Goal: Task Accomplishment & Management: Manage account settings

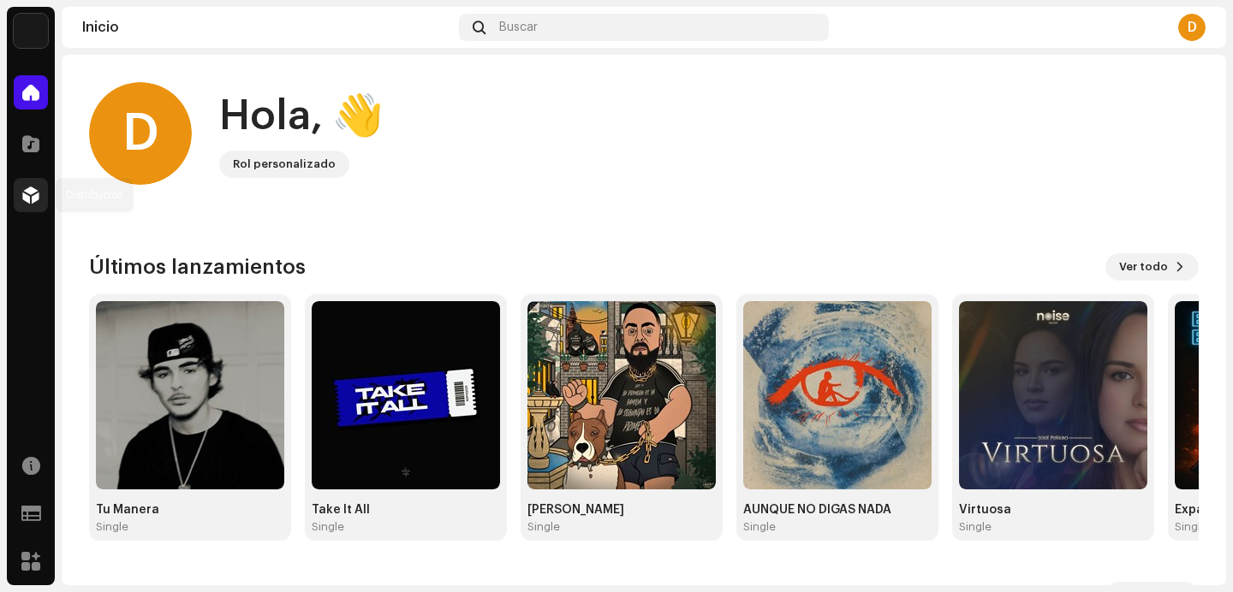
click at [27, 188] on span at bounding box center [30, 195] width 17 height 14
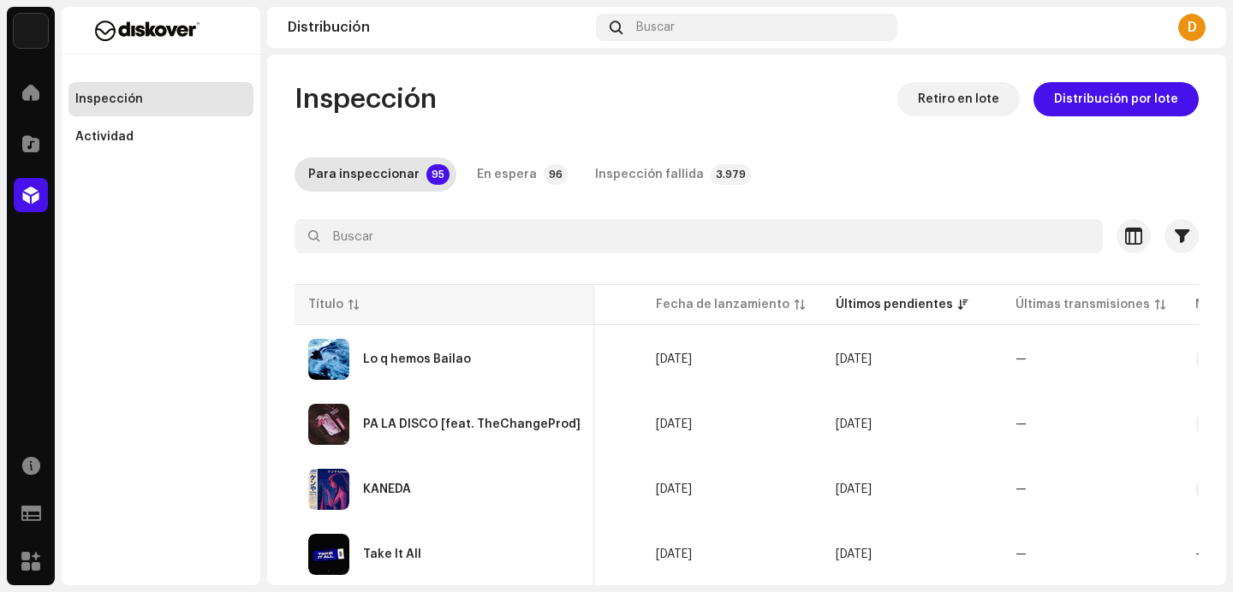
scroll to position [0, 767]
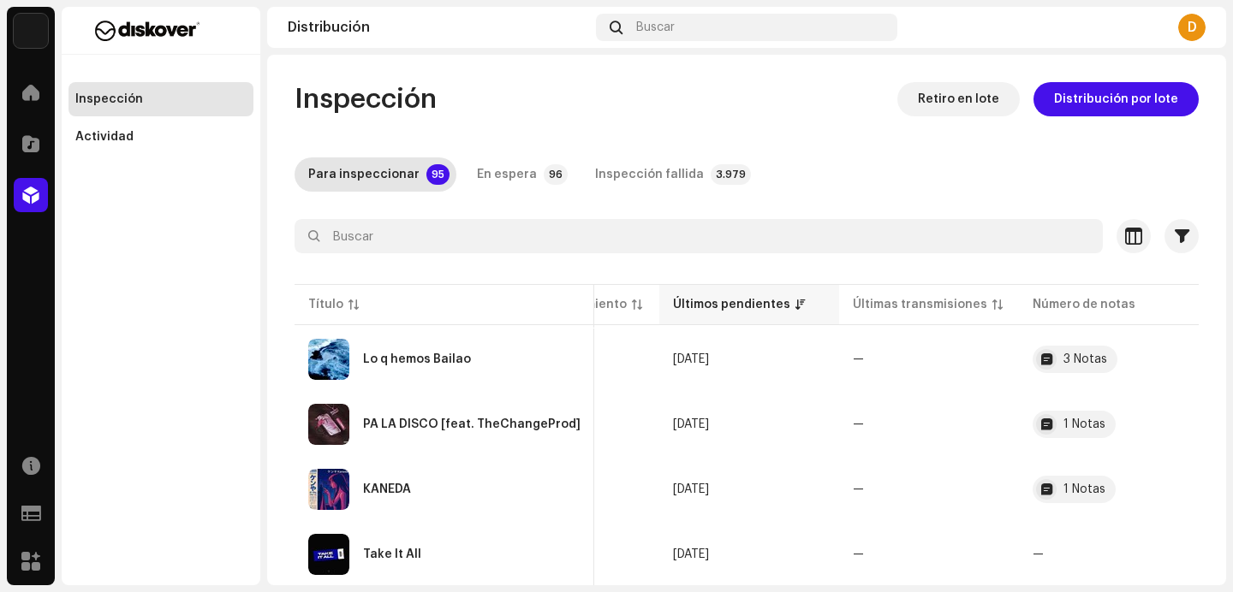
click at [737, 304] on div "Últimos pendientes" at bounding box center [731, 304] width 117 height 17
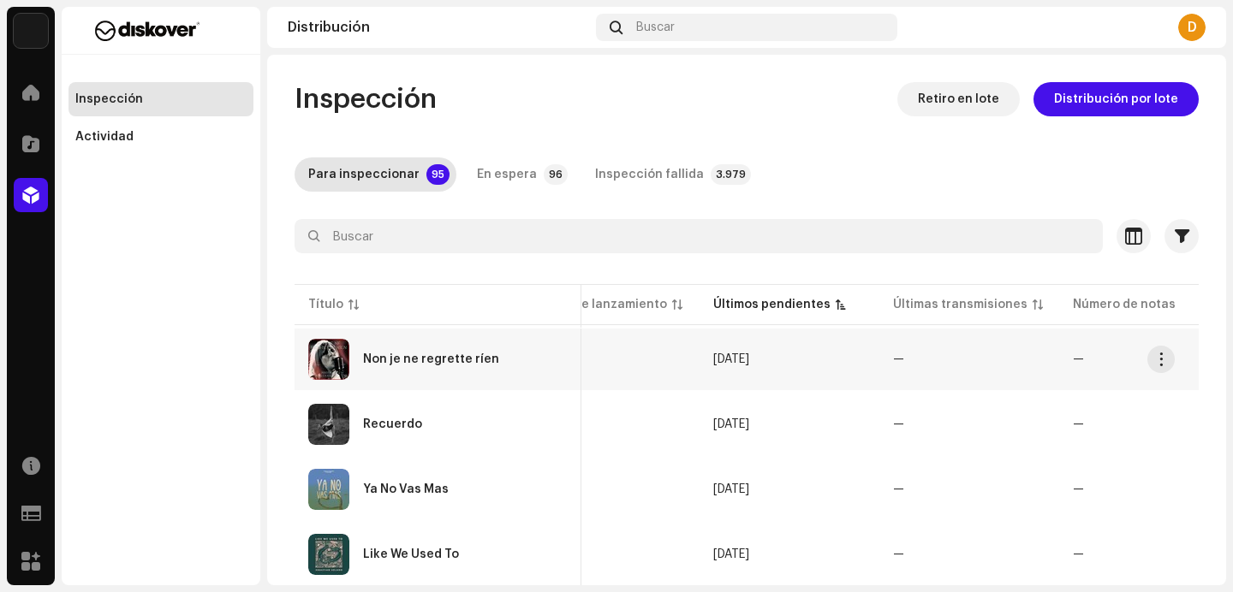
click at [384, 370] on div "Non je ne regrette ríen" at bounding box center [437, 359] width 259 height 41
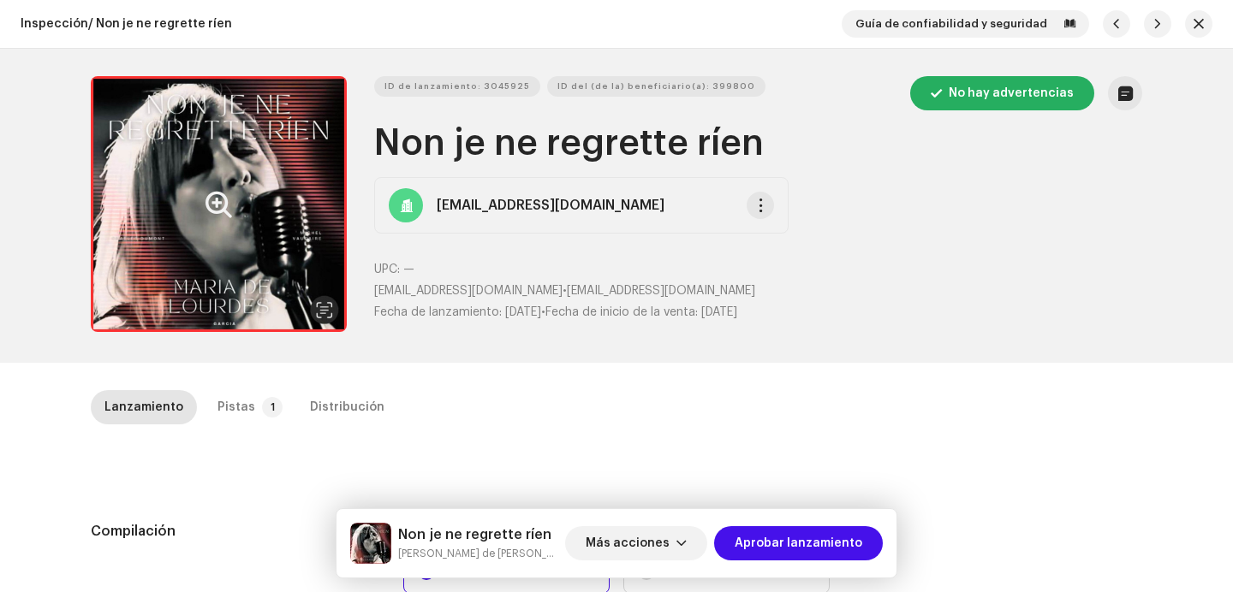
click at [257, 266] on button "Zoom Image" at bounding box center [219, 204] width 256 height 256
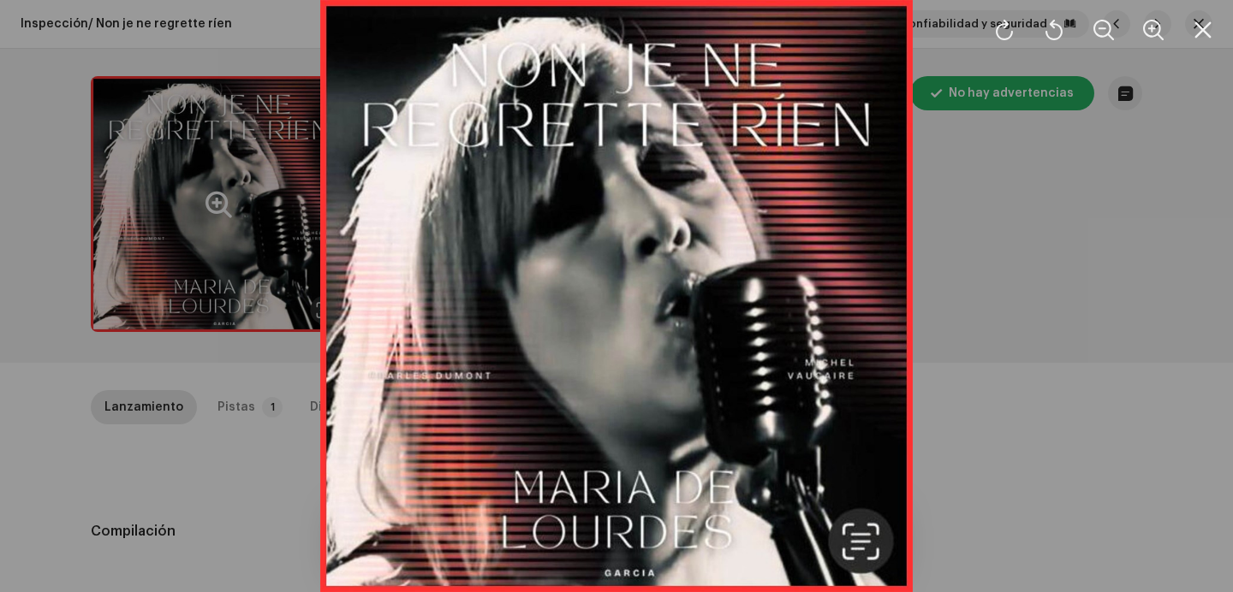
click at [969, 292] on div at bounding box center [616, 296] width 1233 height 592
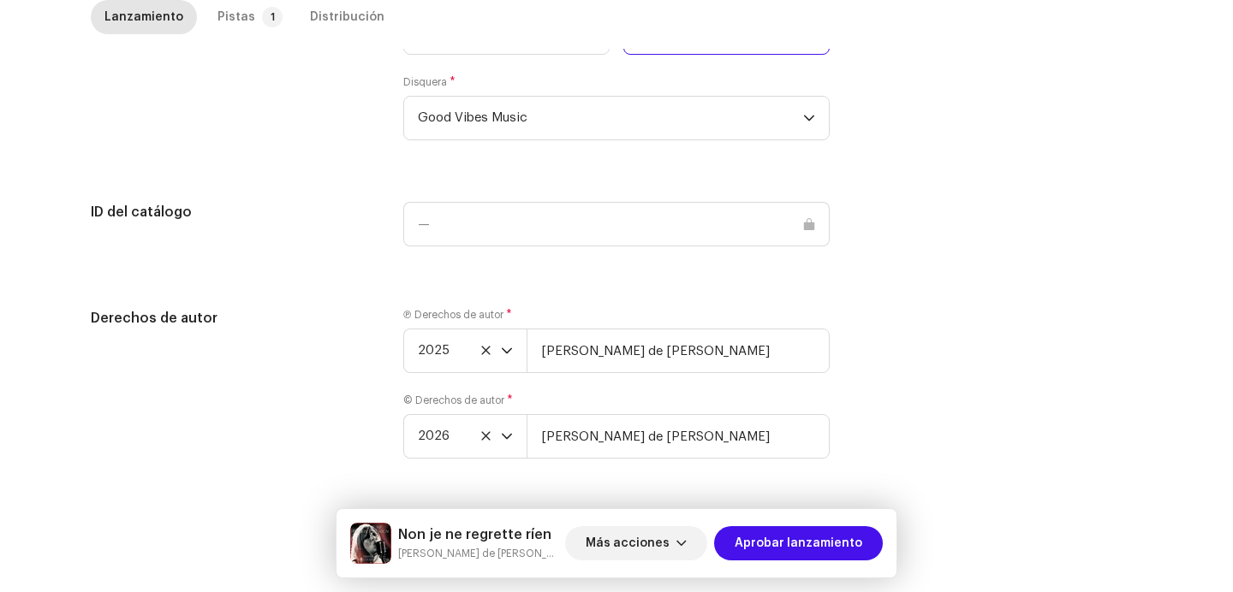
scroll to position [1687, 0]
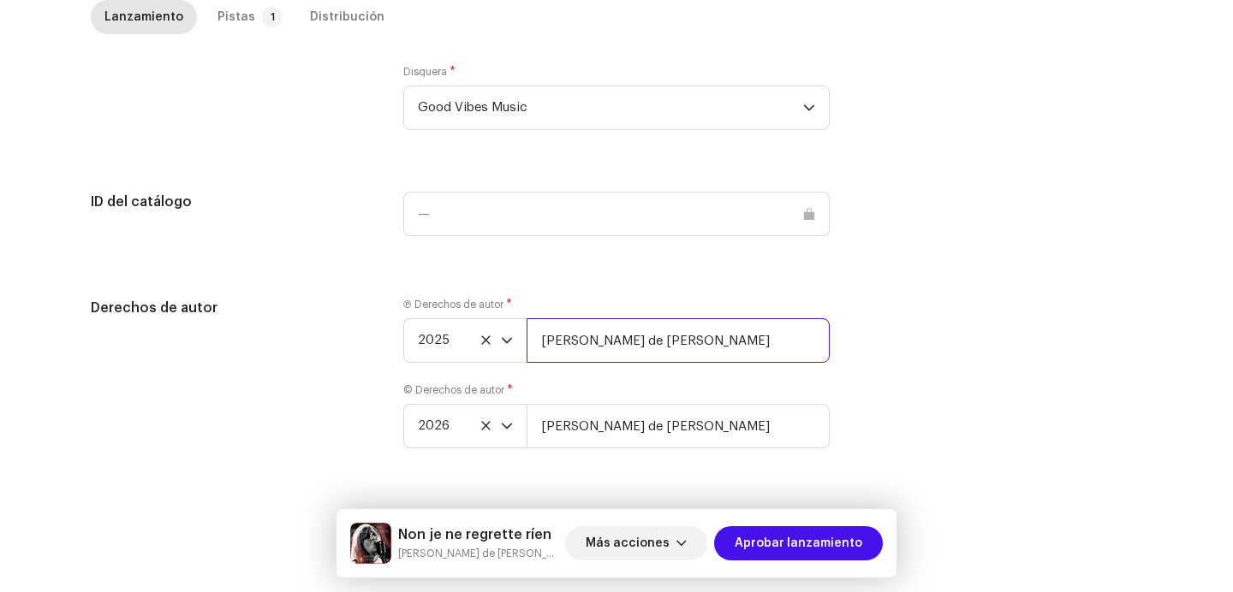
click at [676, 345] on input "[PERSON_NAME] de [PERSON_NAME]" at bounding box center [677, 340] width 303 height 45
paste input "| Distributed by Diskover Co."
type input "[PERSON_NAME] de [PERSON_NAME] | Distributed by Diskover Co."
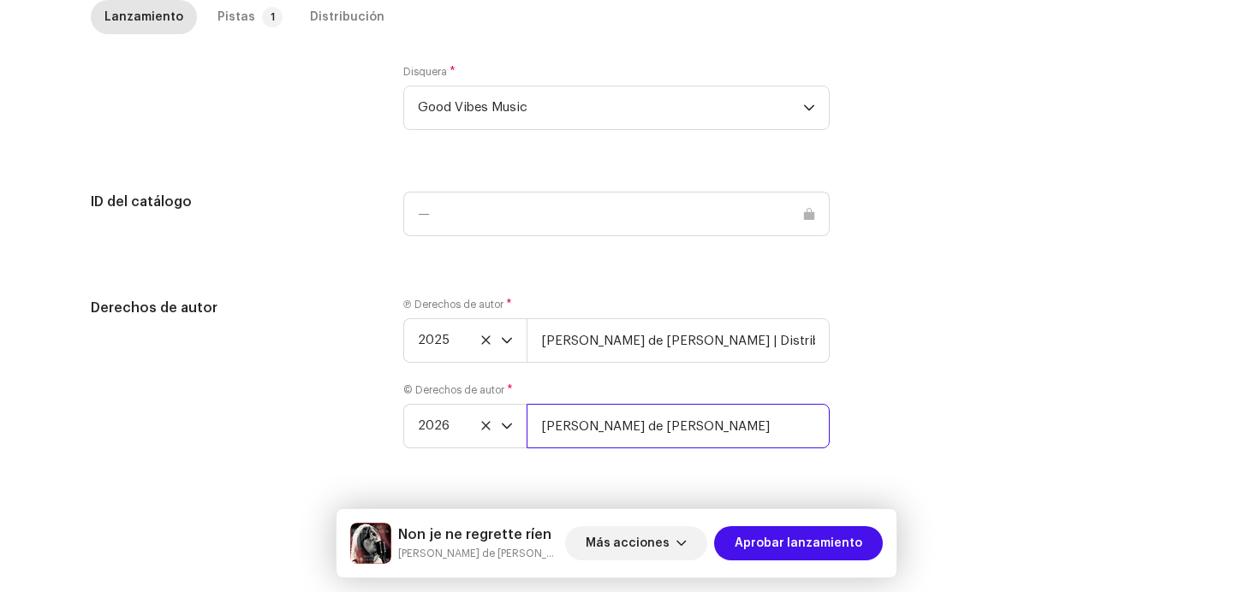
click at [667, 430] on input "[PERSON_NAME] de [PERSON_NAME]" at bounding box center [677, 426] width 303 height 45
paste input "| Distributed by Diskover Co."
type input "[PERSON_NAME] de [PERSON_NAME] | Distributed by Diskover Co."
click at [505, 417] on div "dropdown trigger" at bounding box center [507, 426] width 12 height 43
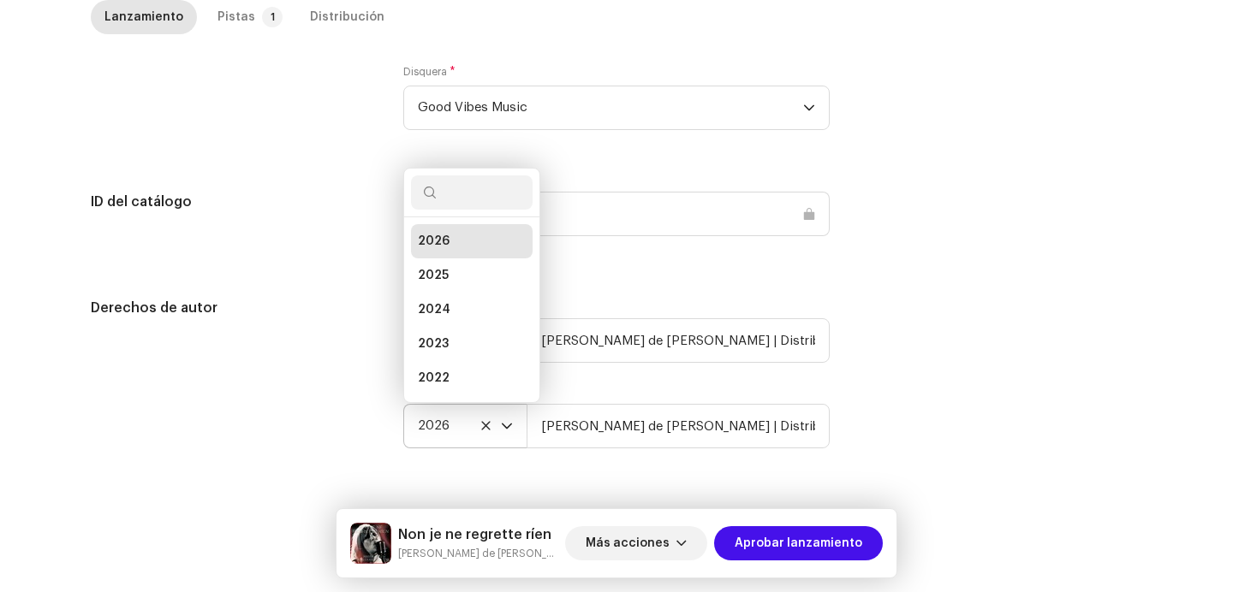
scroll to position [27, 0]
click at [452, 244] on li "2025" at bounding box center [472, 248] width 122 height 34
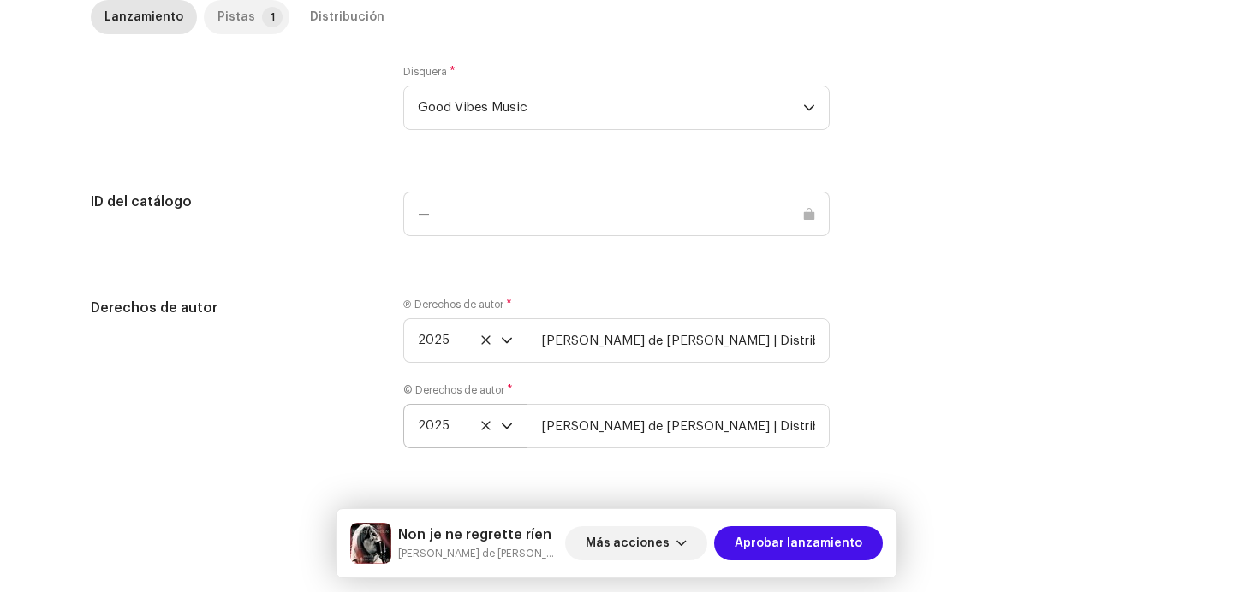
click at [245, 16] on p-tab "Pistas 1" at bounding box center [247, 17] width 86 height 34
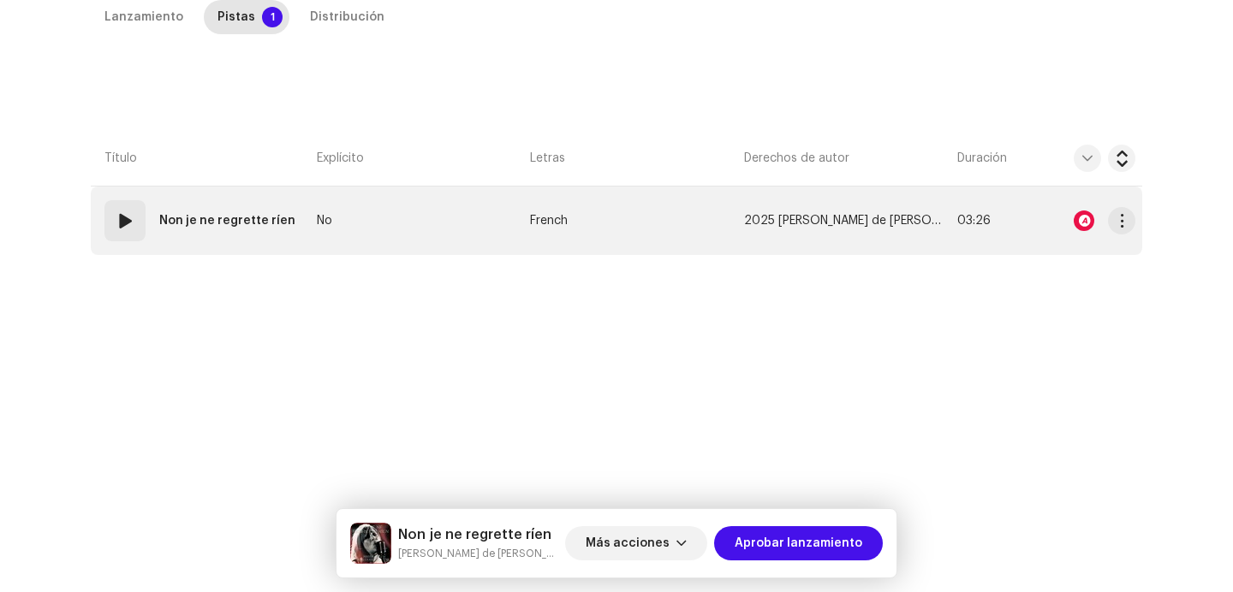
click at [146, 244] on td "01 Non je ne regrette ríen" at bounding box center [200, 221] width 219 height 68
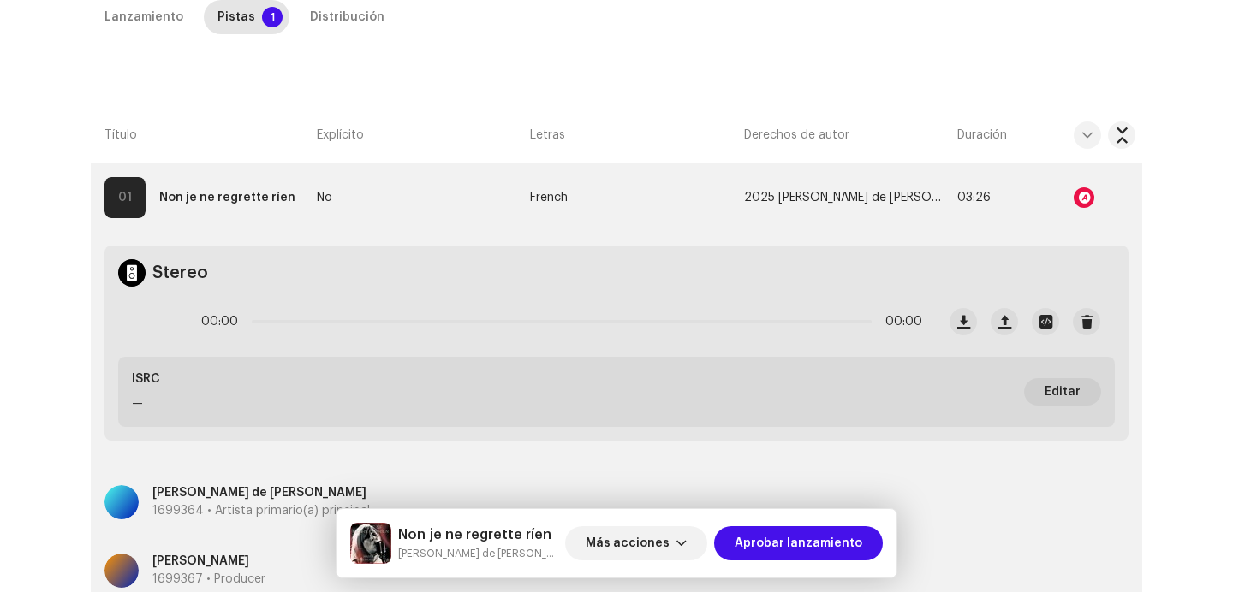
scroll to position [306, 0]
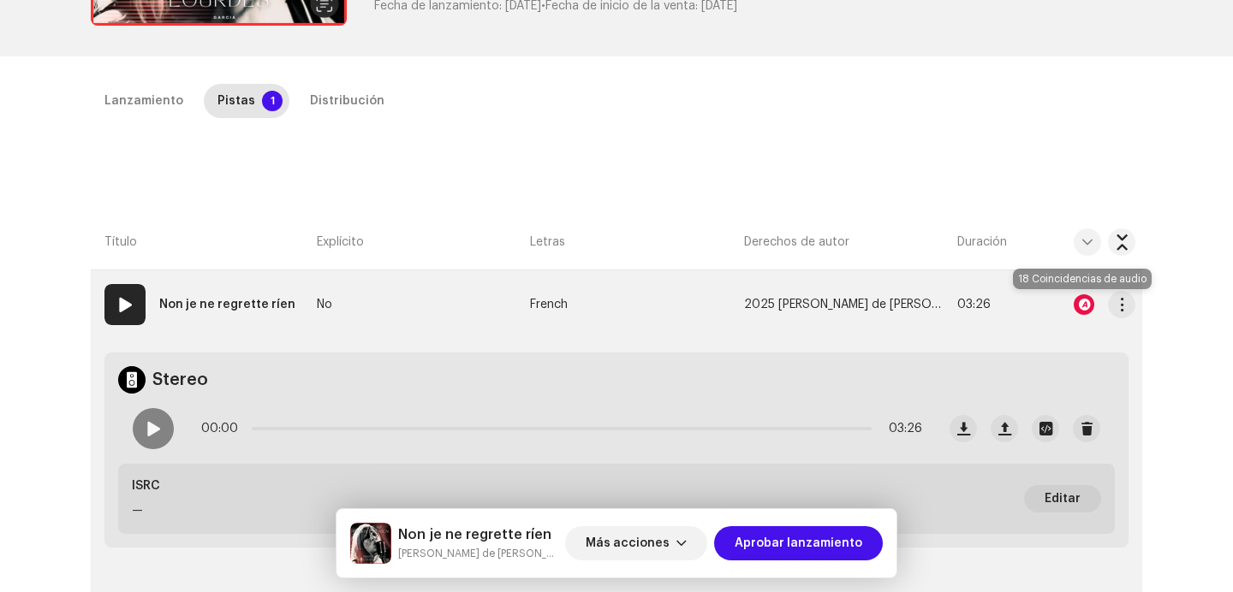
click at [1083, 304] on div at bounding box center [1083, 304] width 21 height 21
click at [1112, 310] on div "Reconocimiento de audio por Canción versionada 18 Todos los resultados requiere…" at bounding box center [616, 296] width 1233 height 592
click at [1115, 310] on span "button" at bounding box center [1121, 305] width 13 height 14
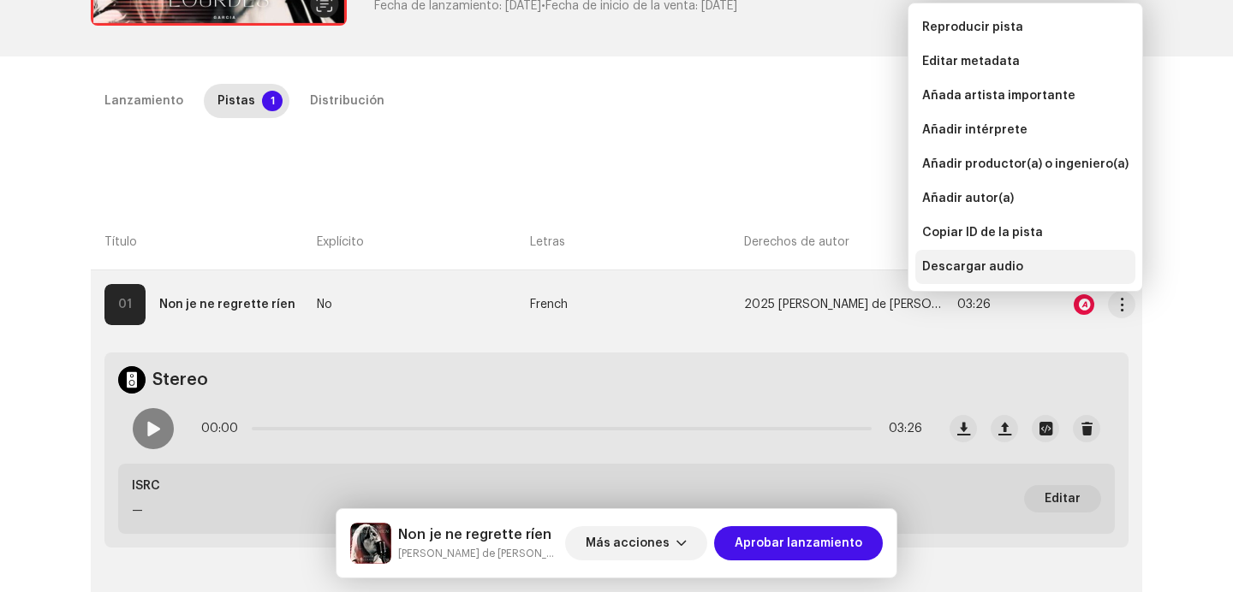
click at [996, 268] on span "Descargar audio" at bounding box center [972, 267] width 101 height 14
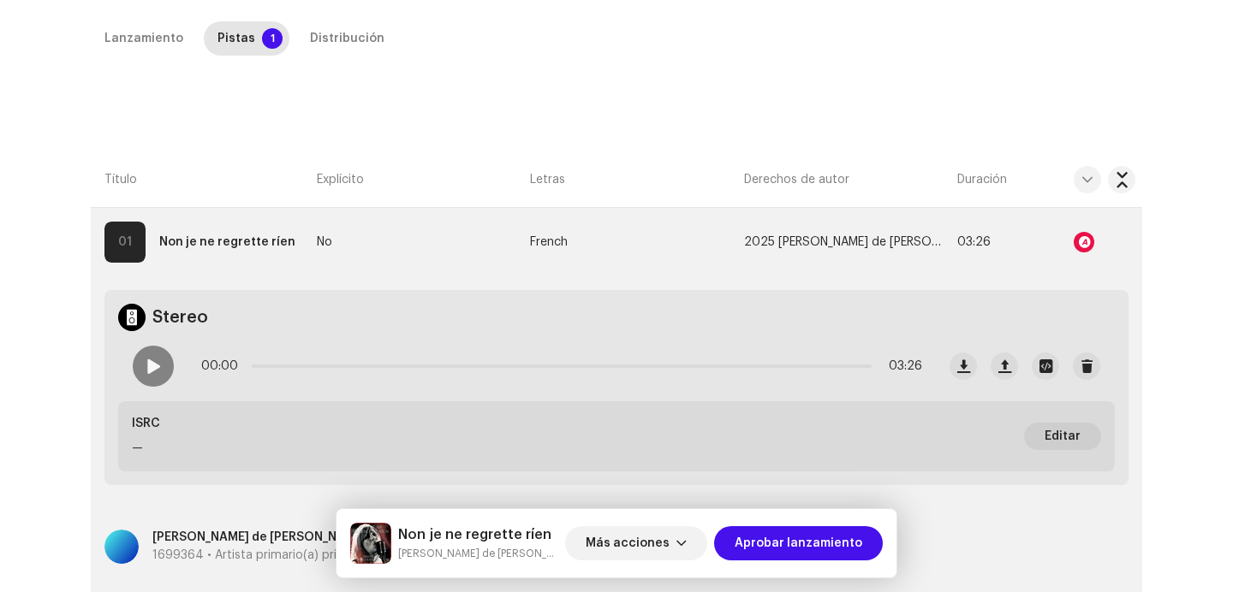
scroll to position [619, 0]
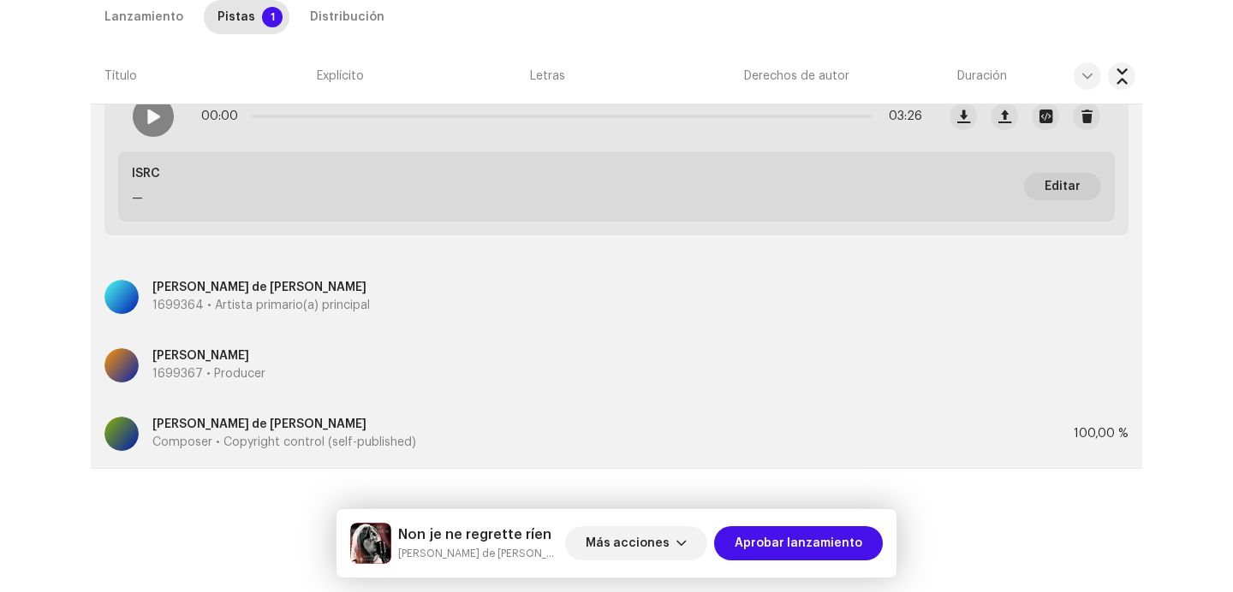
click at [657, 563] on div "Más acciones Aprobar lanzamiento" at bounding box center [724, 543] width 318 height 41
click at [657, 554] on span "Más acciones" at bounding box center [628, 543] width 84 height 34
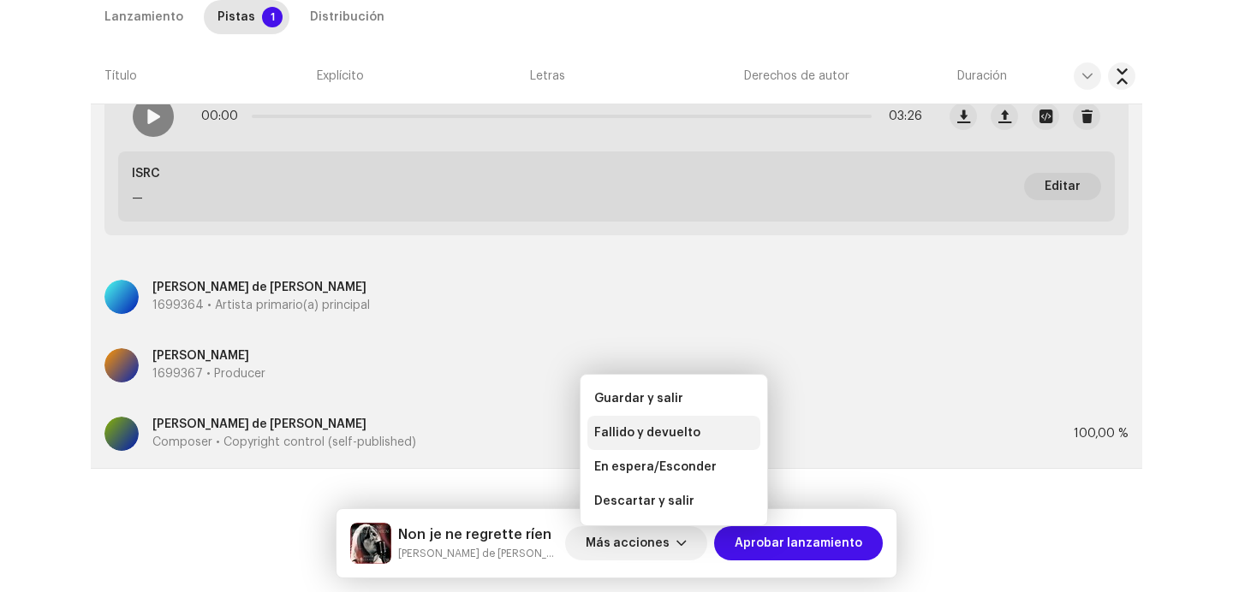
click at [653, 431] on span "Fallido y devuelto" at bounding box center [647, 433] width 106 height 14
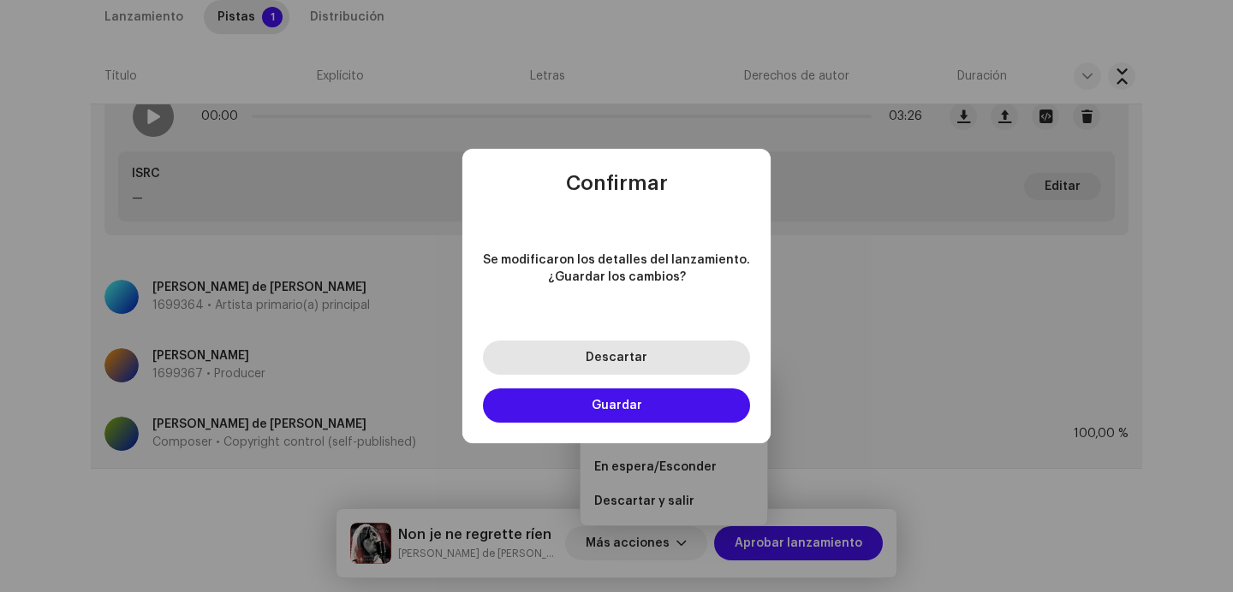
click at [661, 349] on button "Descartar" at bounding box center [616, 358] width 267 height 34
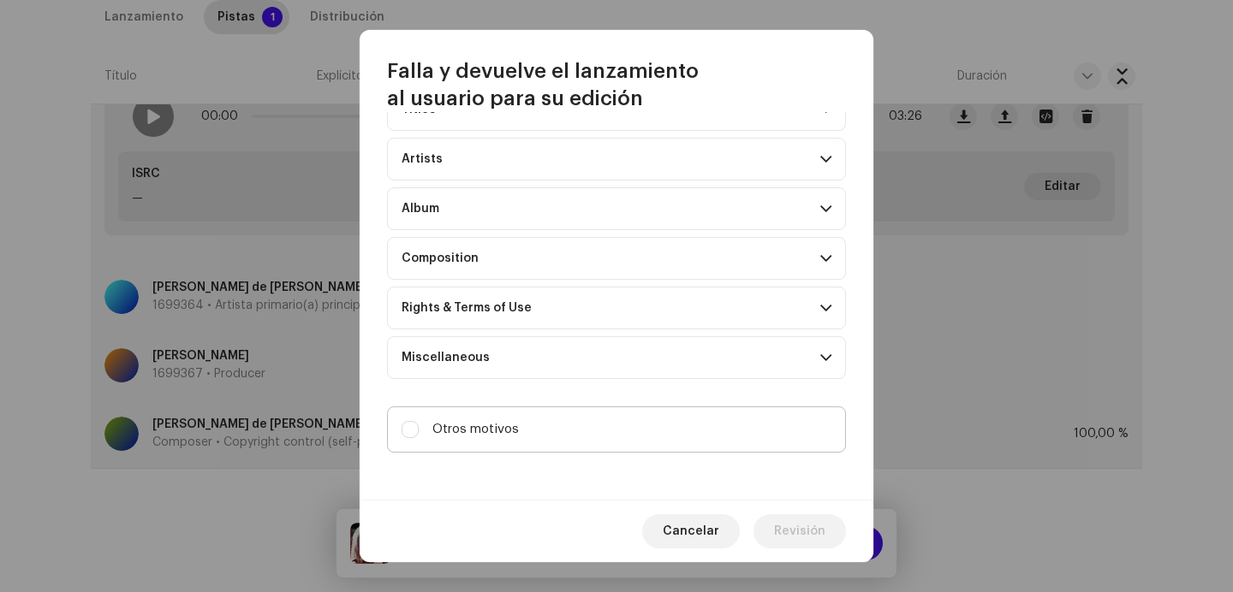
click at [542, 436] on label "Otros motivos" at bounding box center [616, 430] width 459 height 46
click at [419, 436] on input "Otros motivos" at bounding box center [409, 429] width 17 height 17
checkbox input "true"
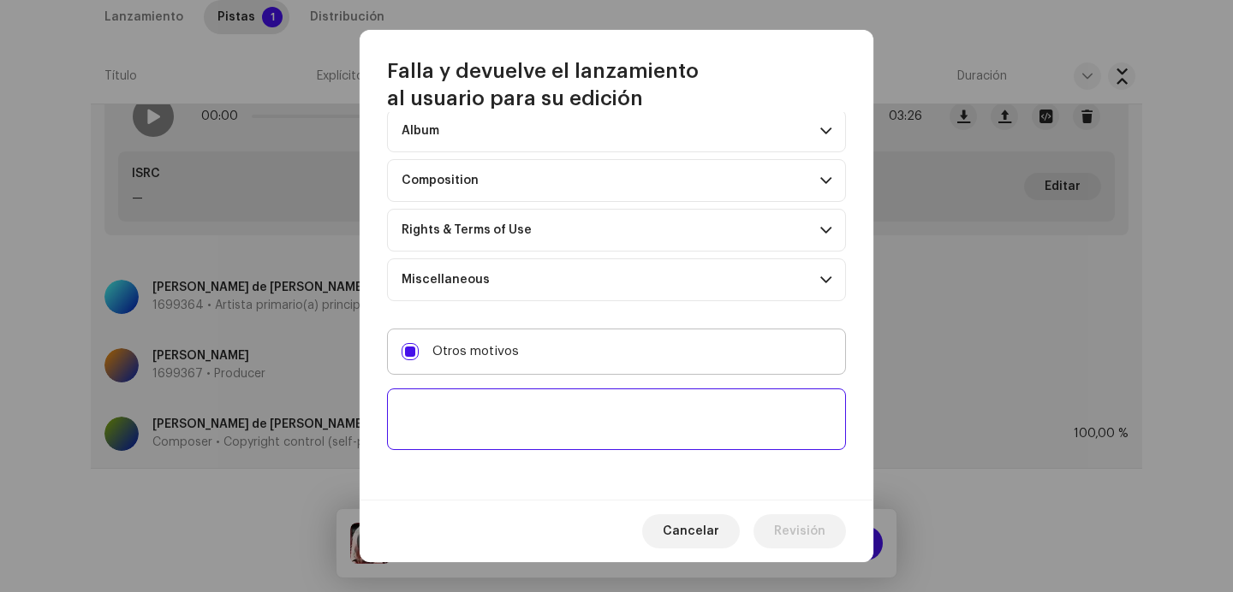
click at [542, 436] on textarea at bounding box center [616, 420] width 459 height 62
paste textarea "Uno o más tracks de tu lanzamiento contienen beats o samples de otros artistas,…"
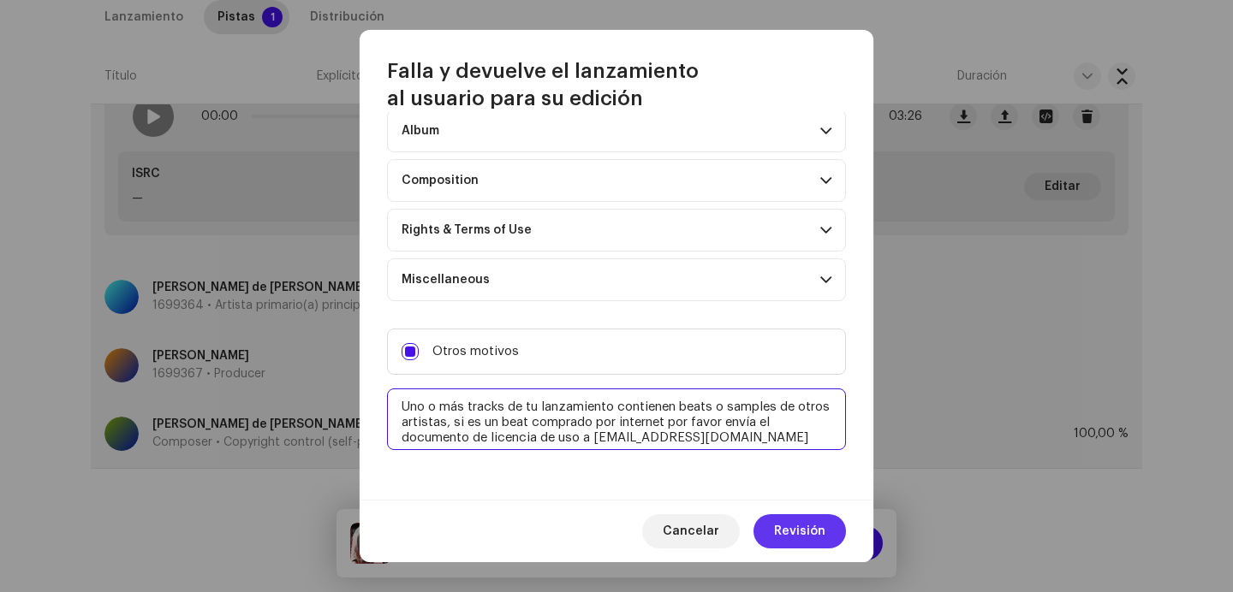
type textarea "Uno o más tracks de tu lanzamiento contienen beats o samples de otros artistas,…"
click at [770, 526] on button "Revisión" at bounding box center [799, 531] width 92 height 34
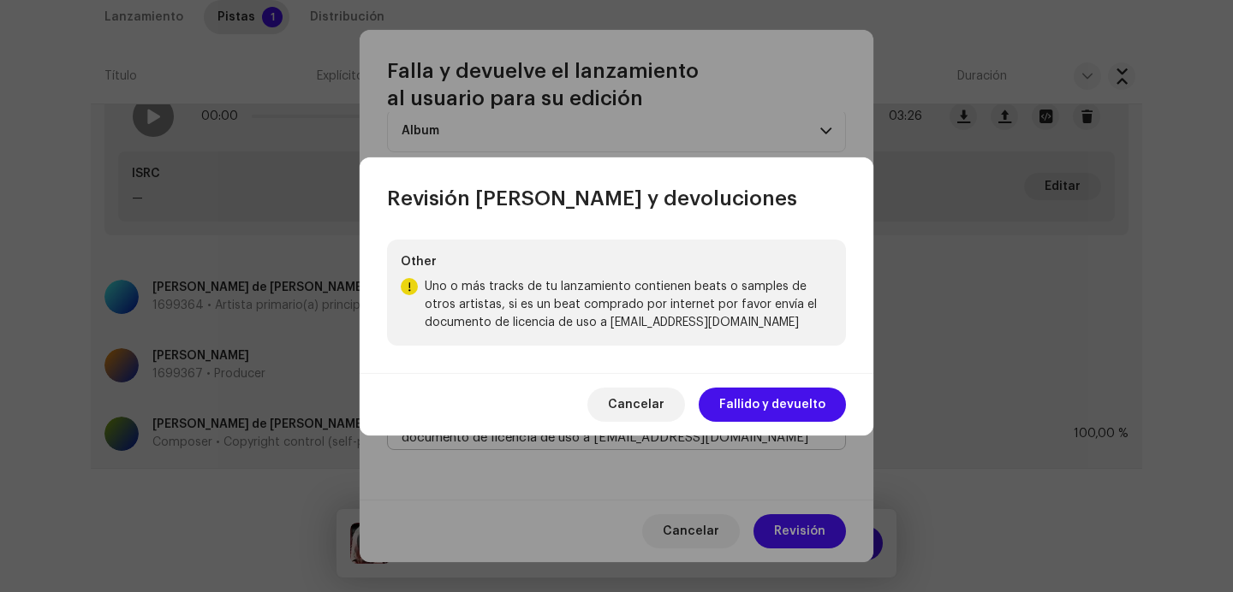
click at [762, 397] on span "Fallido y devuelto" at bounding box center [772, 405] width 106 height 34
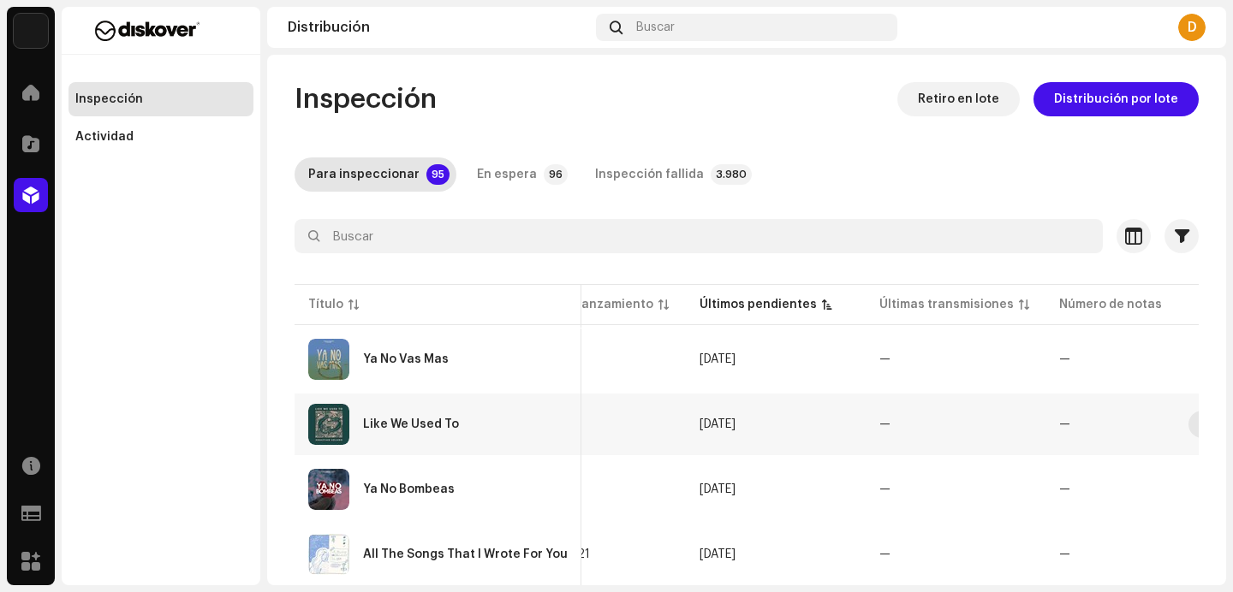
scroll to position [0, 762]
click at [449, 437] on div "Like We Used To" at bounding box center [437, 424] width 259 height 41
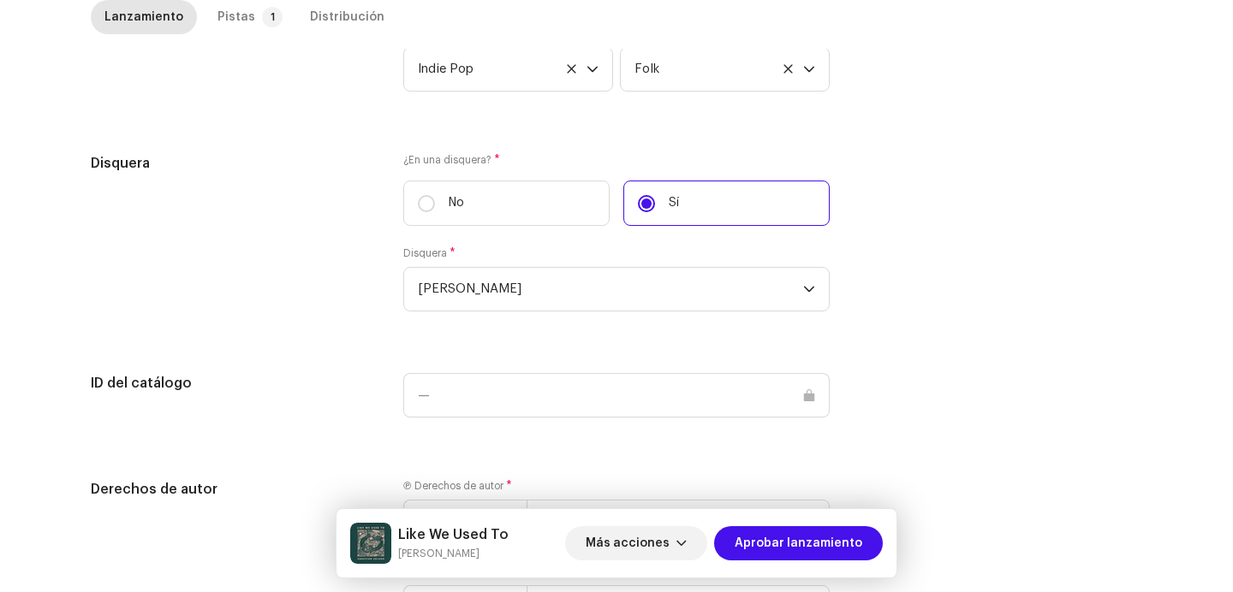
scroll to position [1744, 0]
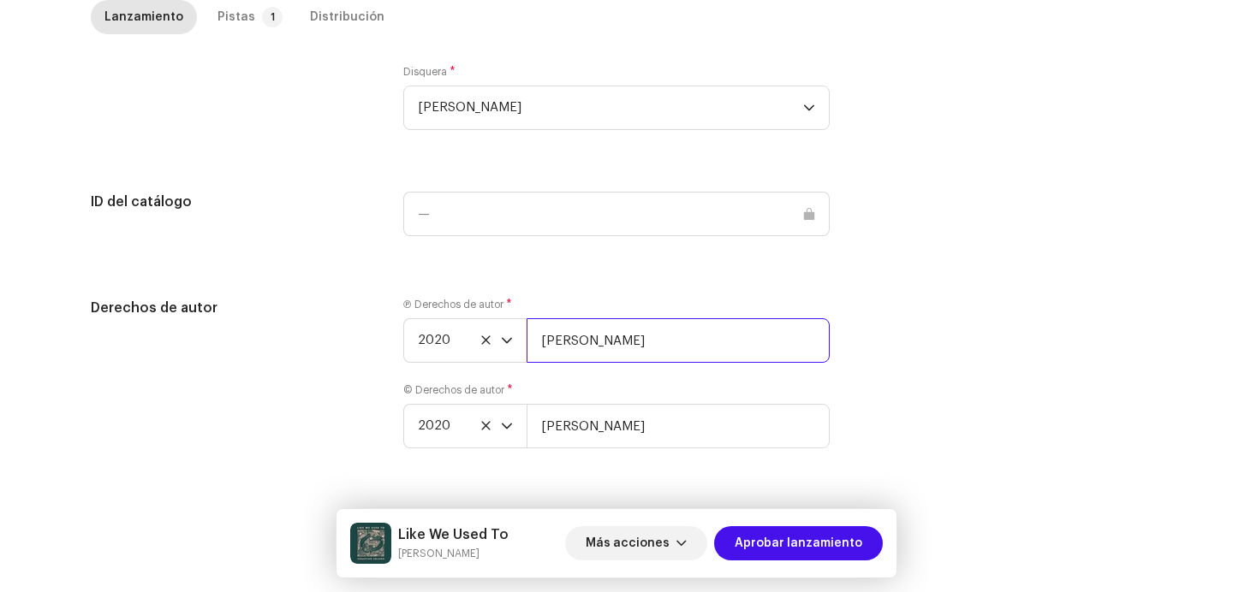
click at [666, 342] on input "[PERSON_NAME]" at bounding box center [677, 340] width 303 height 45
type input "[PERSON_NAME] | Distributed by Diskover Co."
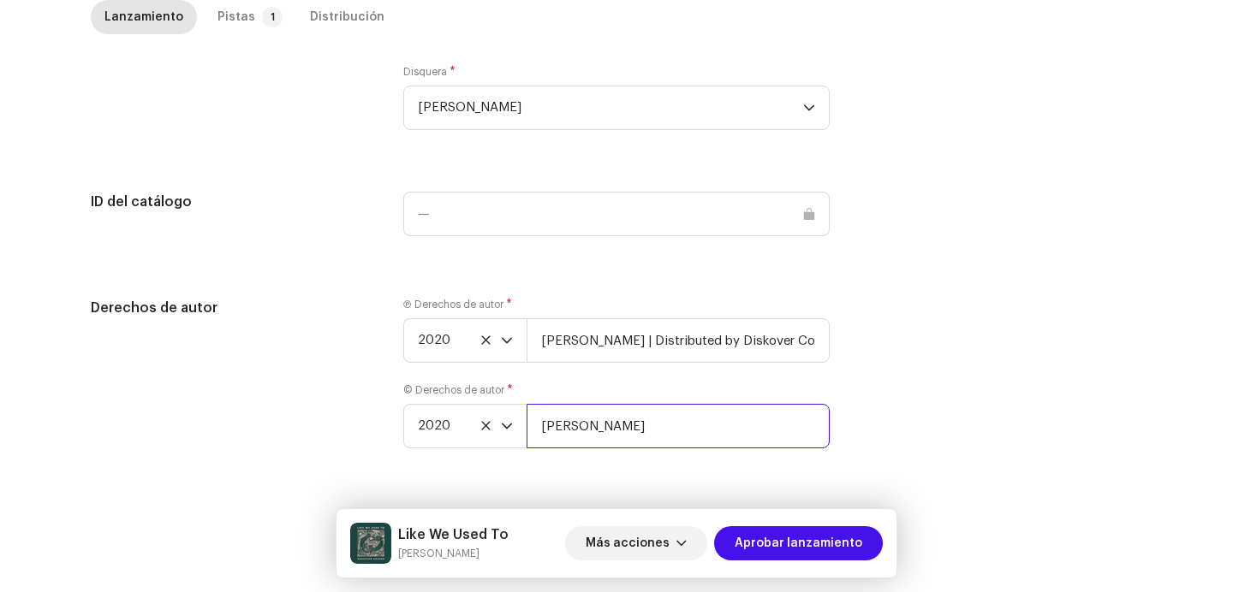
click at [662, 442] on input "[PERSON_NAME]" at bounding box center [677, 426] width 303 height 45
type input "[PERSON_NAME] | Distributed by Diskover Co."
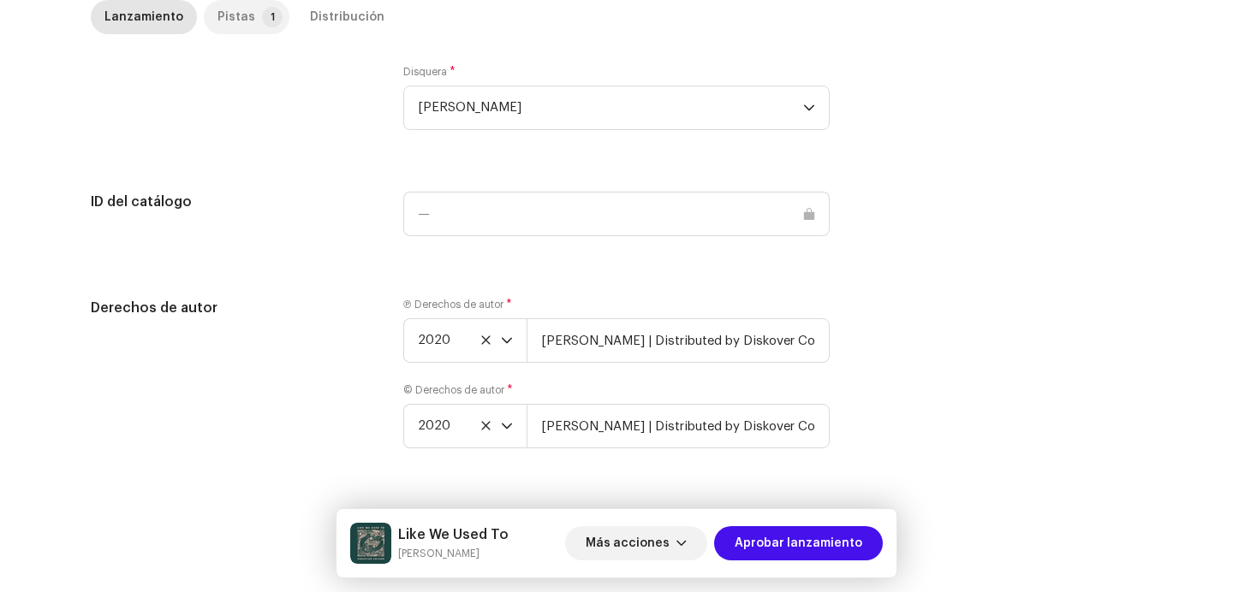
click at [227, 13] on div "Pistas" at bounding box center [236, 17] width 38 height 34
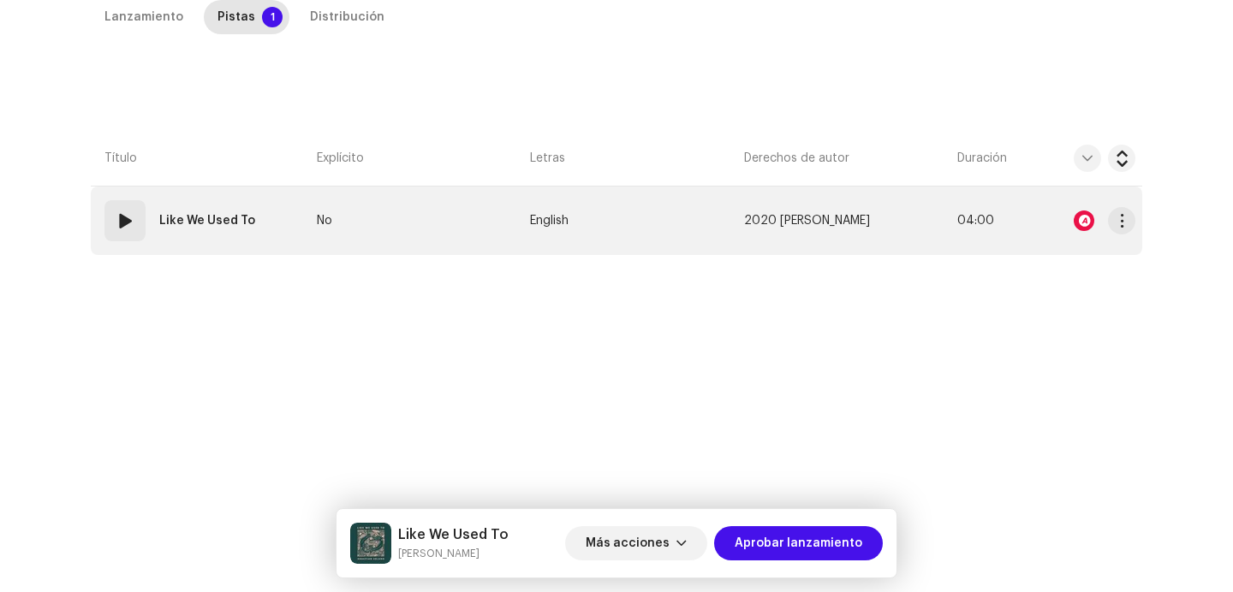
click at [121, 187] on td "01 Like We Used To" at bounding box center [200, 221] width 219 height 68
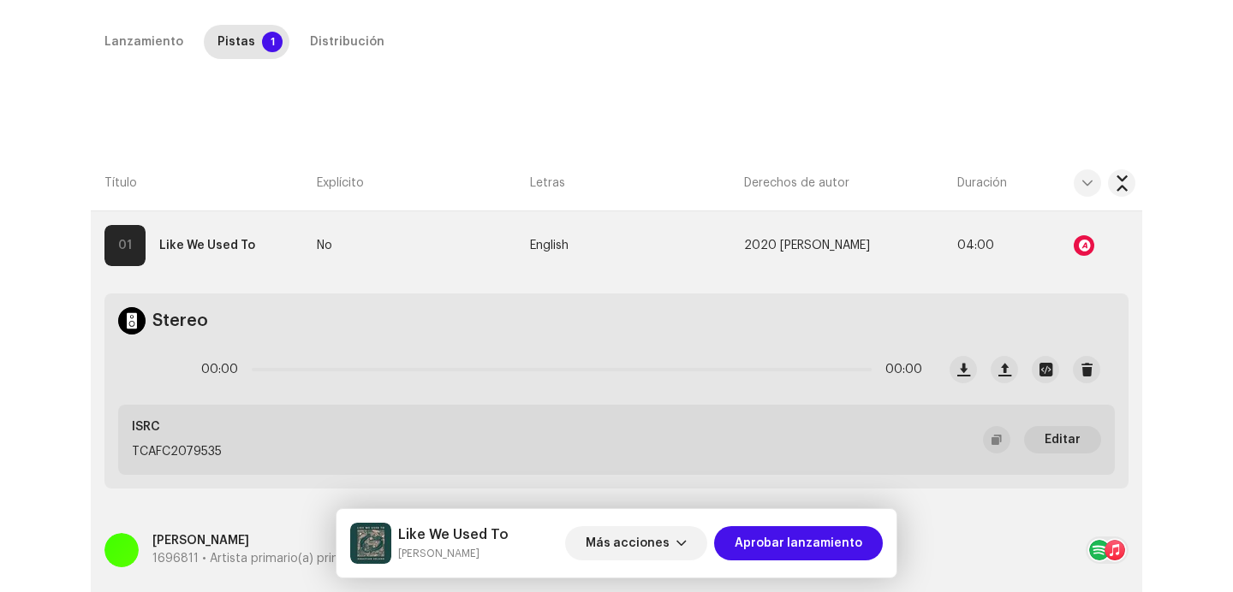
scroll to position [308, 0]
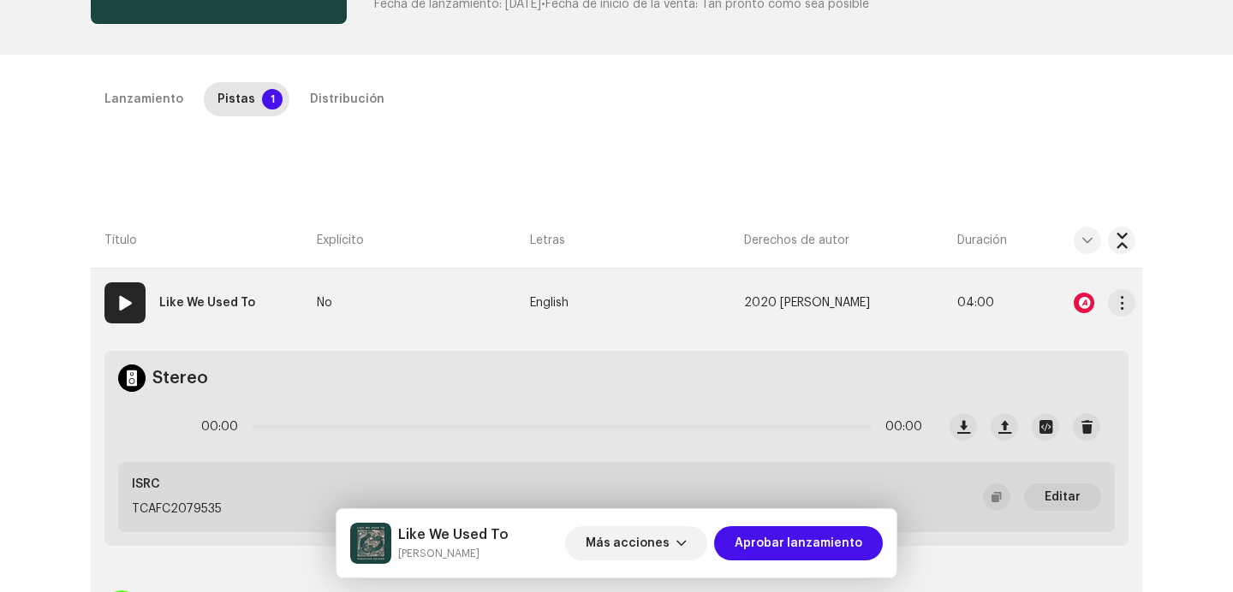
click at [1079, 307] on div at bounding box center [1083, 303] width 21 height 21
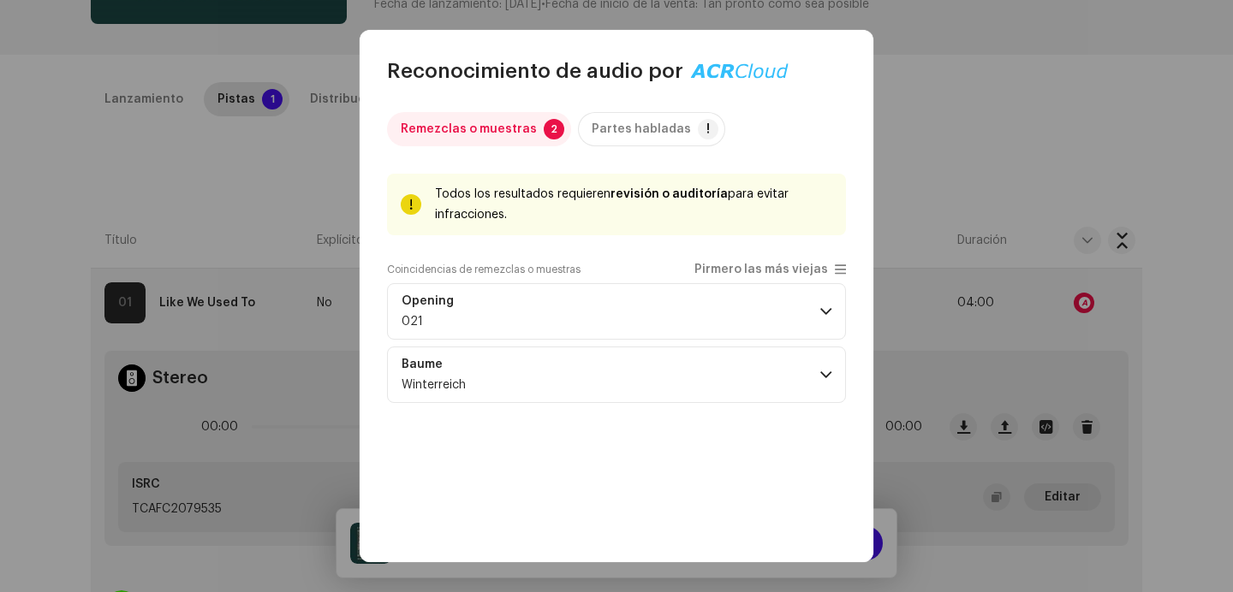
scroll to position [95, 0]
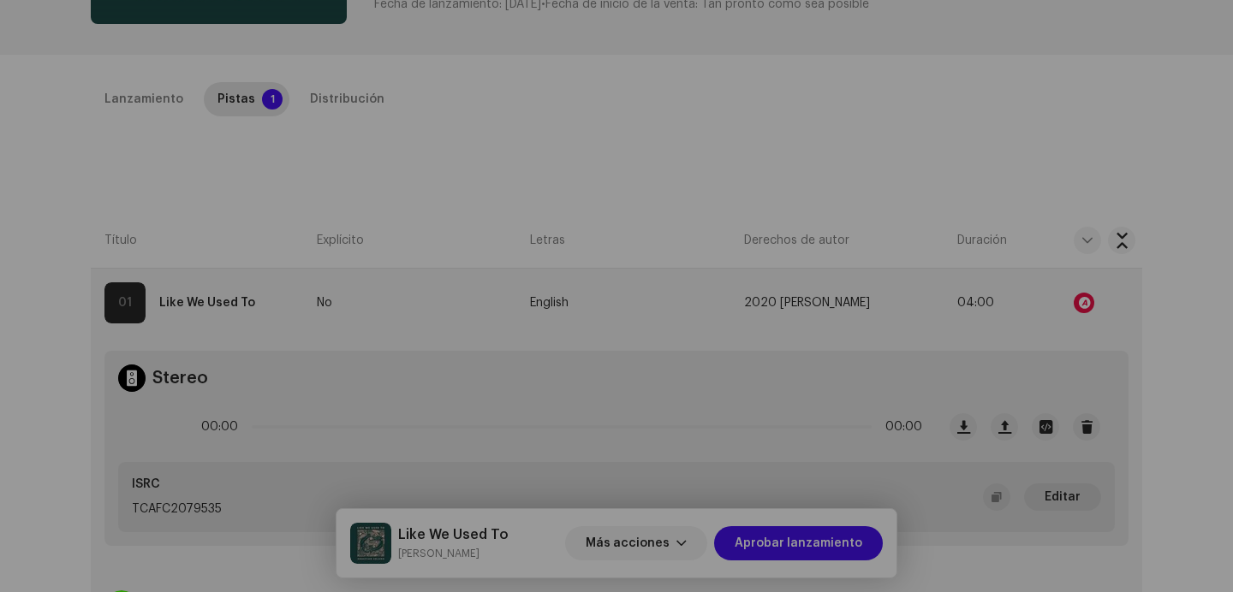
click at [933, 161] on div "Reconocimiento de audio por Remezclas o muestras 2 Partes habladas ! Todos los …" at bounding box center [616, 296] width 1233 height 592
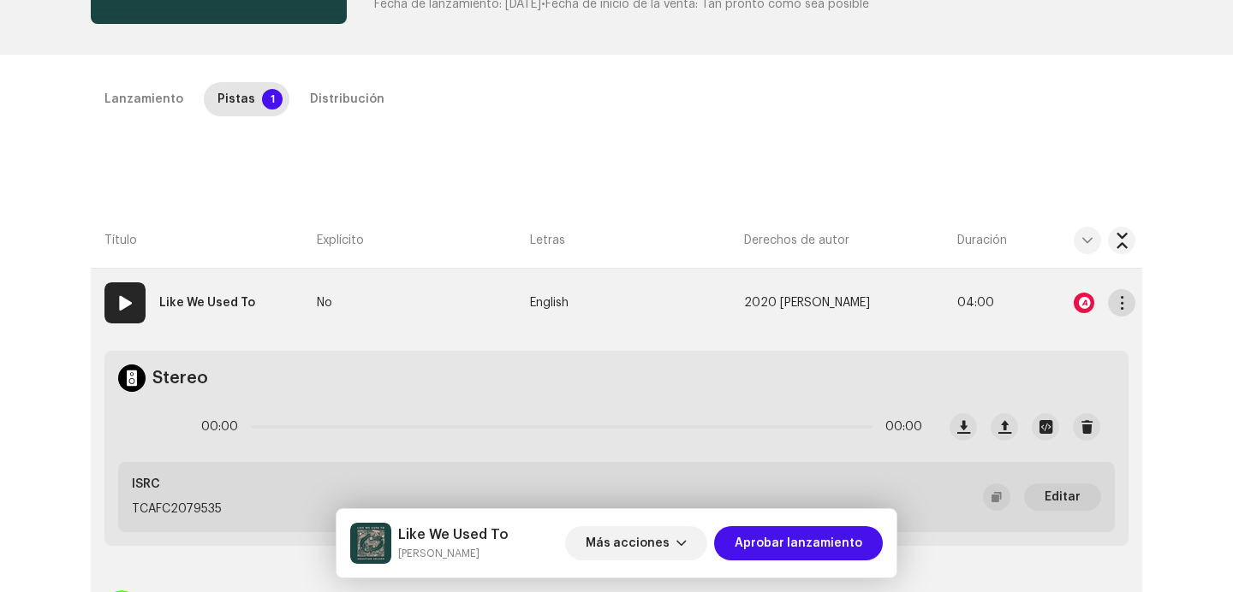
click at [1115, 310] on span "button" at bounding box center [1121, 303] width 13 height 14
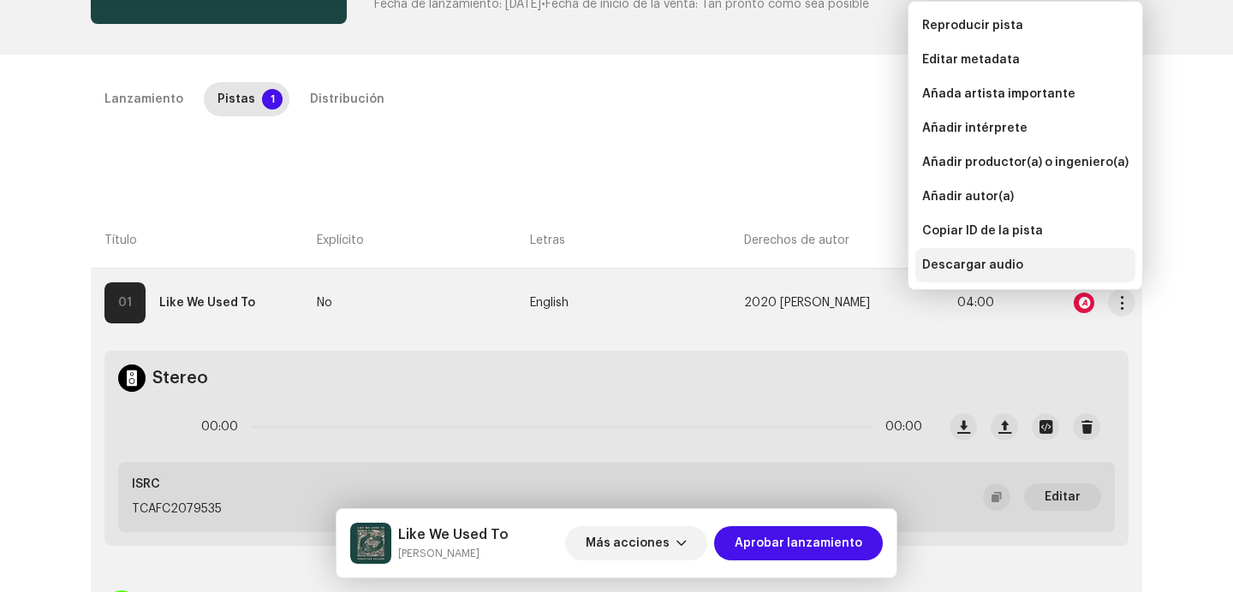
click at [952, 274] on div "Descargar audio" at bounding box center [1025, 265] width 220 height 34
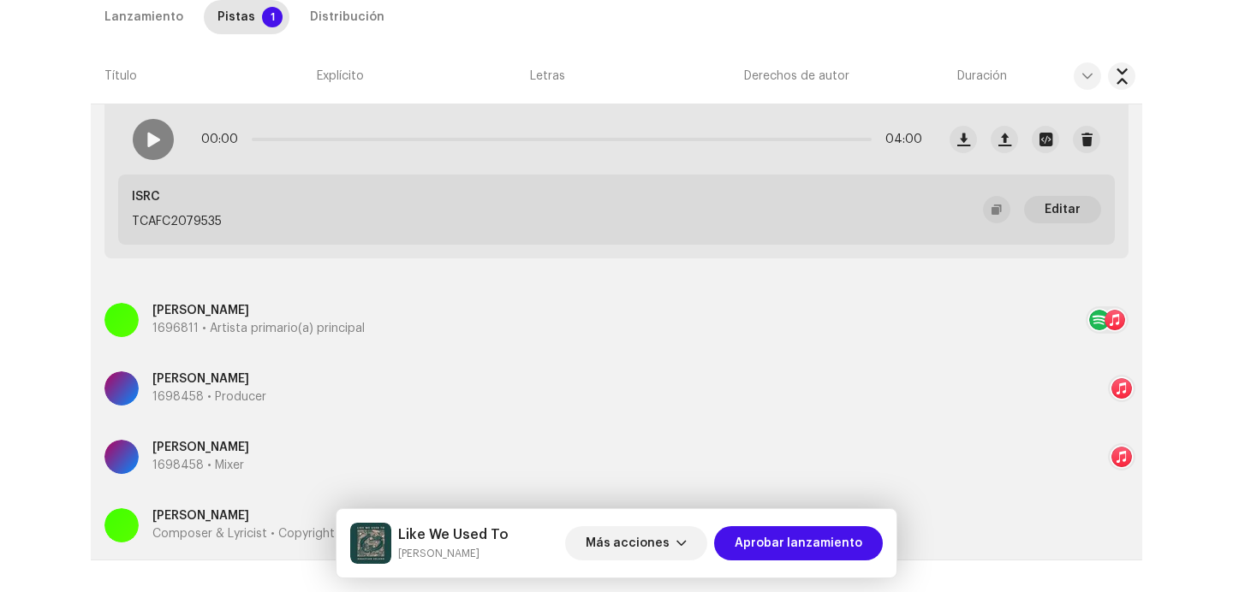
scroll to position [623, 0]
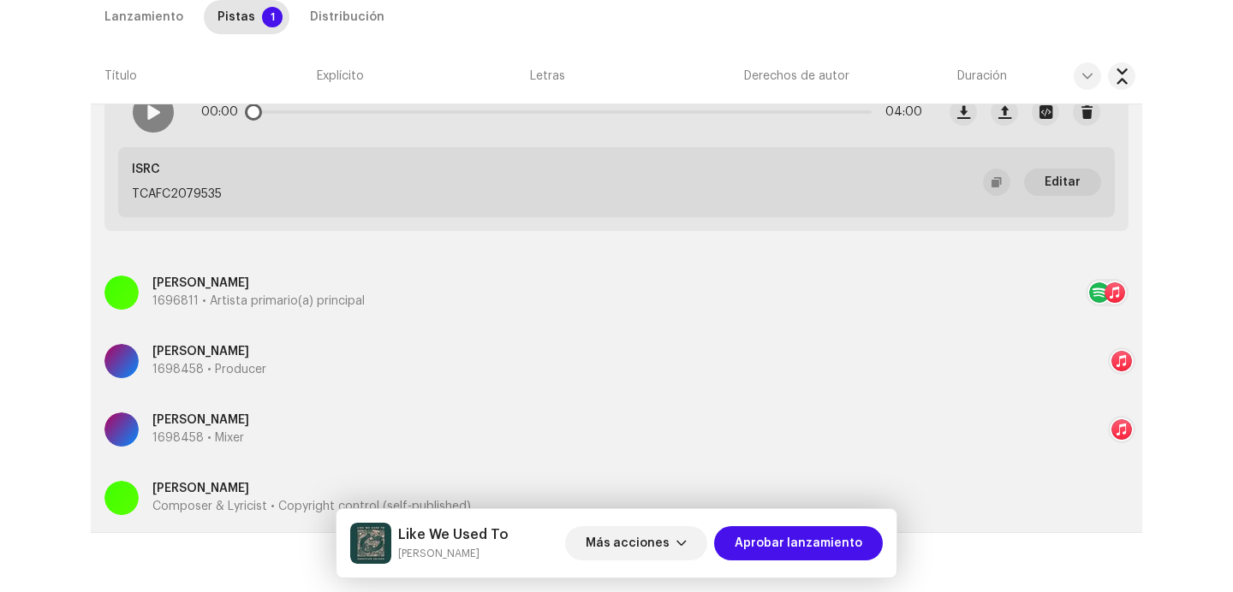
click at [148, 134] on div "00:00 04:00" at bounding box center [527, 112] width 817 height 68
click at [148, 129] on div at bounding box center [153, 112] width 41 height 41
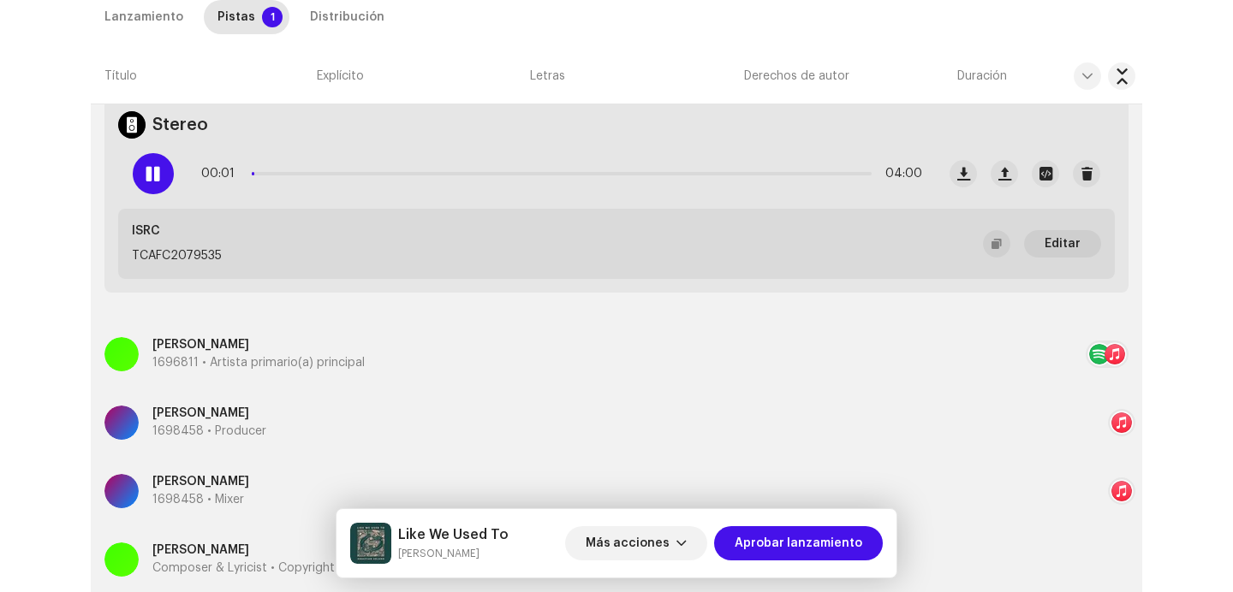
scroll to position [506, 0]
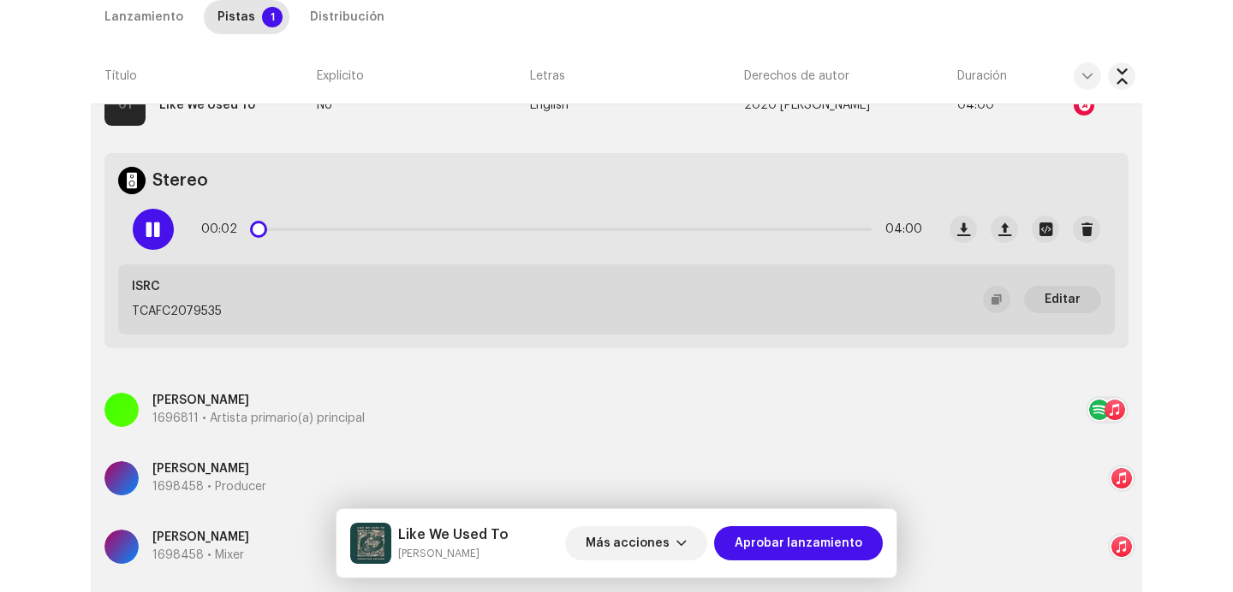
click at [330, 228] on p-slider at bounding box center [562, 229] width 620 height 3
click at [567, 224] on div "00:32 04:00" at bounding box center [561, 229] width 721 height 34
click at [146, 229] on span at bounding box center [153, 230] width 15 height 14
click at [152, 204] on div "00:33 04:00" at bounding box center [527, 229] width 817 height 68
click at [150, 229] on span at bounding box center [153, 230] width 15 height 14
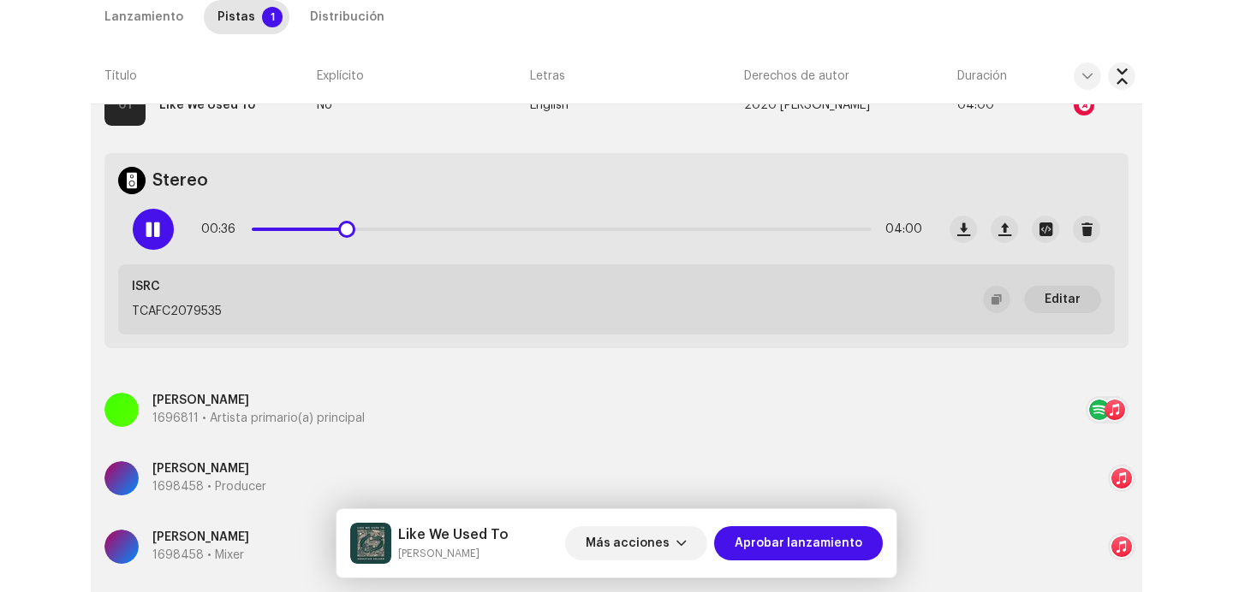
click at [584, 229] on p-slider at bounding box center [562, 229] width 620 height 3
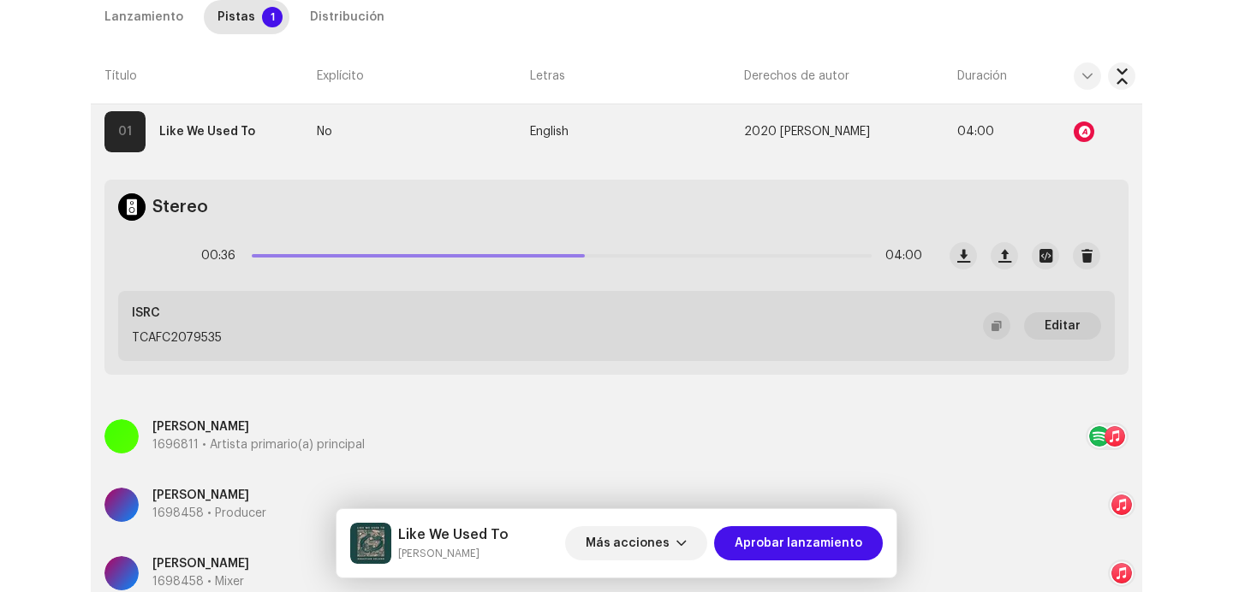
scroll to position [382, 0]
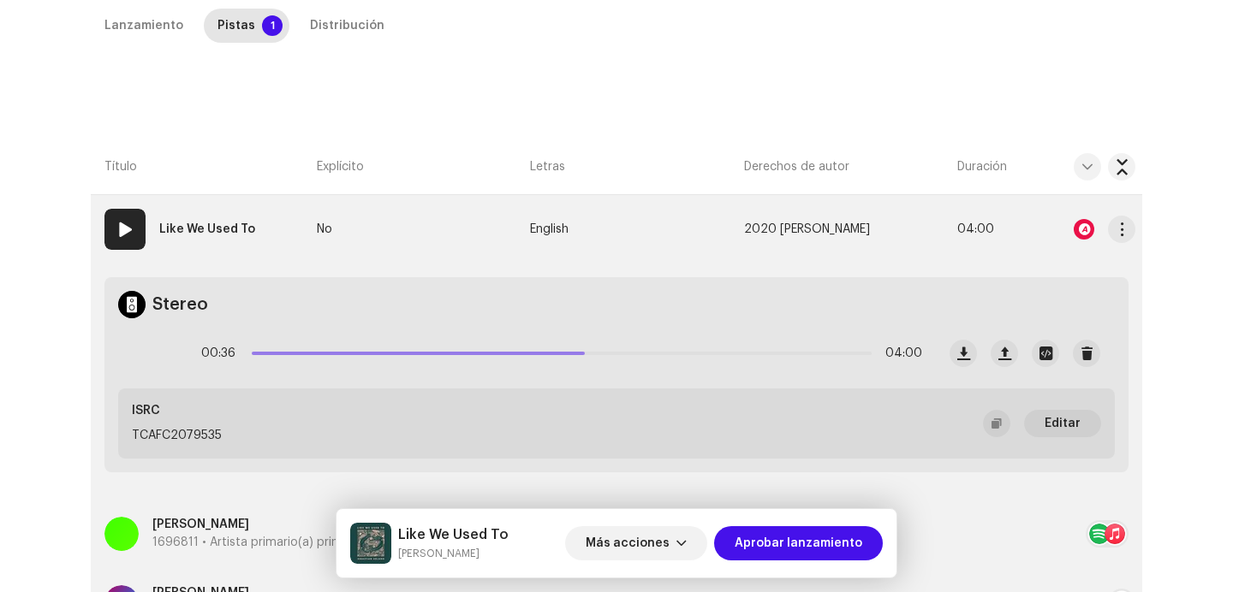
click at [226, 221] on strong "Like We Used To" at bounding box center [207, 229] width 96 height 34
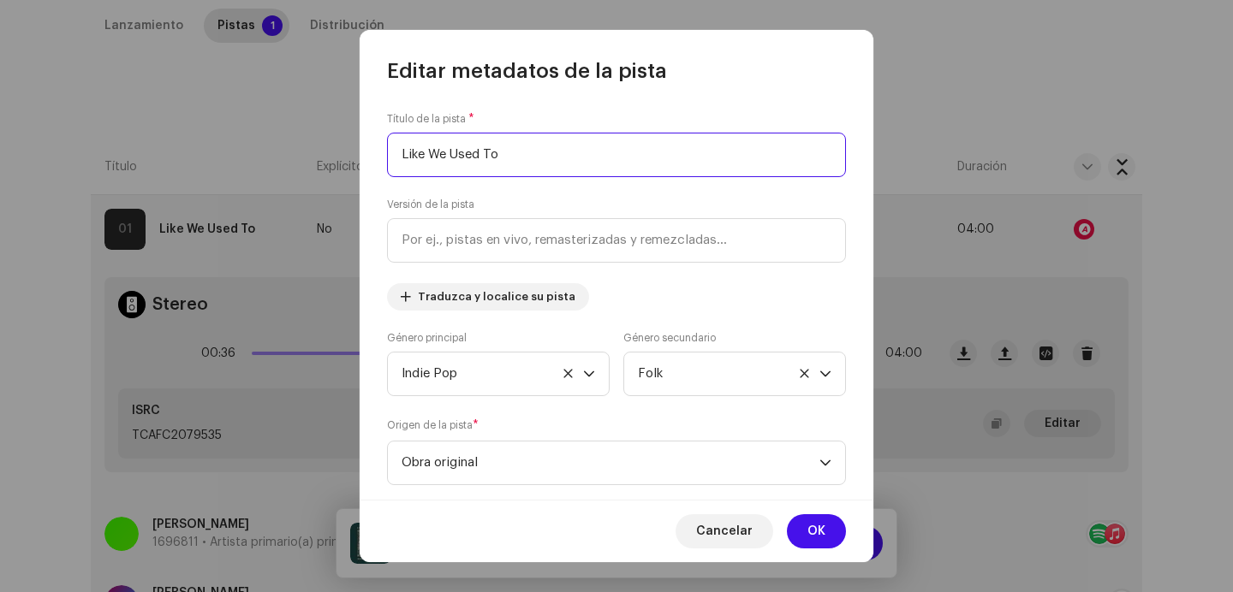
scroll to position [608, 0]
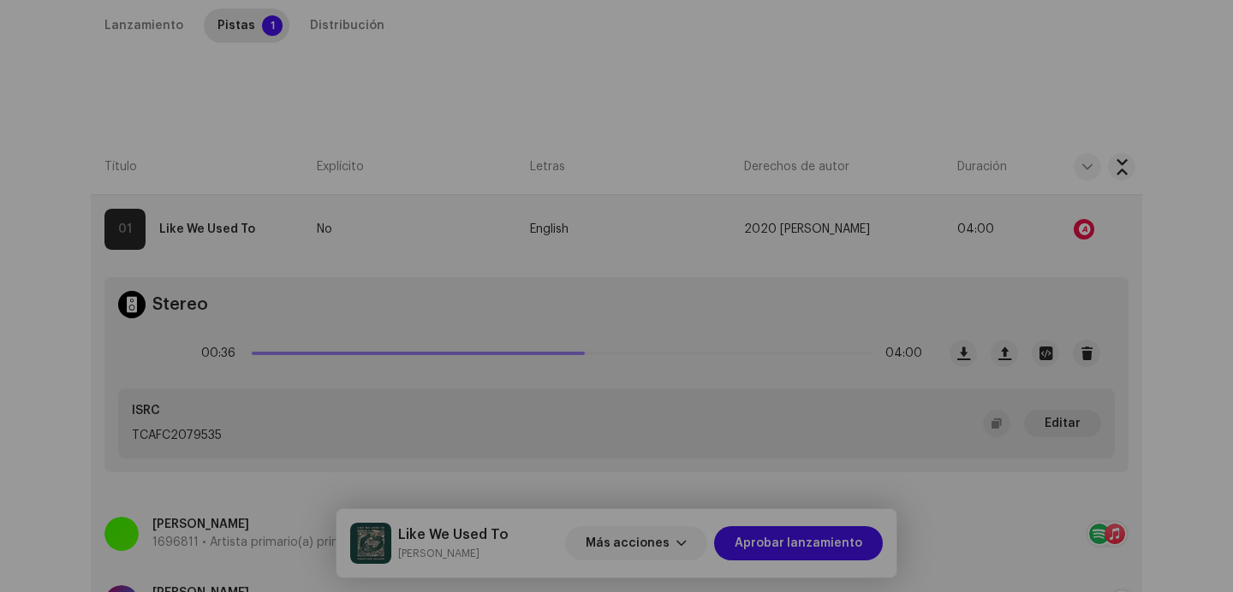
click at [271, 406] on div "Editar metadatos de la pista Título de la pista * Like We Used To Versión de la…" at bounding box center [616, 296] width 1233 height 592
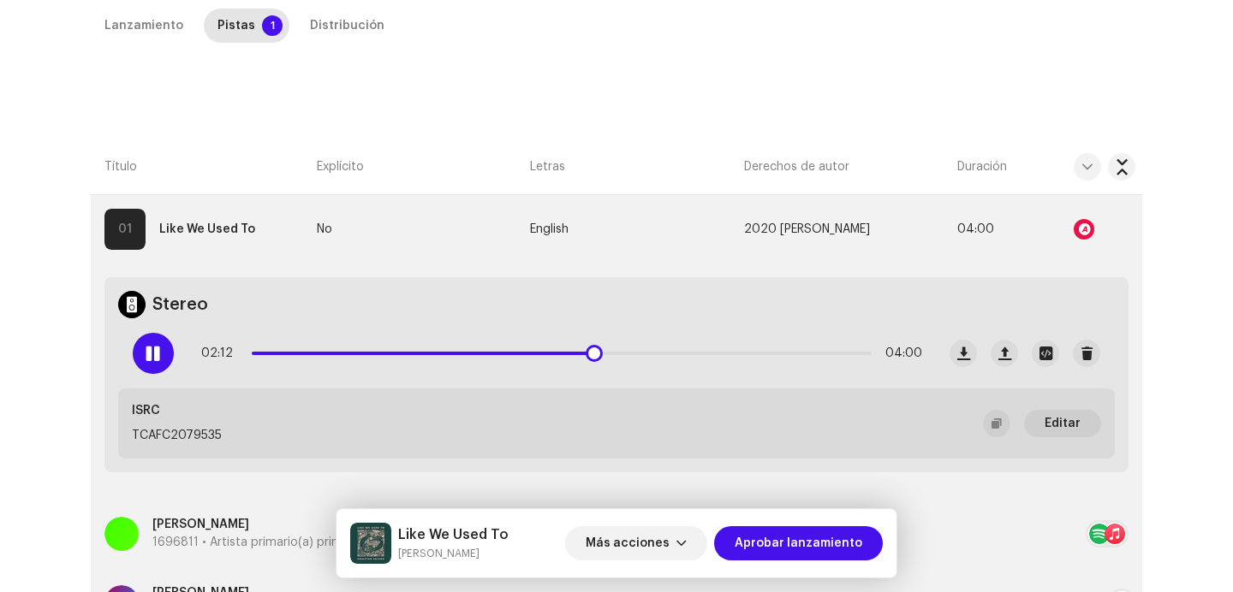
click at [377, 356] on div "02:12 04:00" at bounding box center [561, 353] width 721 height 34
click at [378, 352] on span at bounding box center [423, 353] width 343 height 3
click at [616, 358] on div "01:01 04:00" at bounding box center [561, 353] width 721 height 34
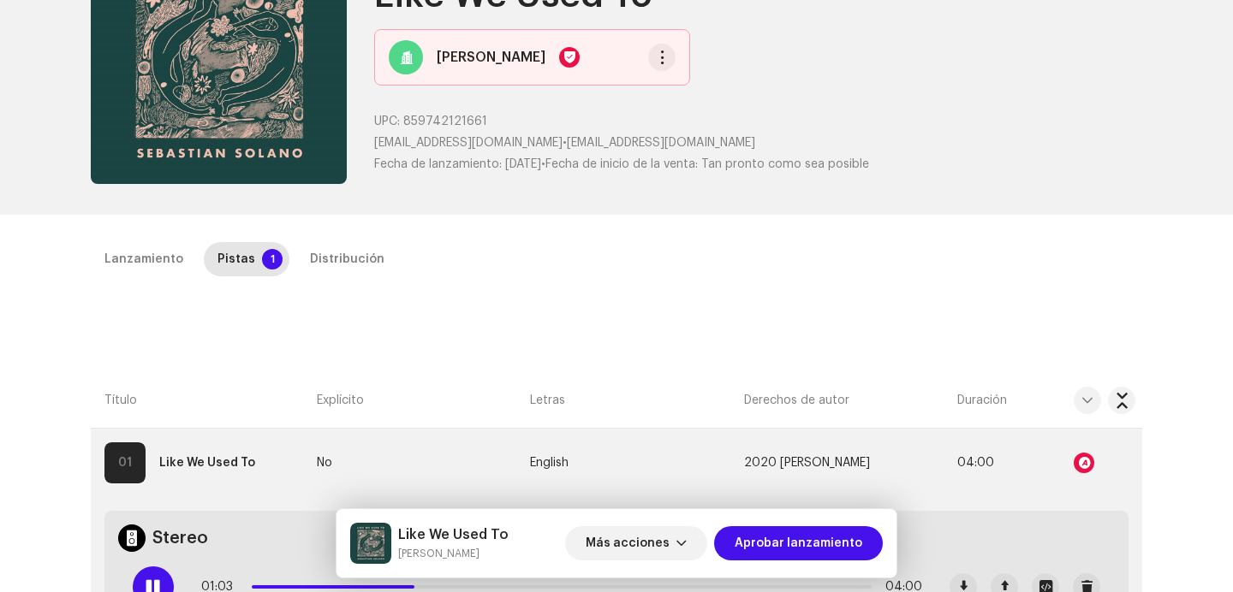
scroll to position [140, 0]
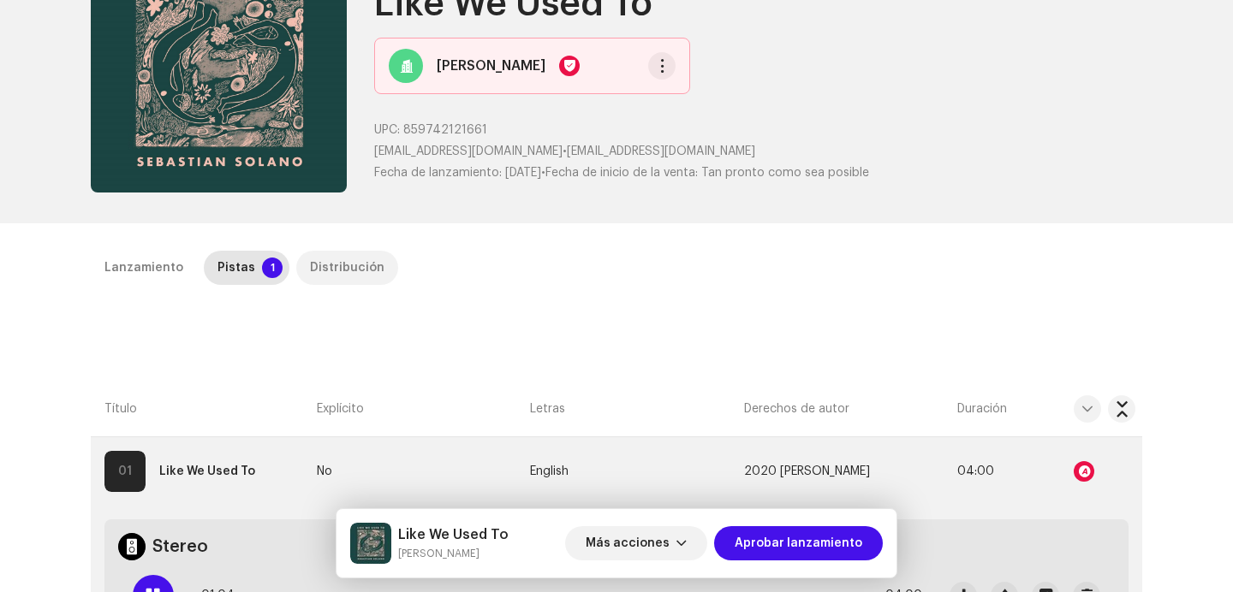
click at [338, 265] on div "Distribución" at bounding box center [347, 268] width 74 height 34
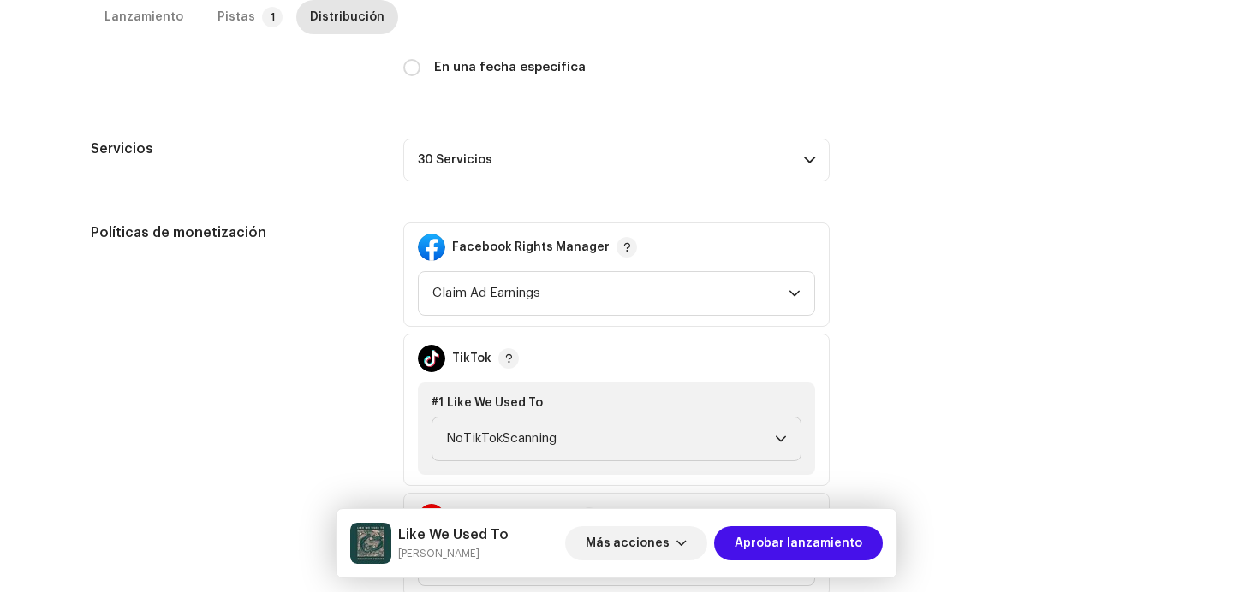
scroll to position [342, 0]
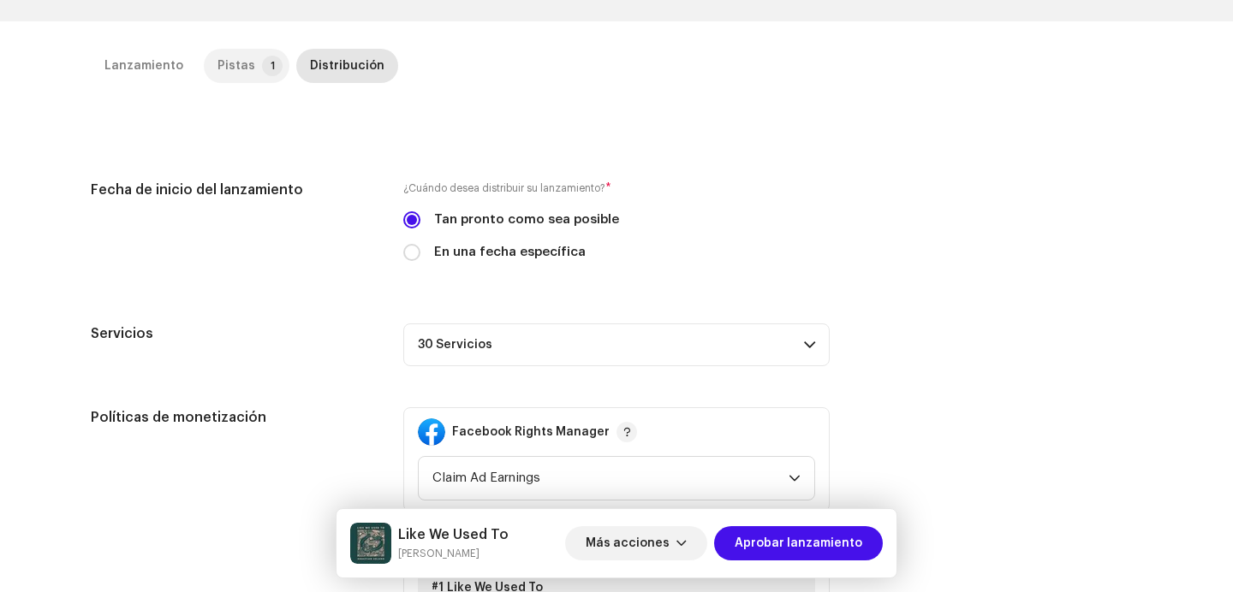
click at [229, 52] on div "Pistas" at bounding box center [236, 66] width 38 height 34
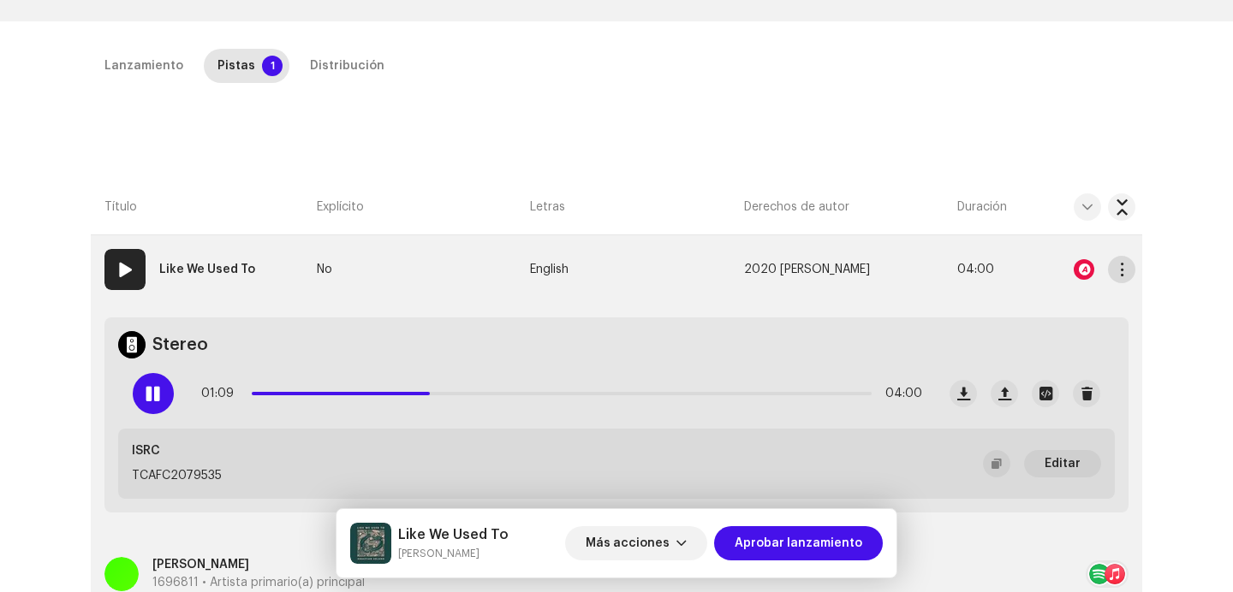
click at [1116, 266] on span "button" at bounding box center [1121, 270] width 13 height 14
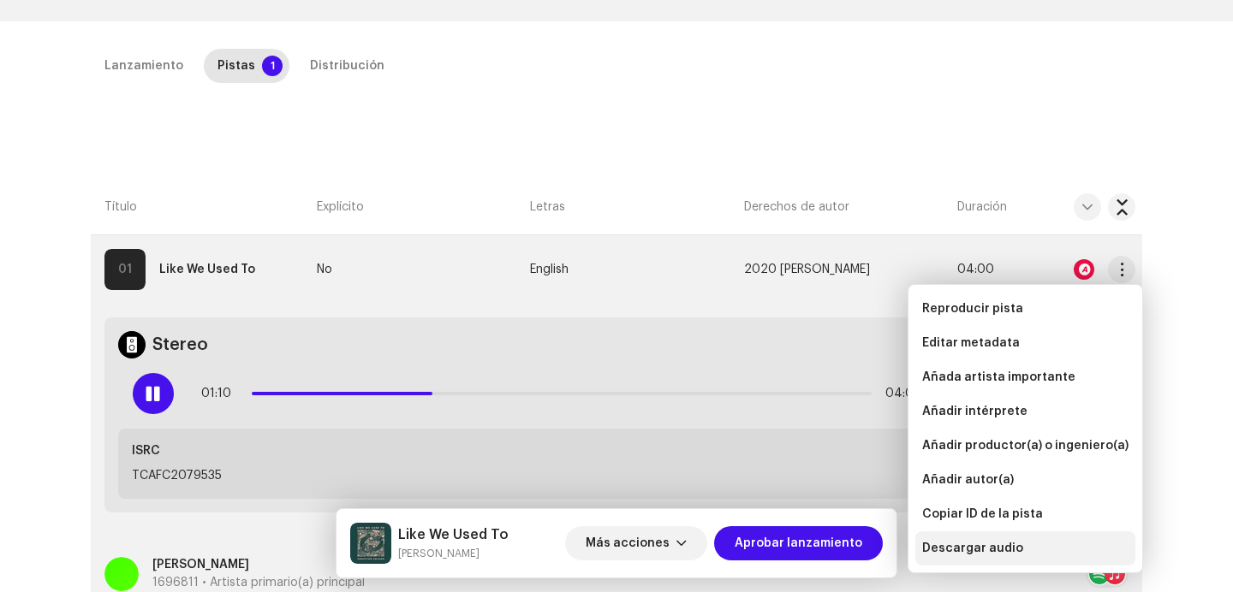
click at [953, 556] on div "Descargar audio" at bounding box center [1025, 549] width 220 height 34
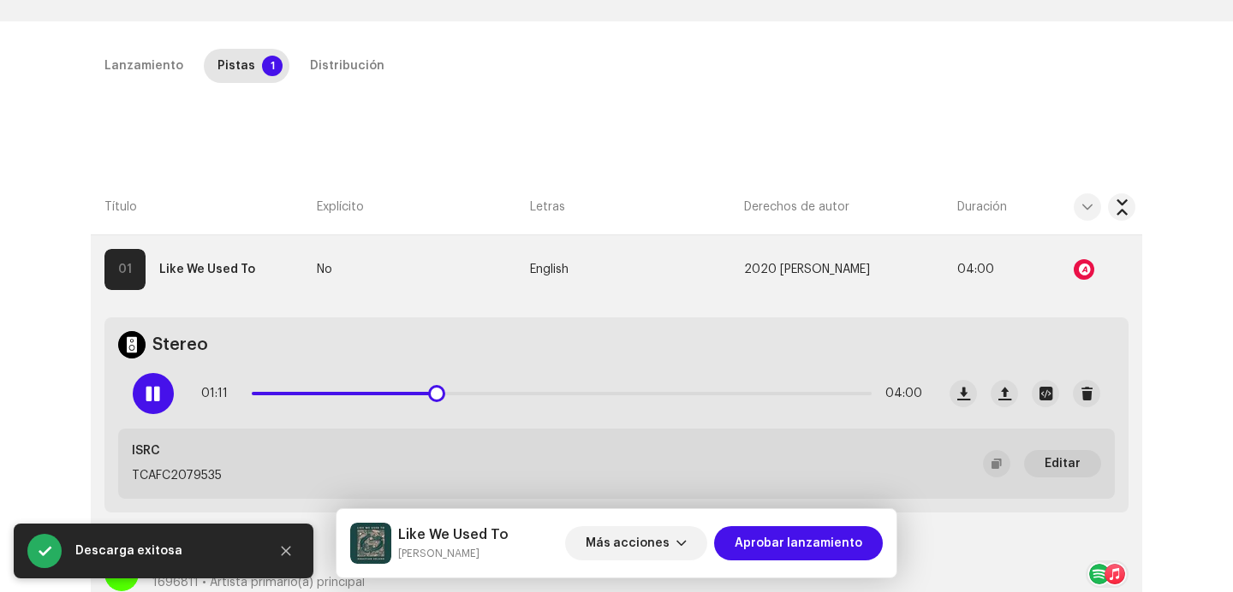
click at [140, 388] on div at bounding box center [153, 393] width 41 height 41
click at [1073, 261] on re-a-icon-status-badge at bounding box center [1083, 269] width 21 height 21
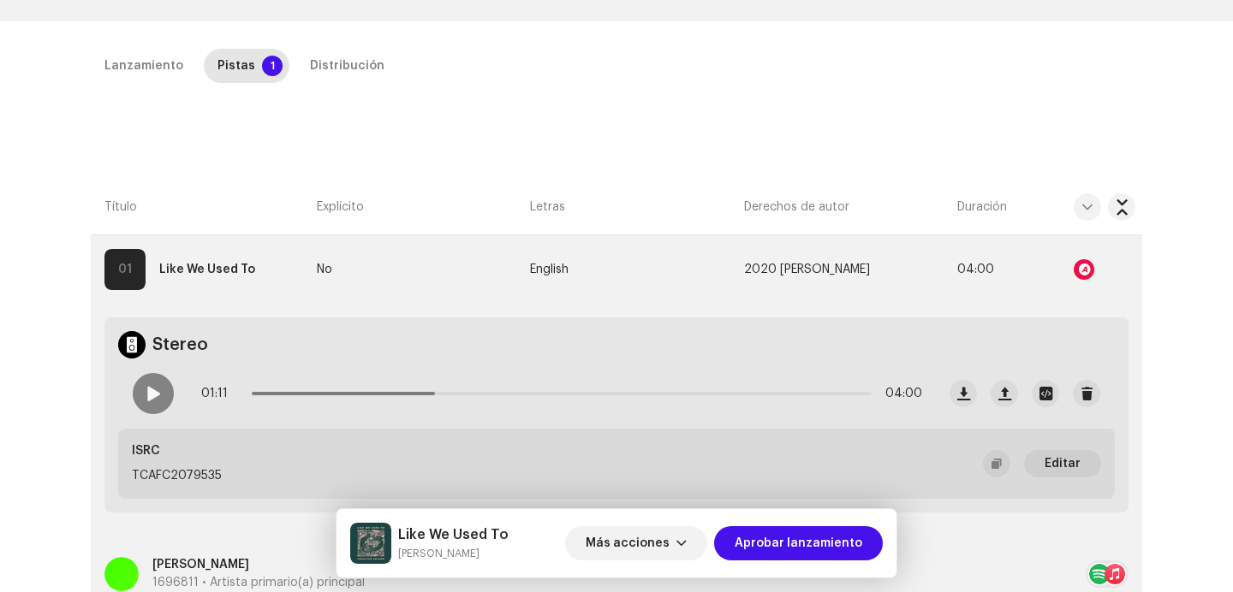
click at [1079, 45] on div "Reconocimiento de audio por Remezclas o muestras 2 Partes habladas ! Todos los …" at bounding box center [616, 296] width 1233 height 592
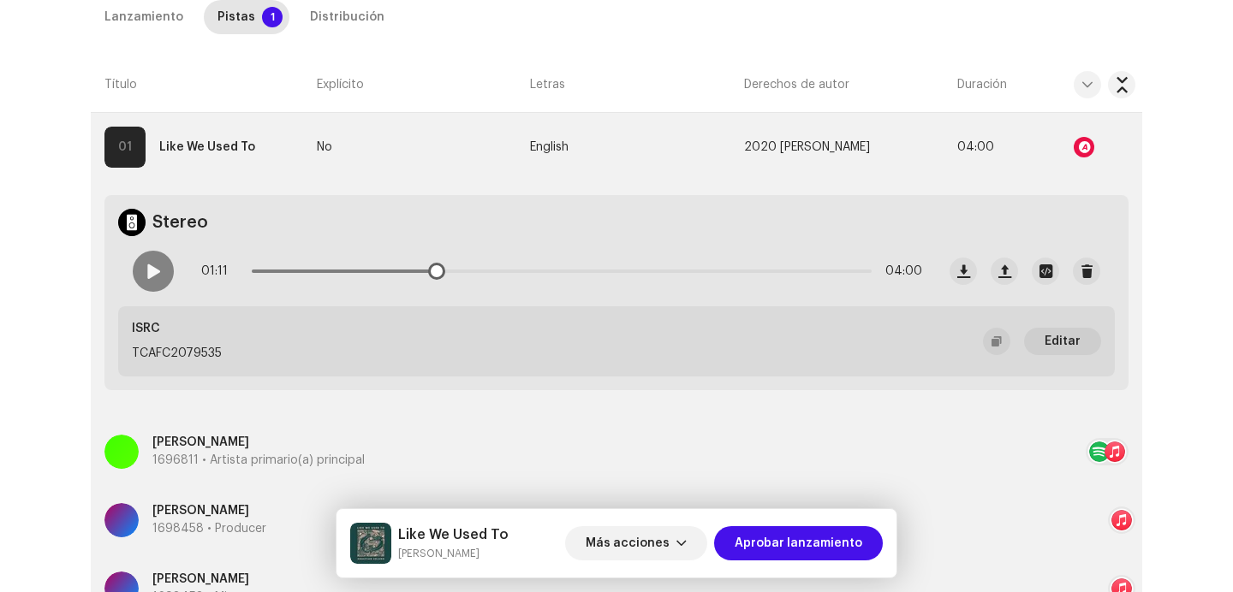
scroll to position [687, 0]
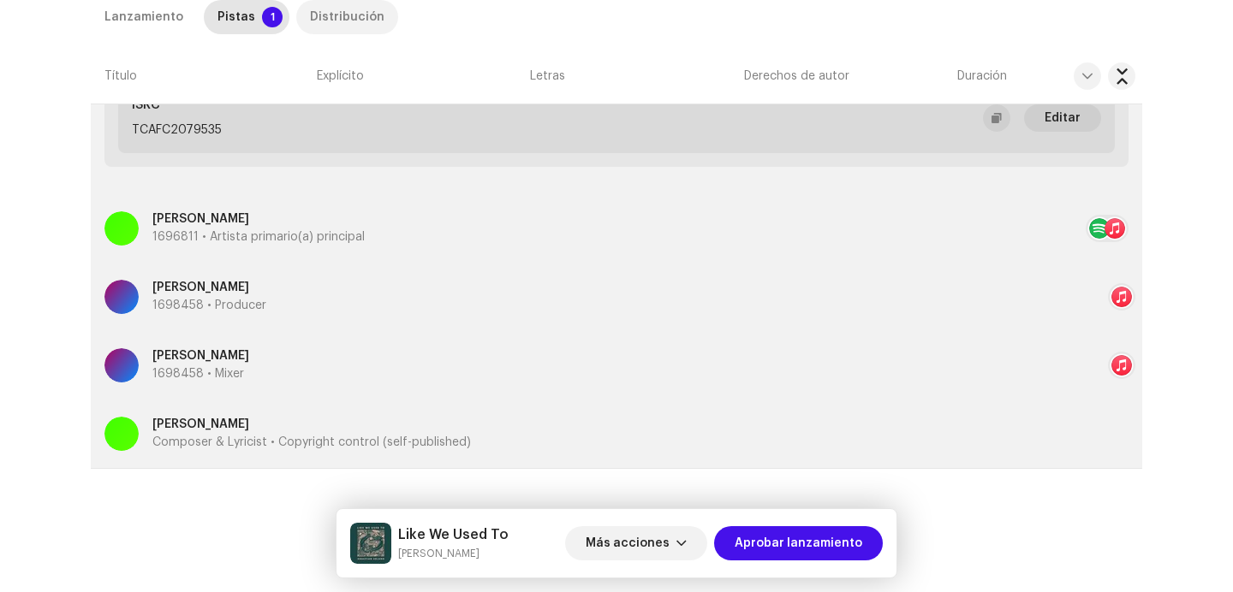
click at [347, 29] on div "Distribución" at bounding box center [347, 17] width 74 height 34
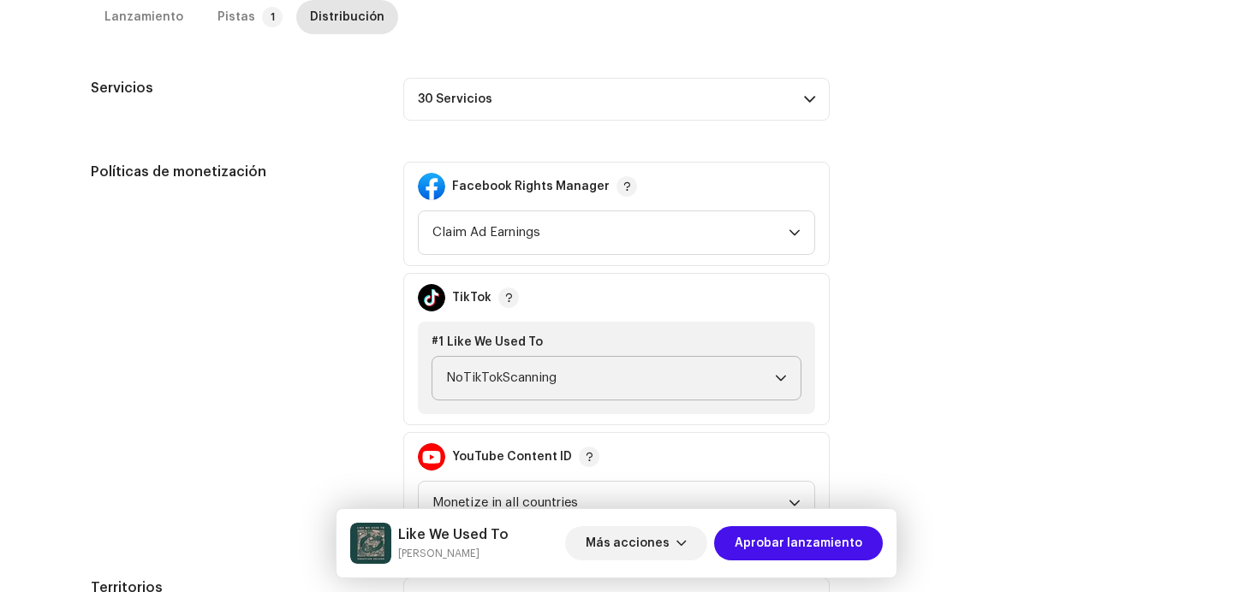
scroll to position [739, 0]
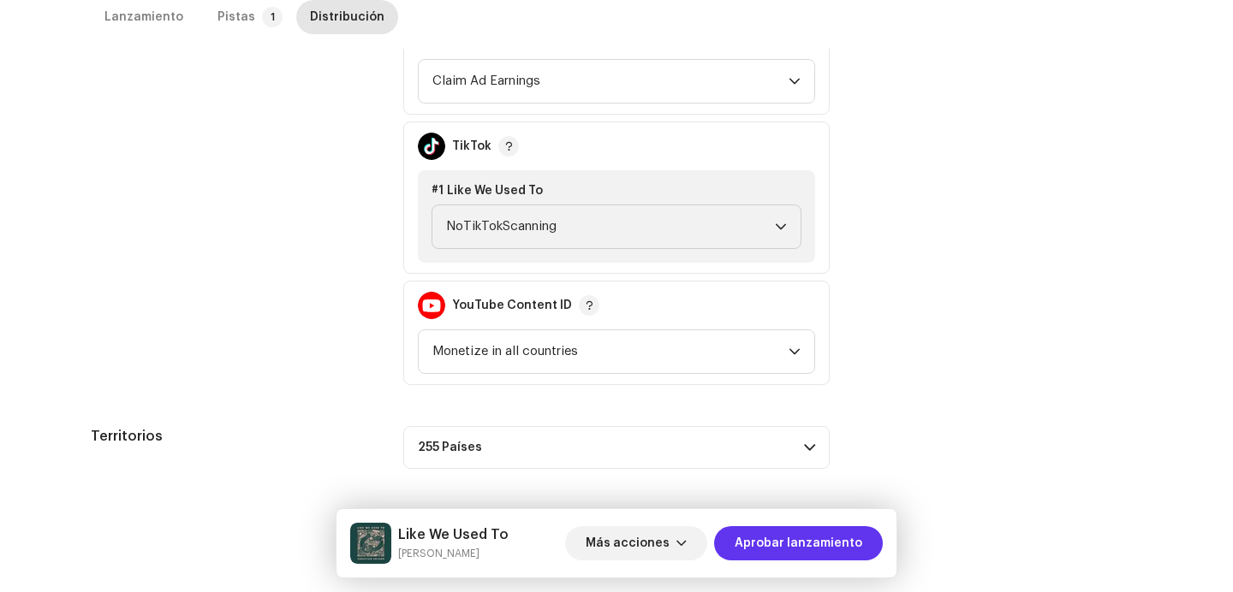
click at [806, 535] on span "Aprobar lanzamiento" at bounding box center [798, 543] width 128 height 34
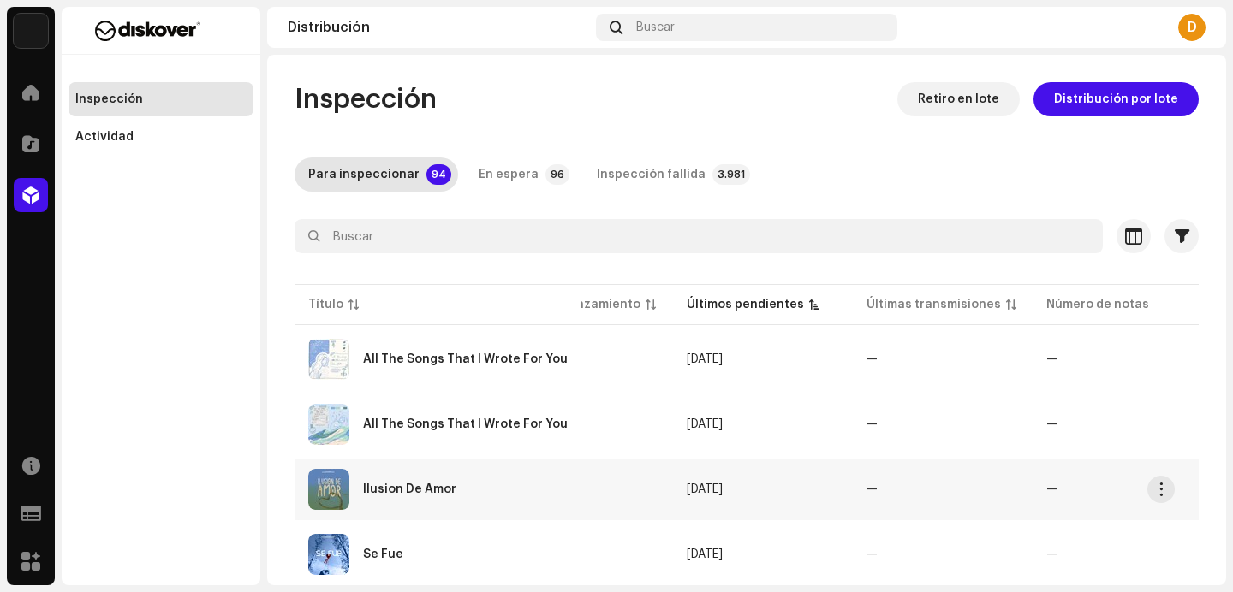
click at [441, 495] on div "Ilusion De Amor" at bounding box center [409, 490] width 93 height 12
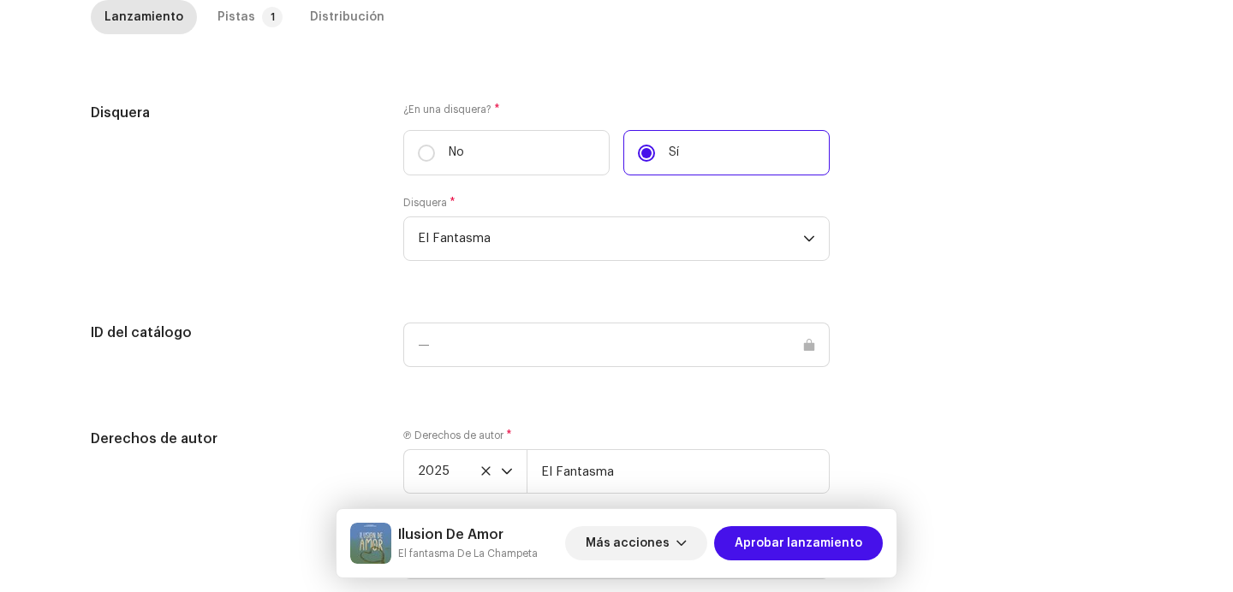
scroll to position [1687, 0]
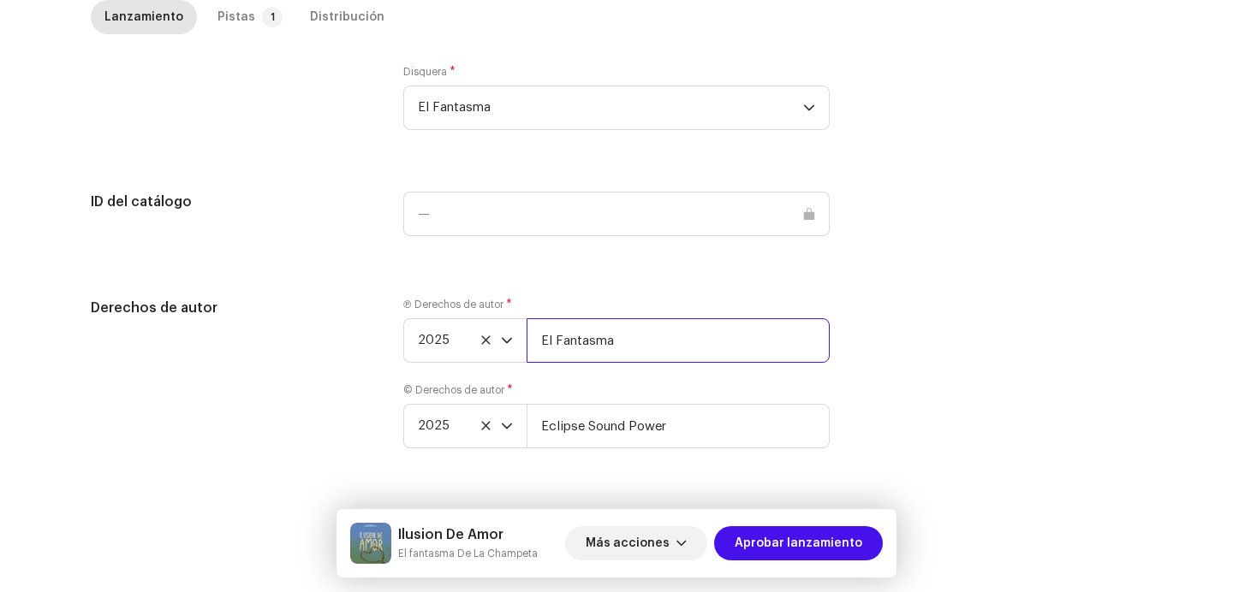
click at [666, 347] on input "El Fantasma" at bounding box center [677, 340] width 303 height 45
paste input "| Distributed by Diskover Co."
type input "El Fantasma | Distributed by Diskover Co."
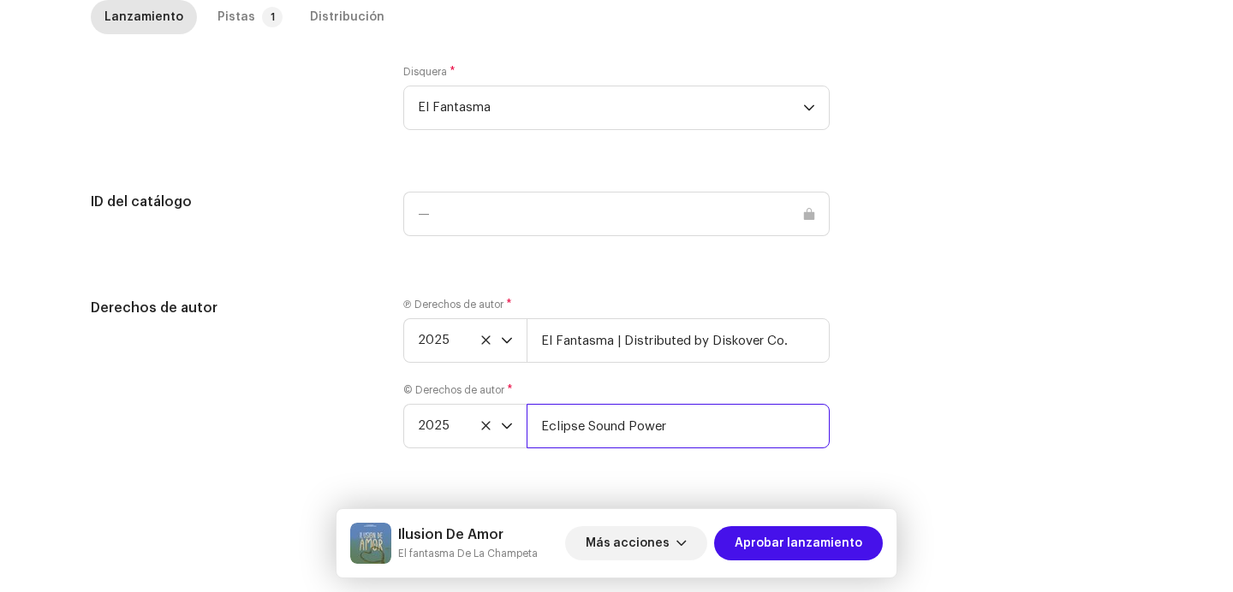
click at [718, 425] on input "Eclipse Sound Power" at bounding box center [677, 426] width 303 height 45
paste input "| Distributed by Diskover Co."
type input "Eclipse Sound Power | Distributed by Diskover Co."
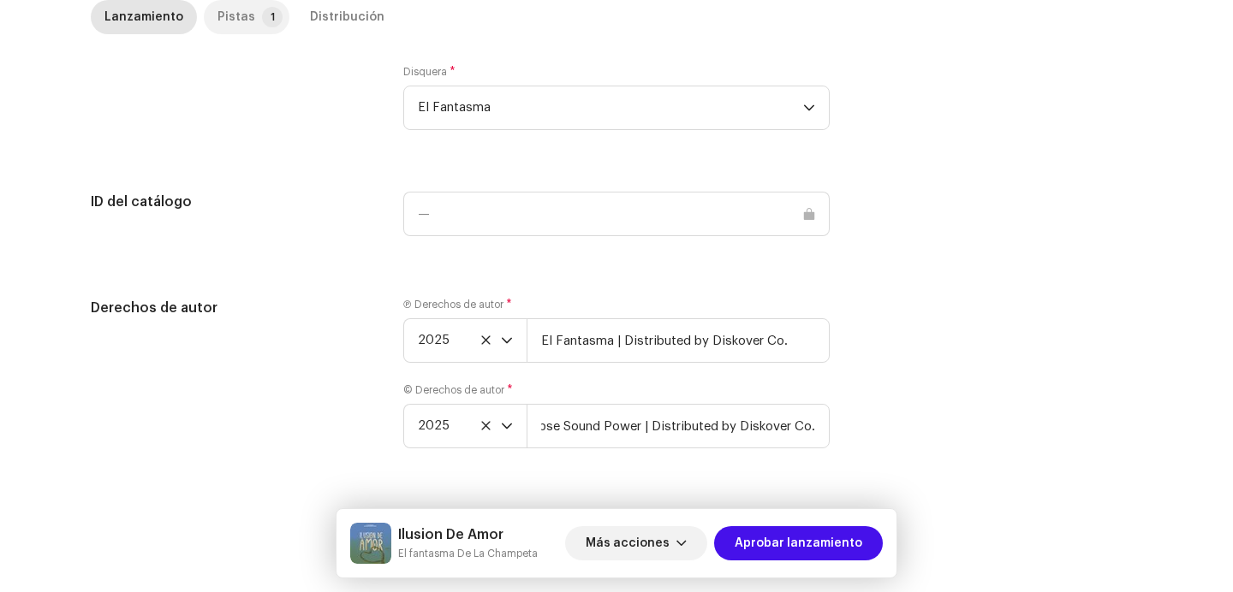
click at [262, 11] on p-badge "1" at bounding box center [272, 17] width 21 height 21
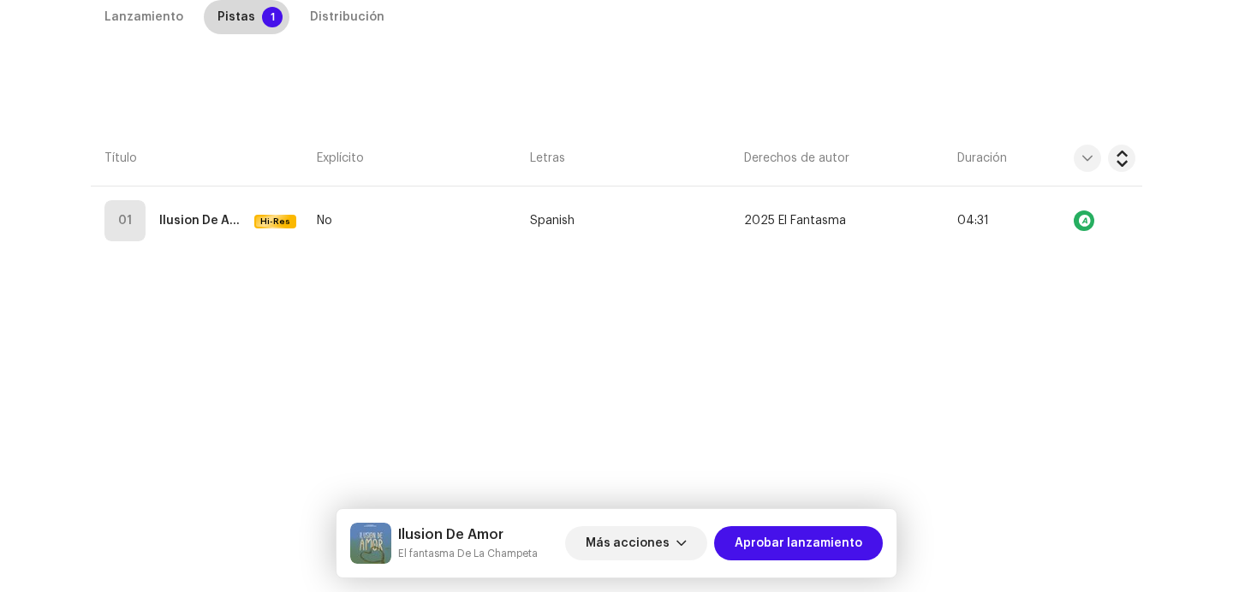
scroll to position [390, 0]
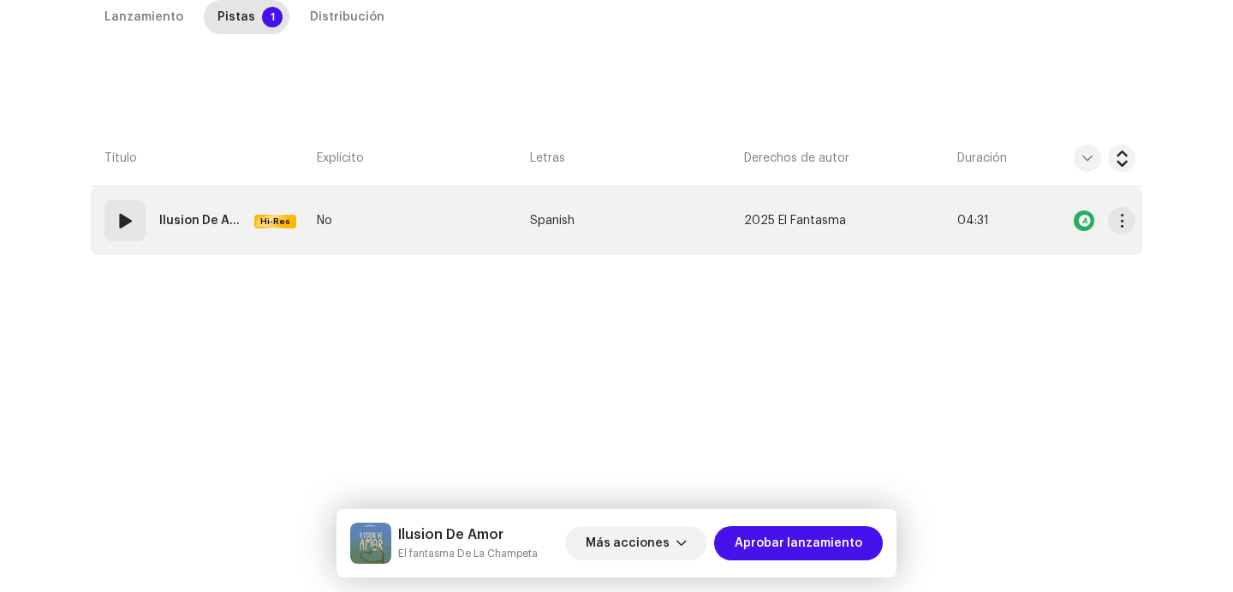
click at [134, 221] on div "01" at bounding box center [124, 220] width 41 height 41
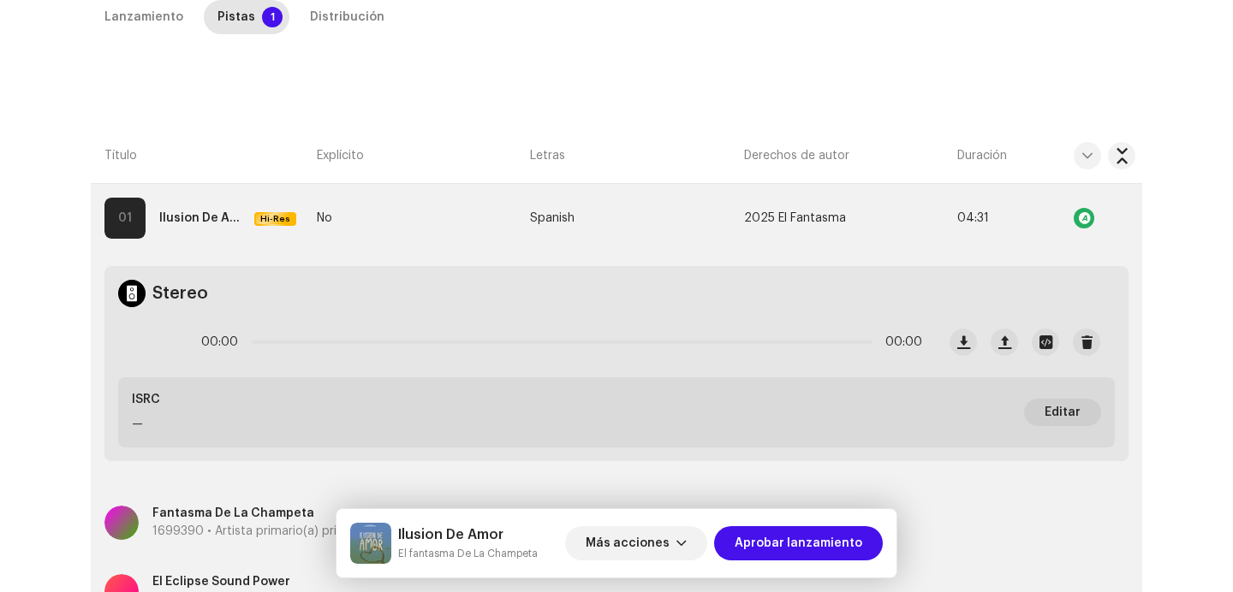
scroll to position [377, 0]
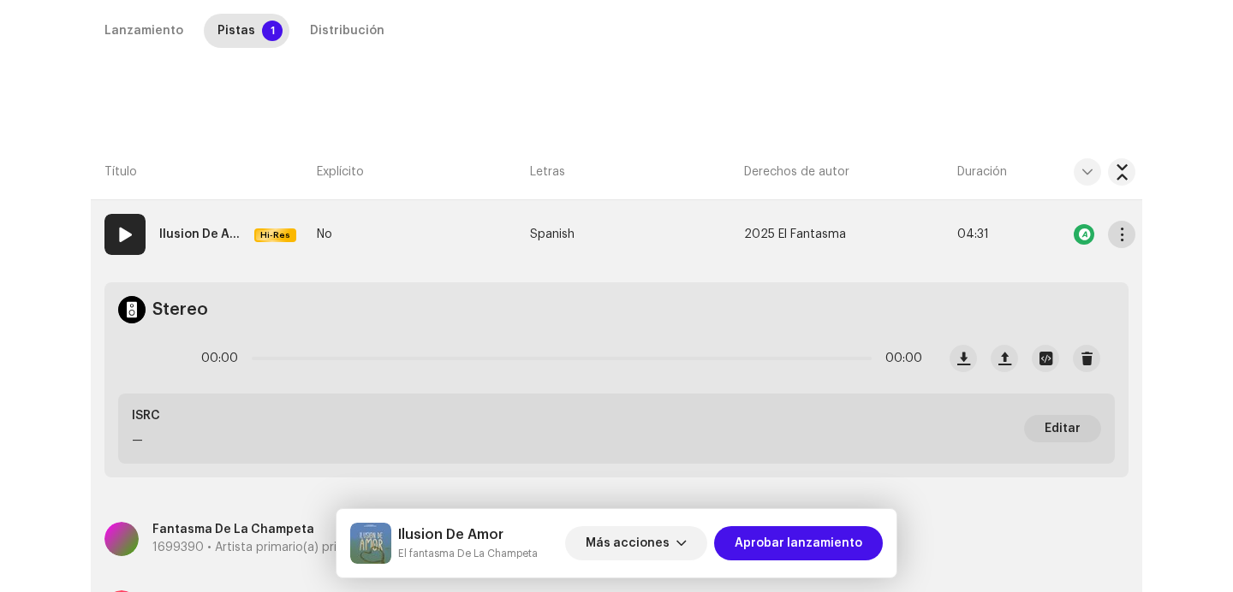
click at [1122, 241] on span "button" at bounding box center [1121, 235] width 13 height 14
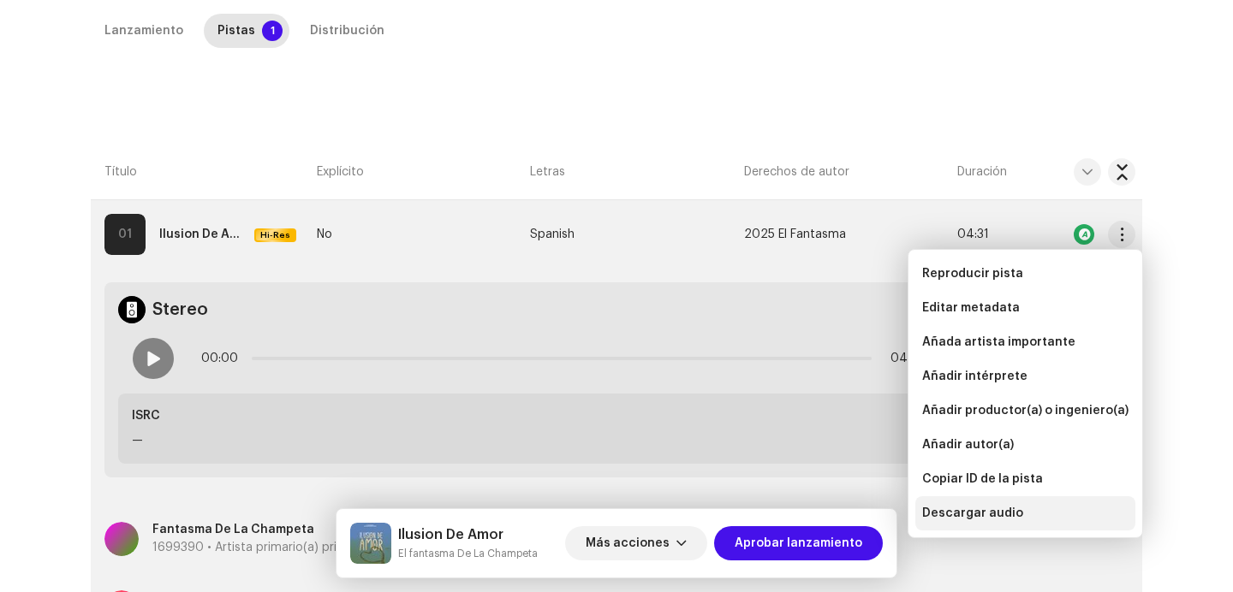
click at [961, 511] on span "Descargar audio" at bounding box center [972, 514] width 101 height 14
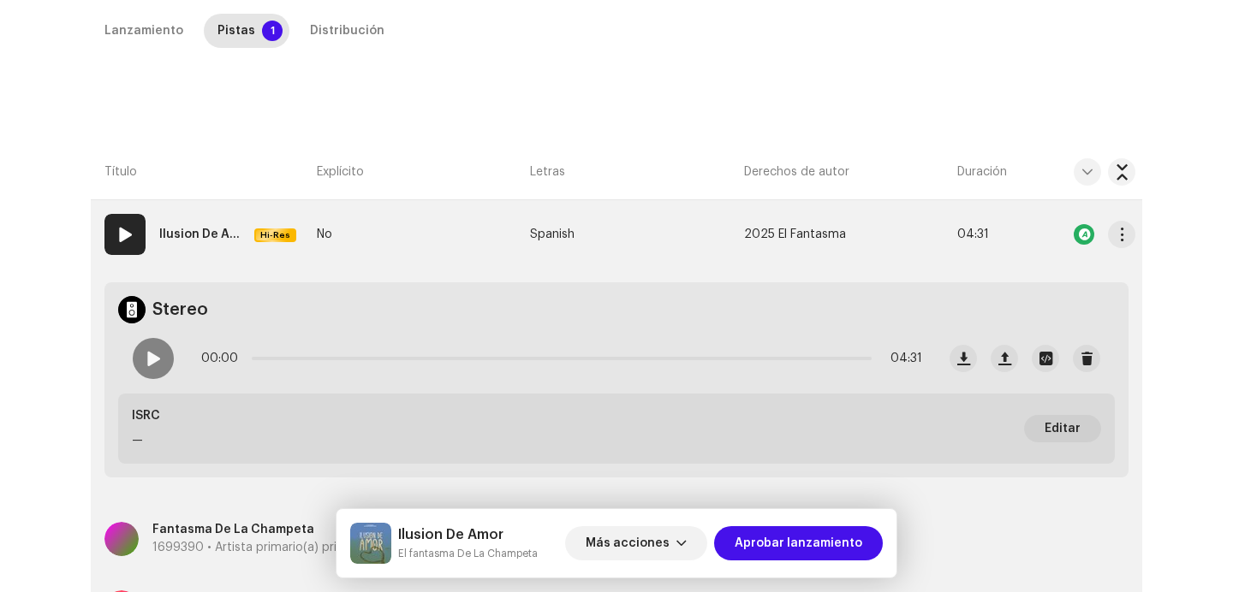
scroll to position [687, 0]
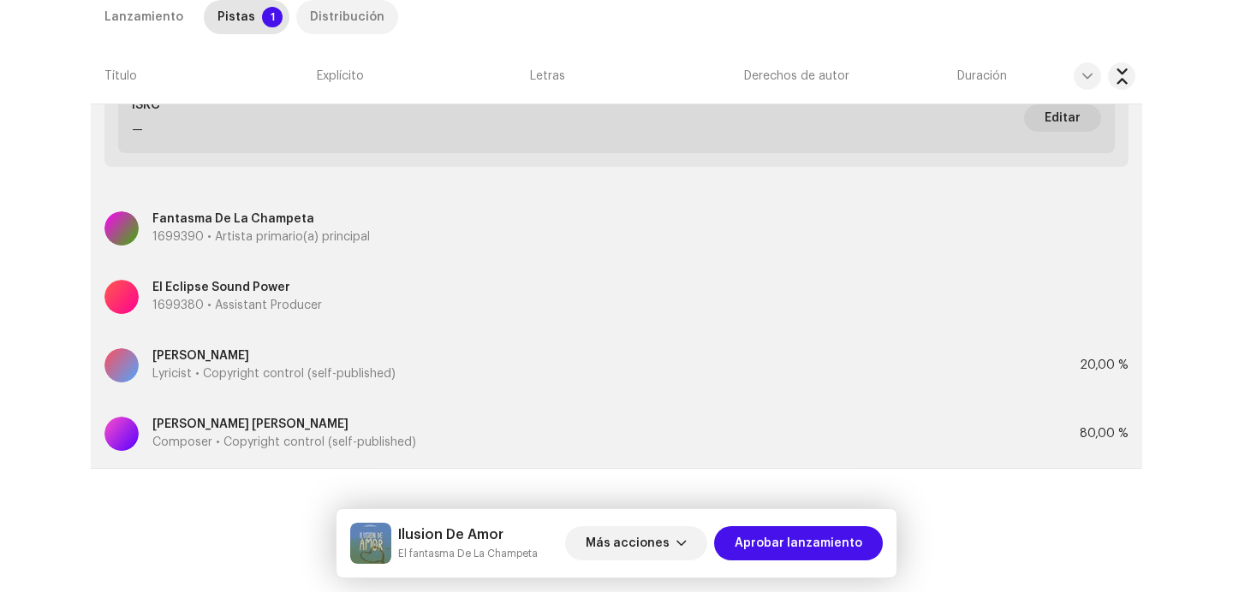
click at [340, 24] on div "Distribución" at bounding box center [347, 17] width 74 height 34
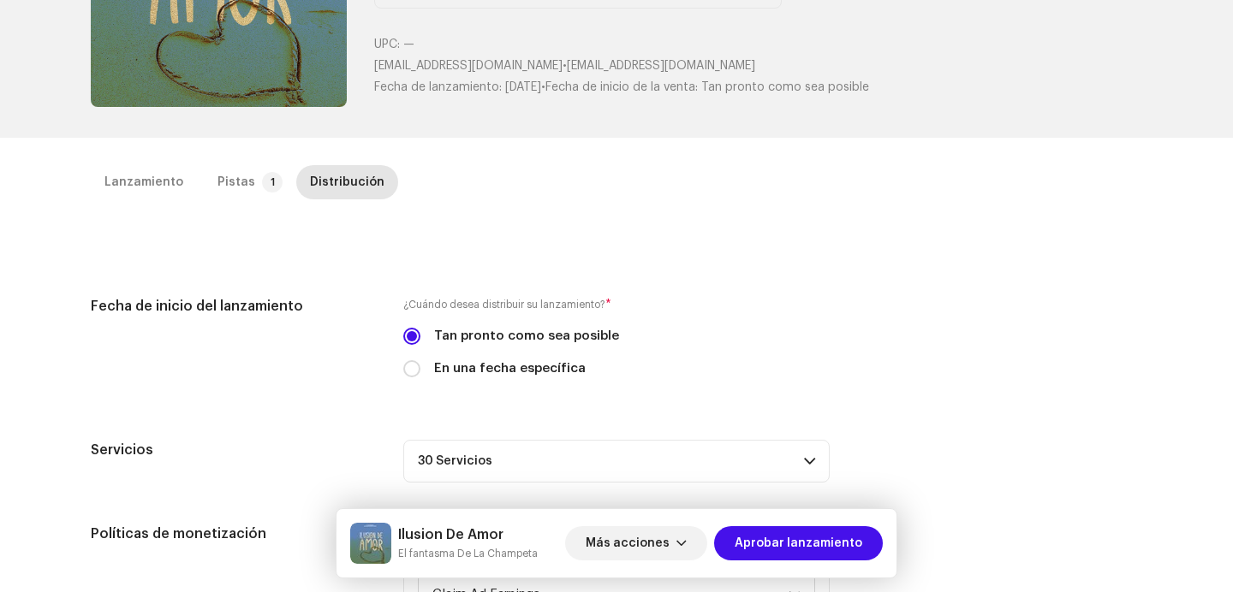
scroll to position [145, 0]
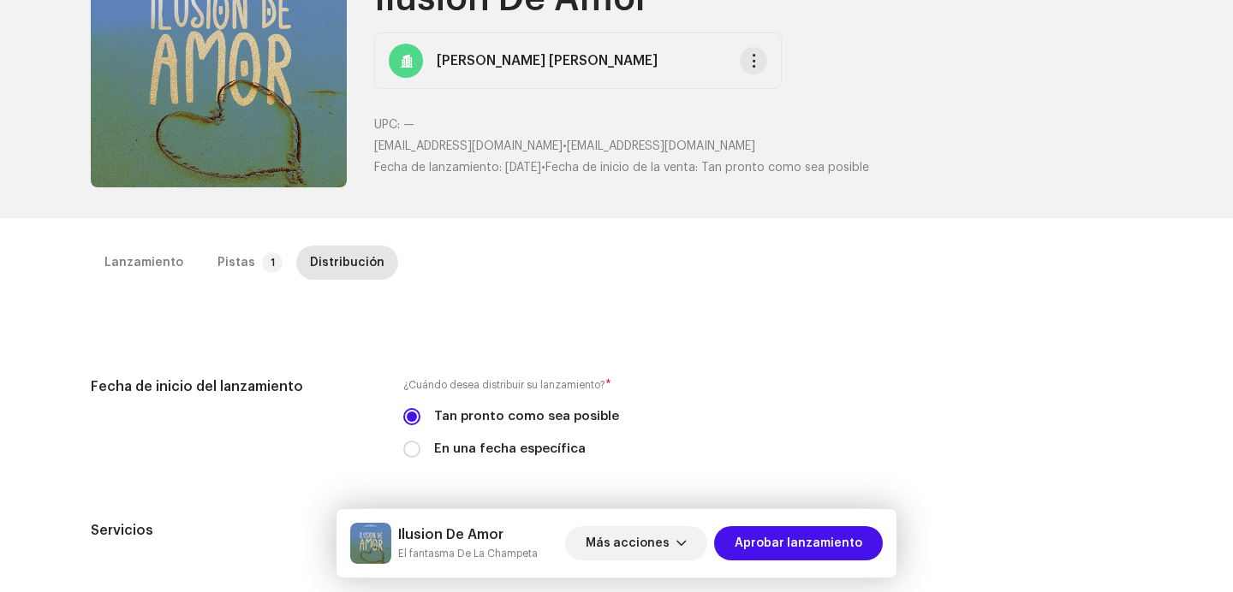
click at [198, 288] on div "Lanzamiento Pistas 1 Distribución" at bounding box center [616, 270] width 1051 height 49
click at [229, 274] on div "Pistas" at bounding box center [236, 263] width 38 height 34
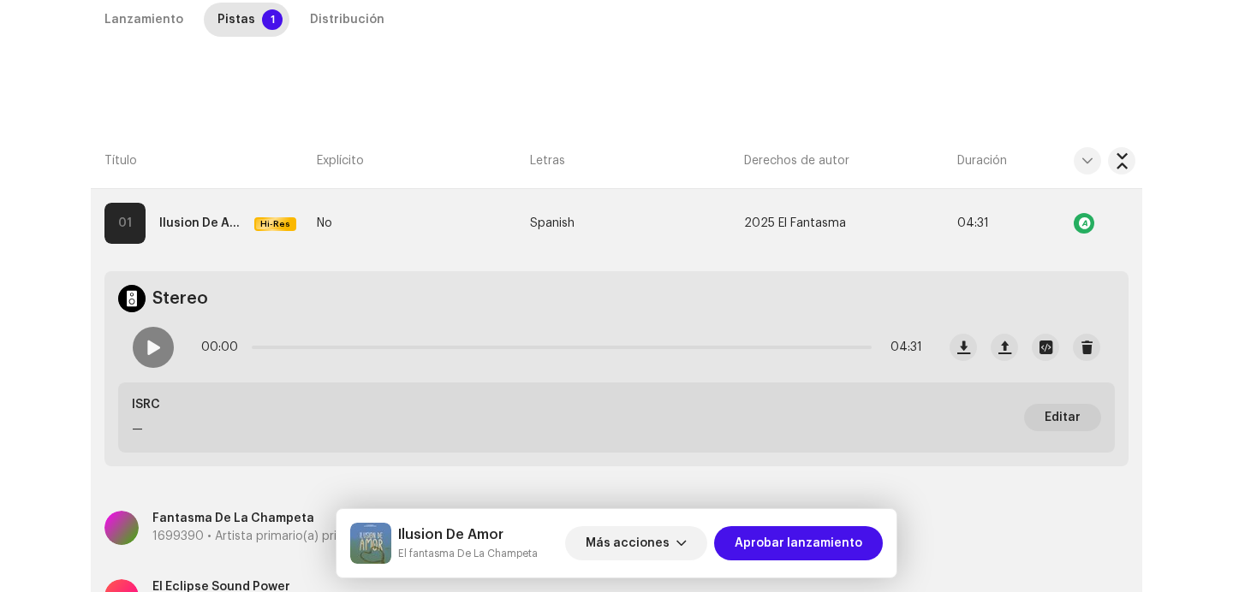
scroll to position [457, 0]
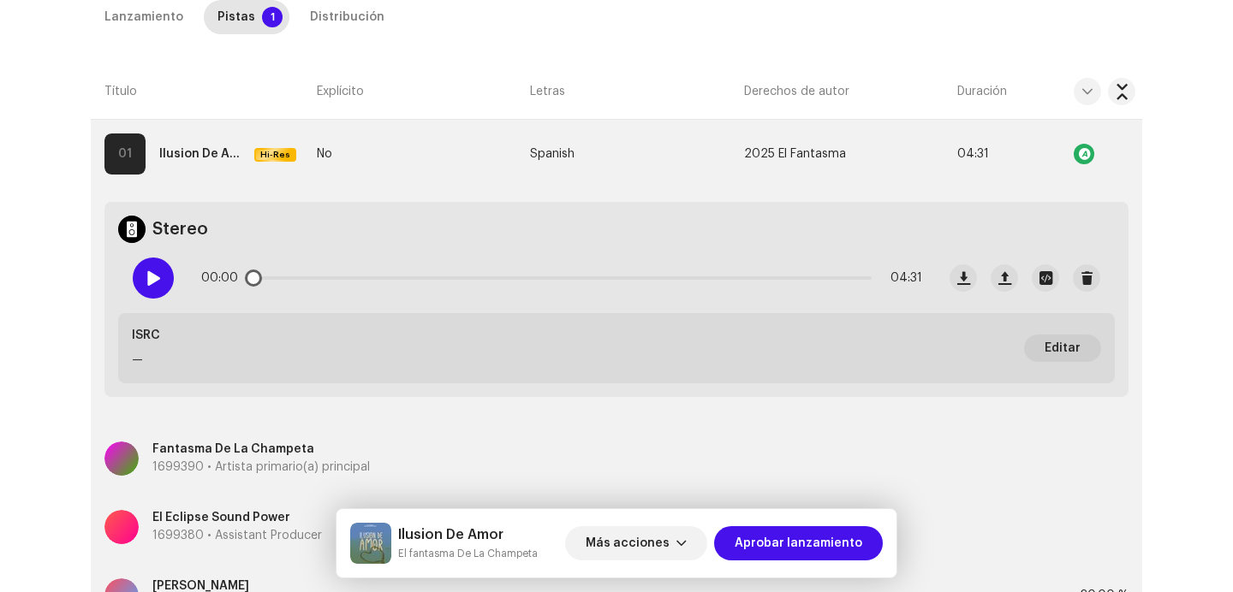
click at [158, 273] on div at bounding box center [153, 278] width 41 height 41
click at [159, 26] on div "Lanzamiento" at bounding box center [143, 17] width 79 height 34
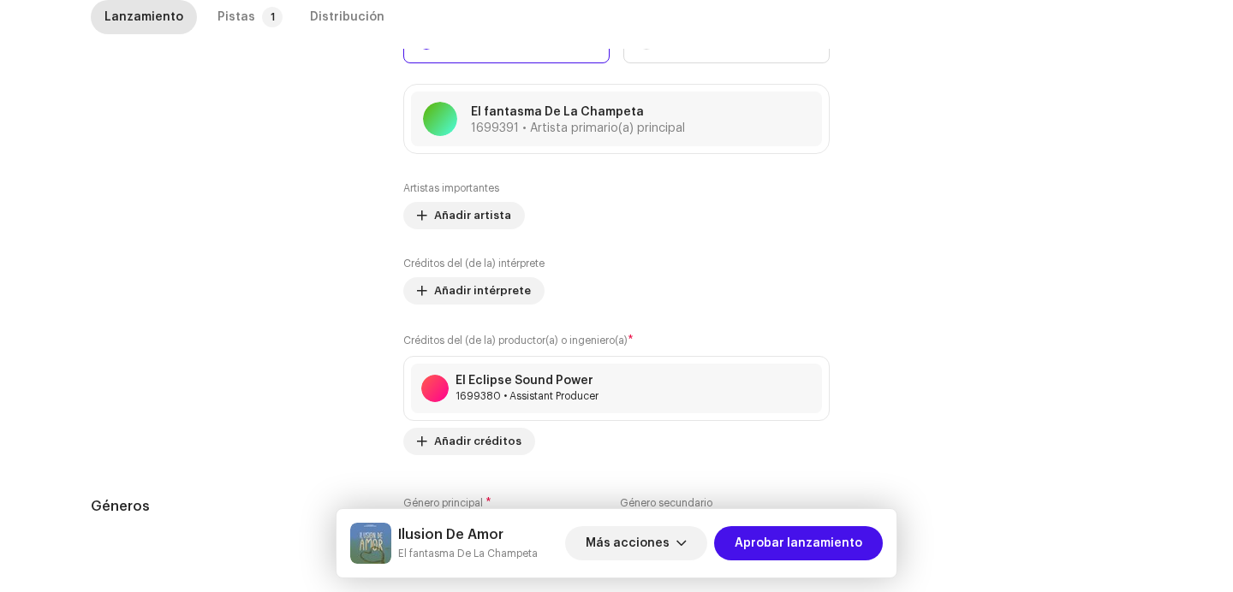
scroll to position [1687, 0]
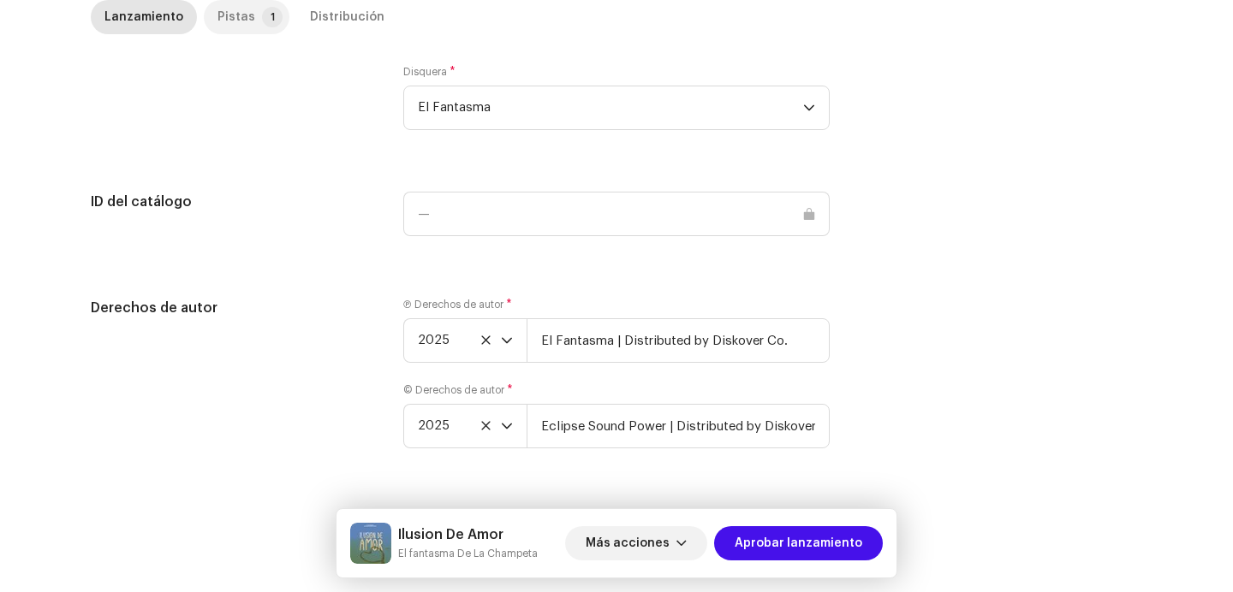
click at [222, 13] on div "Pistas" at bounding box center [236, 17] width 38 height 34
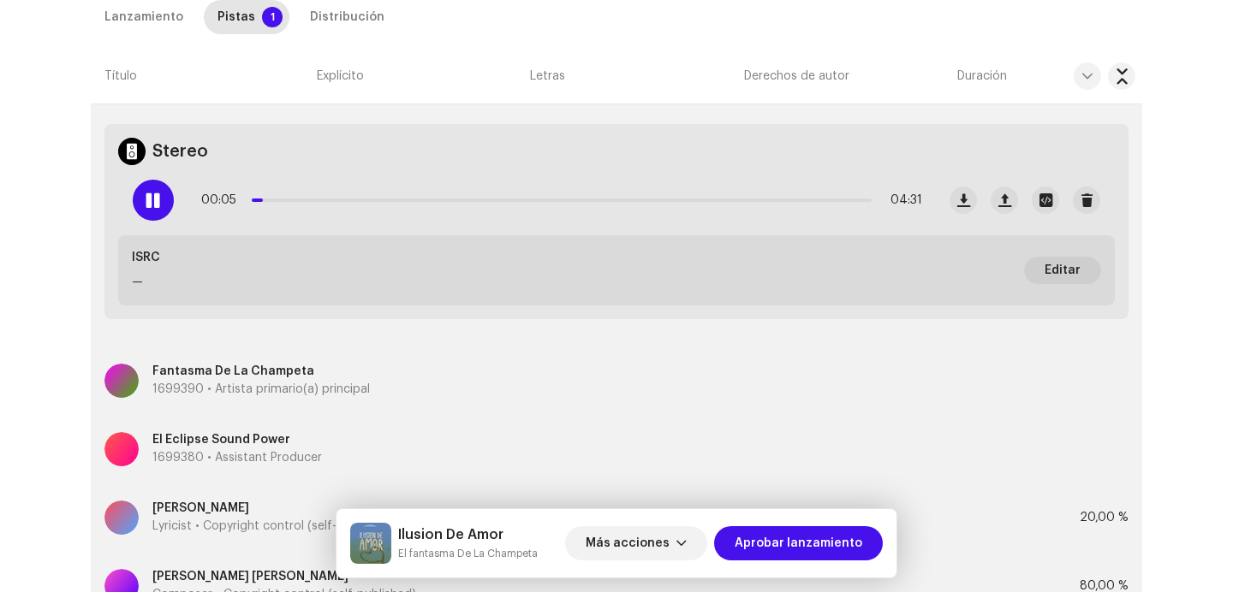
scroll to position [375, 0]
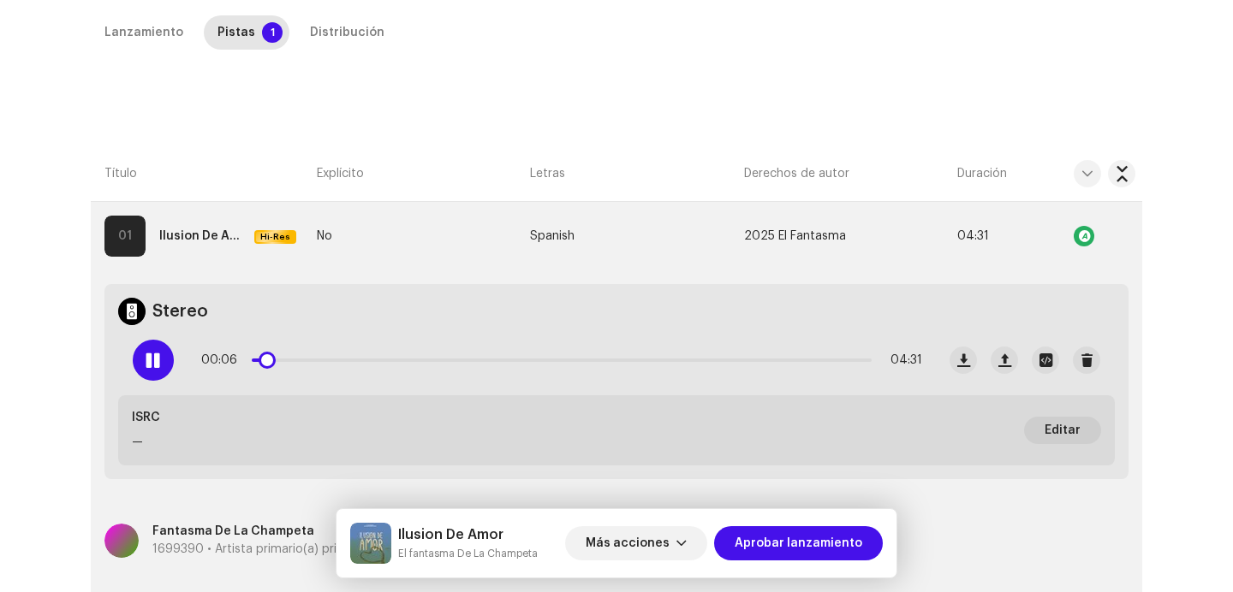
click at [341, 357] on div "00:06 04:31" at bounding box center [561, 360] width 721 height 34
click at [336, 362] on div "00:06 04:31" at bounding box center [561, 360] width 721 height 34
click at [335, 359] on p-slider at bounding box center [562, 360] width 620 height 3
click at [591, 360] on p-slider at bounding box center [562, 360] width 620 height 3
click at [818, 359] on p-slider at bounding box center [562, 360] width 620 height 3
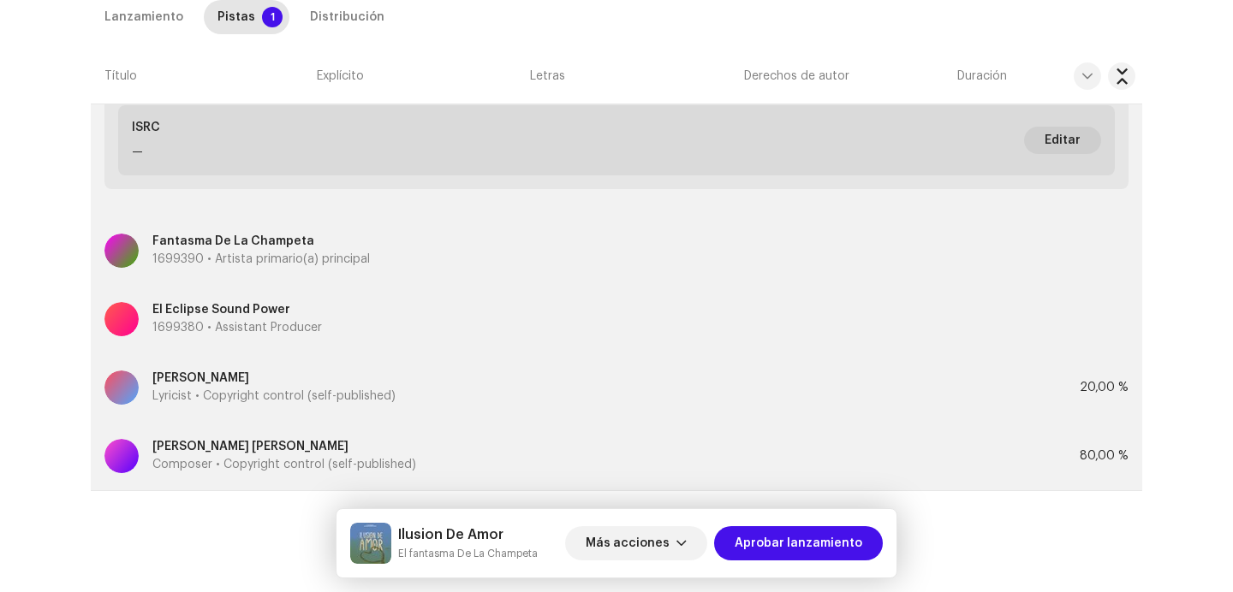
scroll to position [687, 0]
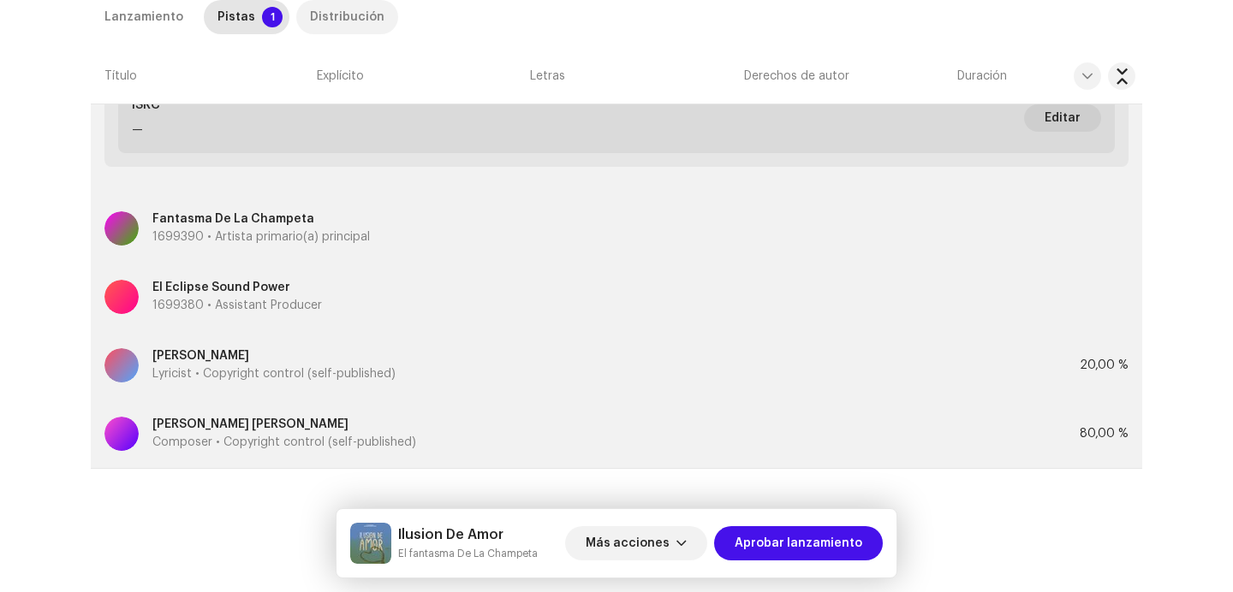
click at [355, 9] on div "Distribución" at bounding box center [347, 17] width 74 height 34
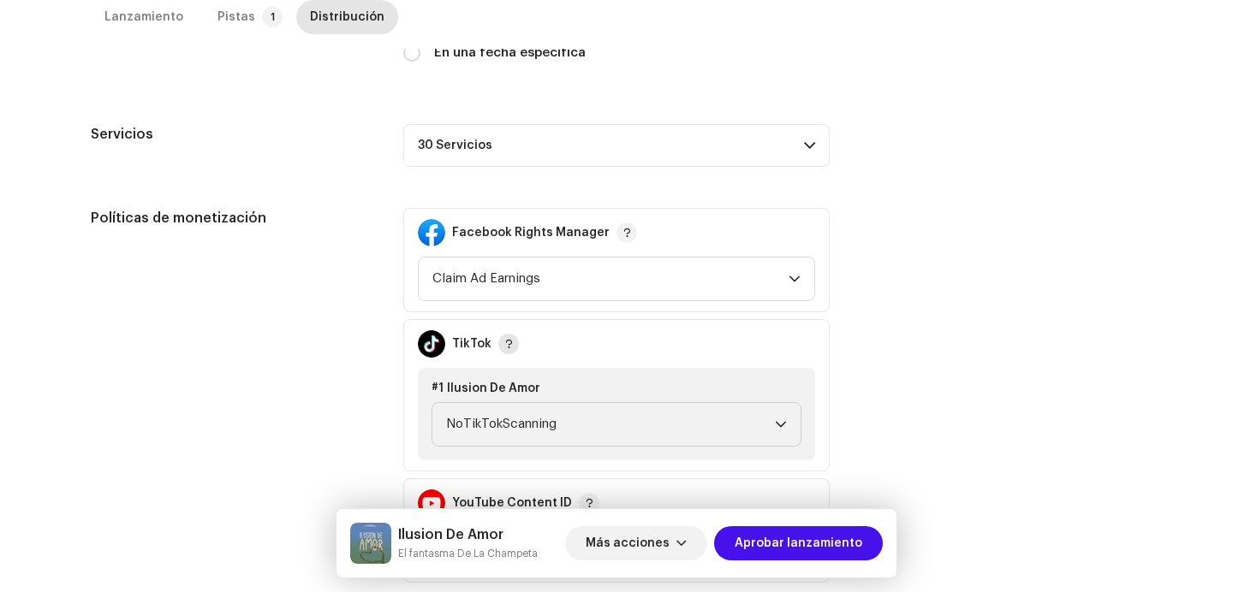
scroll to position [471, 0]
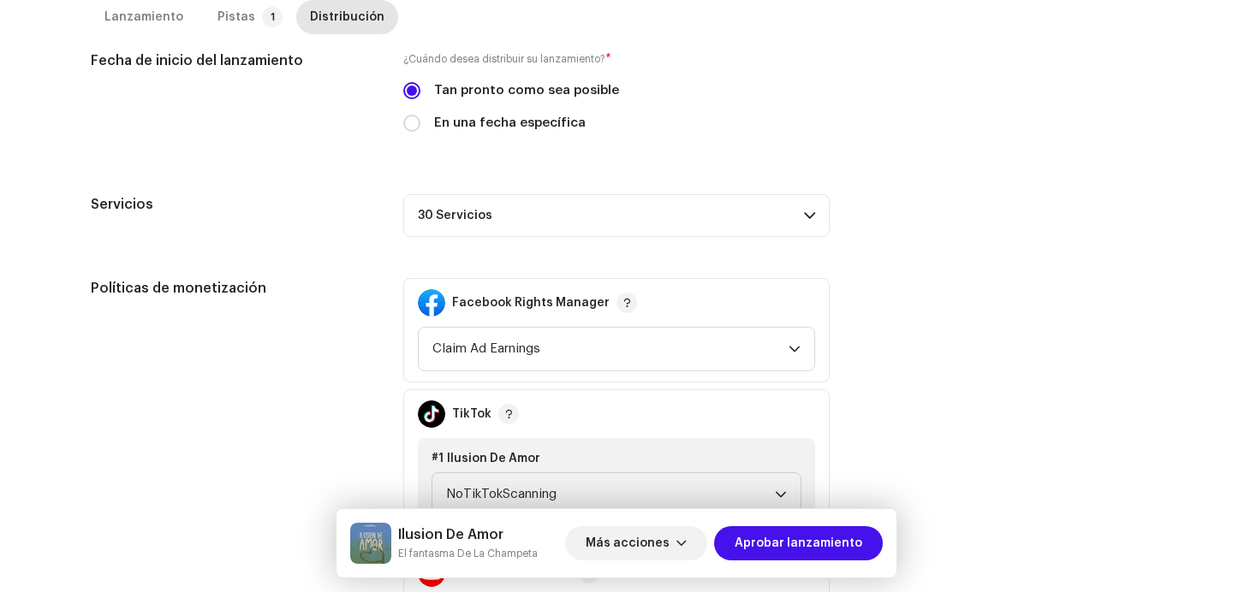
click at [792, 570] on div "Ilusion De Amor El fantasma De La Champeta Más acciones Aprobar lanzamiento" at bounding box center [616, 543] width 560 height 68
click at [792, 552] on span "Aprobar lanzamiento" at bounding box center [798, 543] width 128 height 34
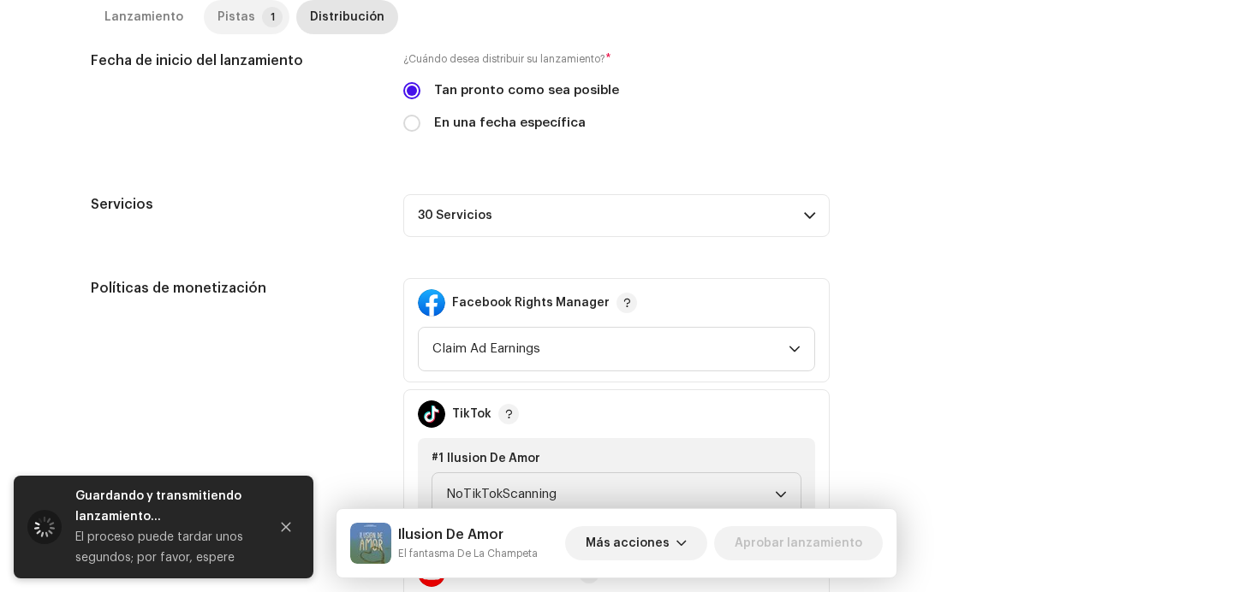
click at [219, 19] on div "Pistas" at bounding box center [236, 17] width 38 height 34
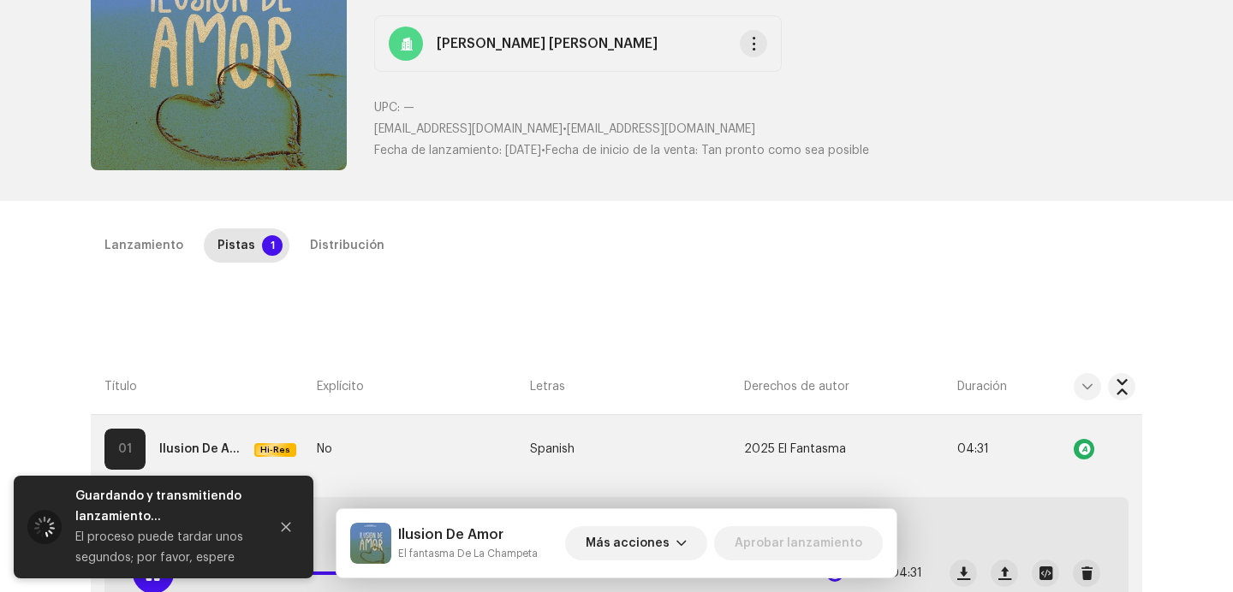
scroll to position [0, 0]
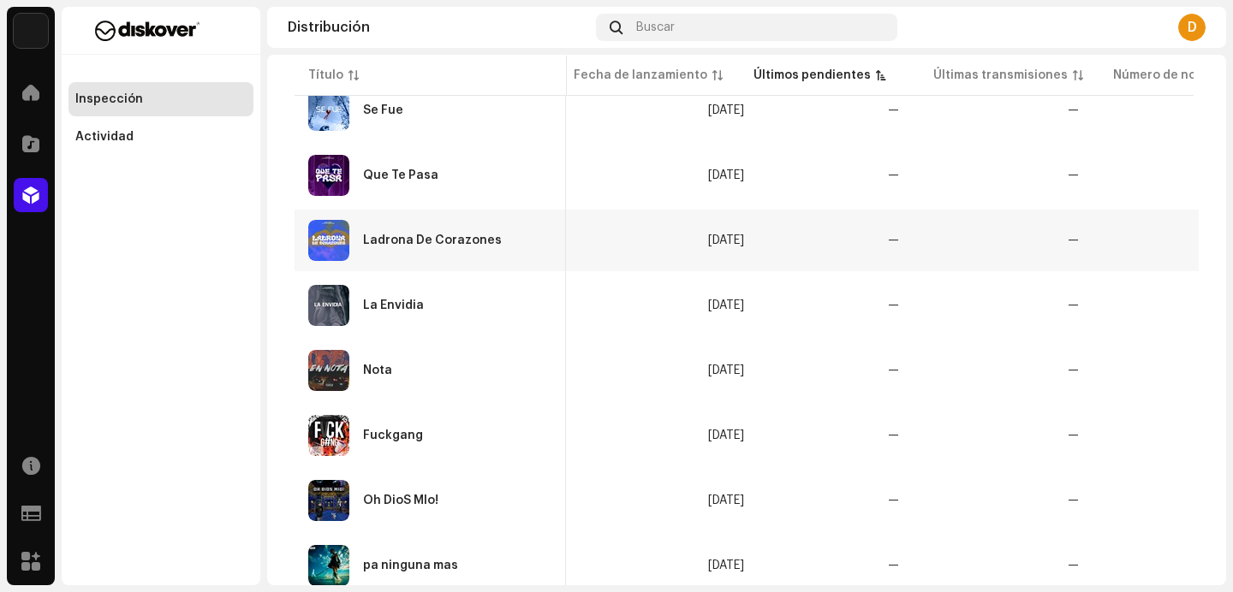
scroll to position [0, 743]
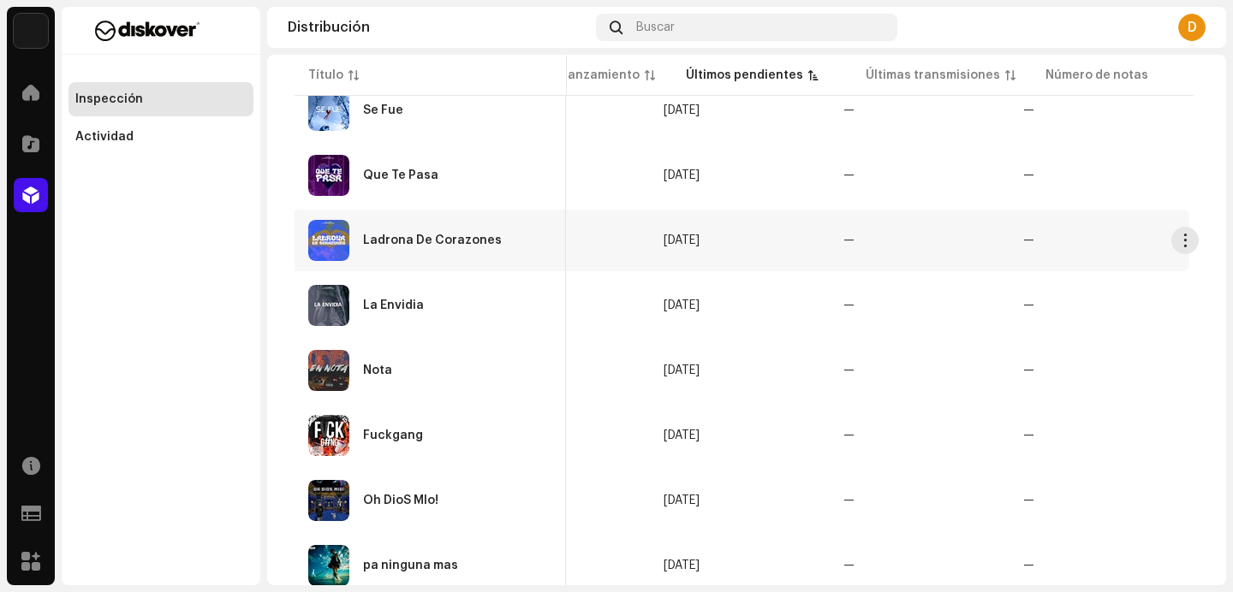
click at [486, 244] on div "Ladrona De Corazones" at bounding box center [432, 241] width 139 height 12
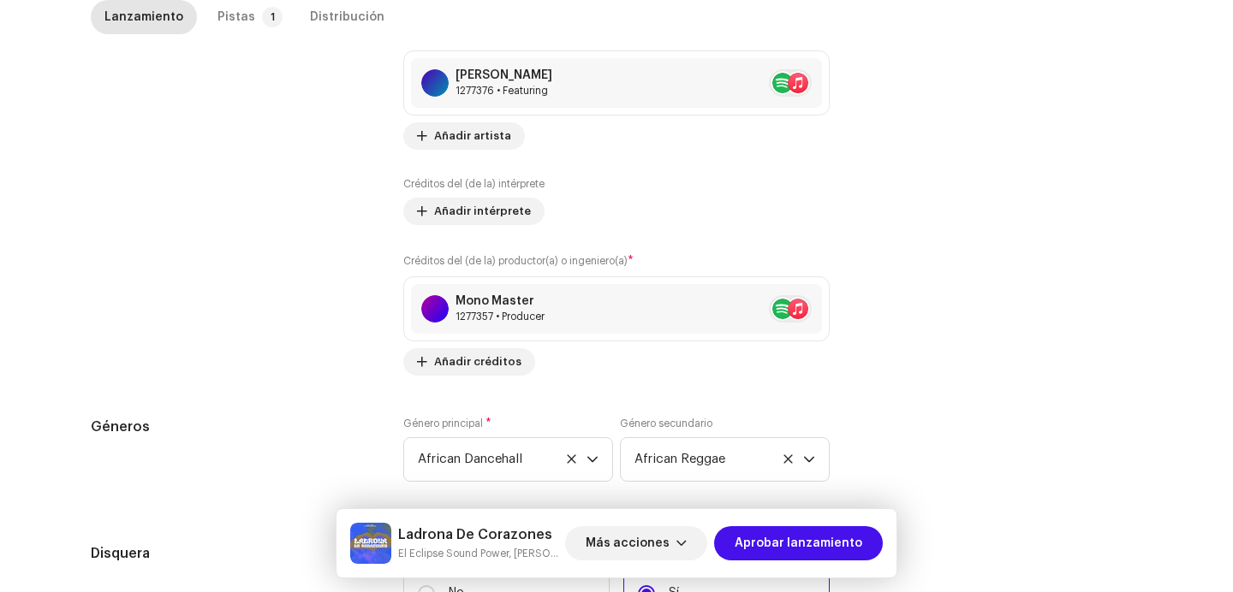
scroll to position [1759, 0]
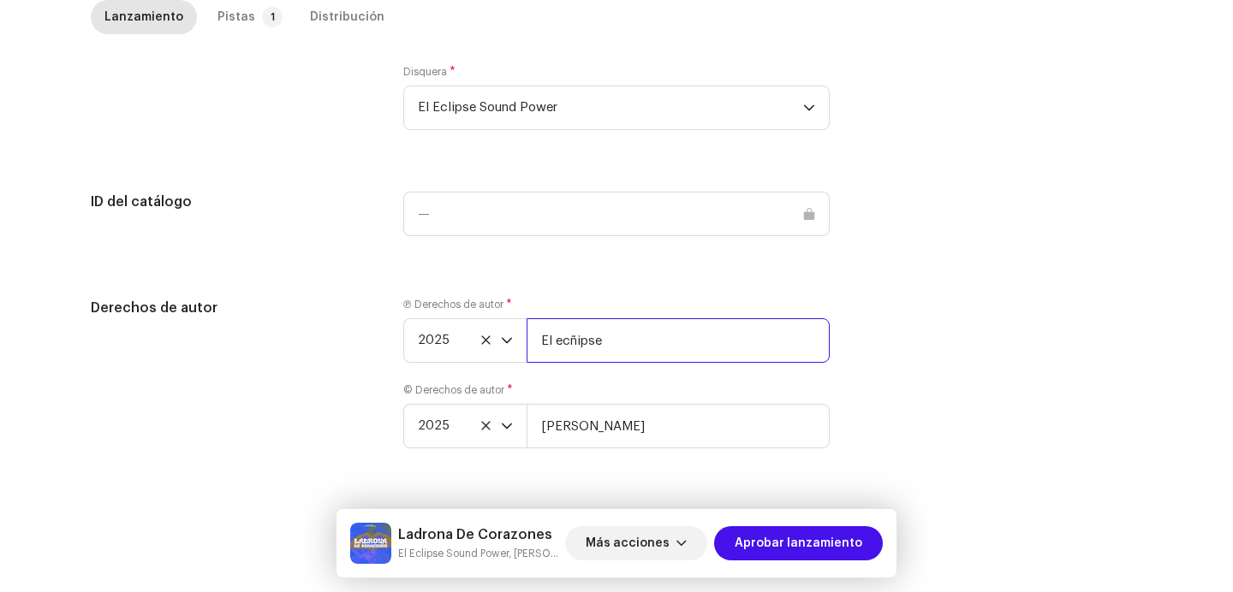
click at [650, 360] on input "El ecñipse" at bounding box center [677, 340] width 303 height 45
paste input "| Distributed by Diskover Co."
type input "El ecñipse | Distributed by Diskover Co."
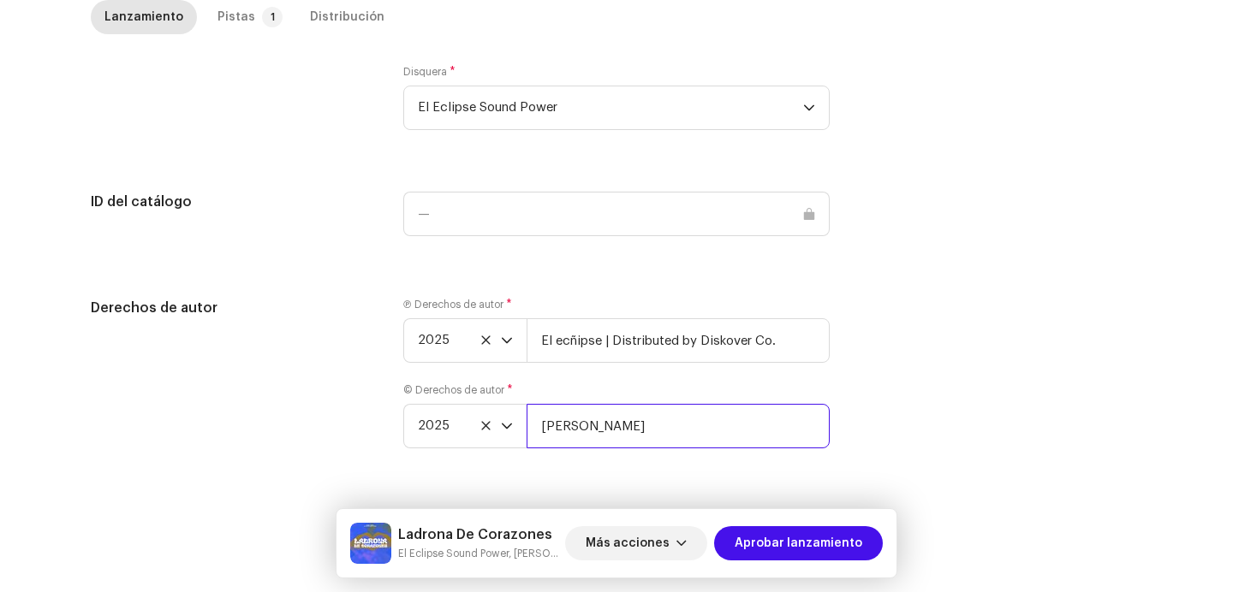
click at [664, 424] on input "[PERSON_NAME]" at bounding box center [677, 426] width 303 height 45
paste input "| Distributed by Diskover Co."
type input "[PERSON_NAME] | Distributed by Diskover Co."
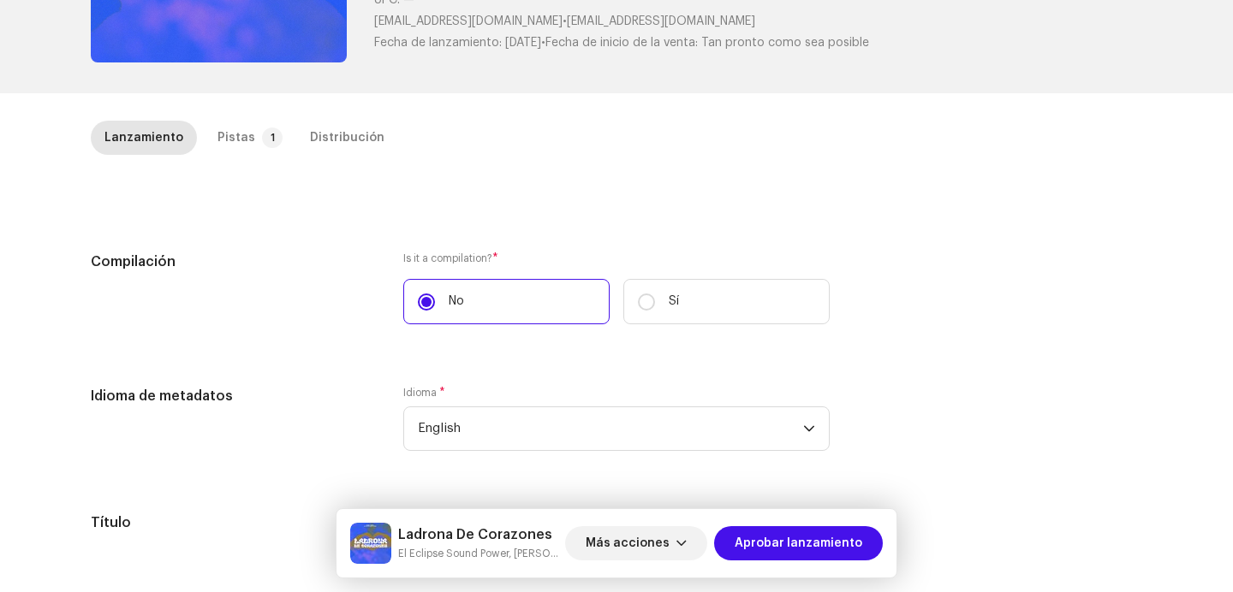
scroll to position [0, 0]
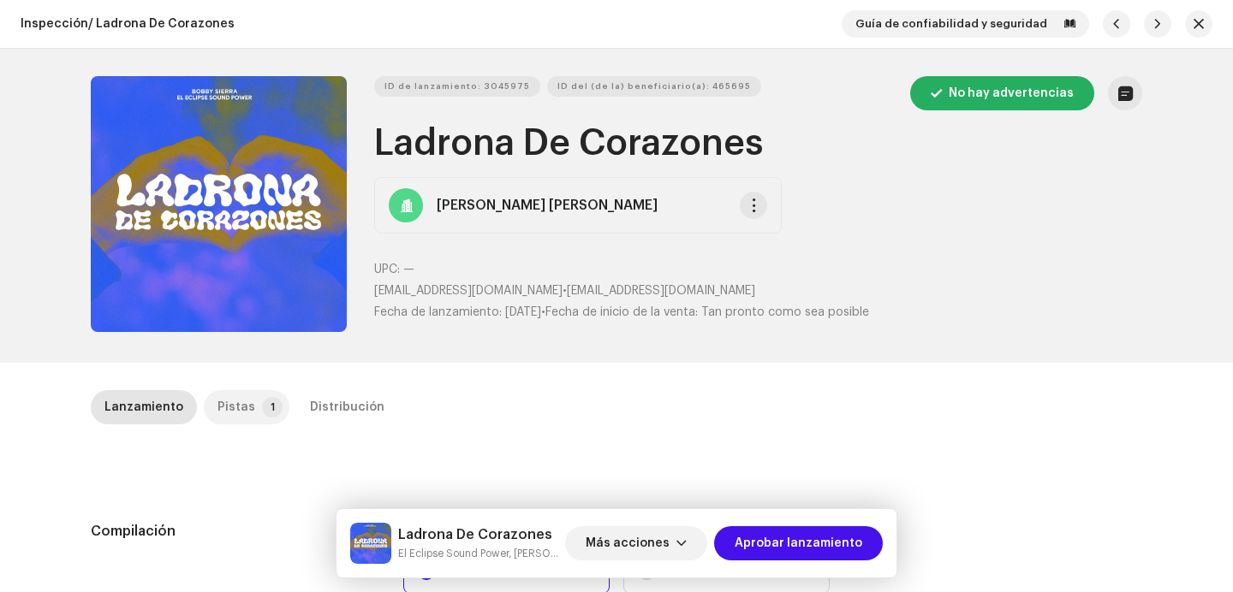
click at [217, 408] on div "Pistas" at bounding box center [236, 407] width 38 height 34
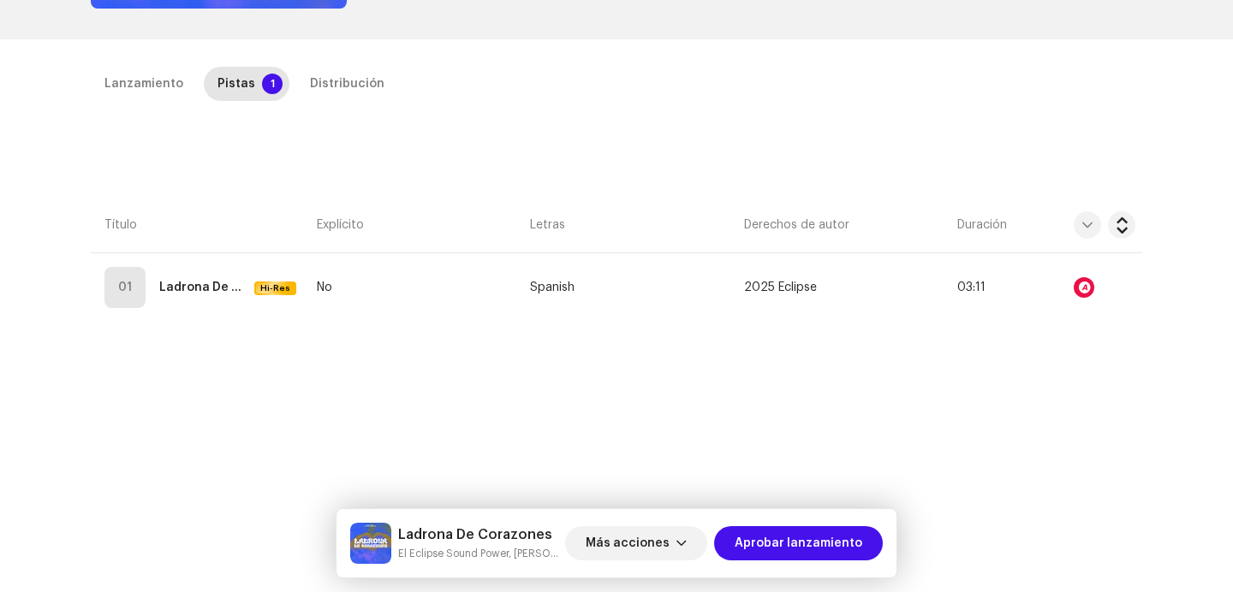
scroll to position [390, 0]
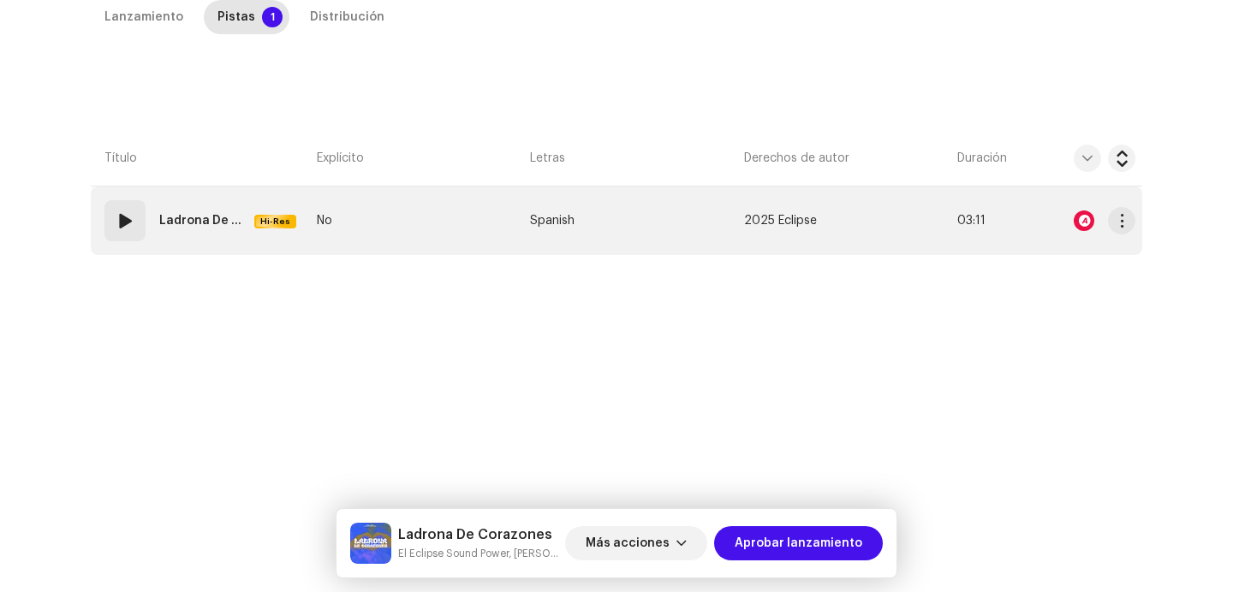
click at [115, 222] on span at bounding box center [125, 221] width 21 height 21
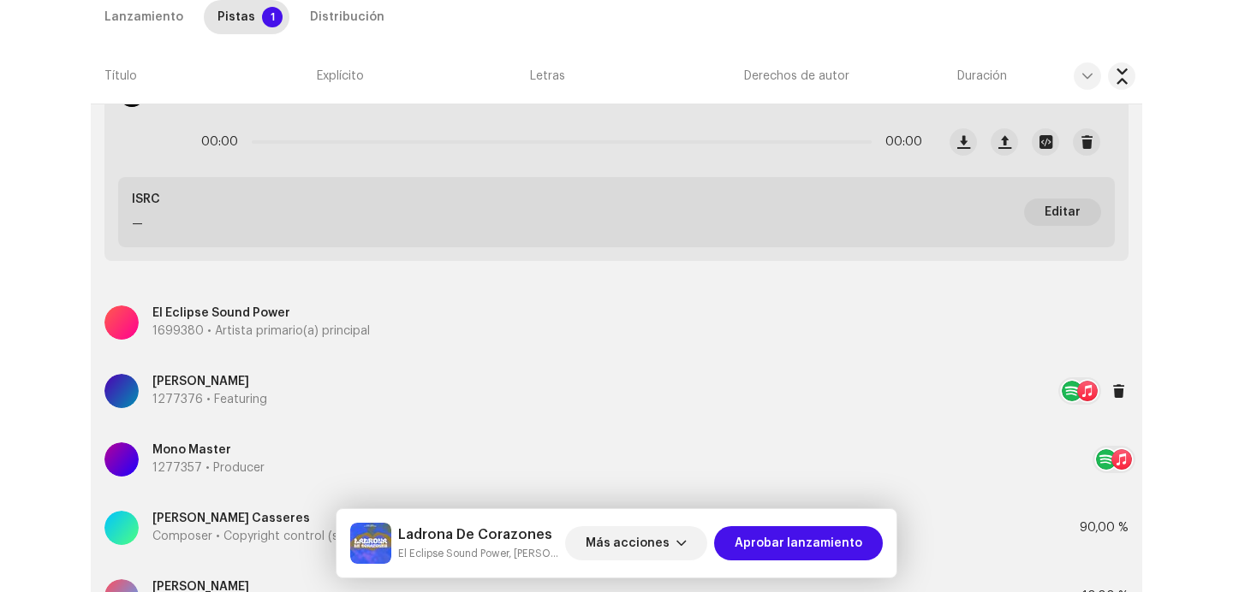
scroll to position [490, 0]
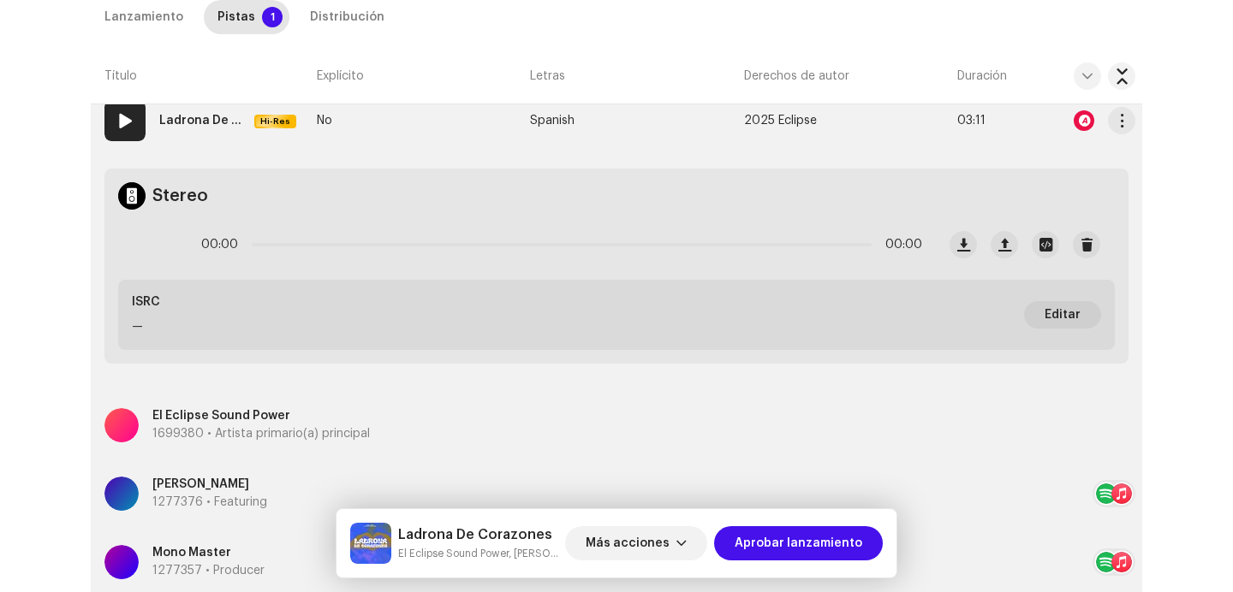
click at [1085, 111] on div at bounding box center [1083, 120] width 21 height 21
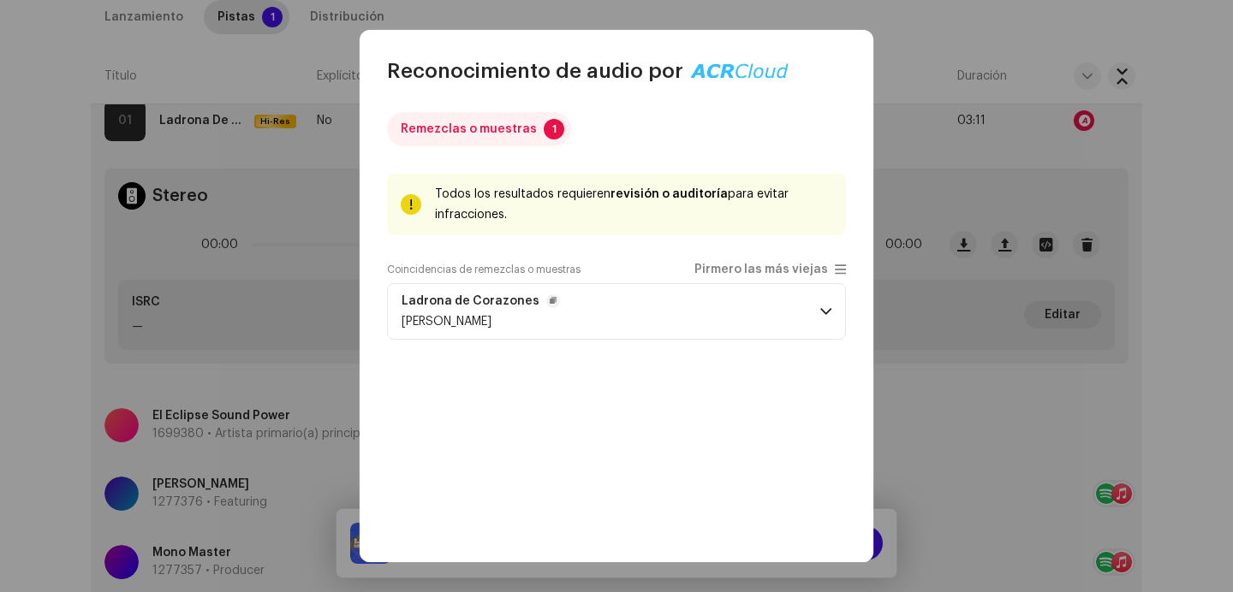
click at [746, 338] on p-accordion-header "Ladrona de Corazones [PERSON_NAME]" at bounding box center [616, 311] width 459 height 56
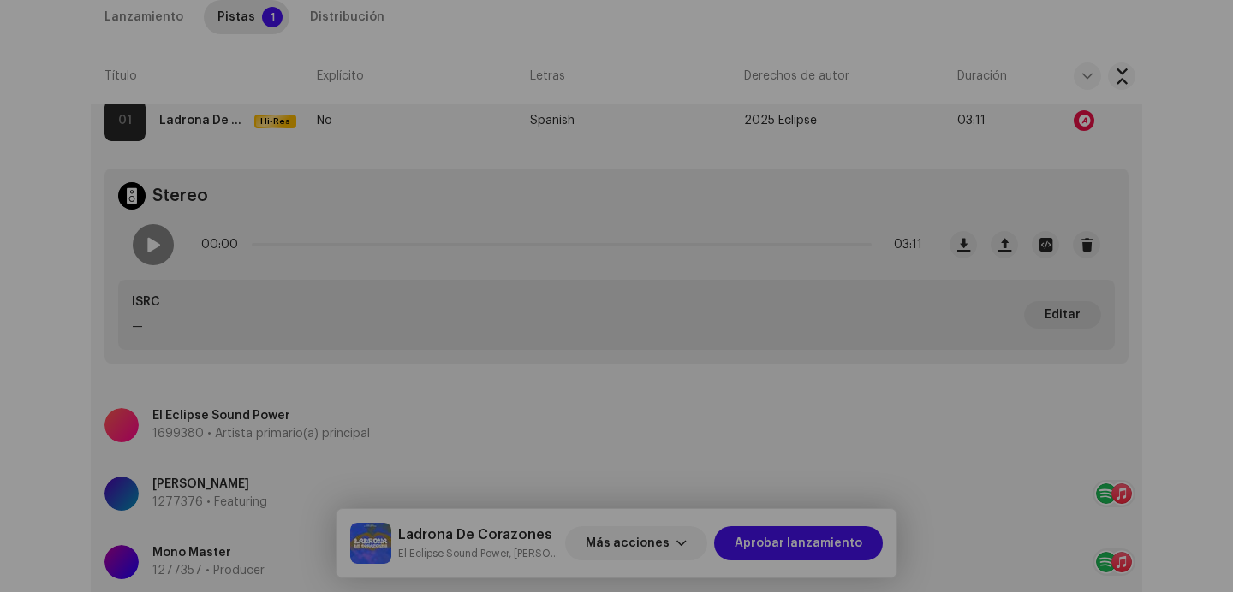
click at [223, 339] on div "Reconocimiento de audio por Remezclas o muestras 1 Todos los resultados requier…" at bounding box center [616, 296] width 1233 height 592
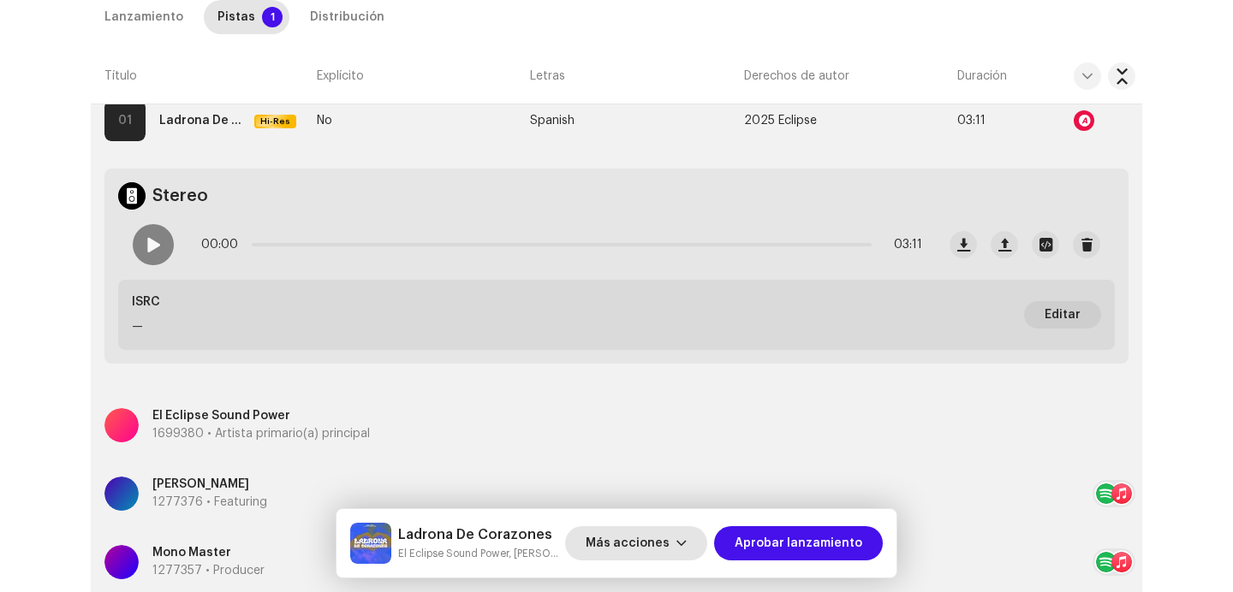
click at [657, 547] on span "Más acciones" at bounding box center [628, 543] width 84 height 34
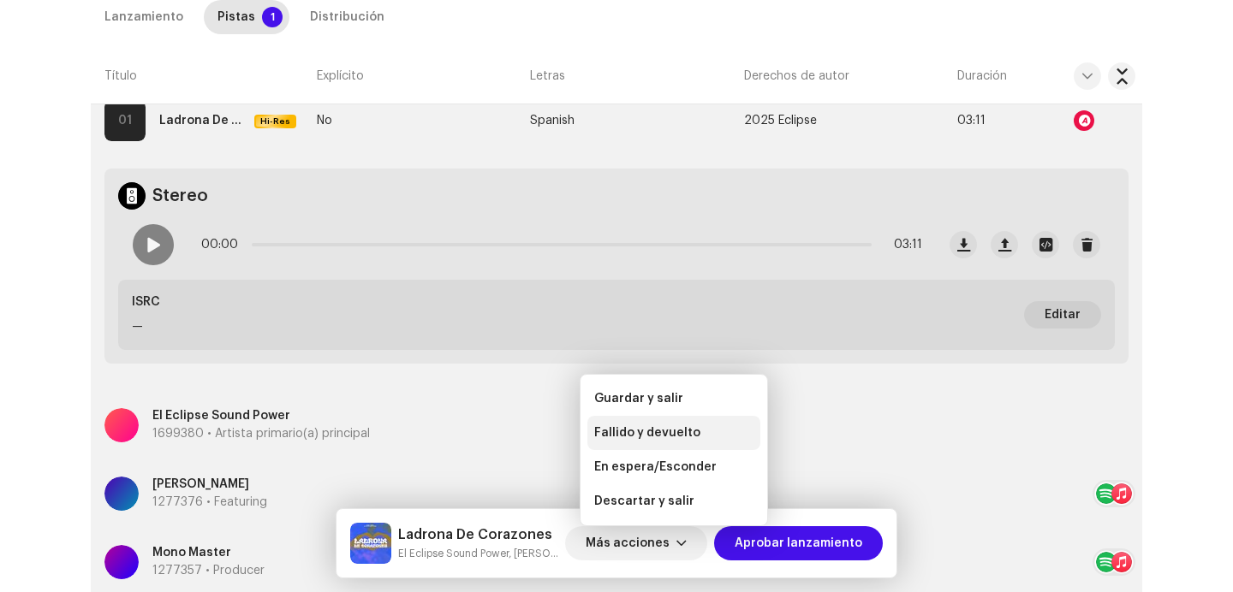
click at [624, 435] on span "Fallido y devuelto" at bounding box center [647, 433] width 106 height 14
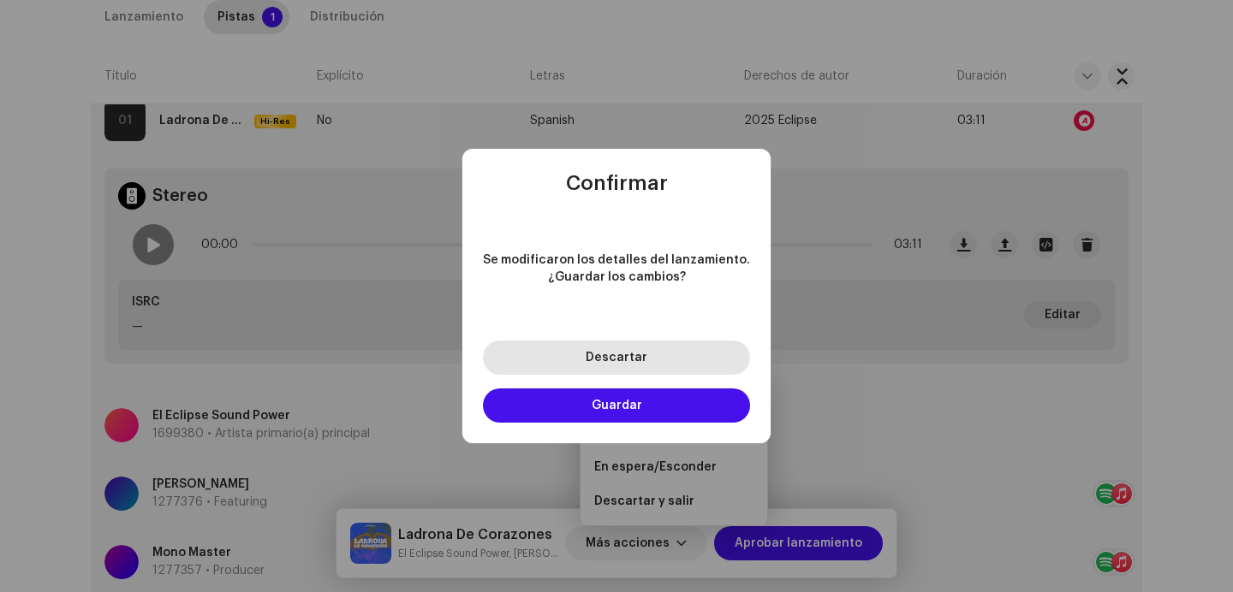
click at [632, 362] on span "Descartar" at bounding box center [617, 358] width 62 height 12
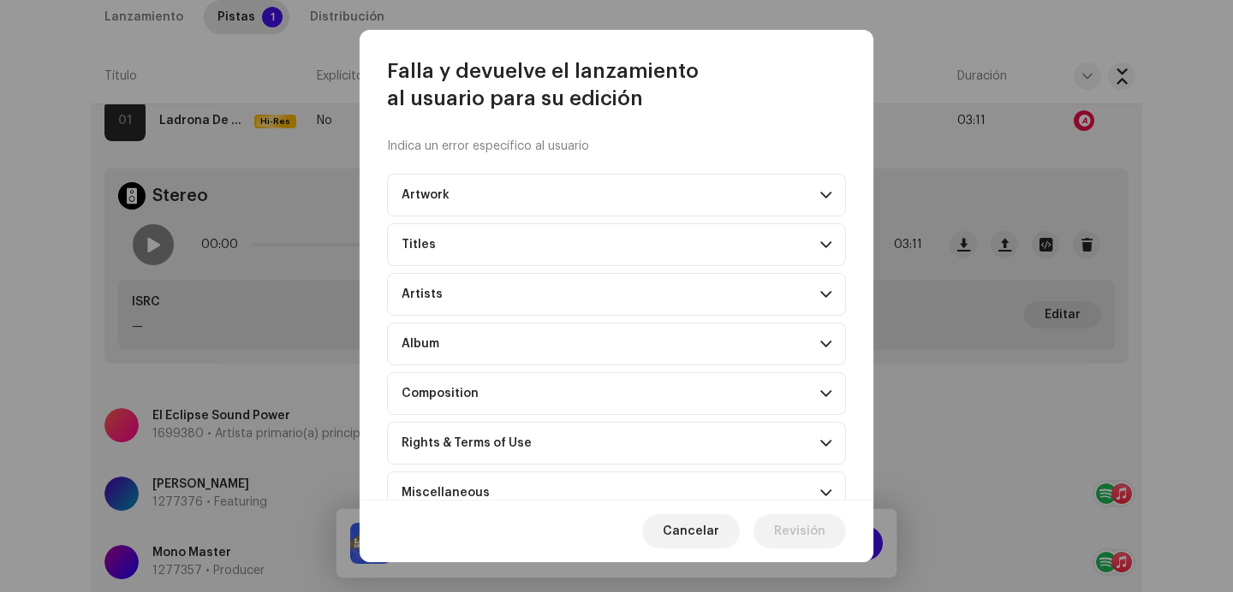
scroll to position [135, 0]
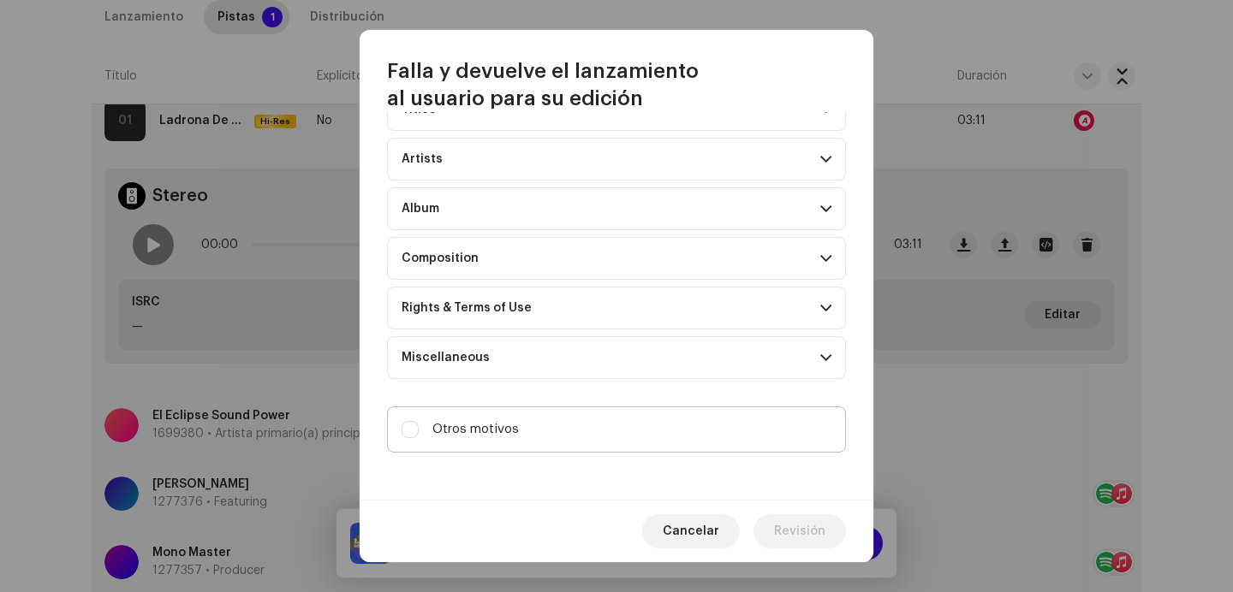
click at [517, 430] on label "Otros motivos" at bounding box center [616, 430] width 459 height 46
click at [419, 430] on input "Otros motivos" at bounding box center [409, 429] width 17 height 17
checkbox input "true"
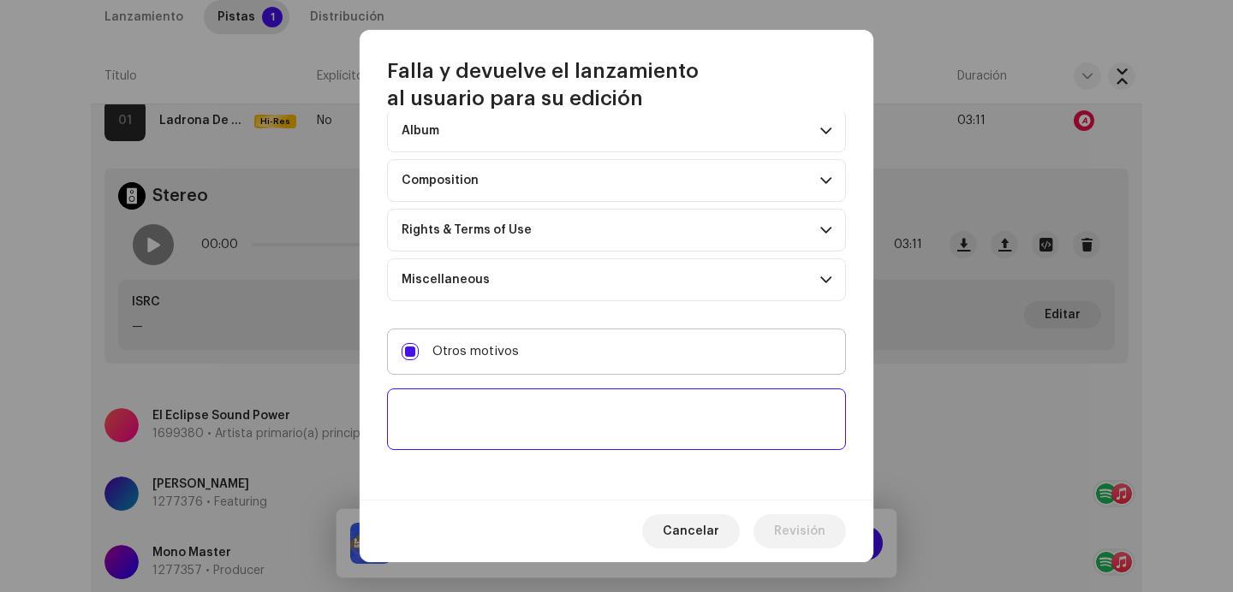
click at [517, 433] on textarea at bounding box center [616, 420] width 459 height 62
paste textarea "Si este track ya fue distribuido debe conservar el ISRC original y los metadato…"
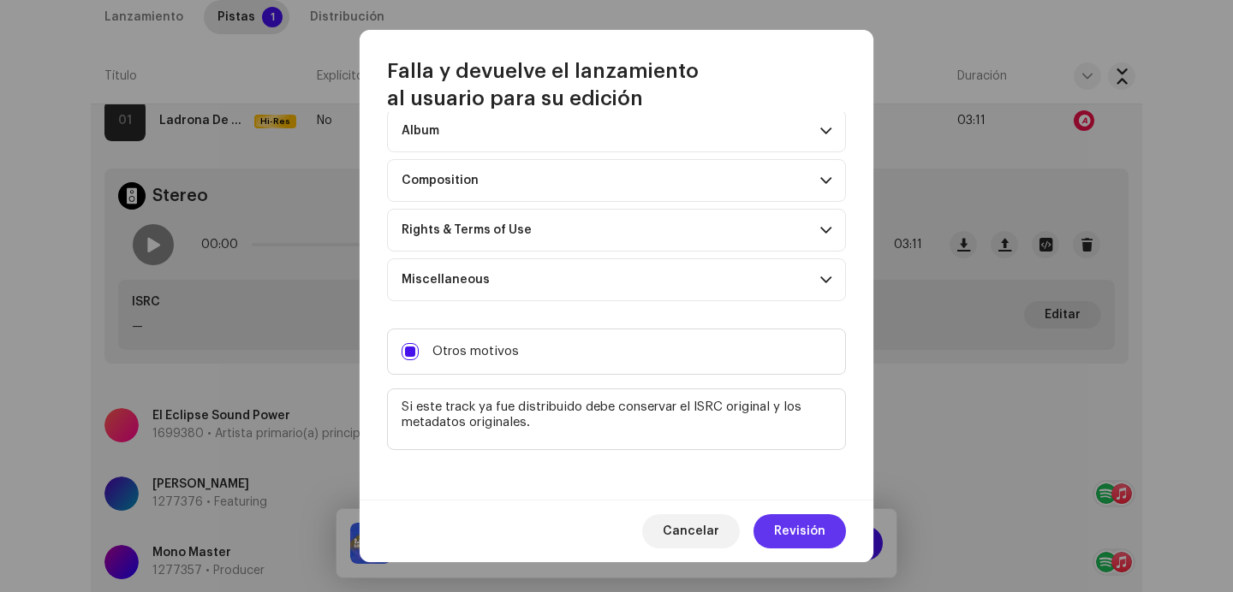
type textarea "Si este track ya fue distribuido debe conservar el ISRC original y los metadato…"
click at [809, 528] on span "Revisión" at bounding box center [799, 531] width 51 height 34
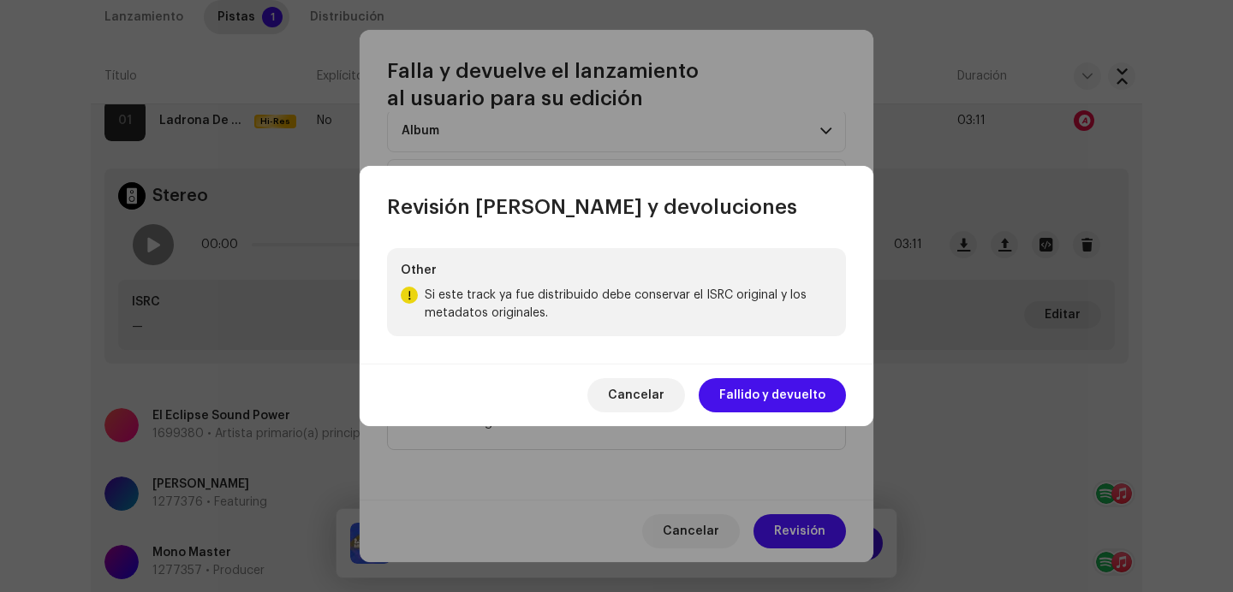
click at [764, 360] on div "Other Si este track ya fue distribuido debe conservar el ISRC original y los me…" at bounding box center [617, 292] width 514 height 143
click at [764, 401] on span "Fallido y devuelto" at bounding box center [772, 395] width 106 height 34
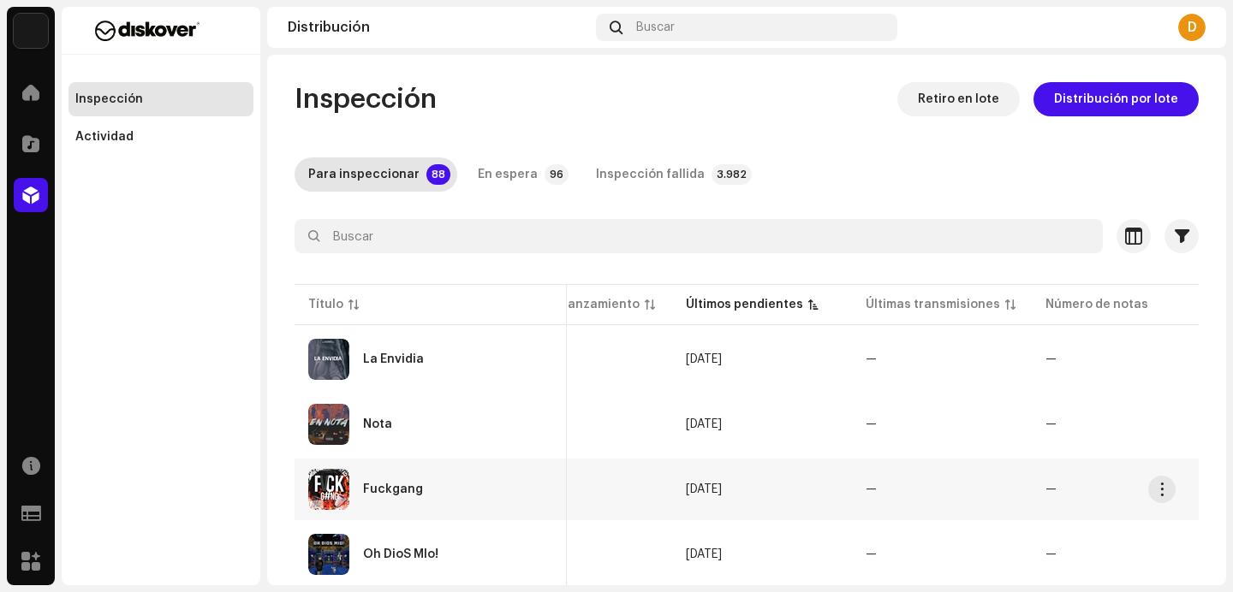
click at [370, 496] on div "Fuckgang" at bounding box center [430, 489] width 245 height 41
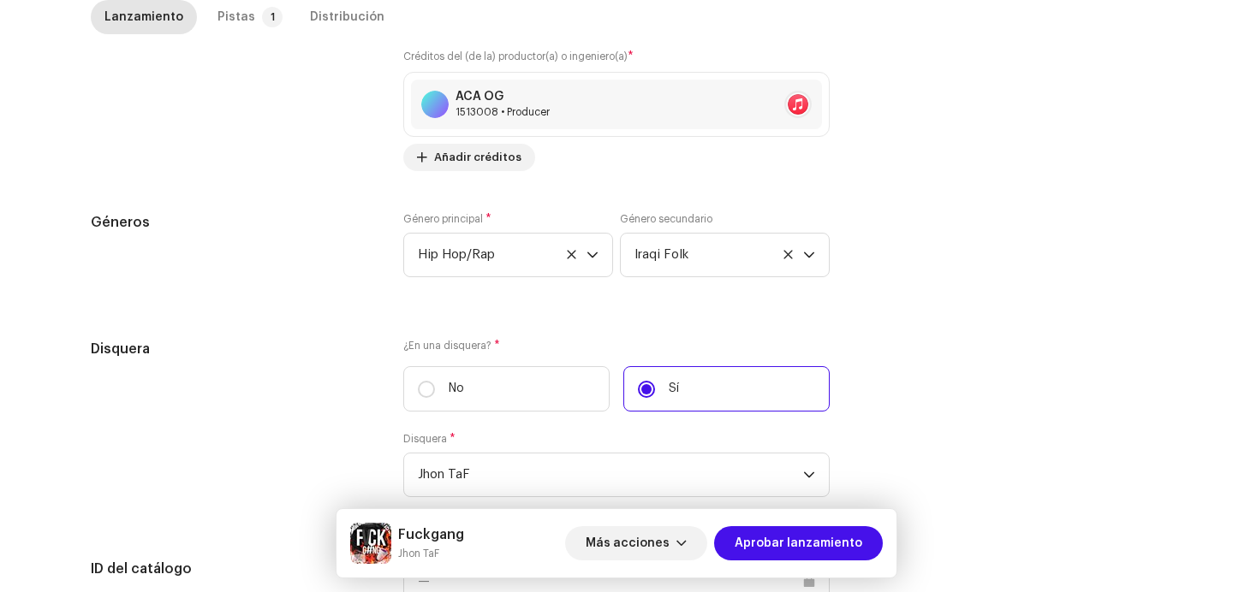
scroll to position [1687, 0]
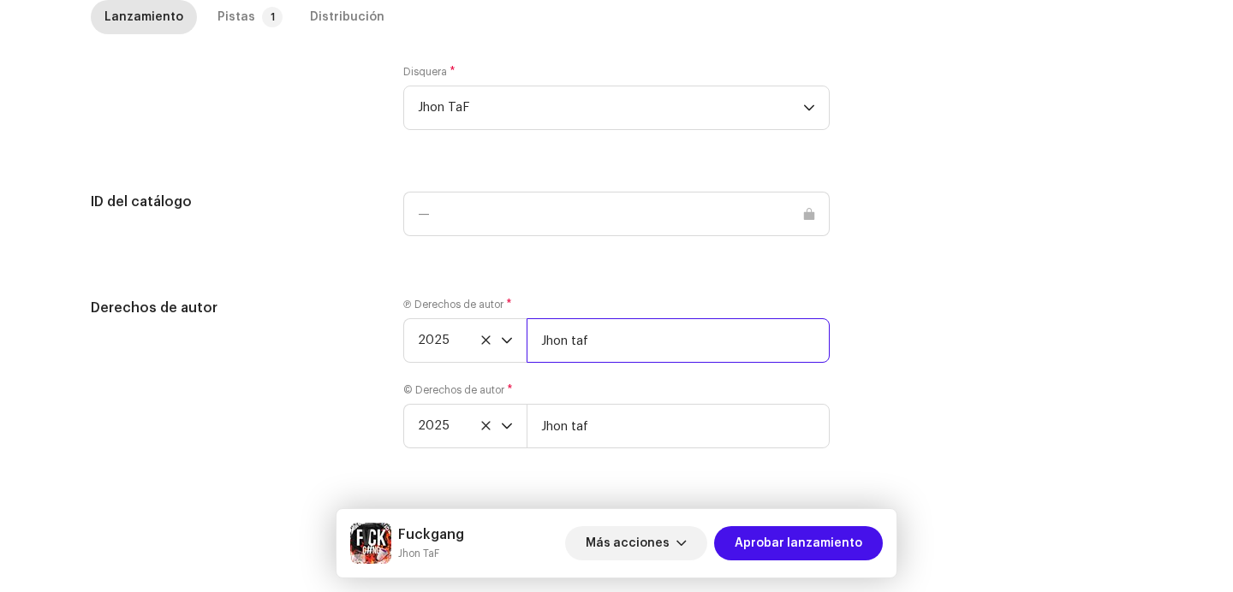
click at [631, 345] on input "Jhon taf" at bounding box center [677, 340] width 303 height 45
paste input "| Distributed by Diskover Co."
type input "Jhon taf | Distributed by Diskover Co."
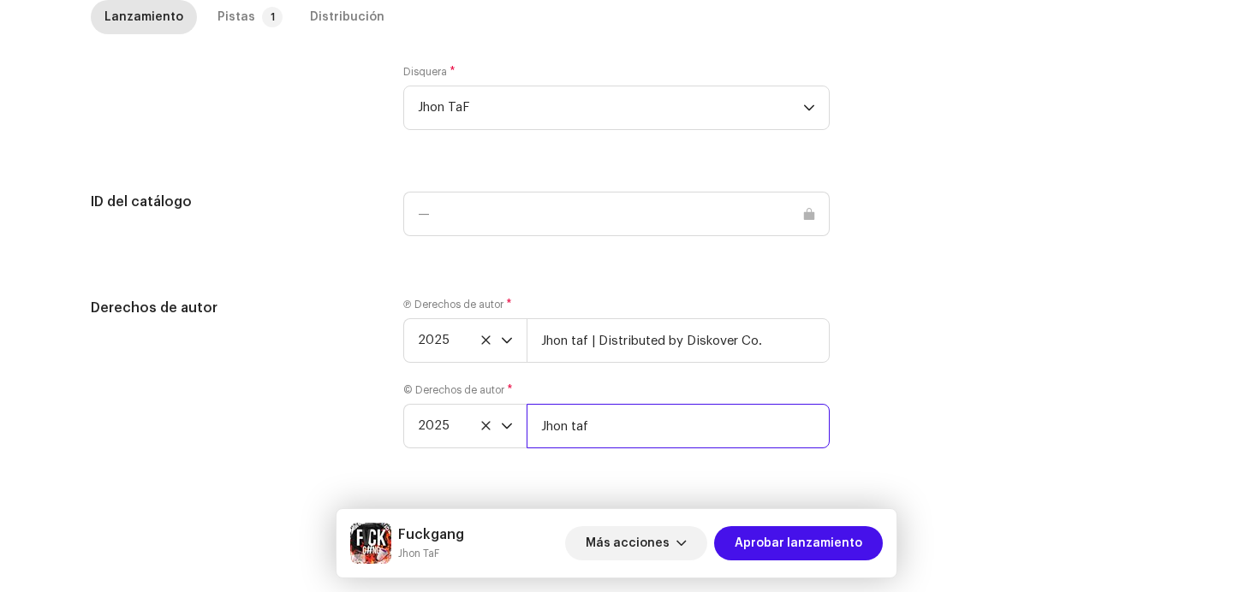
click at [631, 445] on input "Jhon taf" at bounding box center [677, 426] width 303 height 45
paste input "| Distributed by Diskover Co."
type input "Jhon taf | Distributed by Diskover Co."
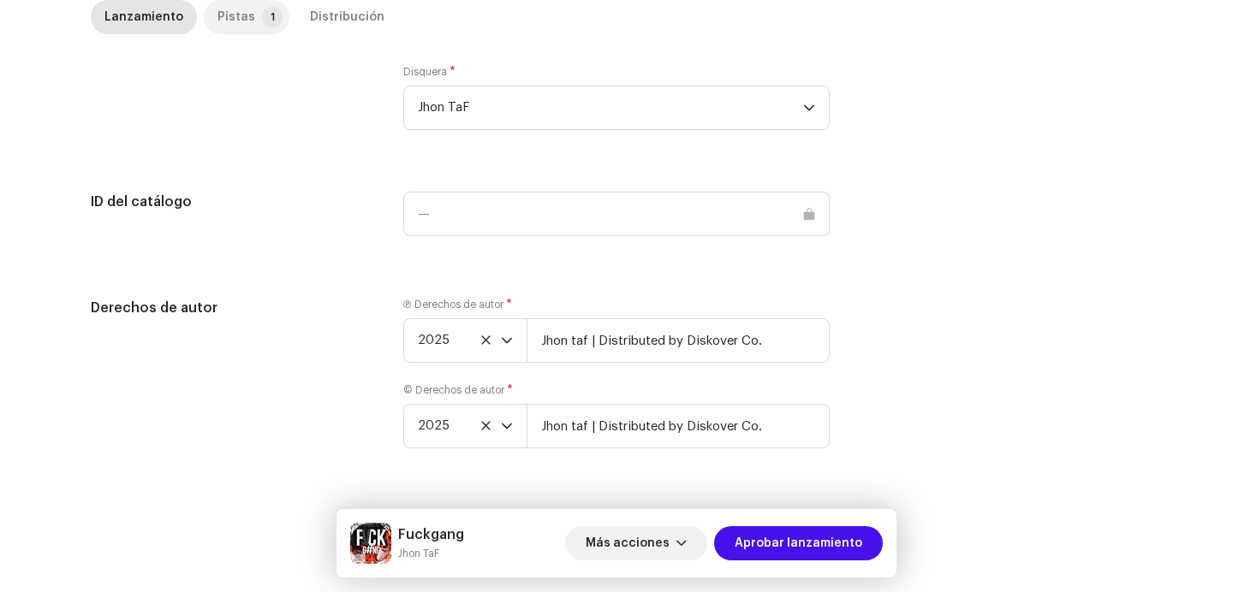
click at [241, 10] on div "Pistas" at bounding box center [236, 17] width 38 height 34
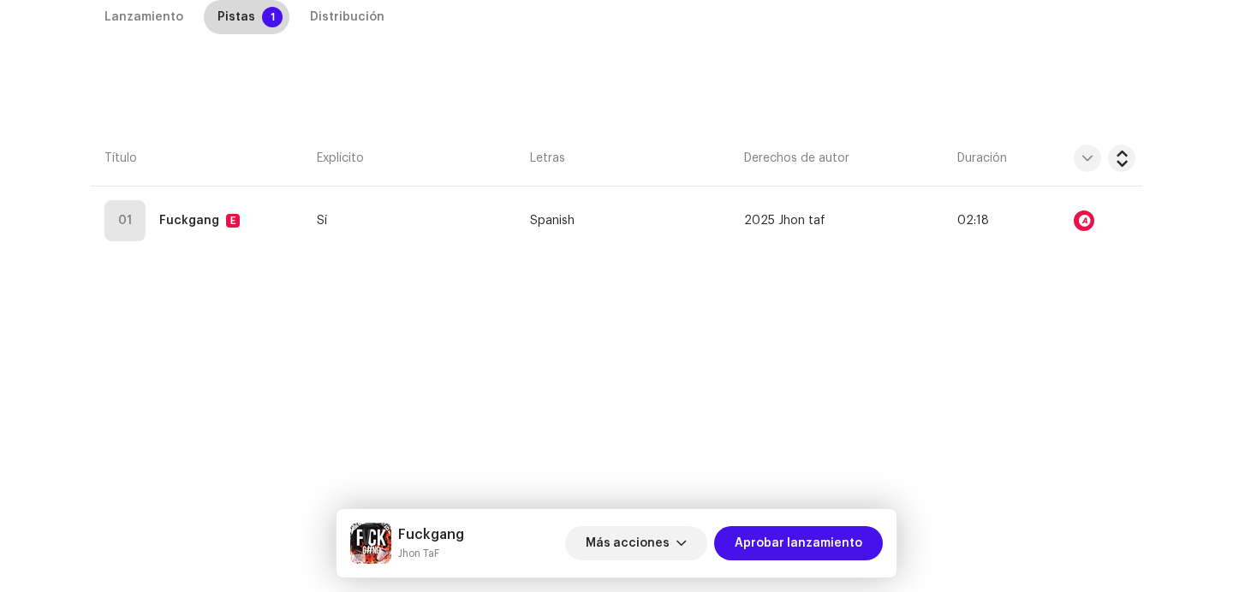
scroll to position [390, 0]
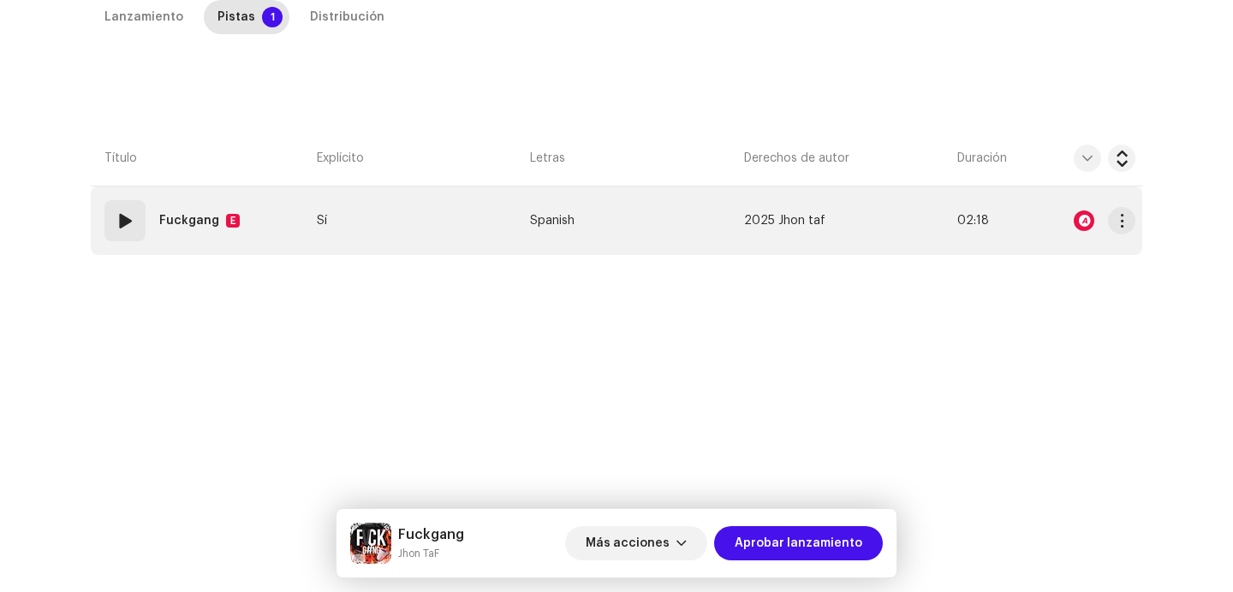
click at [140, 222] on div "01" at bounding box center [124, 220] width 41 height 41
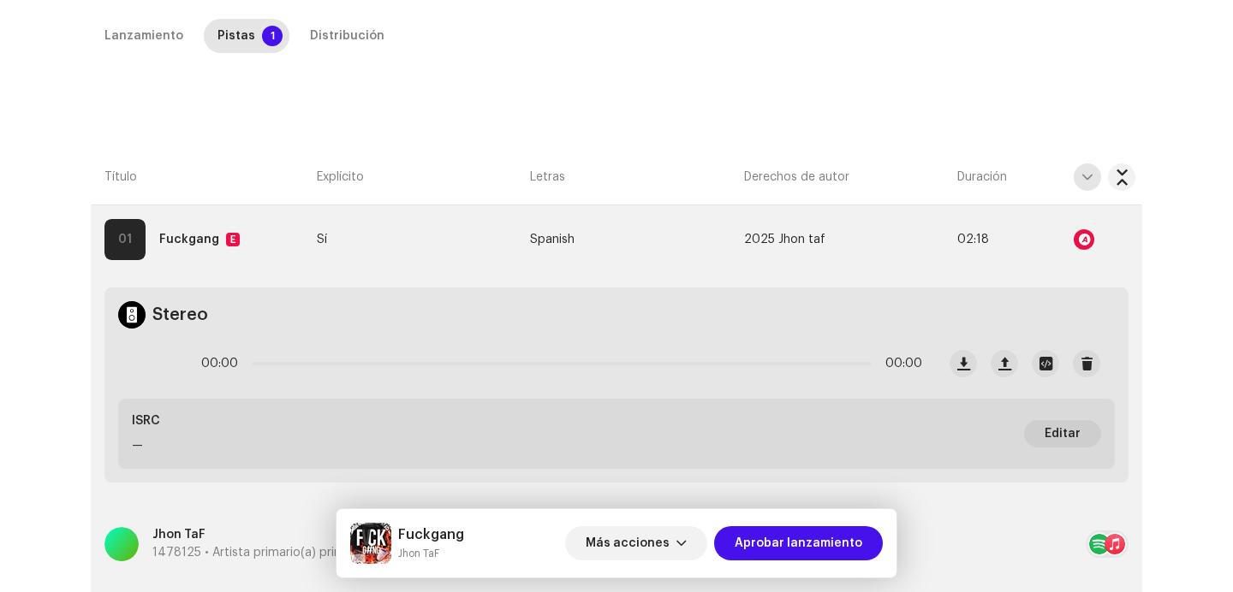
scroll to position [328, 0]
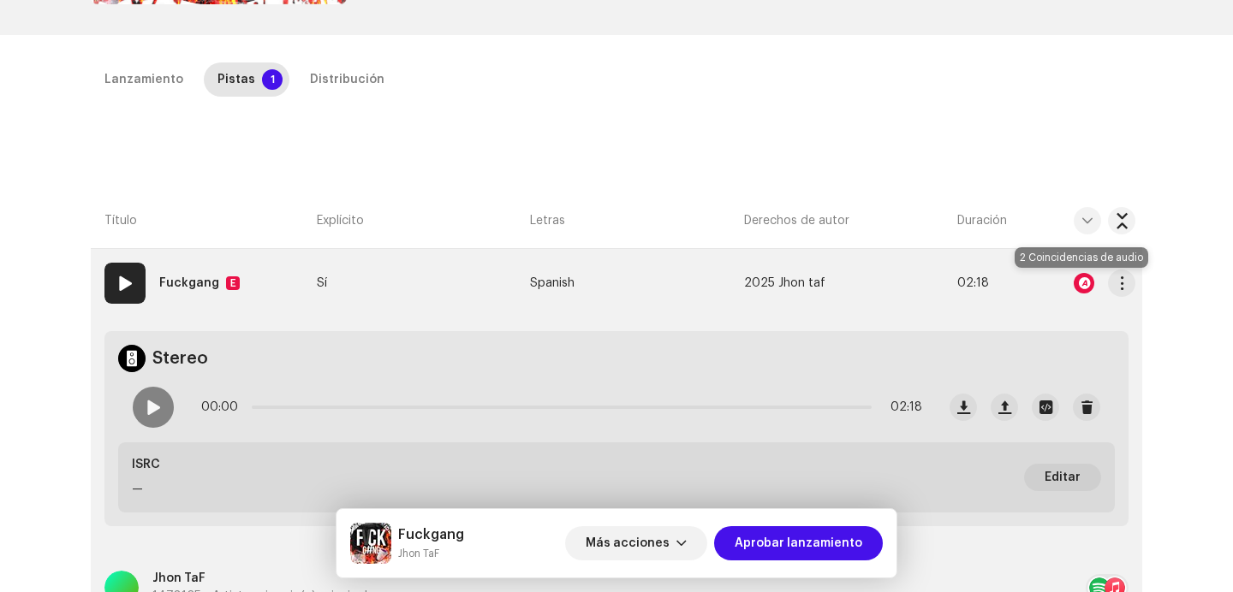
click at [1085, 280] on div at bounding box center [1083, 283] width 21 height 21
click at [1060, 308] on div "Reconocimiento de audio por Remezclas o muestras 2 Todos los resultados requier…" at bounding box center [616, 296] width 1233 height 592
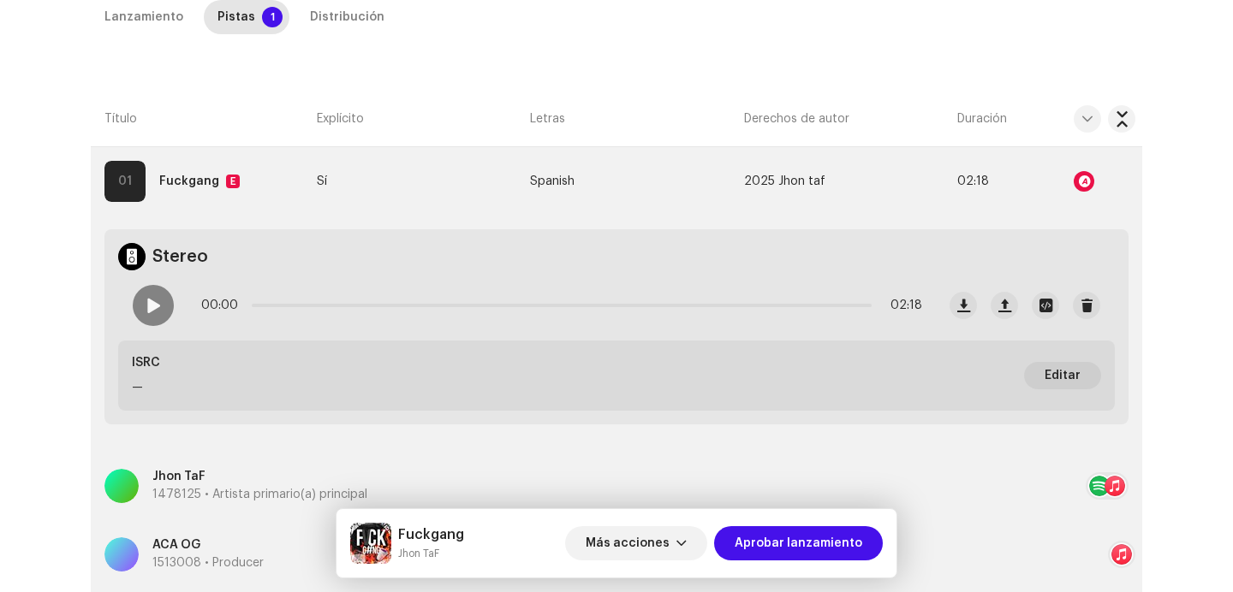
scroll to position [407, 0]
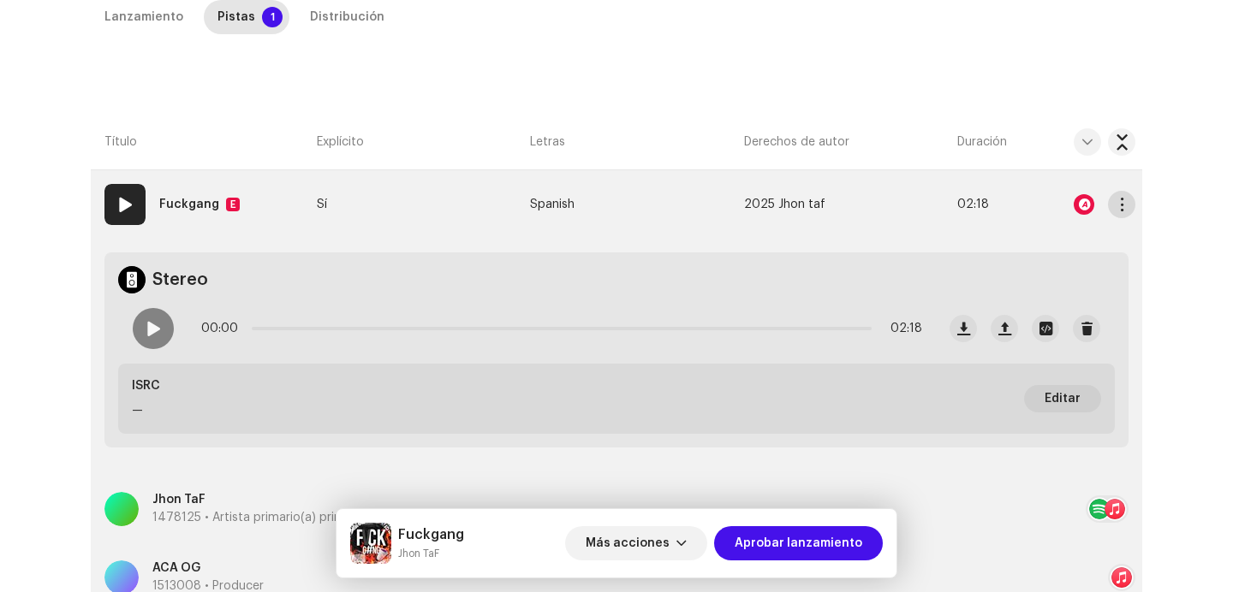
click at [1110, 198] on button "button" at bounding box center [1121, 204] width 27 height 27
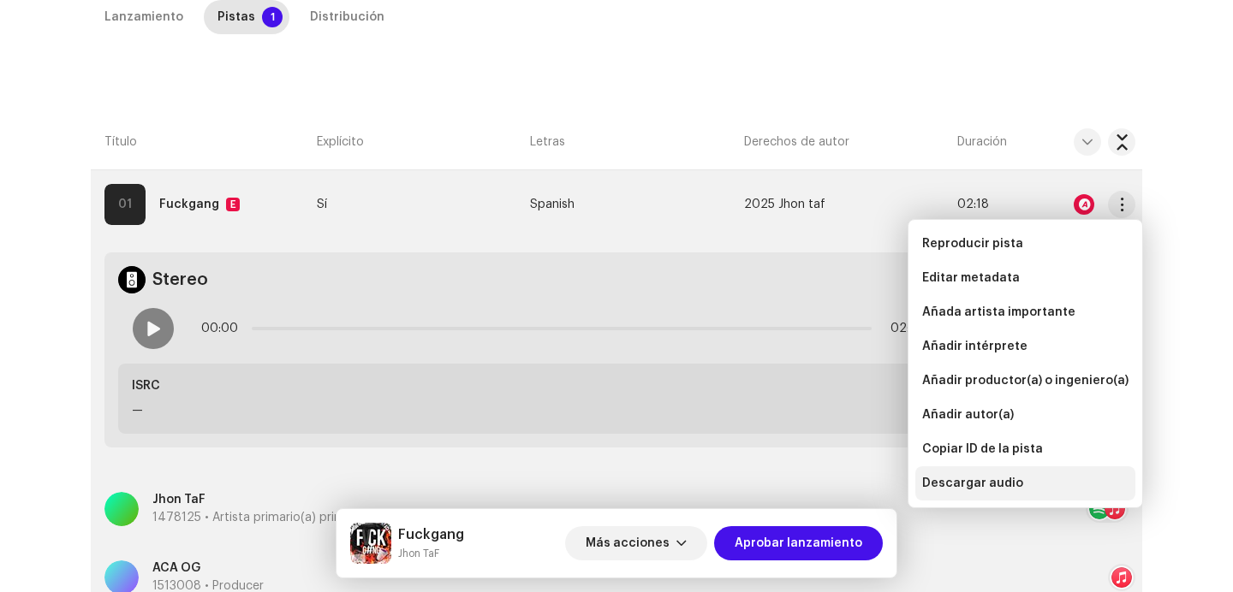
click at [1014, 479] on span "Descargar audio" at bounding box center [972, 484] width 101 height 14
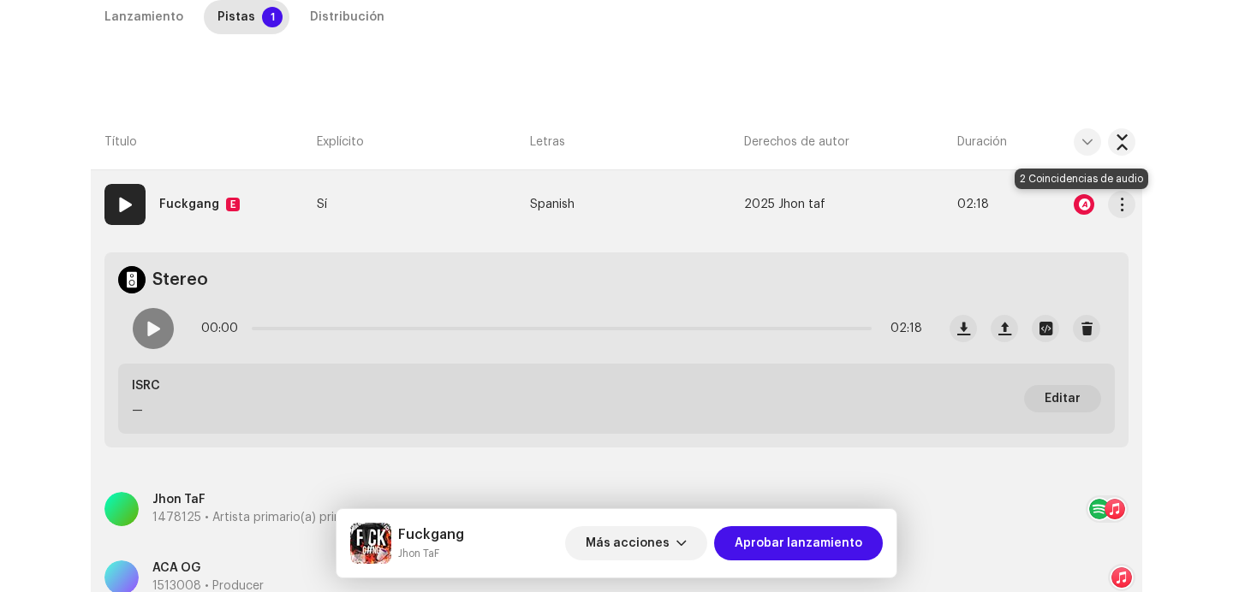
click at [1085, 209] on div at bounding box center [1083, 204] width 21 height 21
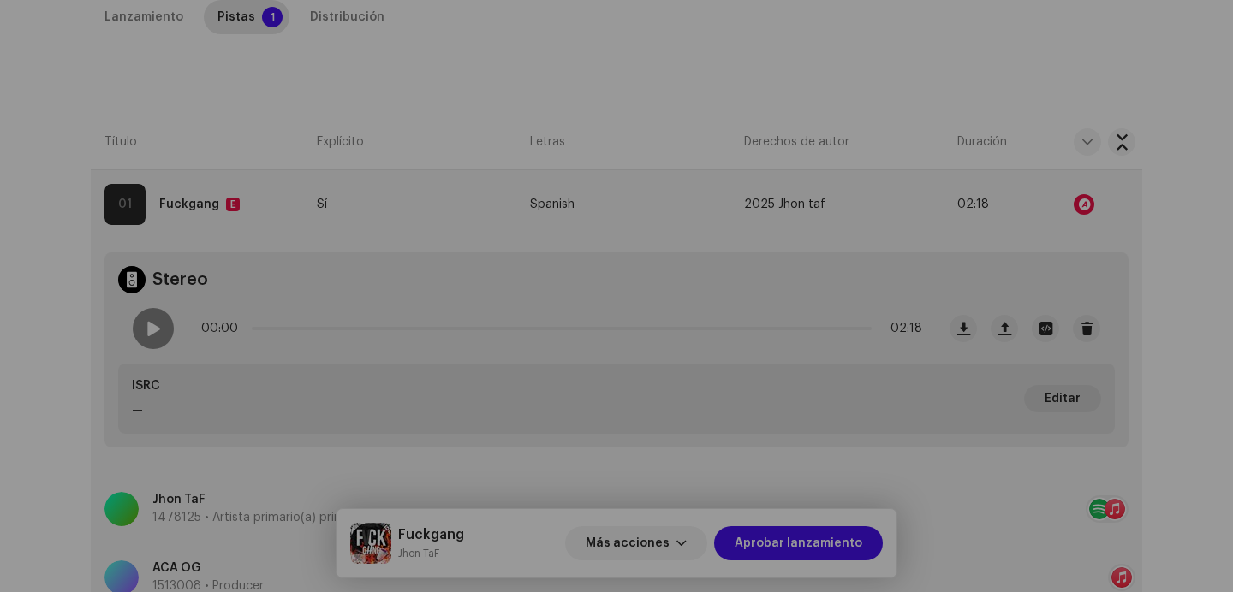
click at [965, 100] on div "Reconocimiento de audio por Remezclas o muestras 2 Todos los resultados requier…" at bounding box center [616, 296] width 1233 height 592
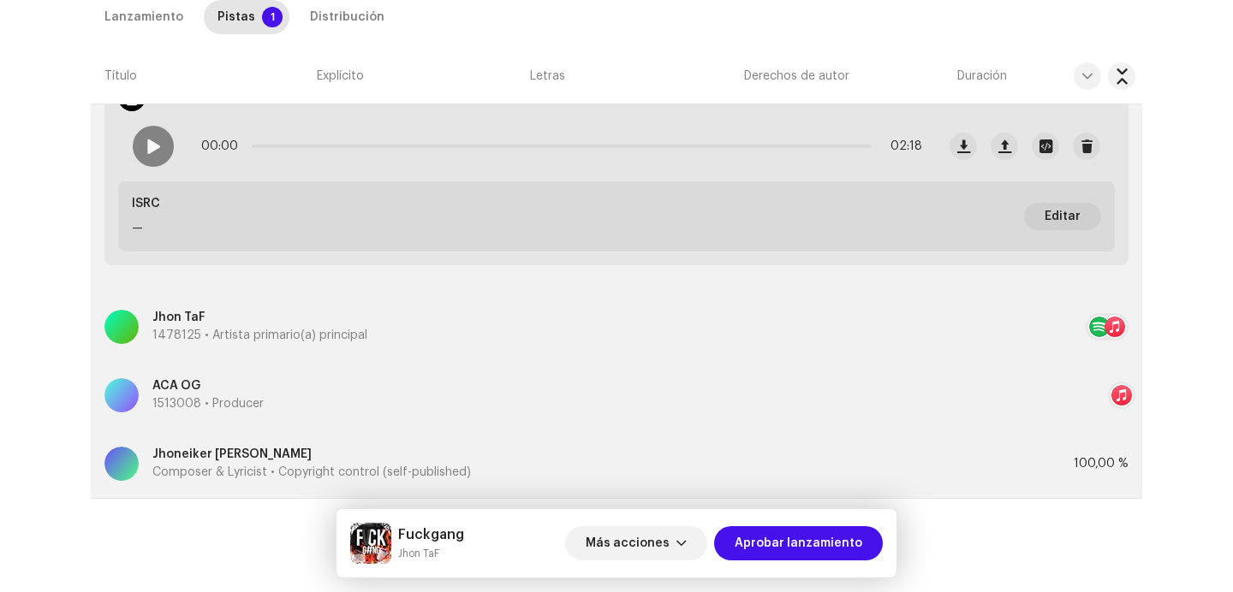
scroll to position [619, 0]
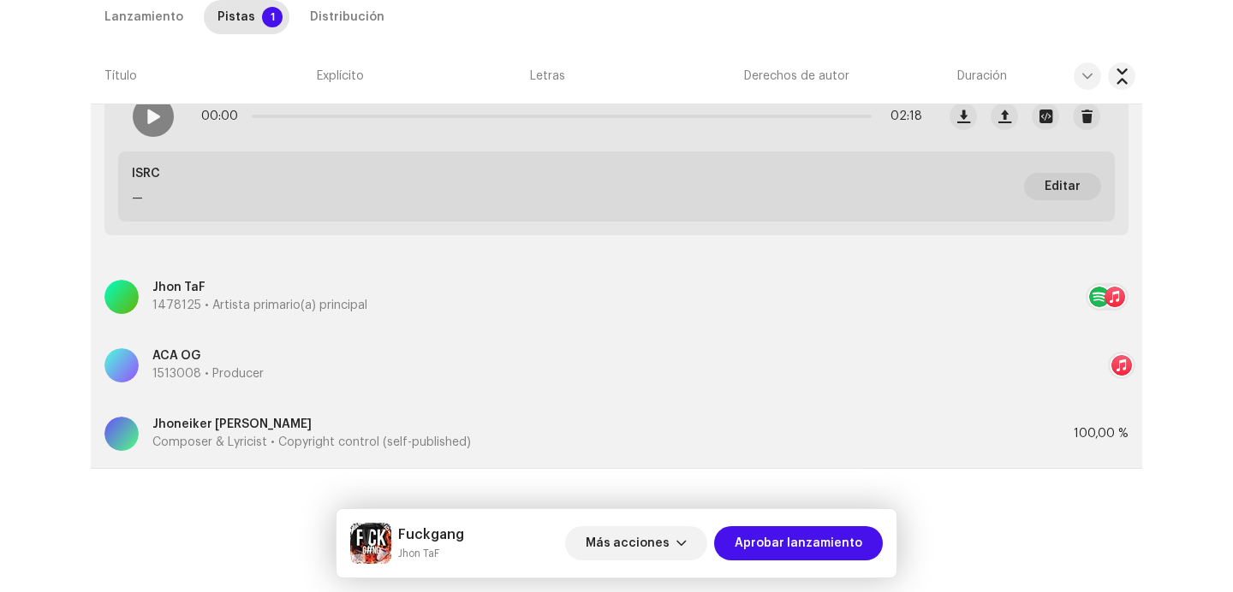
click at [669, 515] on div "Fuckgang Jhon TaF Más acciones Aprobar lanzamiento" at bounding box center [616, 543] width 560 height 68
click at [664, 545] on span "Más acciones" at bounding box center [628, 543] width 84 height 34
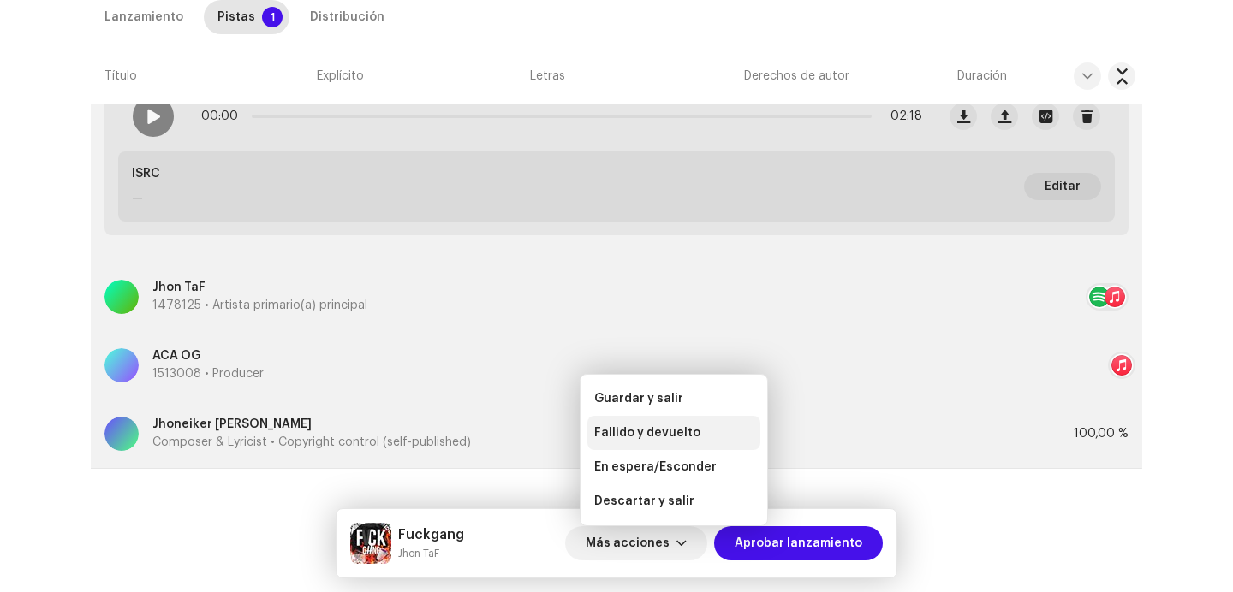
click at [682, 431] on span "Fallido y devuelto" at bounding box center [647, 433] width 106 height 14
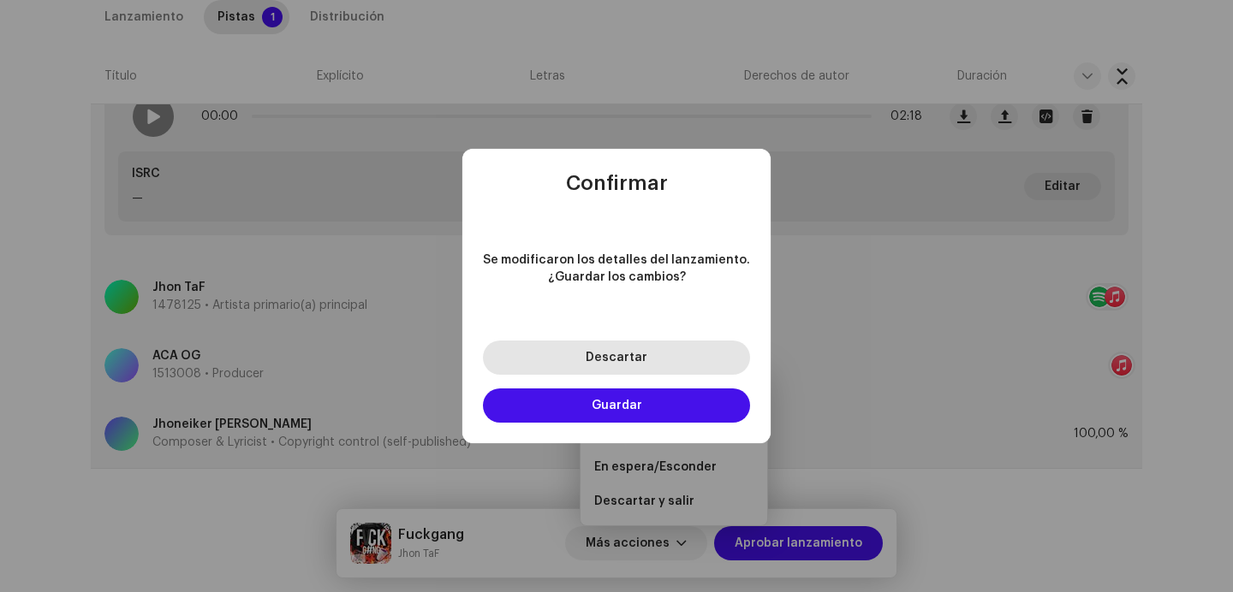
click at [650, 360] on button "Descartar" at bounding box center [616, 358] width 267 height 34
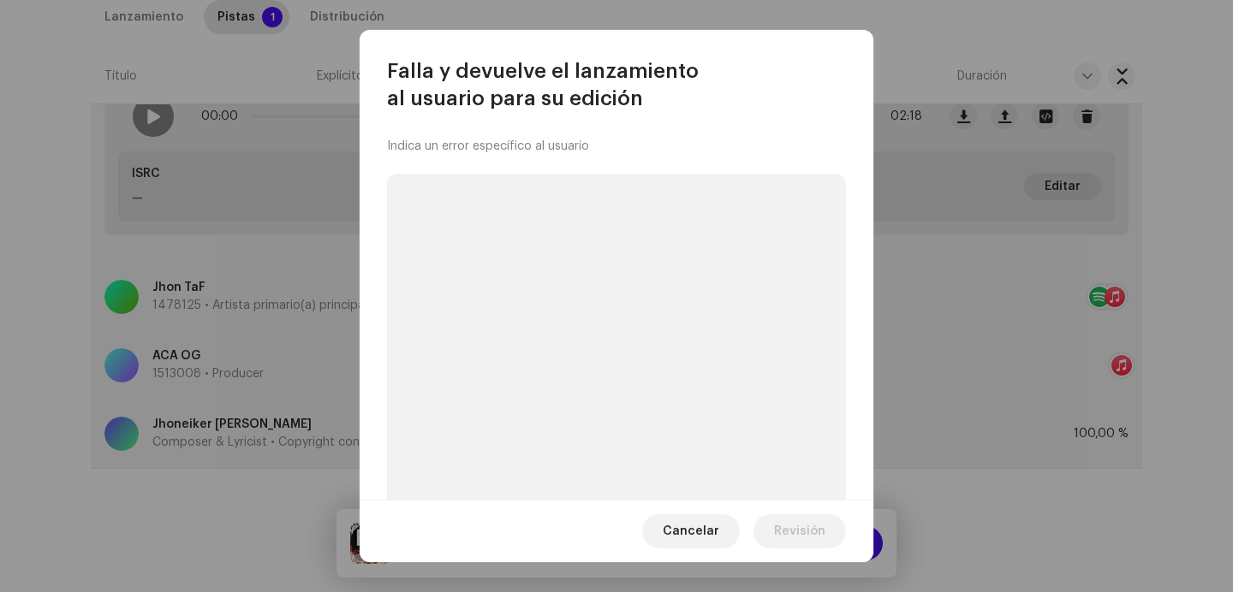
scroll to position [63, 0]
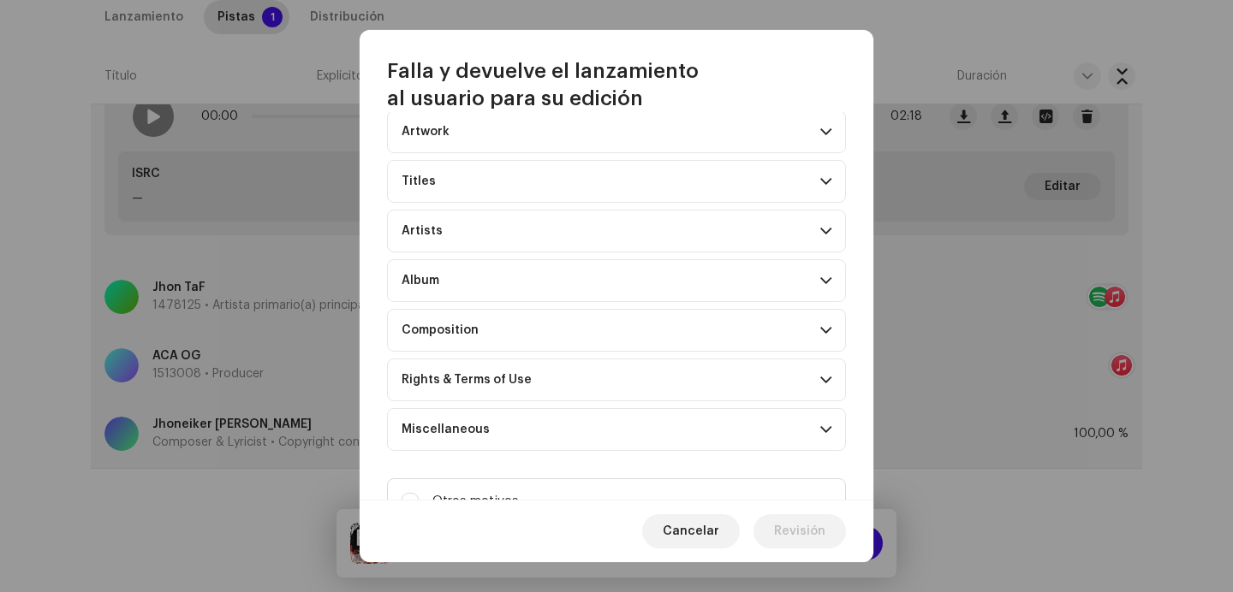
click at [566, 462] on div "Indica un error específico al usuario Artwork Upscaled art / bad quality Logo /…" at bounding box center [617, 306] width 514 height 389
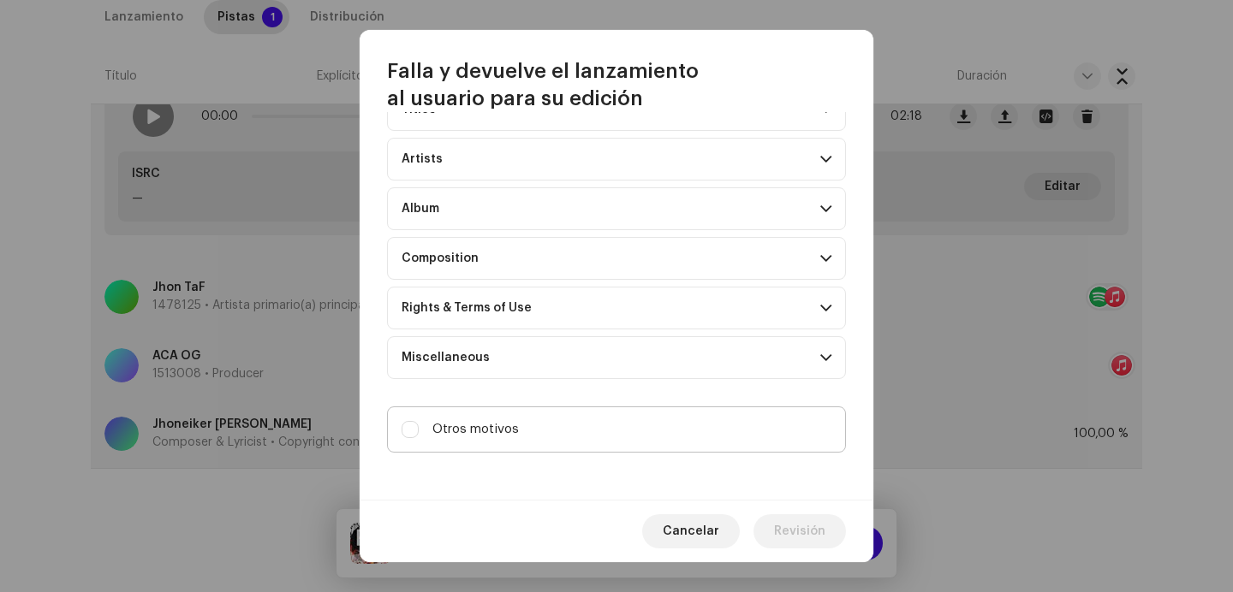
click at [563, 443] on label "Otros motivos" at bounding box center [616, 430] width 459 height 46
click at [419, 438] on input "Otros motivos" at bounding box center [409, 429] width 17 height 17
checkbox input "true"
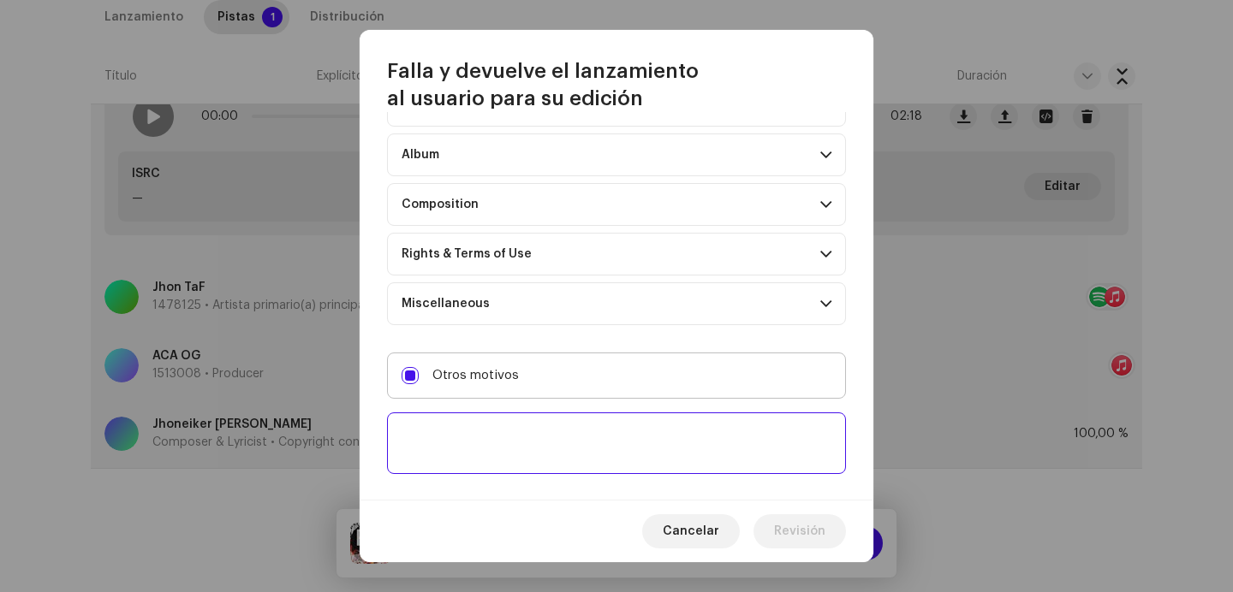
click at [563, 433] on textarea at bounding box center [616, 444] width 459 height 62
paste textarea "Uno o más tracks de tu lanzamiento contienen beats o samples de otros artistas,…"
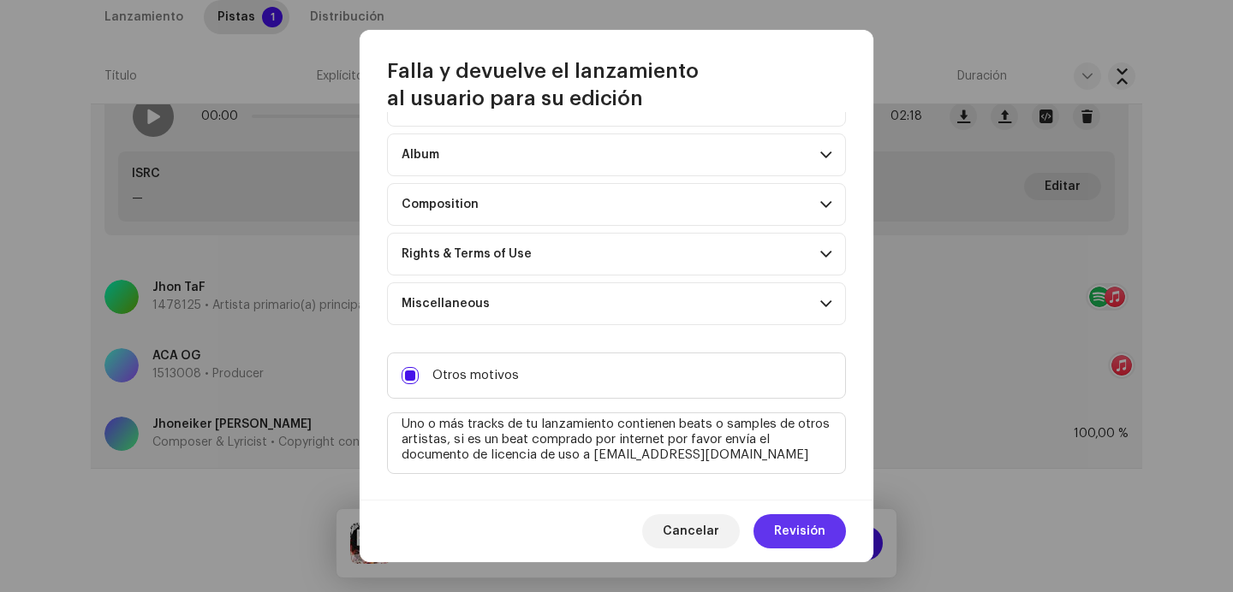
type textarea "Uno o más tracks de tu lanzamiento contienen beats o samples de otros artistas,…"
click at [772, 524] on button "Revisión" at bounding box center [799, 531] width 92 height 34
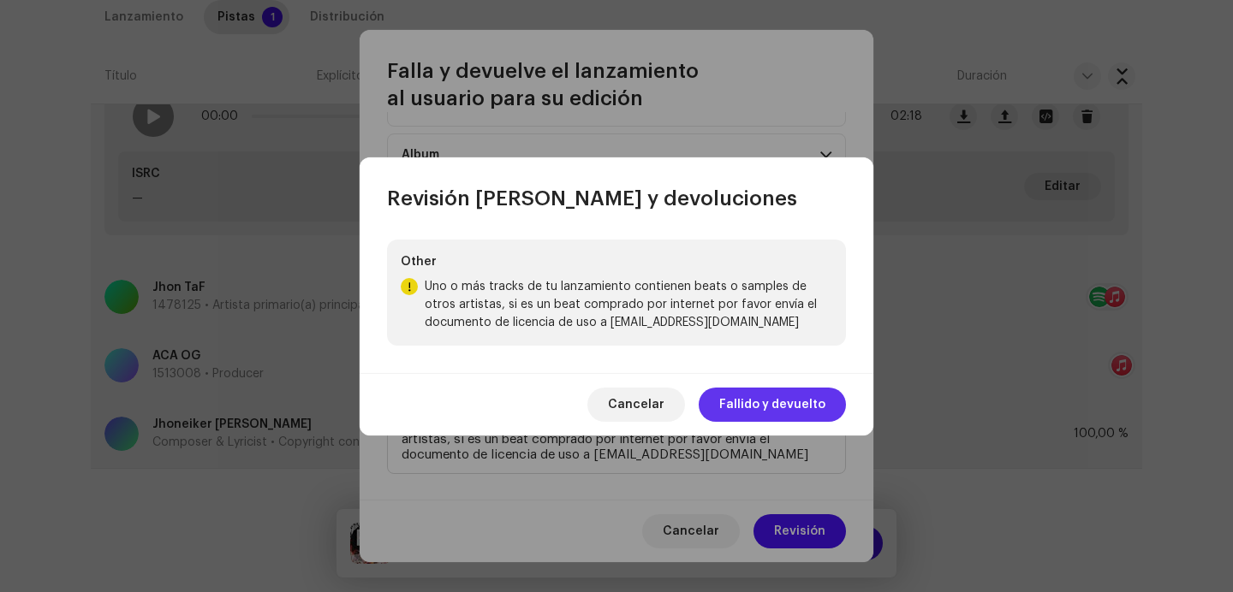
click at [805, 402] on span "Fallido y devuelto" at bounding box center [772, 405] width 106 height 34
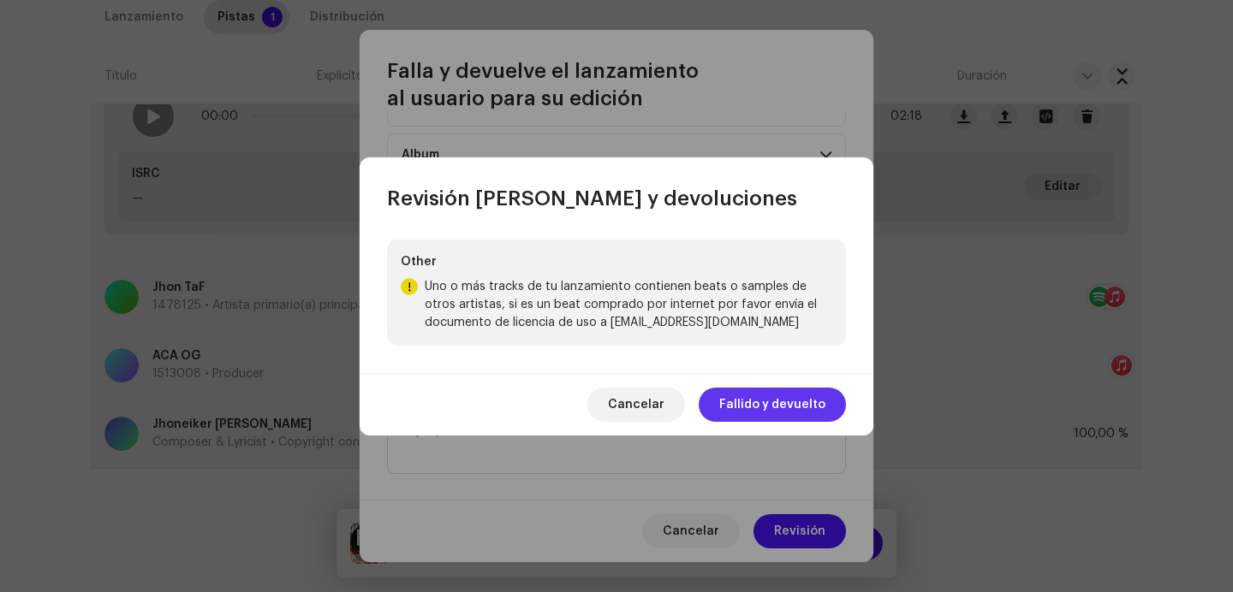
scroll to position [0, 0]
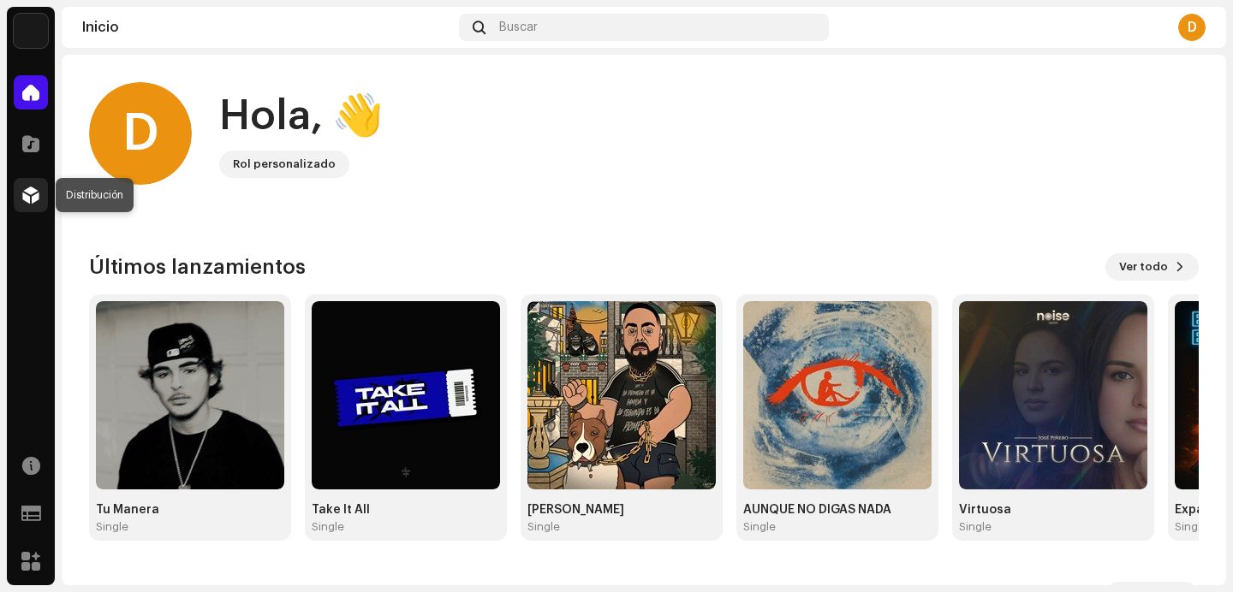
click at [39, 199] on span at bounding box center [30, 195] width 17 height 14
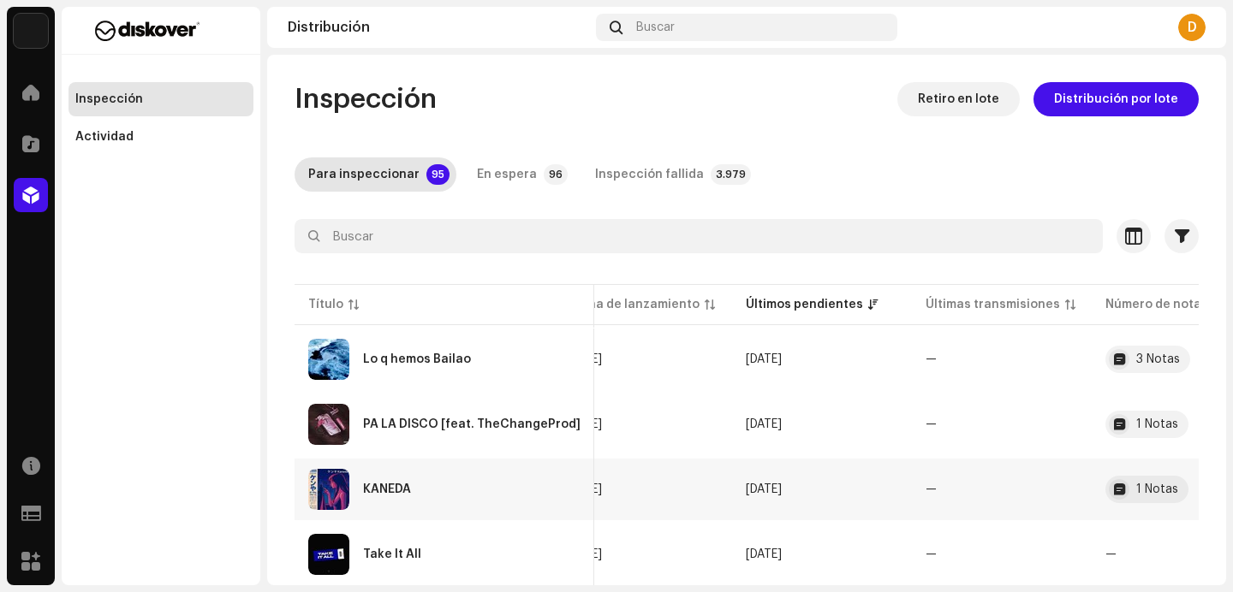
scroll to position [0, 767]
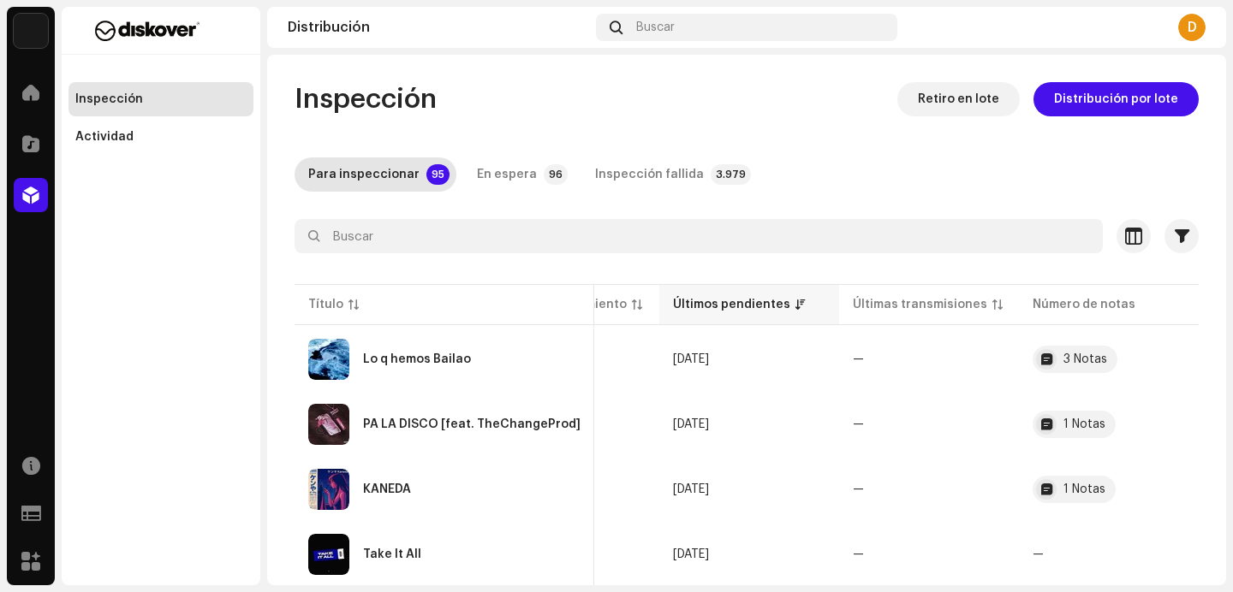
click at [772, 300] on div "Últimos pendientes" at bounding box center [731, 304] width 117 height 17
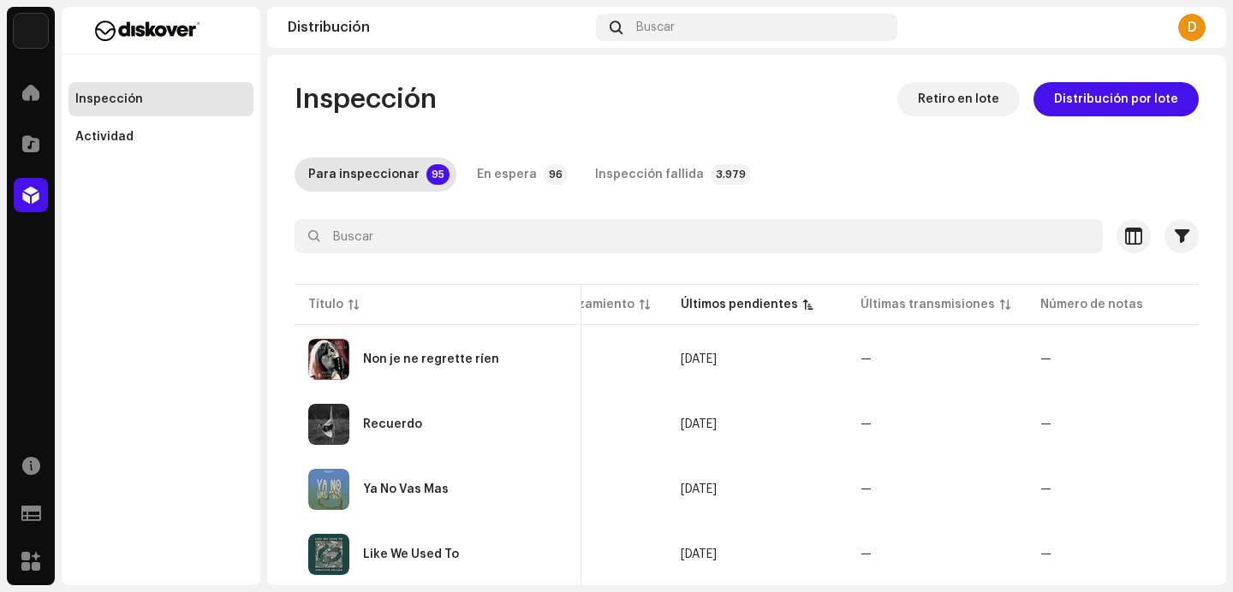
scroll to position [0, 762]
click at [454, 496] on div "Ya No Vas Mas" at bounding box center [437, 489] width 259 height 41
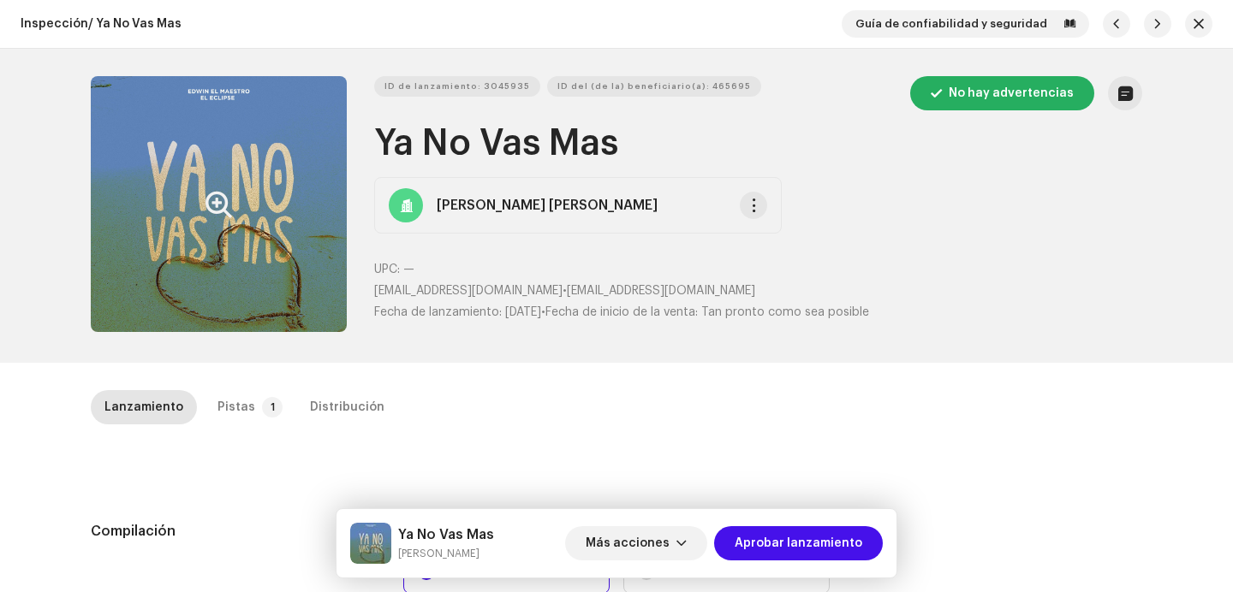
click at [253, 210] on button "Zoom Image" at bounding box center [219, 204] width 256 height 256
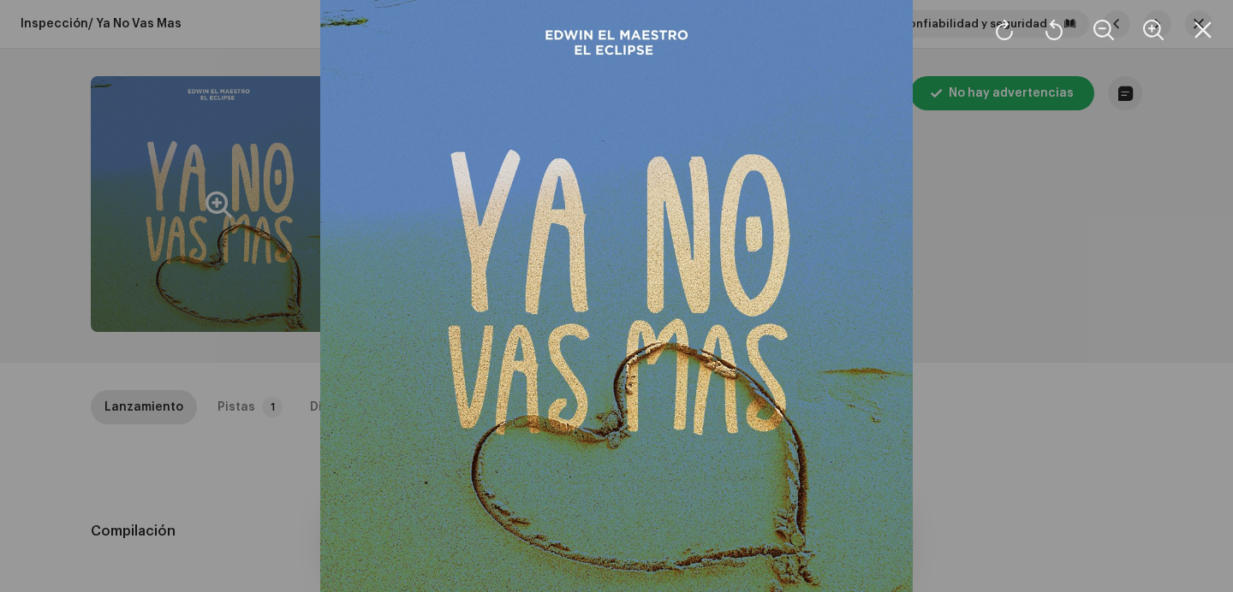
click at [1000, 316] on div at bounding box center [616, 296] width 1233 height 592
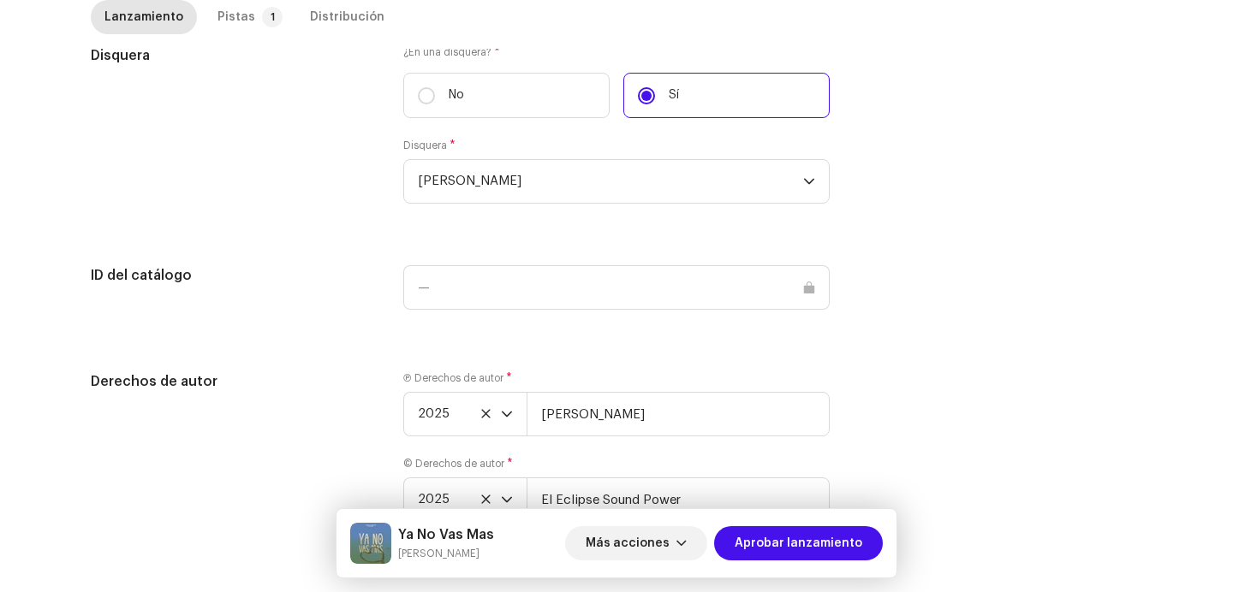
scroll to position [1744, 0]
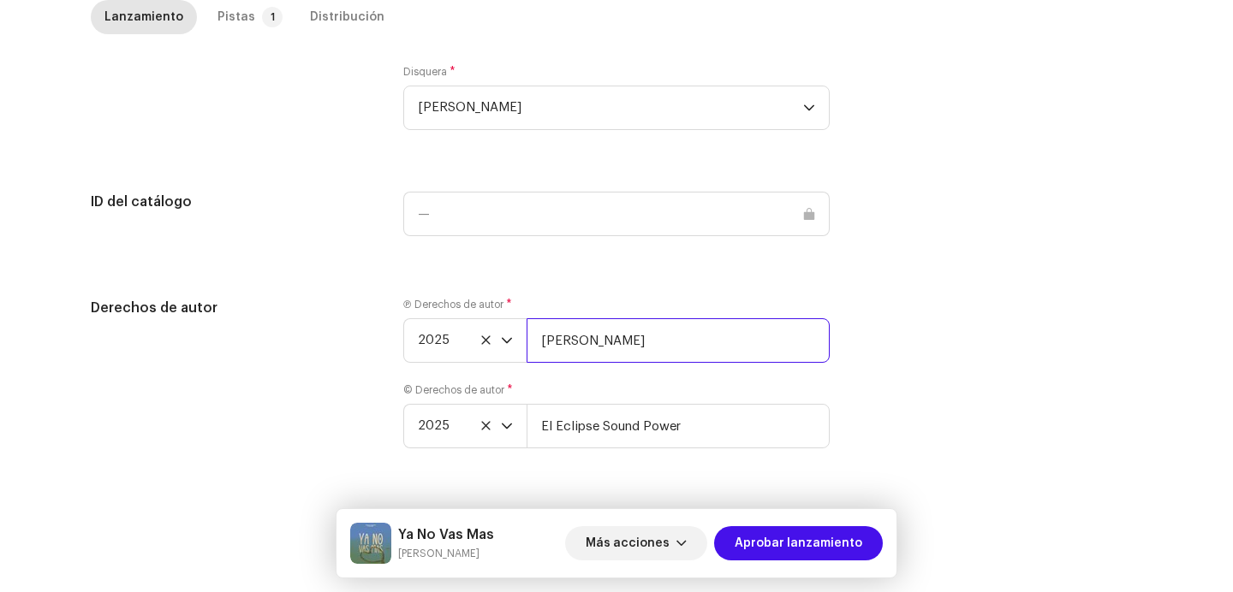
click at [715, 359] on input "[PERSON_NAME]" at bounding box center [677, 340] width 303 height 45
paste input "| Distributed by Diskover Co."
type input "Edwin El Maestro | Distributed by Diskover Co."
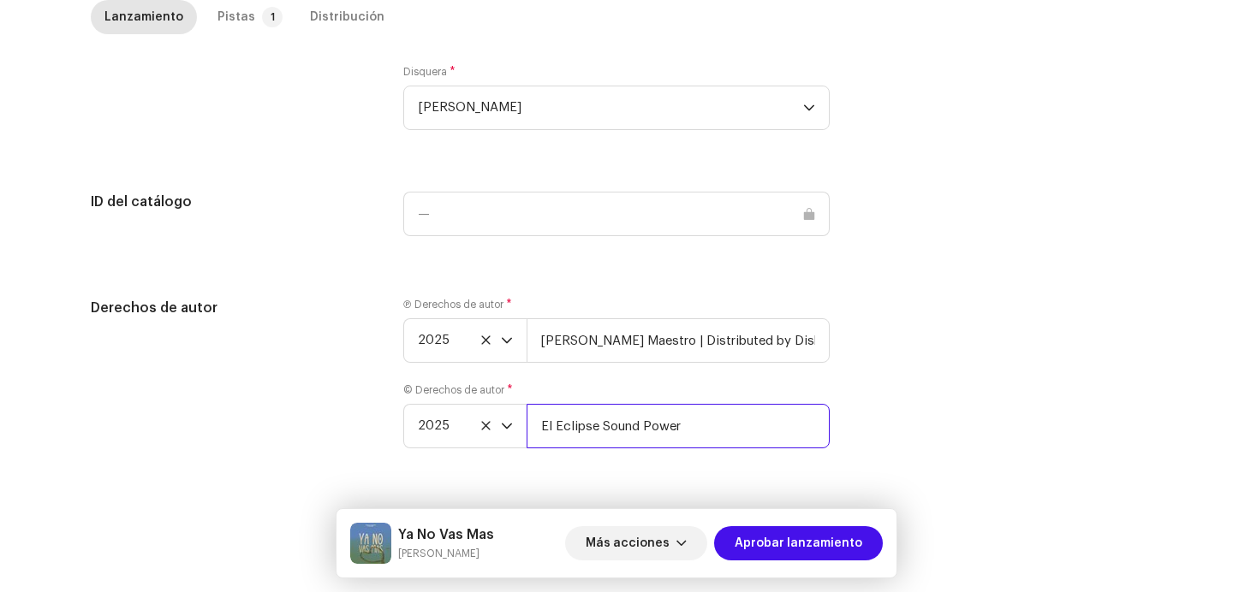
scroll to position [0, 0]
click at [710, 443] on input "El Eclipse Sound Power" at bounding box center [677, 426] width 303 height 45
paste input "| Distributed by Diskover Co."
type input "El Eclipse Sound Power | Distributed by Diskover Co."
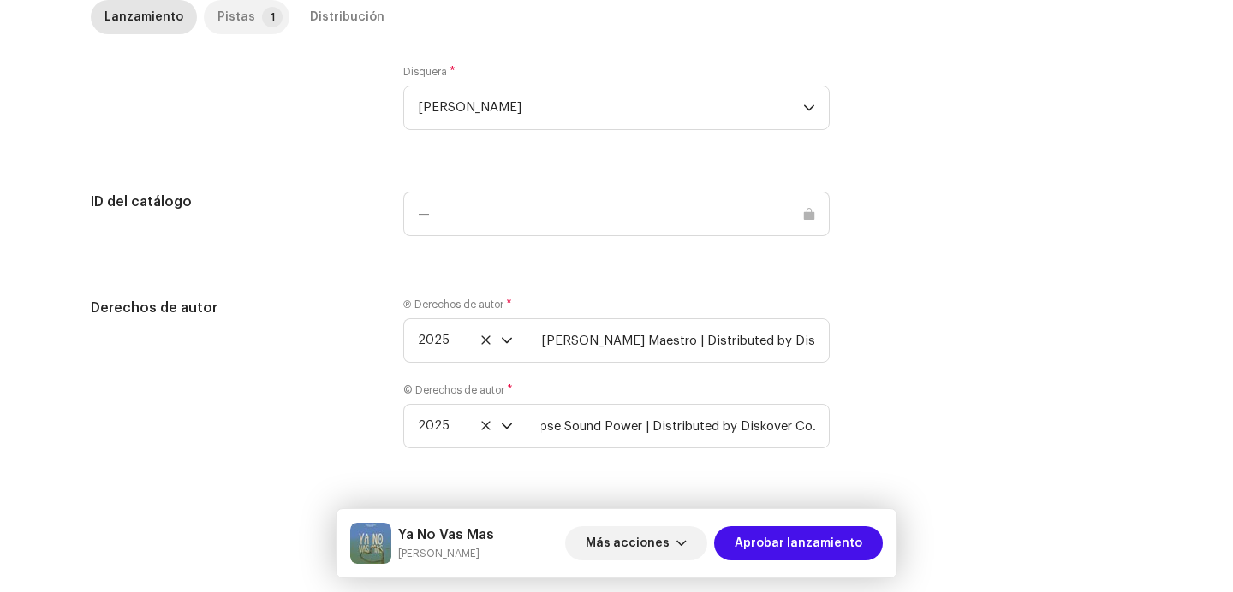
scroll to position [0, 0]
click at [217, 33] on div "Pistas" at bounding box center [236, 17] width 38 height 34
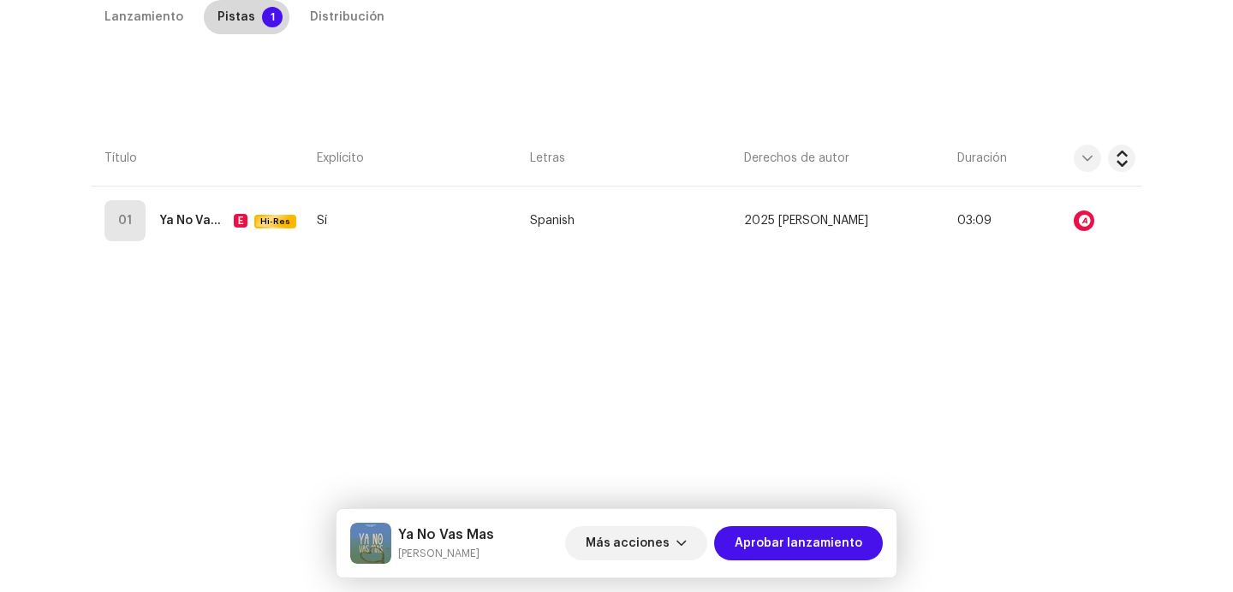
scroll to position [390, 0]
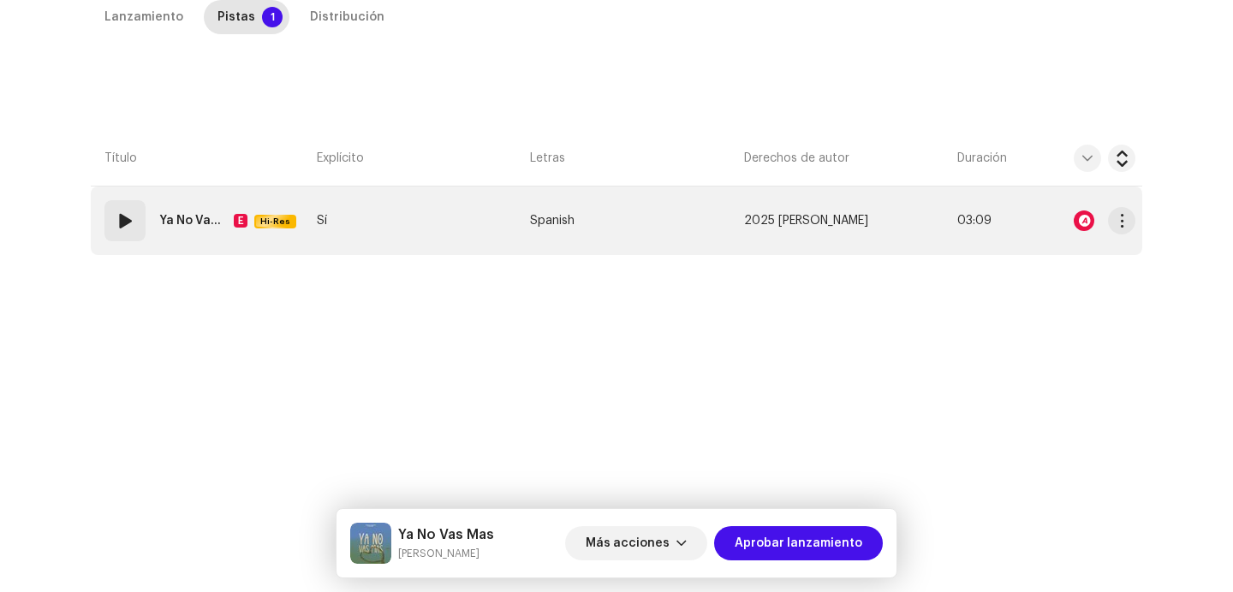
click at [138, 229] on div "01" at bounding box center [124, 220] width 41 height 41
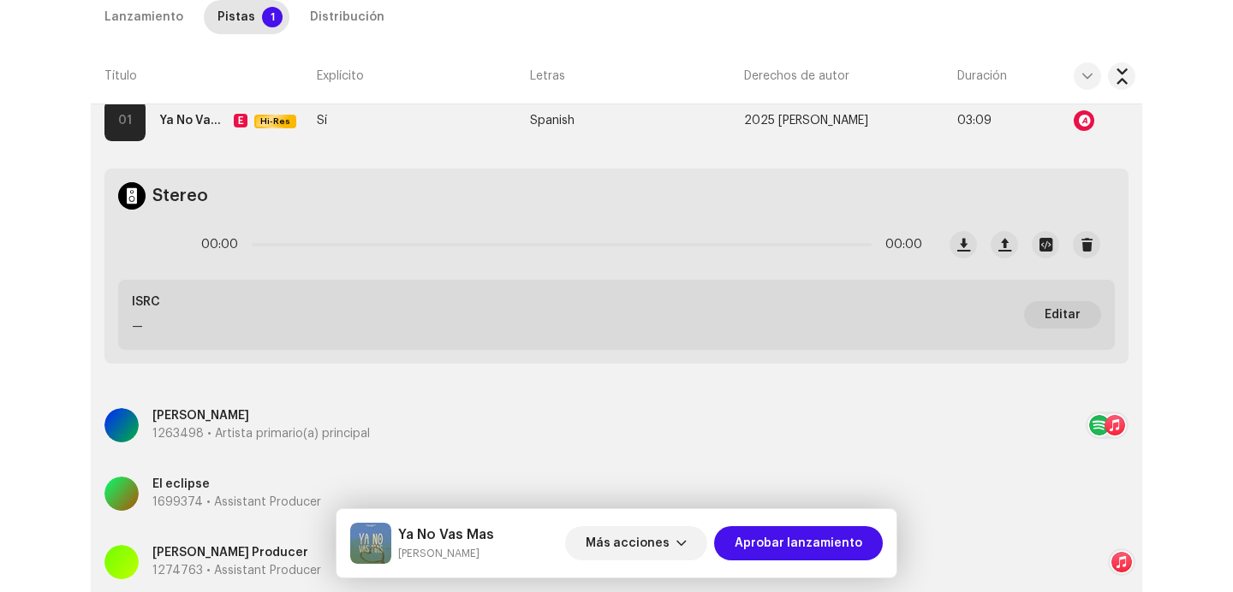
scroll to position [465, 0]
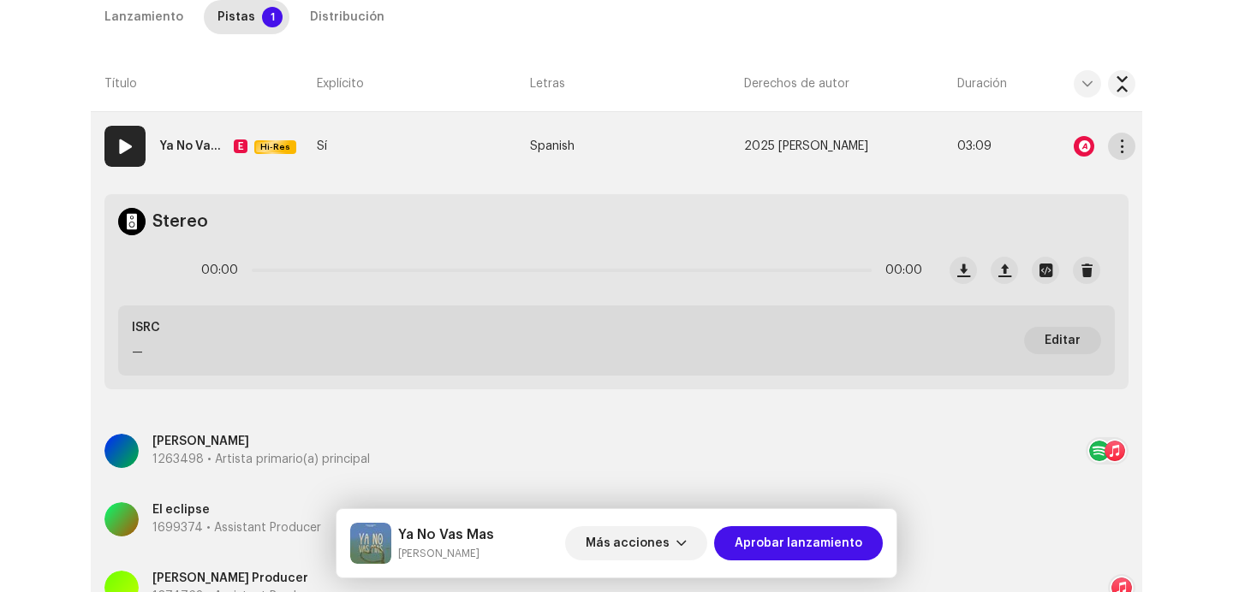
click at [1125, 145] on button "button" at bounding box center [1121, 146] width 27 height 27
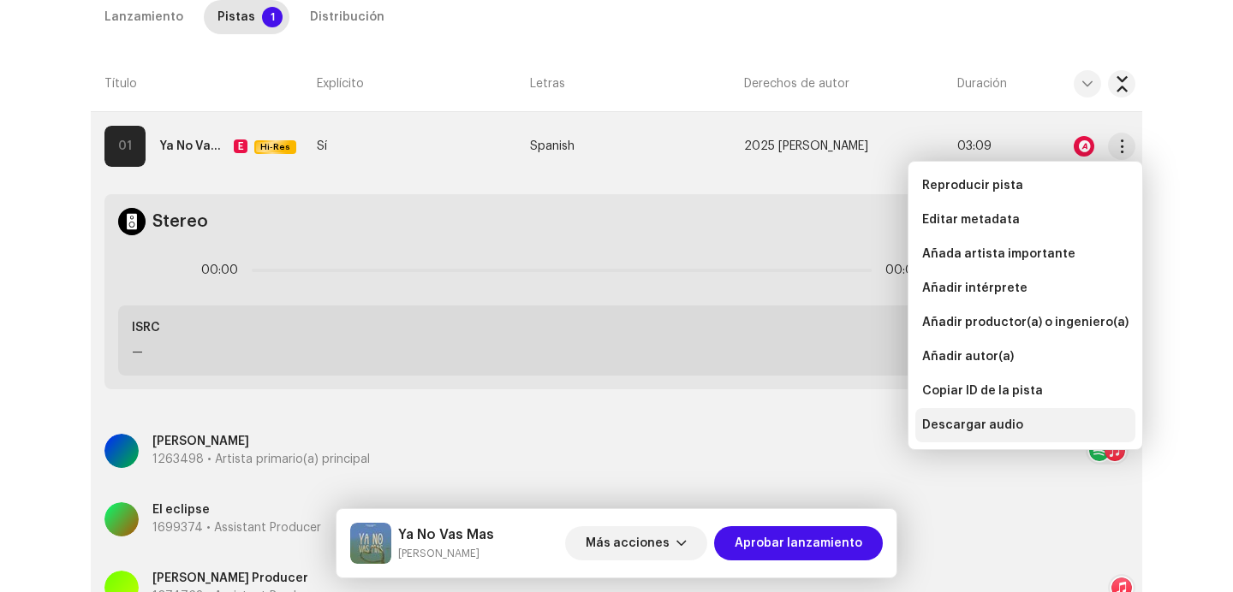
click at [994, 430] on span "Descargar audio" at bounding box center [972, 426] width 101 height 14
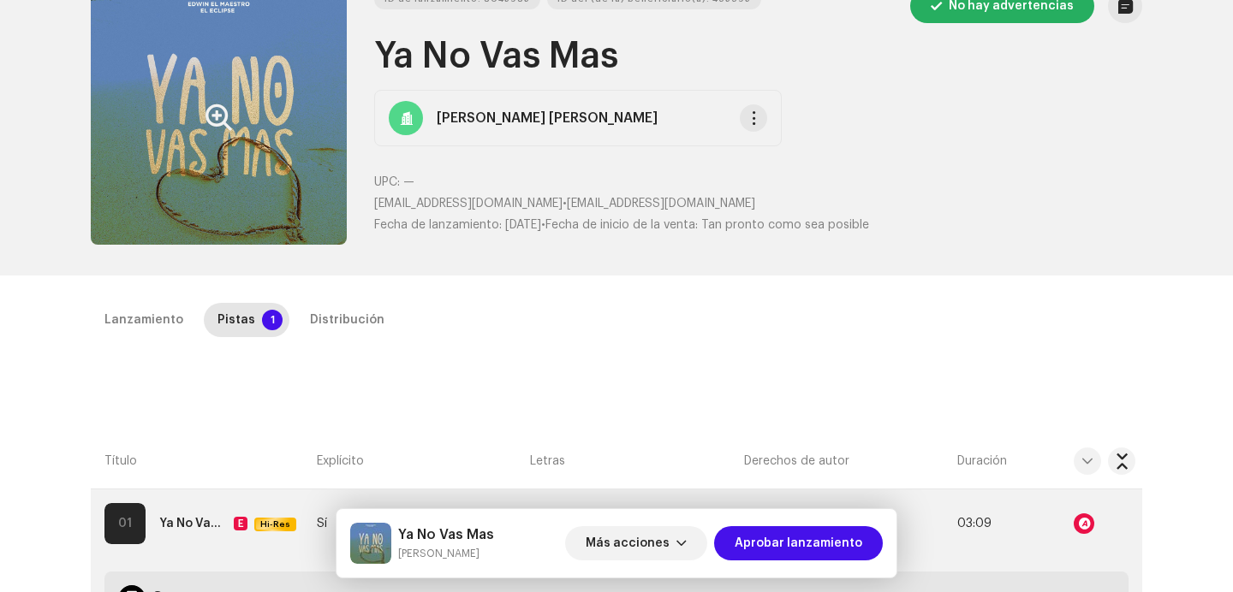
scroll to position [0, 0]
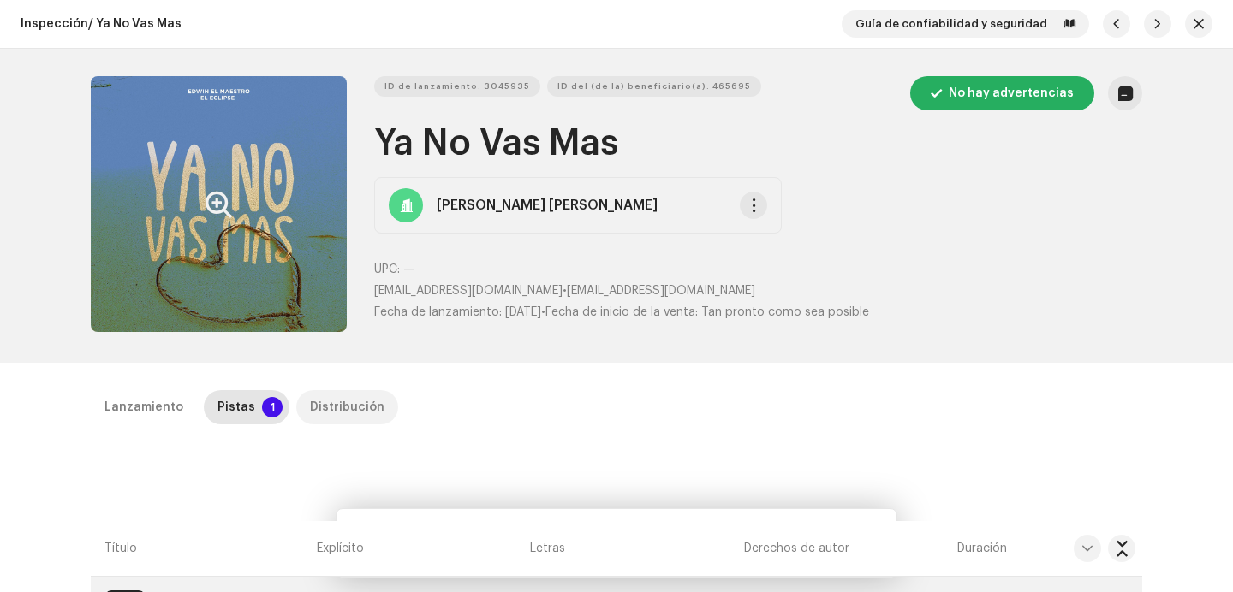
click at [318, 406] on div "Distribución" at bounding box center [347, 407] width 74 height 34
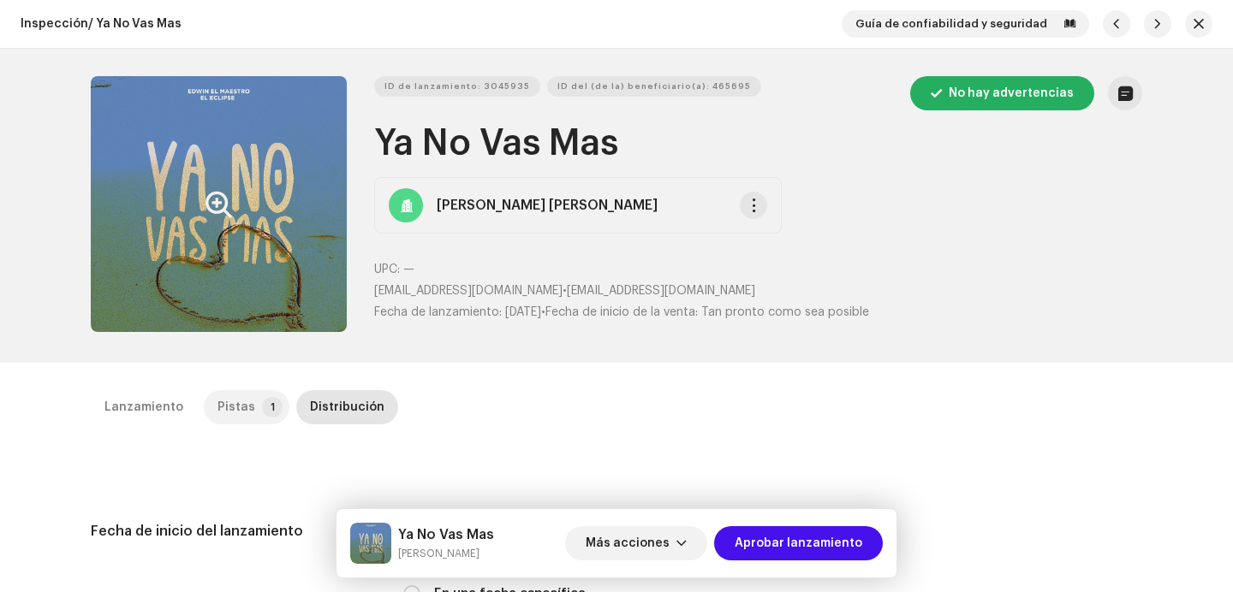
click at [228, 407] on div "Pistas" at bounding box center [236, 407] width 38 height 34
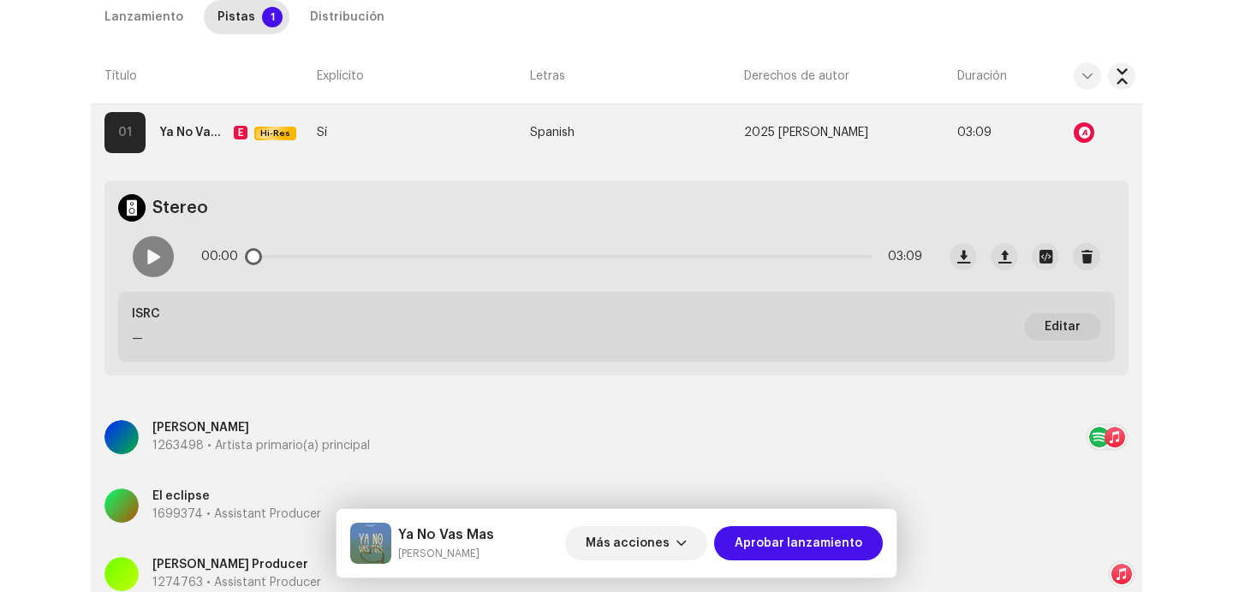
scroll to position [425, 0]
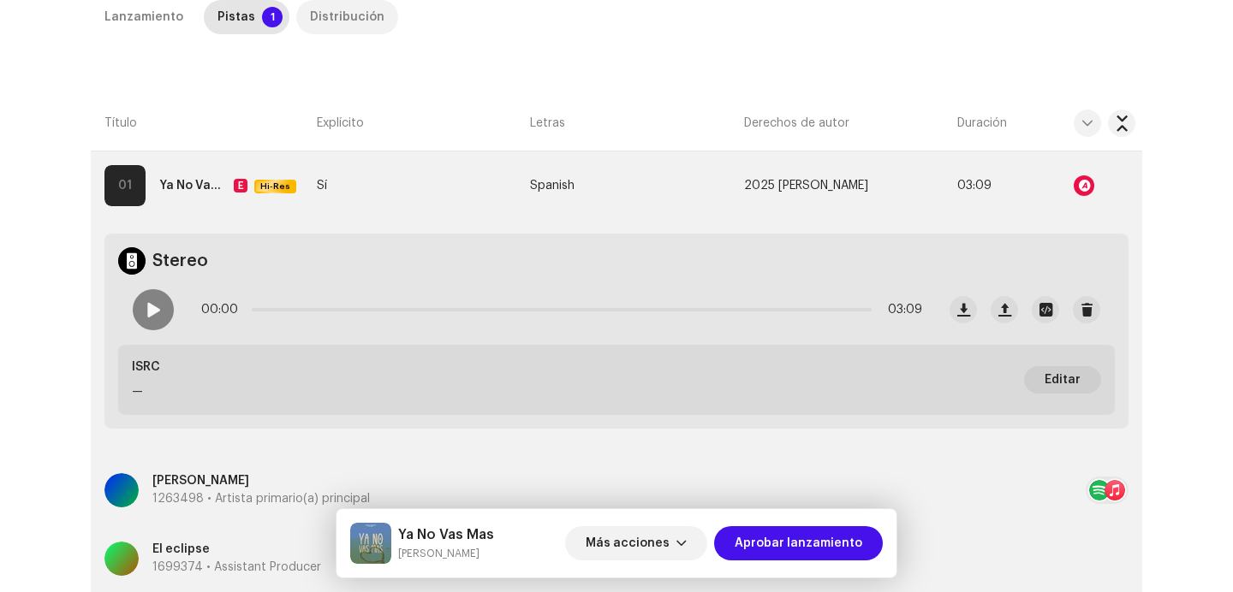
click at [342, 4] on div "Distribución" at bounding box center [347, 17] width 74 height 34
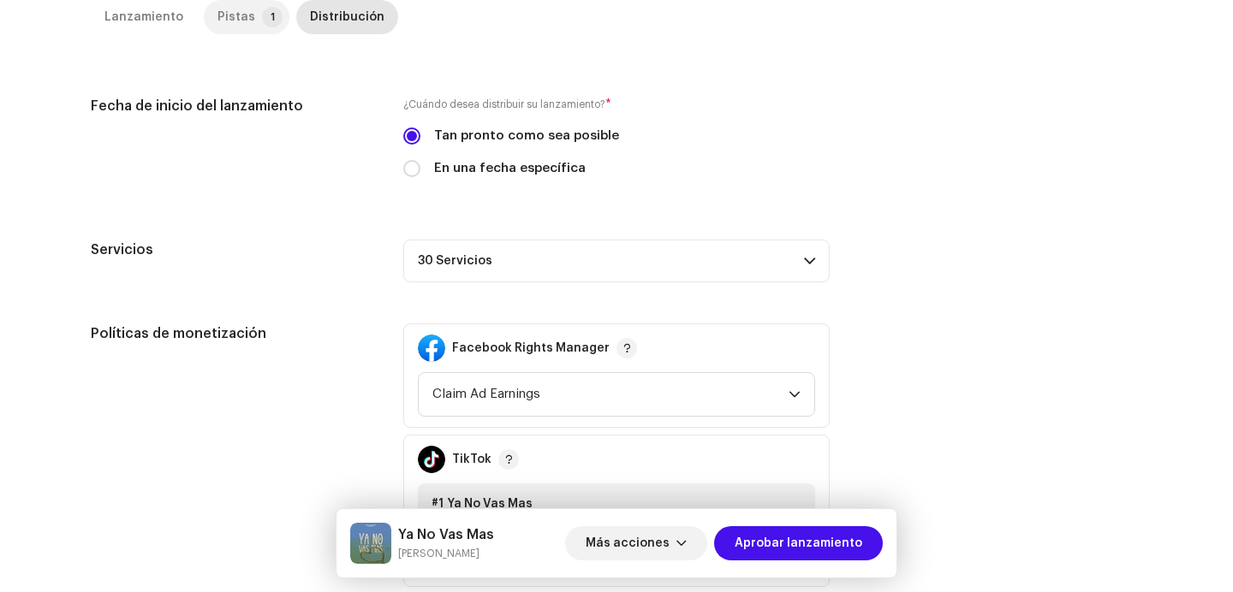
click at [222, 15] on div "Pistas" at bounding box center [236, 17] width 38 height 34
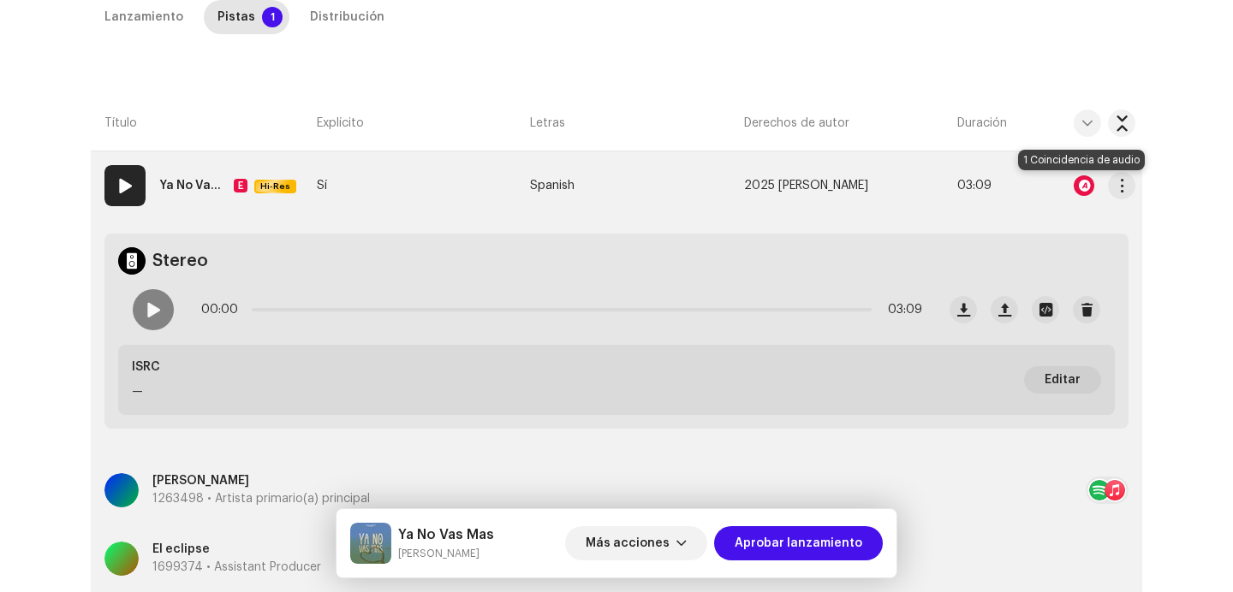
click at [1076, 181] on div at bounding box center [1083, 185] width 21 height 21
click at [953, 104] on div "Reconocimiento de audio por Remezclas o muestras 1 Todos los resultados requier…" at bounding box center [616, 296] width 1233 height 592
click at [664, 538] on span "Más acciones" at bounding box center [628, 543] width 84 height 34
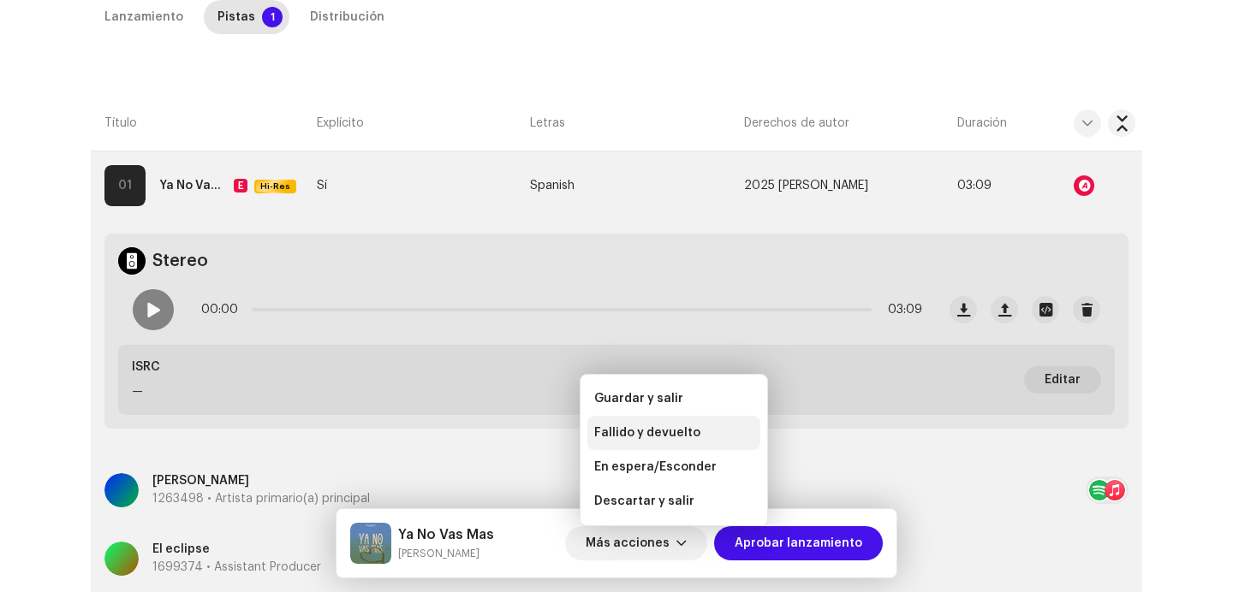
click at [669, 422] on div "Fallido y devuelto" at bounding box center [673, 433] width 173 height 34
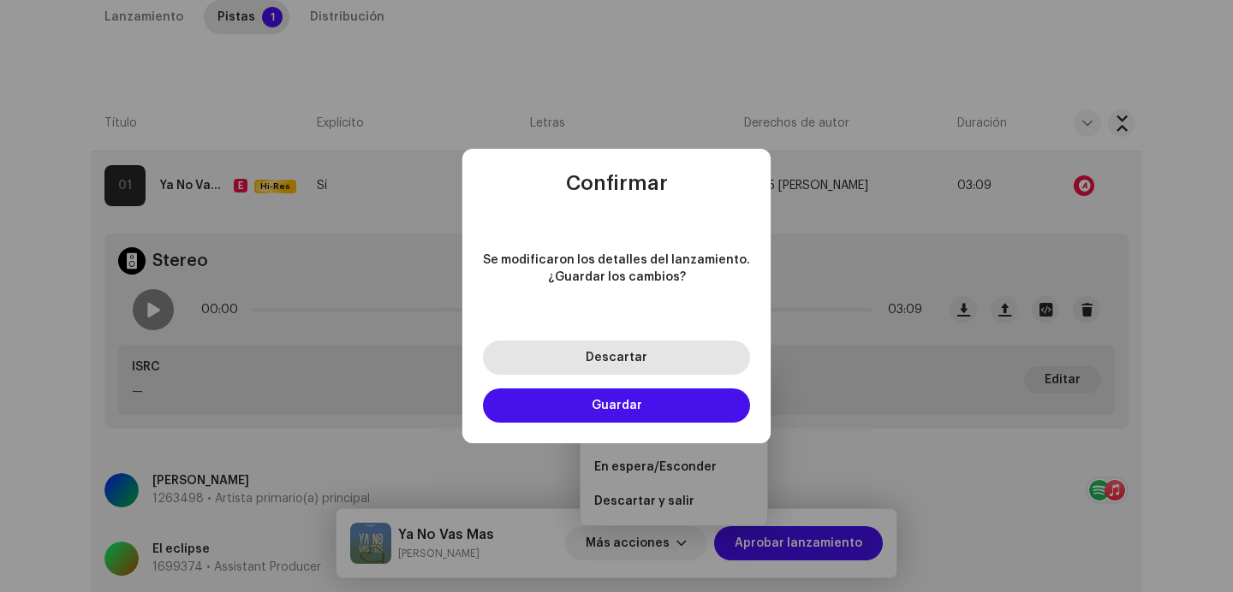
click at [654, 352] on button "Descartar" at bounding box center [616, 358] width 267 height 34
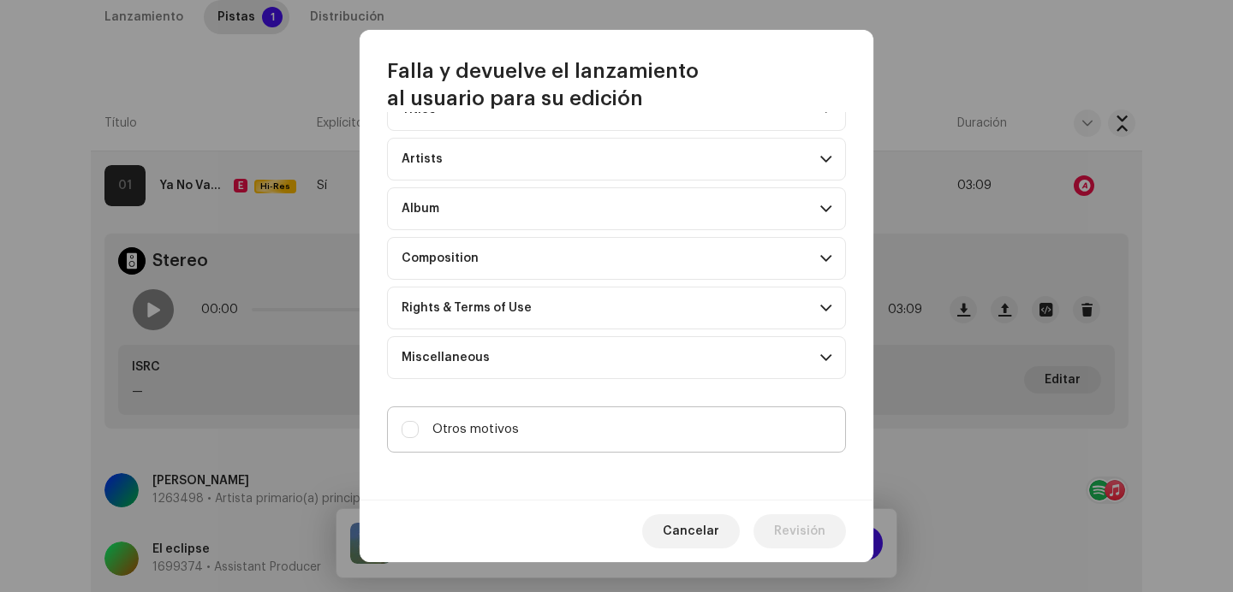
click at [614, 421] on label "Otros motivos" at bounding box center [616, 430] width 459 height 46
click at [419, 421] on input "Otros motivos" at bounding box center [409, 429] width 17 height 17
checkbox input "true"
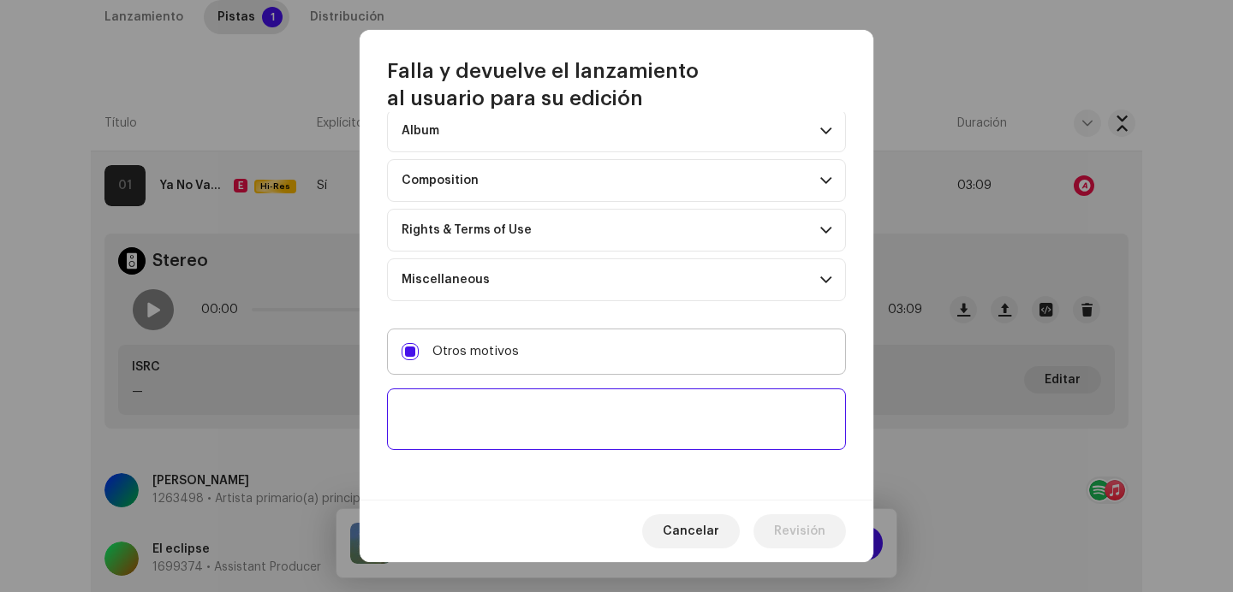
click at [614, 421] on textarea at bounding box center [616, 420] width 459 height 62
paste textarea "Si este track ya fue distribuido debe conservar el ISRC original y los metadato…"
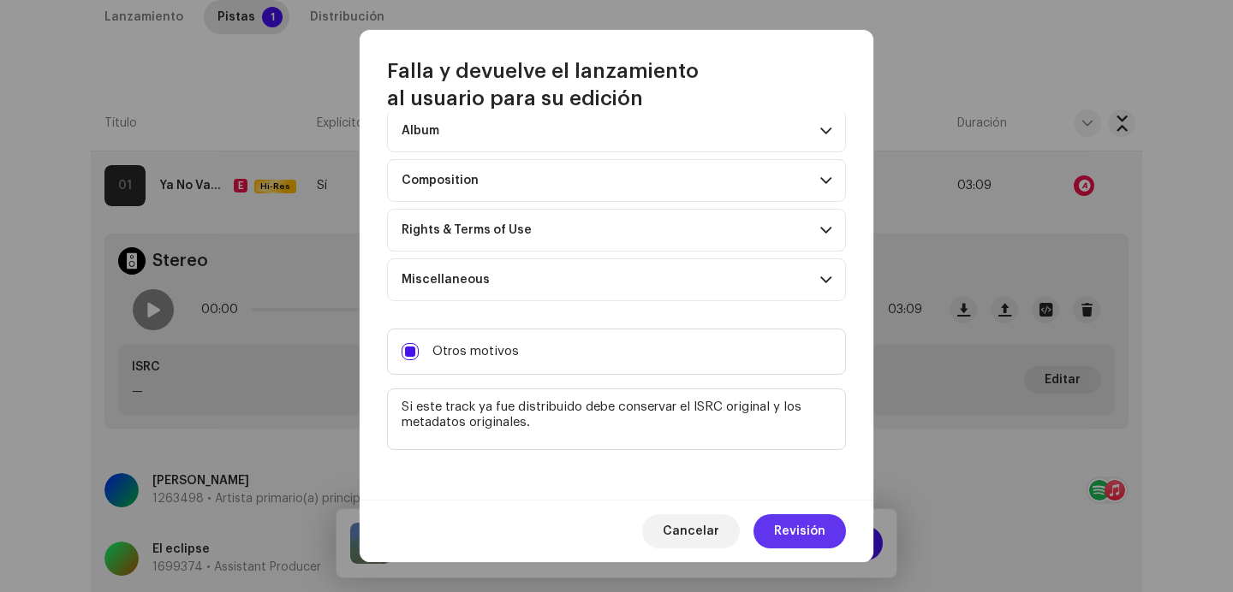
type textarea "Si este track ya fue distribuido debe conservar el ISRC original y los metadato…"
click at [787, 521] on span "Revisión" at bounding box center [799, 531] width 51 height 34
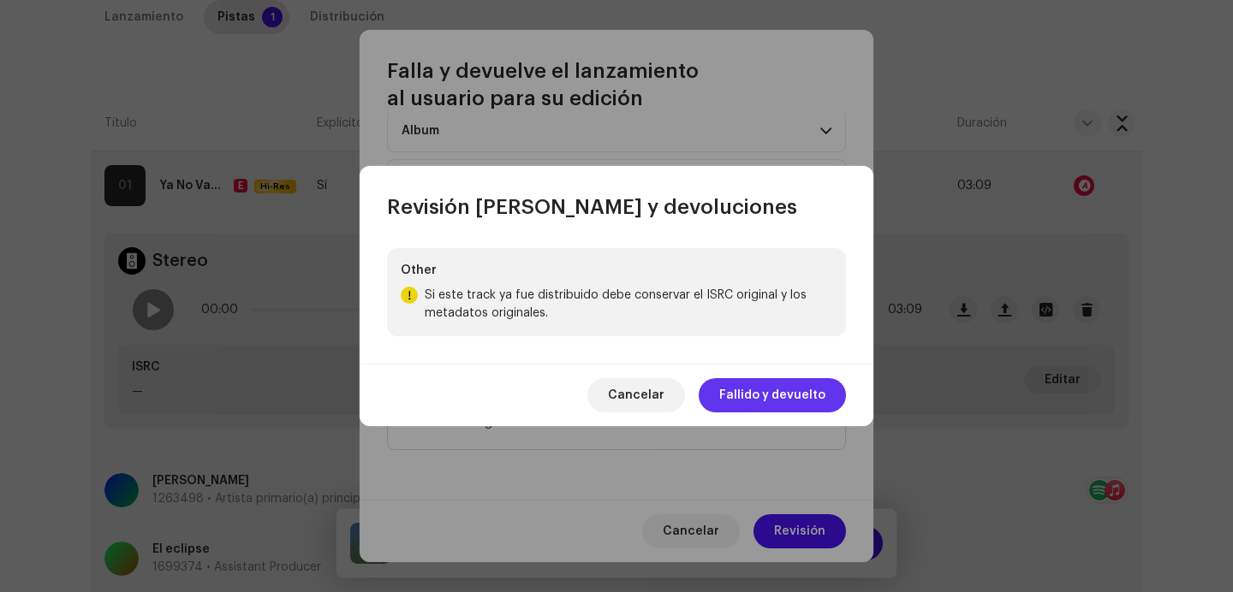
click at [734, 402] on span "Fallido y devuelto" at bounding box center [772, 395] width 106 height 34
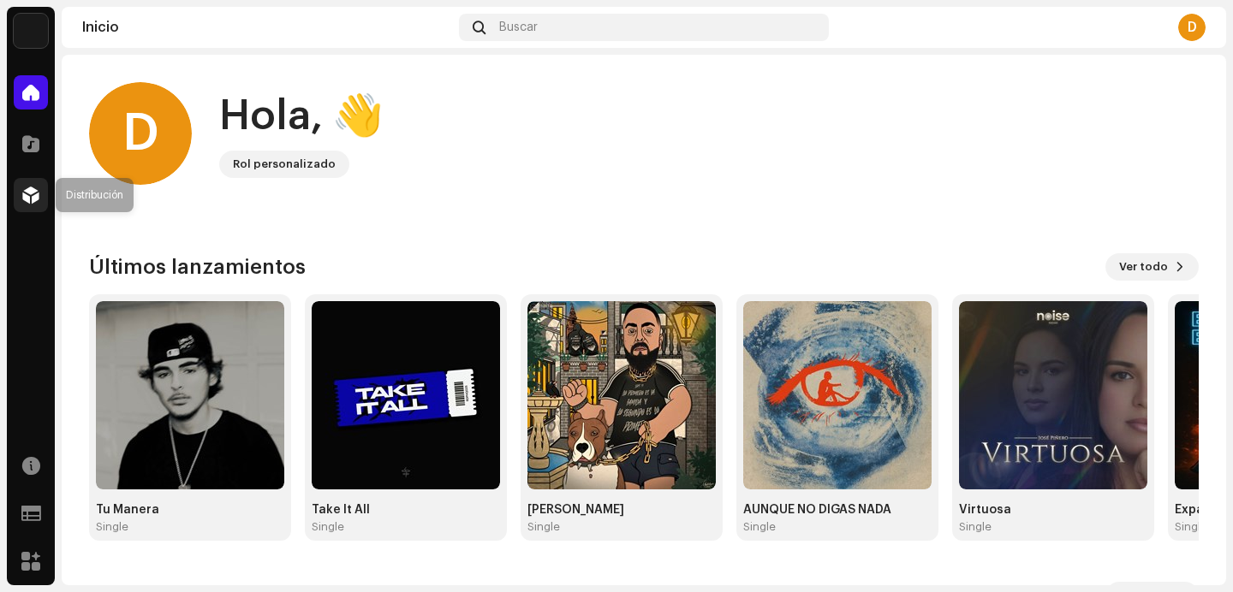
click at [27, 209] on div at bounding box center [31, 195] width 34 height 34
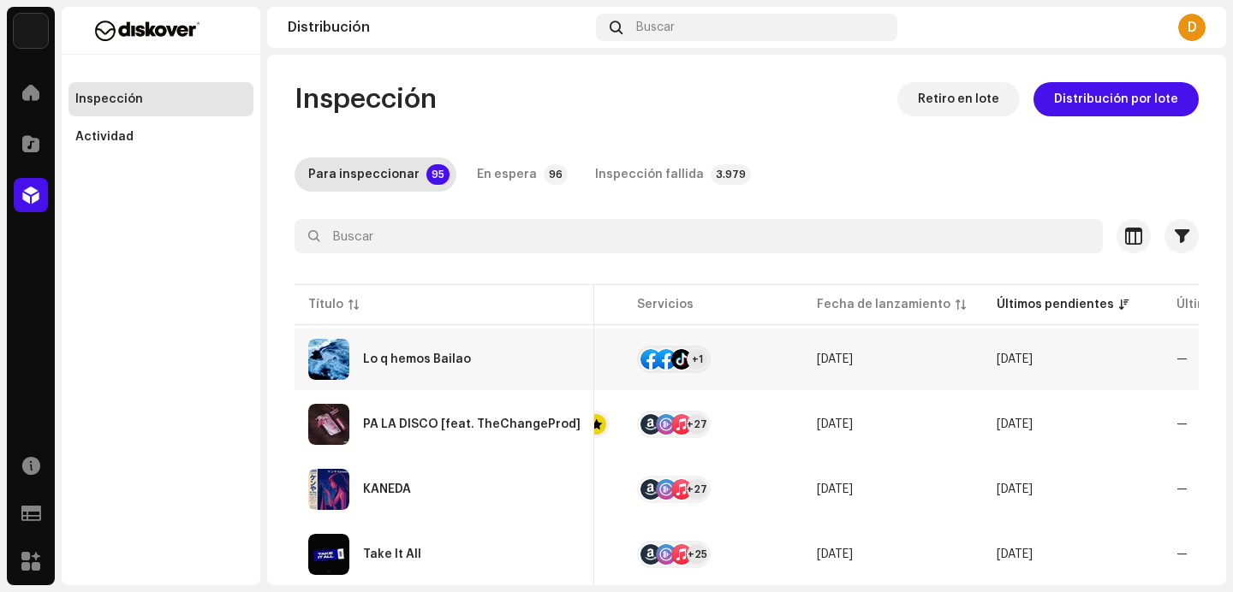
scroll to position [0, 767]
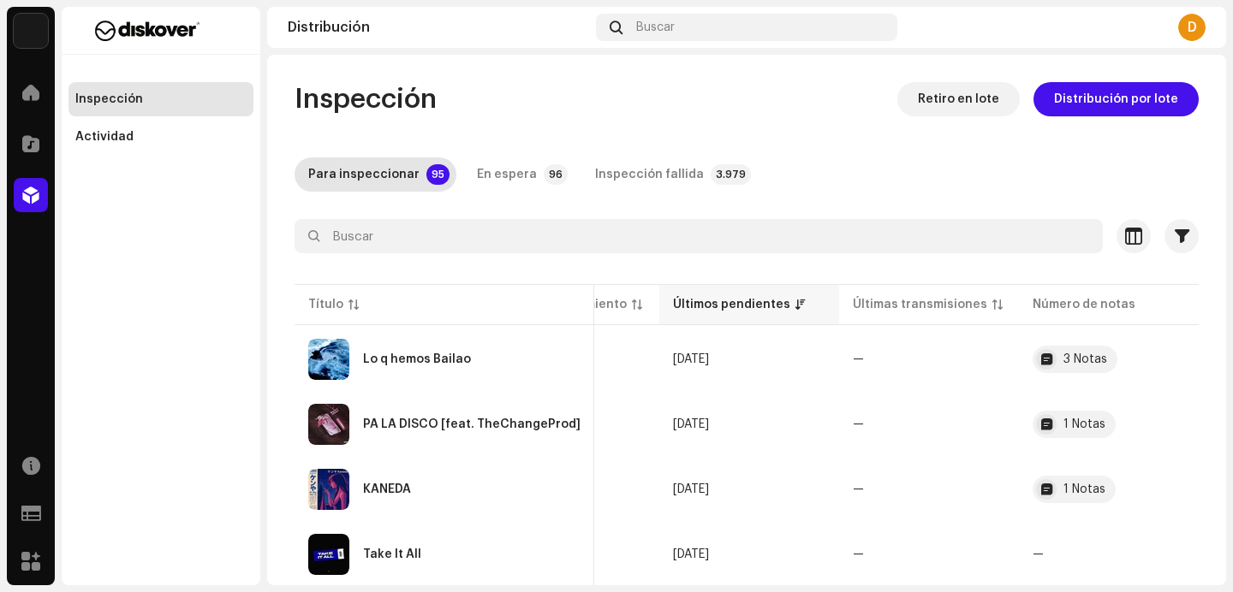
click at [752, 300] on div "Últimos pendientes" at bounding box center [731, 304] width 117 height 17
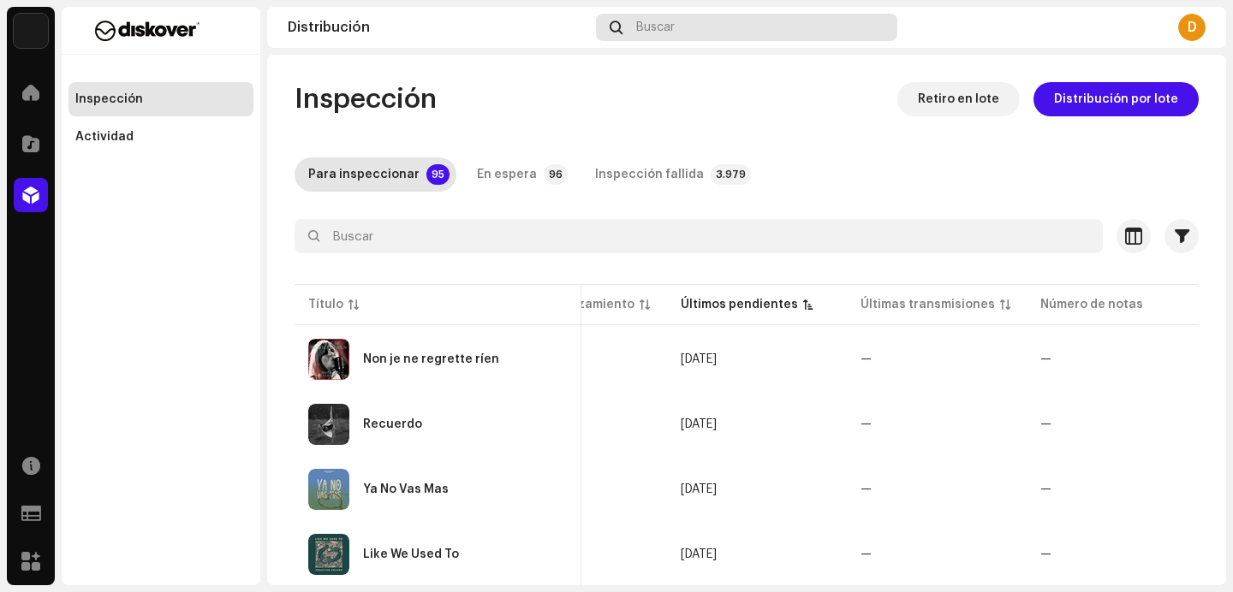
scroll to position [0, 762]
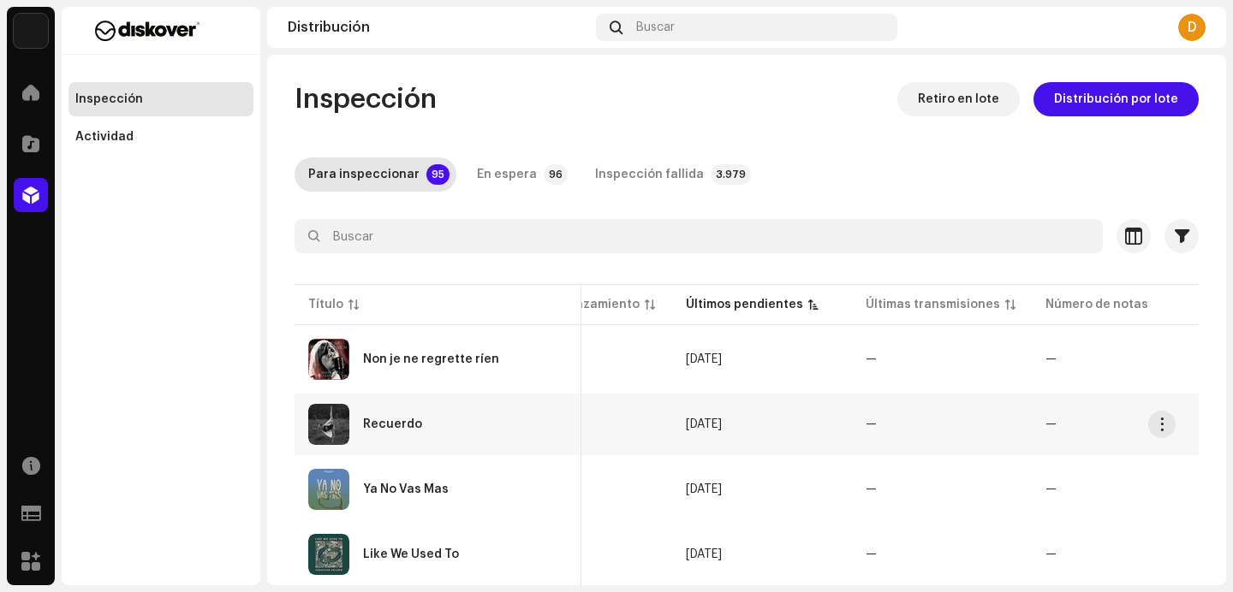
click at [484, 417] on div "Recuerdo" at bounding box center [437, 424] width 259 height 41
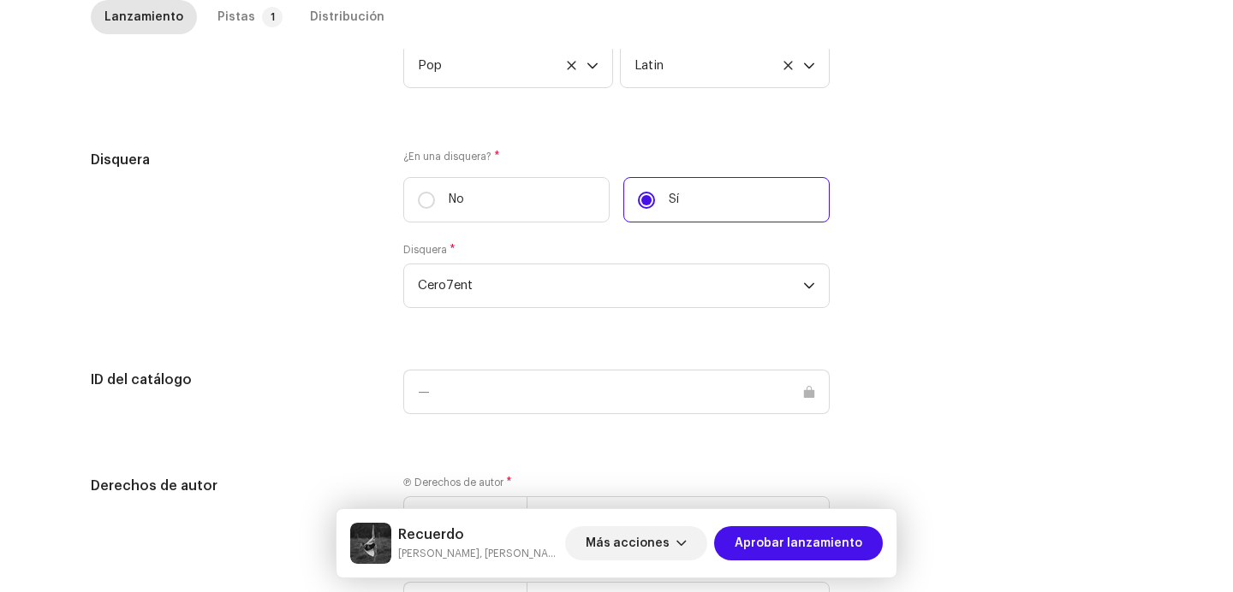
scroll to position [1816, 0]
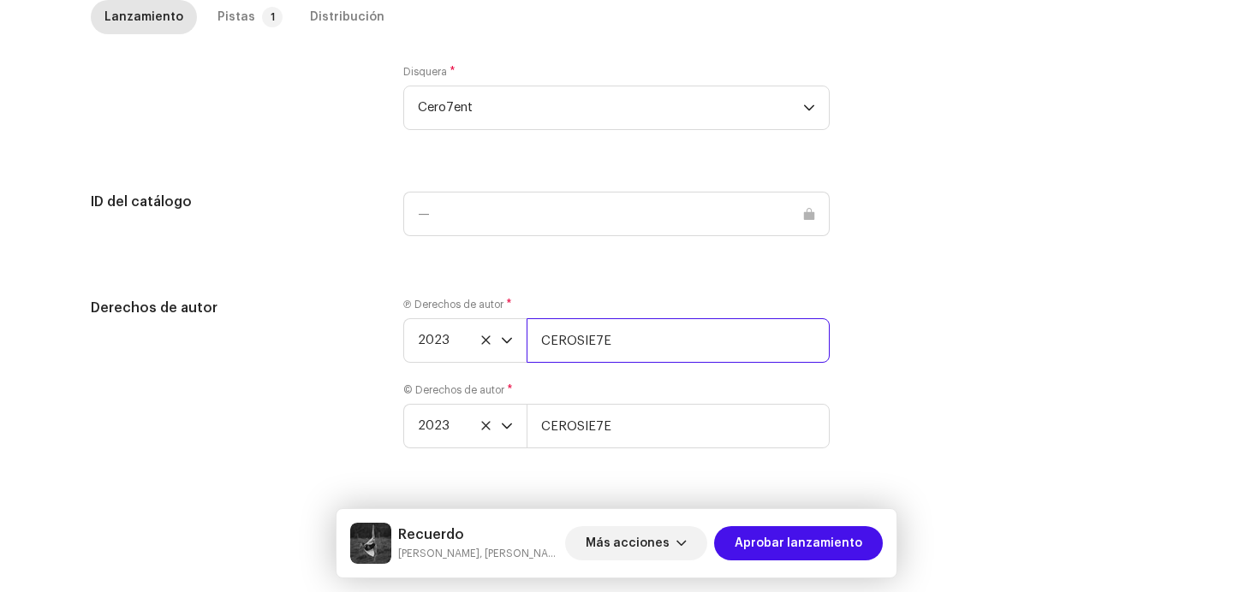
click at [654, 359] on input "CEROSIE7E" at bounding box center [677, 340] width 303 height 45
type input "CEROSIE7E | Distributed by Diskover Co."
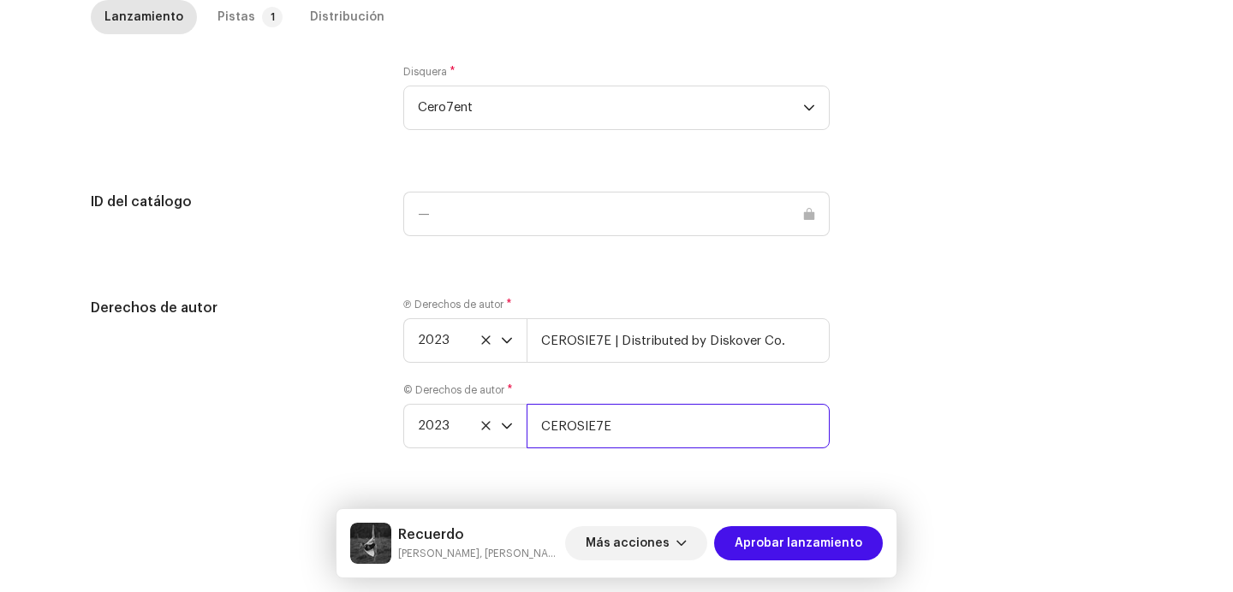
click at [648, 430] on input "CEROSIE7E" at bounding box center [677, 426] width 303 height 45
type input "CEROSIE7E | Distributed by Diskover Co."
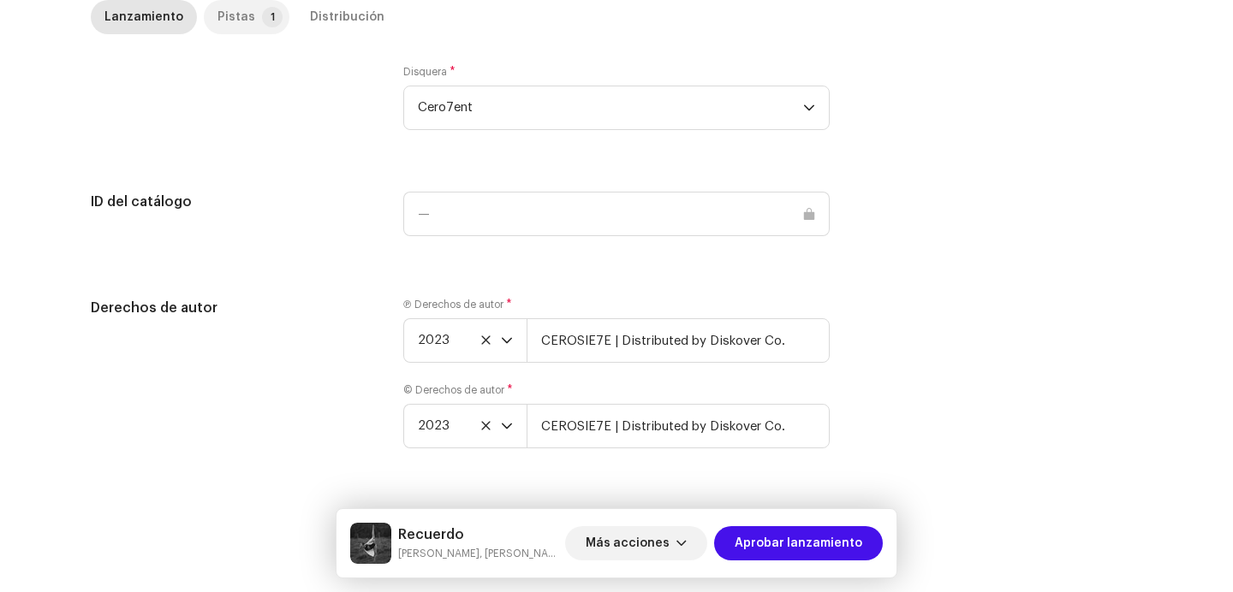
click at [235, 24] on div "Pistas" at bounding box center [236, 17] width 38 height 34
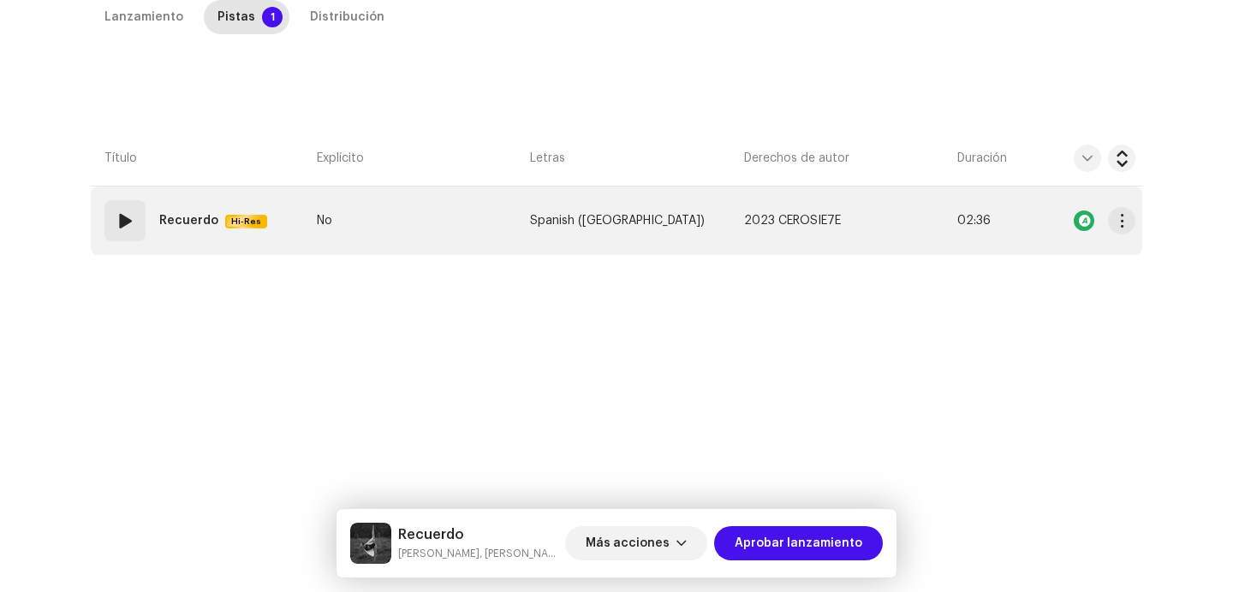
click at [129, 229] on span at bounding box center [125, 221] width 21 height 21
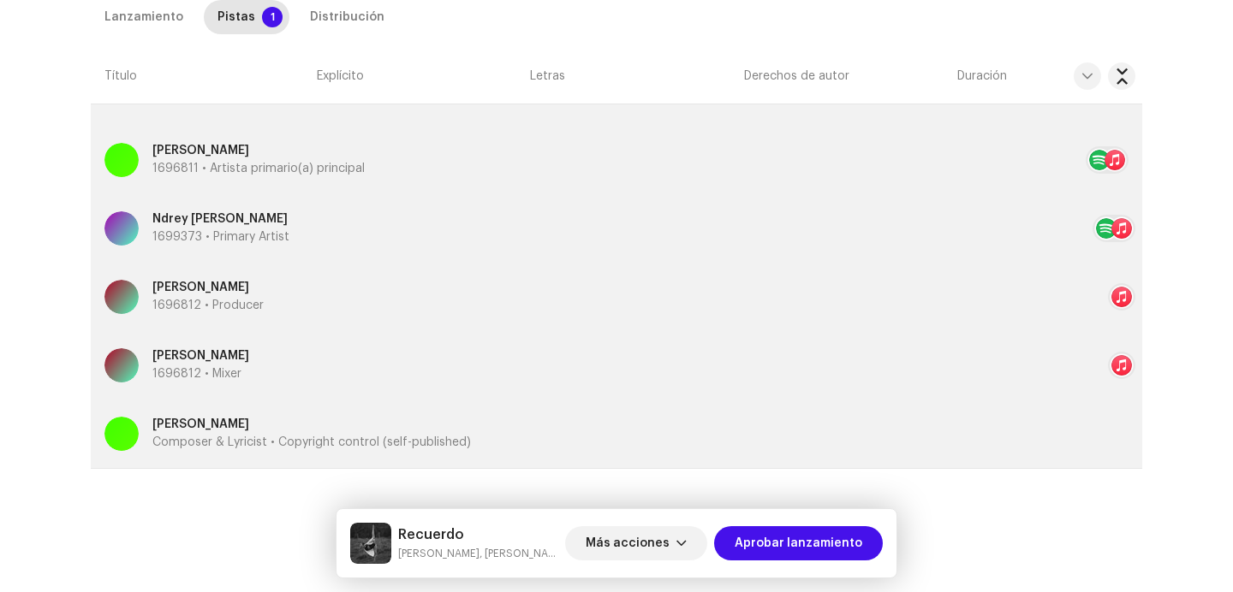
scroll to position [542, 0]
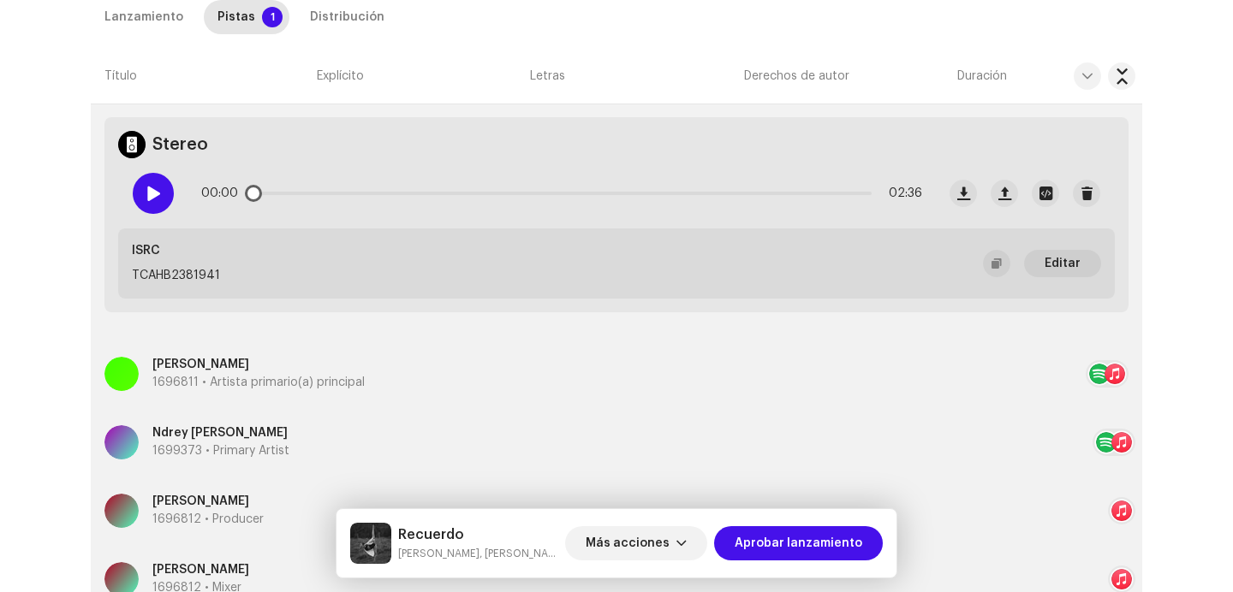
click at [152, 203] on div at bounding box center [153, 193] width 41 height 41
click at [347, 19] on div "Distribución" at bounding box center [347, 17] width 74 height 34
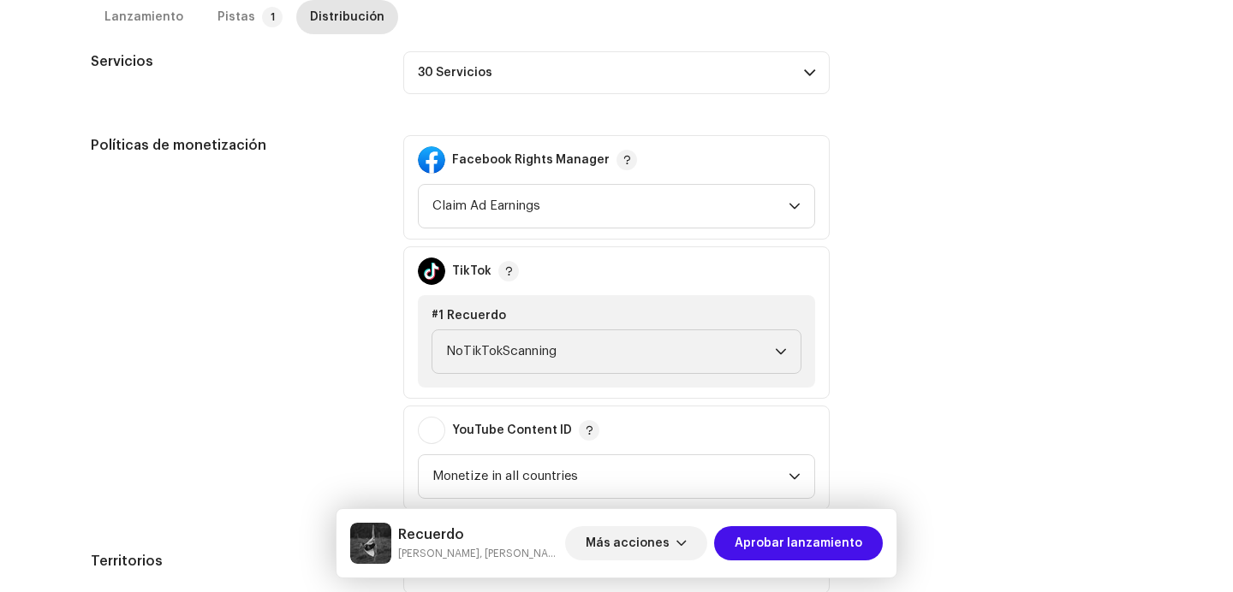
scroll to position [367, 0]
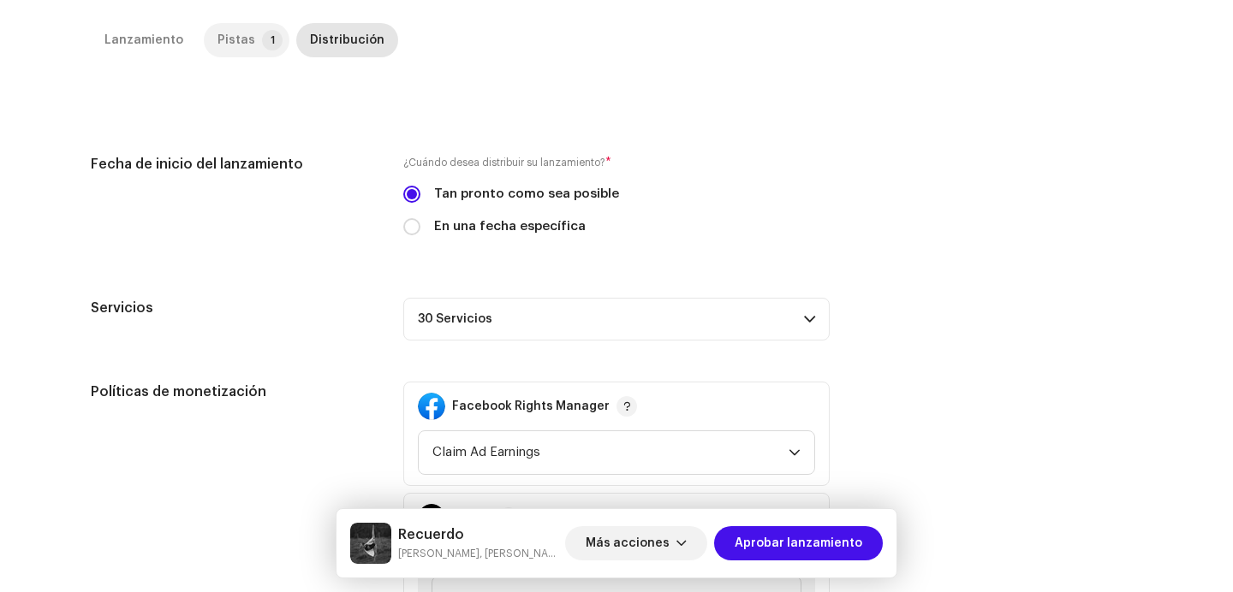
click at [262, 39] on p-badge "1" at bounding box center [272, 40] width 21 height 21
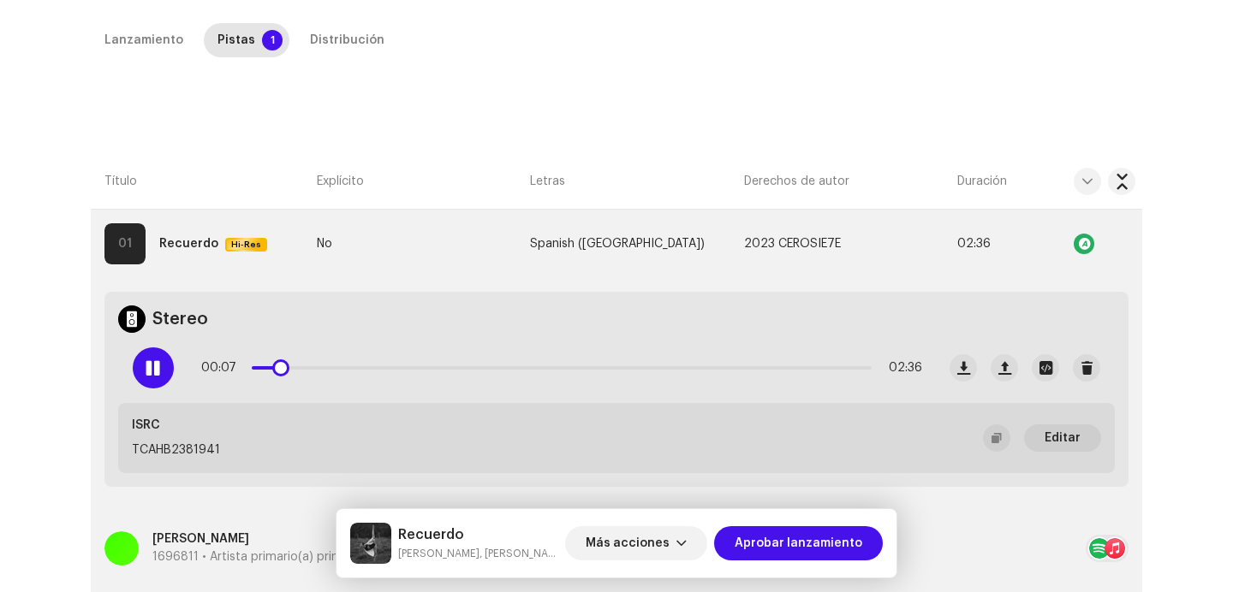
click at [583, 368] on p-slider at bounding box center [562, 367] width 620 height 3
click at [792, 370] on div "01:25 02:36" at bounding box center [561, 368] width 721 height 34
click at [799, 366] on p-slider at bounding box center [562, 367] width 620 height 3
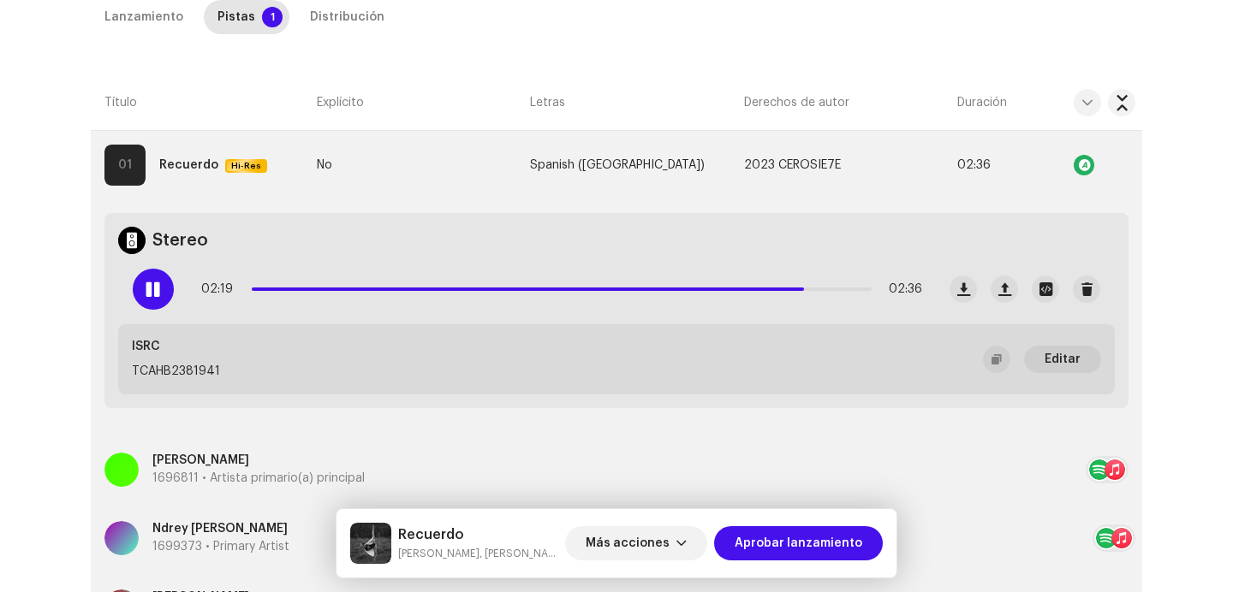
scroll to position [756, 0]
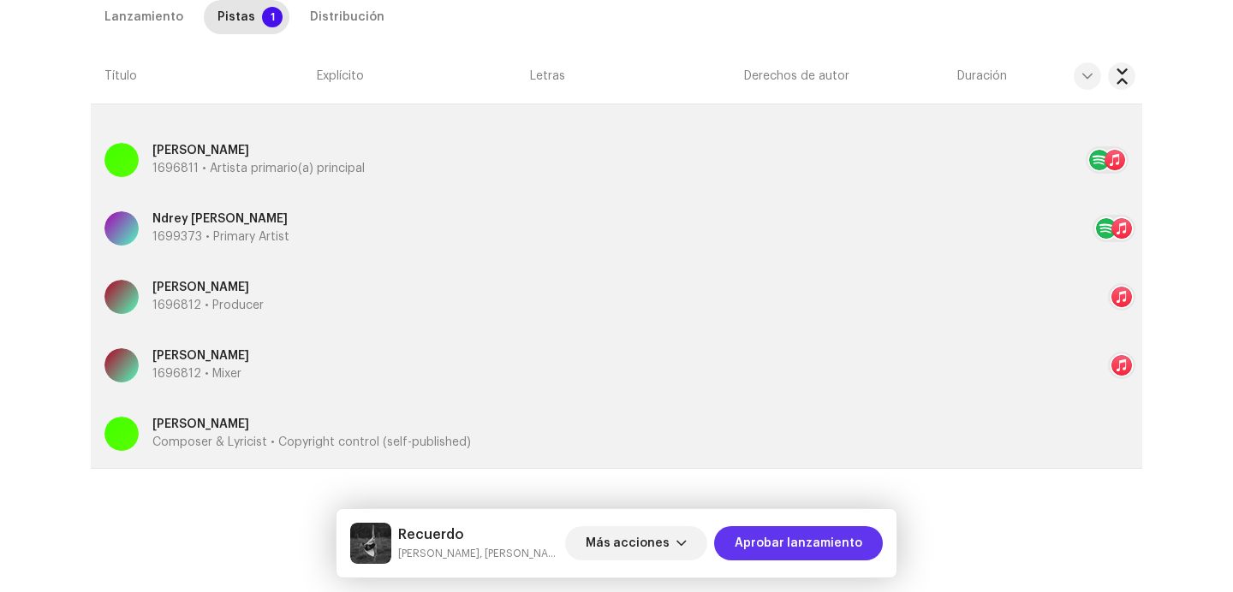
click at [828, 538] on span "Aprobar lanzamiento" at bounding box center [798, 543] width 128 height 34
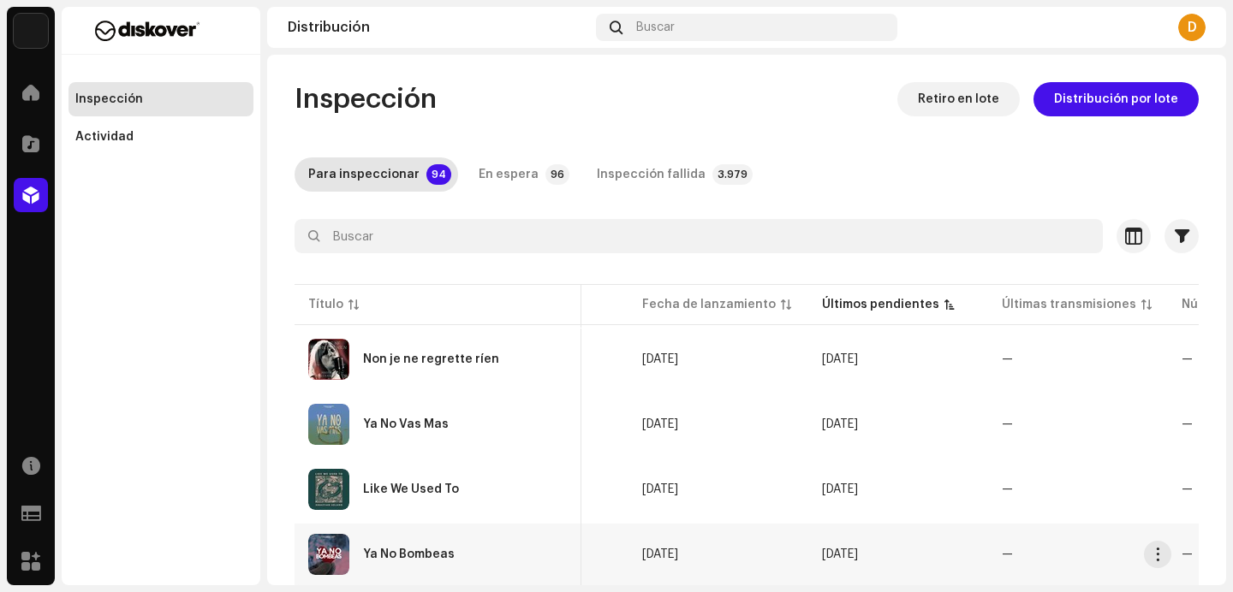
scroll to position [0, 627]
click at [439, 555] on div "Ya No Bombeas" at bounding box center [409, 555] width 92 height 12
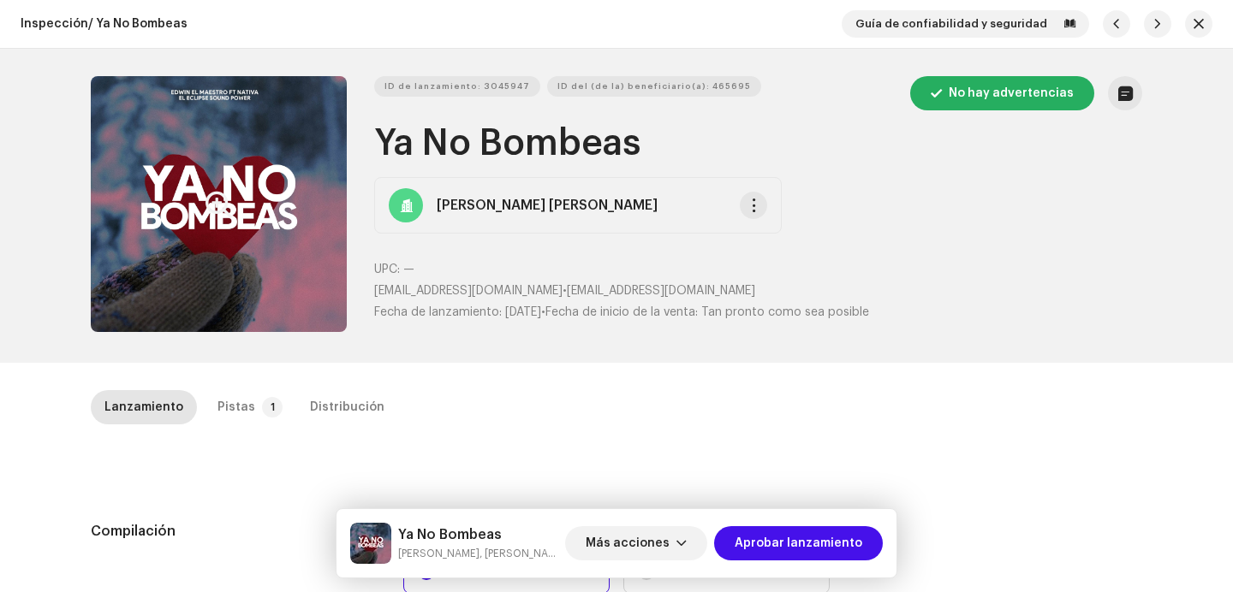
click at [288, 205] on button "Zoom Image" at bounding box center [219, 204] width 256 height 256
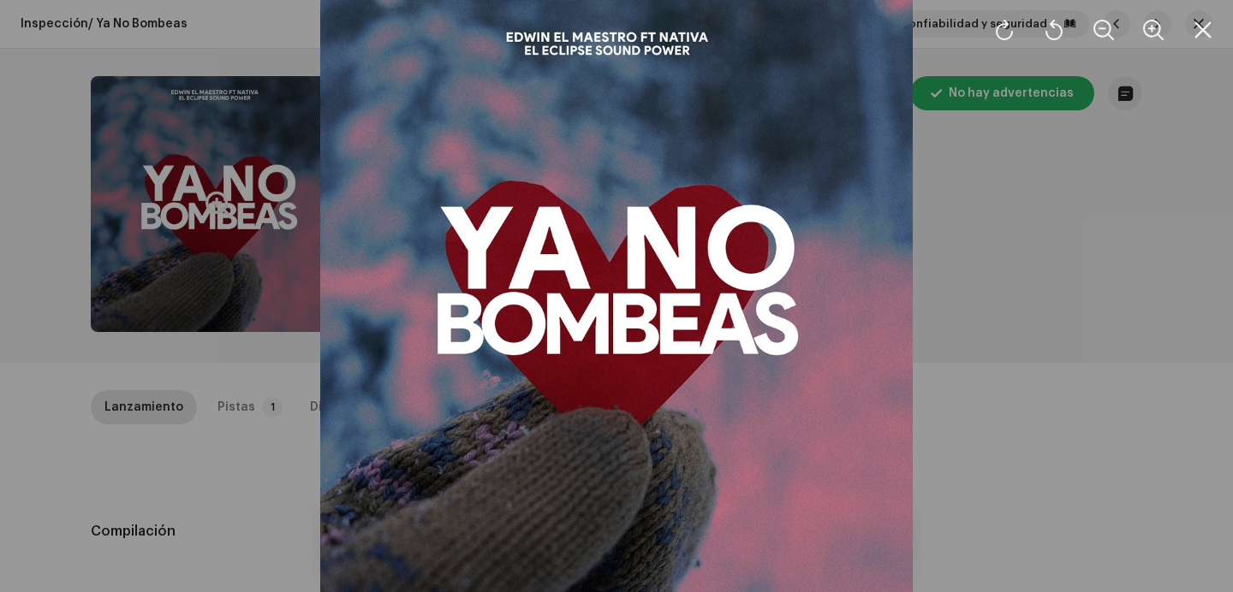
click at [919, 187] on div at bounding box center [616, 296] width 1233 height 592
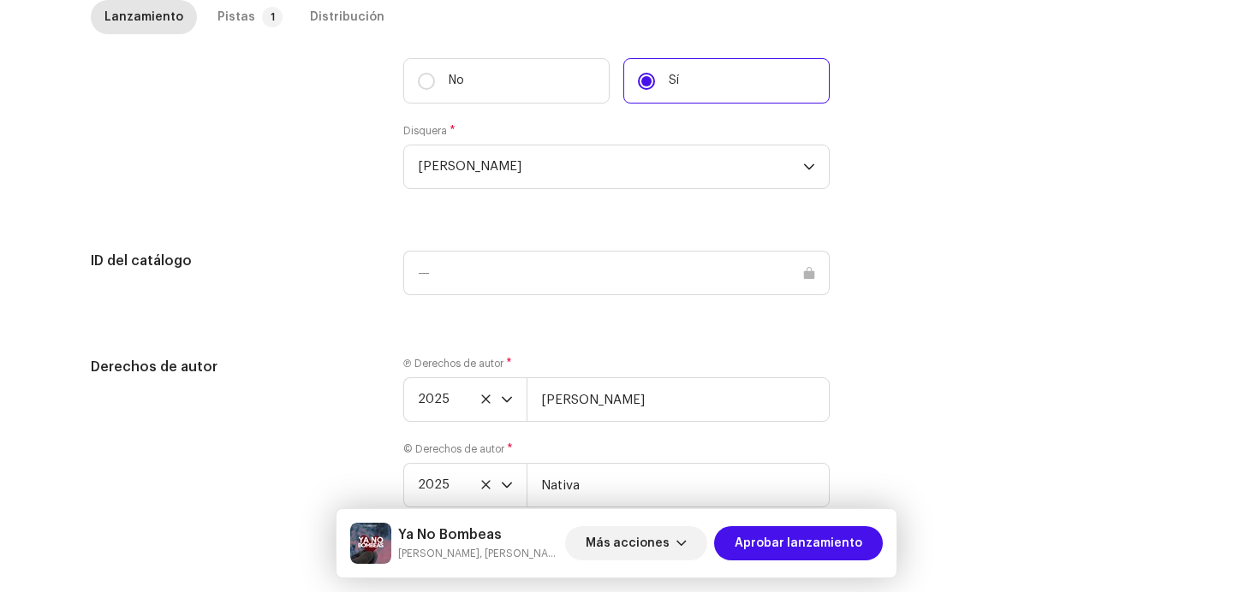
scroll to position [1816, 0]
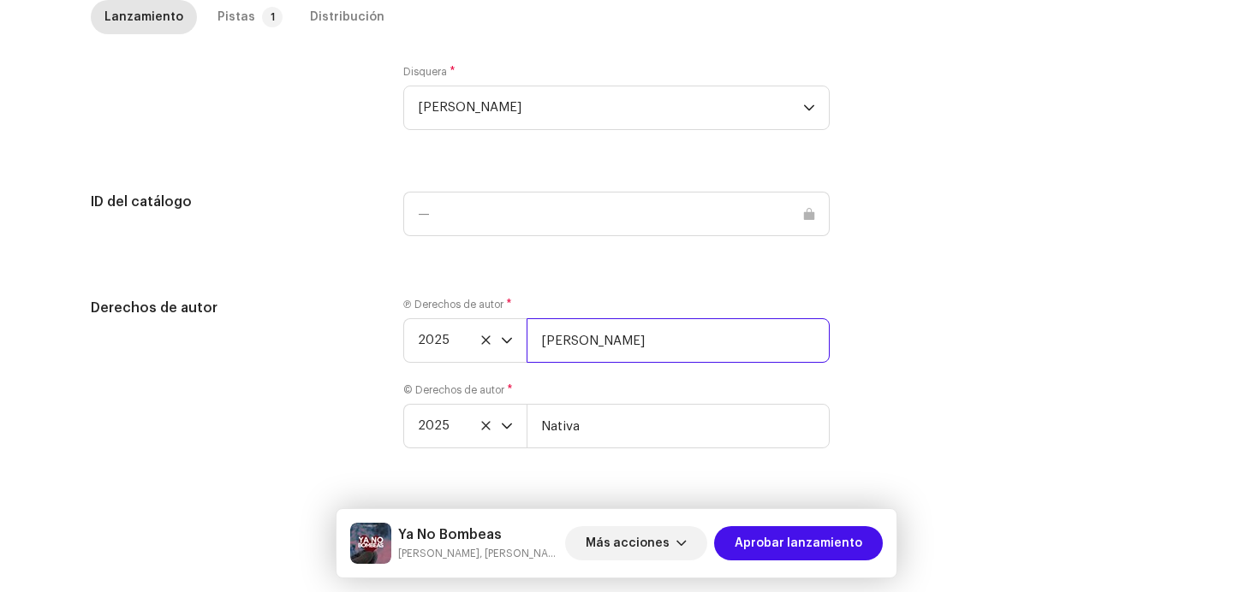
click at [679, 336] on input "[PERSON_NAME]" at bounding box center [677, 340] width 303 height 45
type input "Edwin El Maestro | Distributed by Diskover Co."
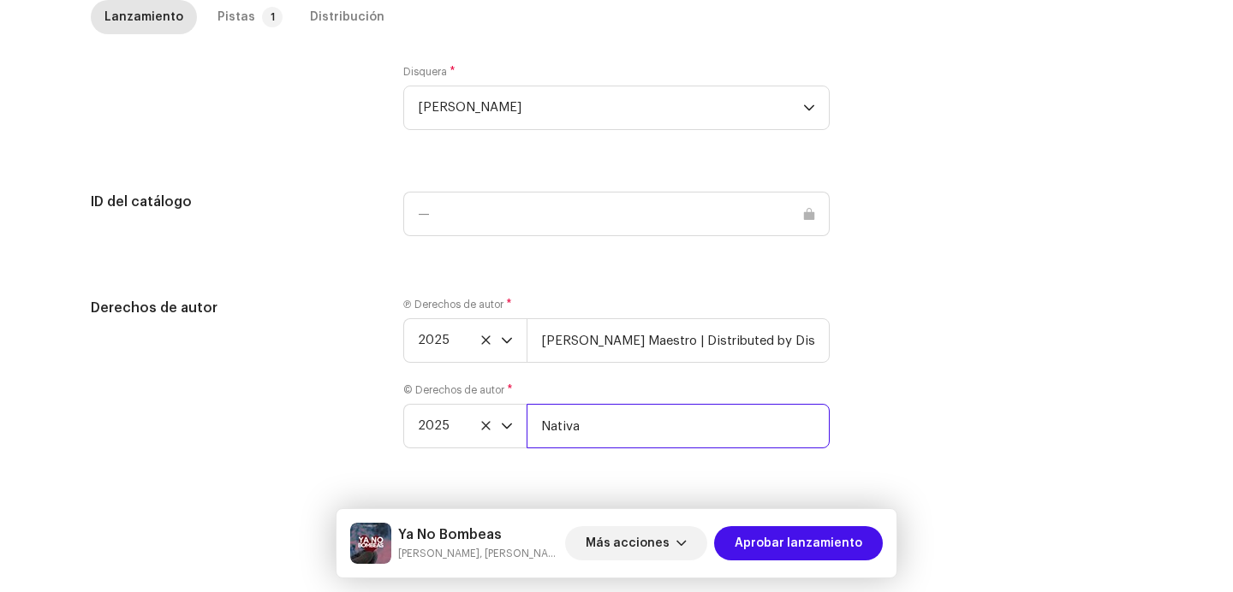
click at [646, 427] on input "Nativa" at bounding box center [677, 426] width 303 height 45
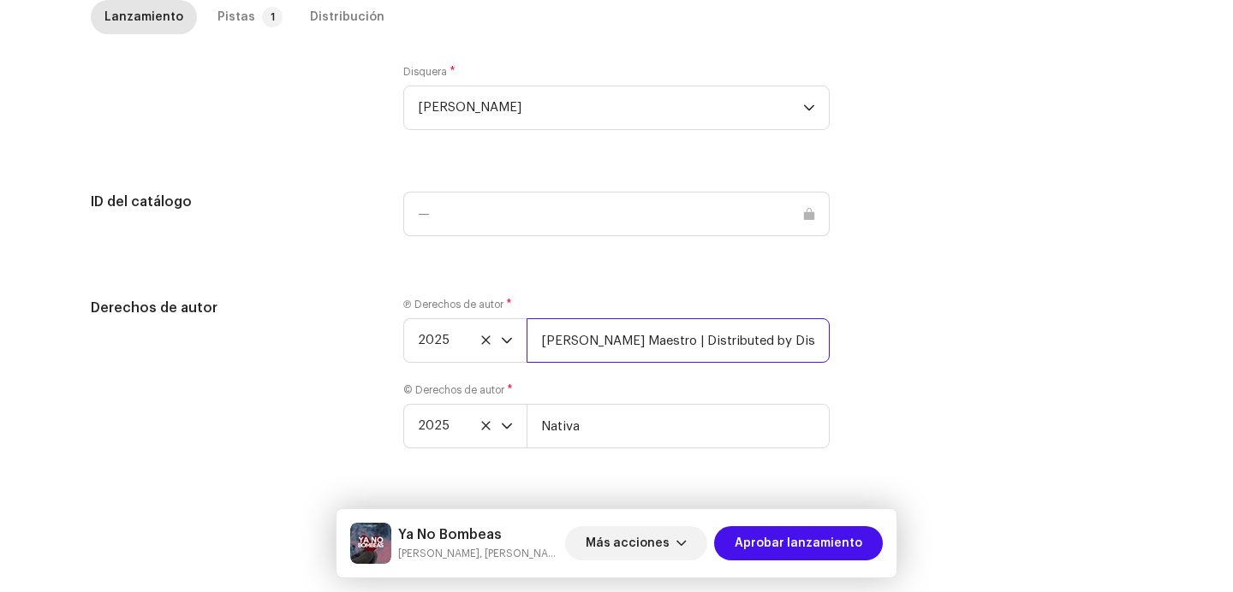
scroll to position [0, 1]
drag, startPoint x: 641, startPoint y: 337, endPoint x: 831, endPoint y: 357, distance: 191.1
click at [831, 357] on div "Derechos de autor Ⓟ Derechos de autor * 2025 Edwin El Maestro | Distributed by …" at bounding box center [616, 383] width 1051 height 171
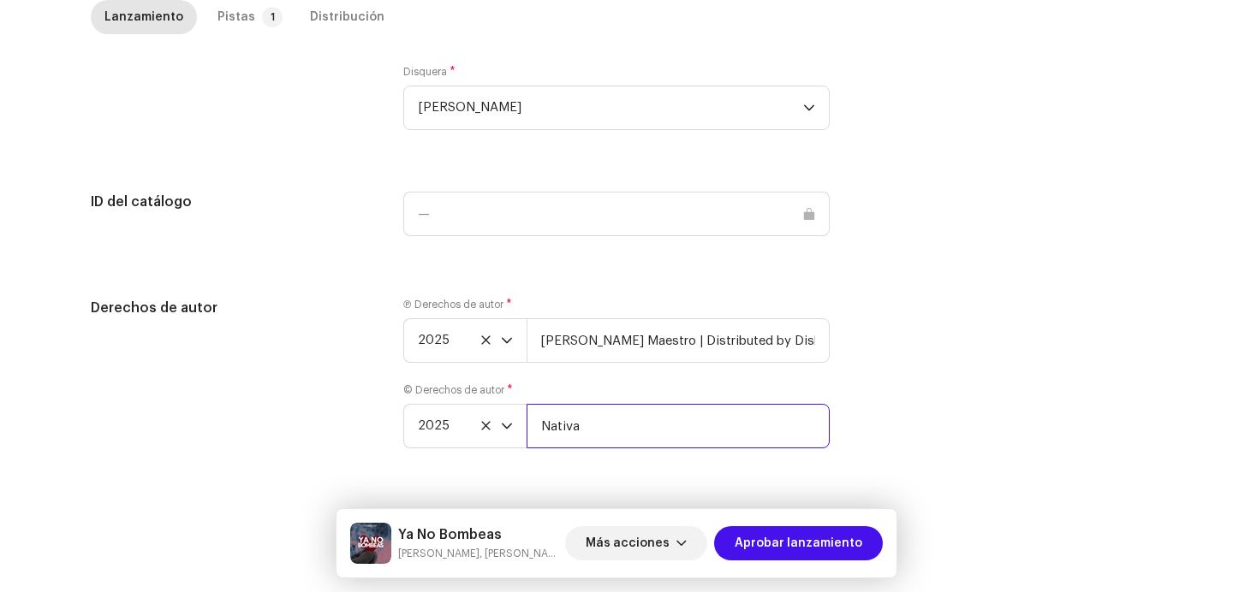
scroll to position [0, 0]
click at [663, 439] on input "Nativa" at bounding box center [677, 426] width 303 height 45
paste input "| Distributed by Diskover Co."
type input "Nativa | Distributed by Diskover Co."
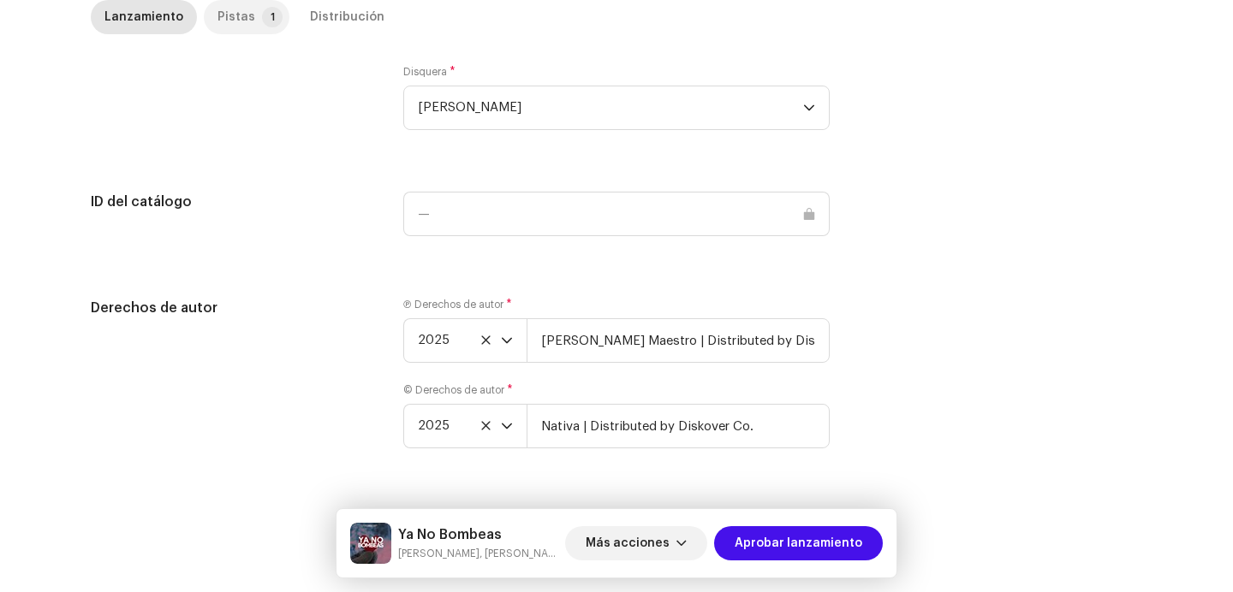
click at [217, 27] on div "Pistas" at bounding box center [236, 17] width 38 height 34
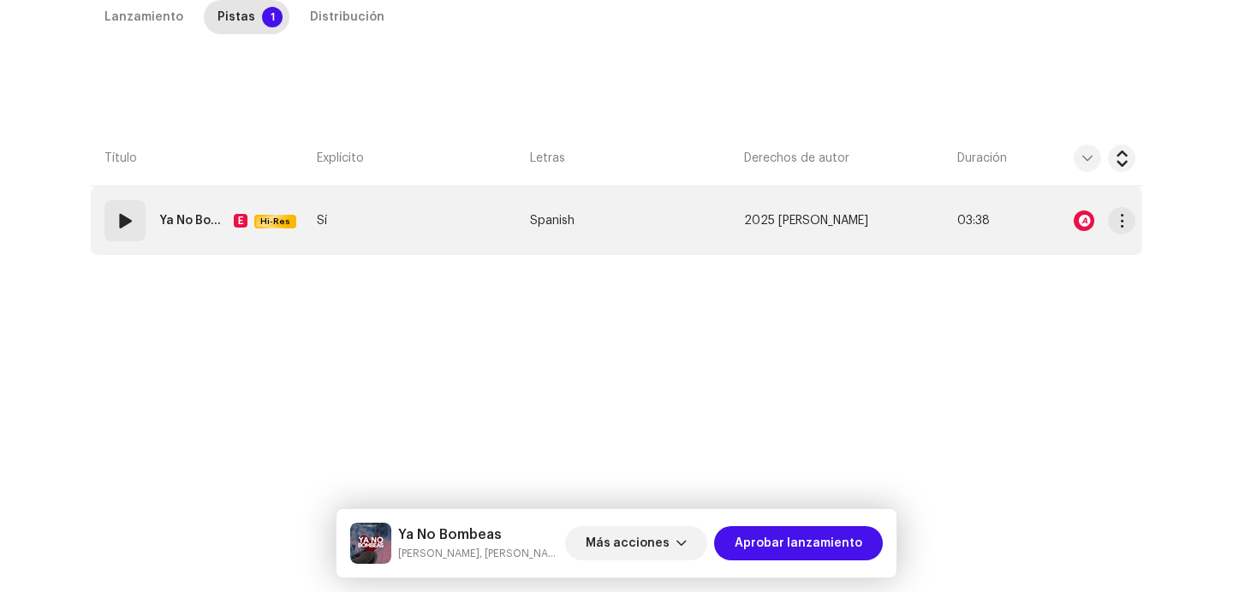
click at [100, 253] on td "01 Ya No Bombeas (feat. Nativa) E Hi-Res" at bounding box center [200, 221] width 219 height 68
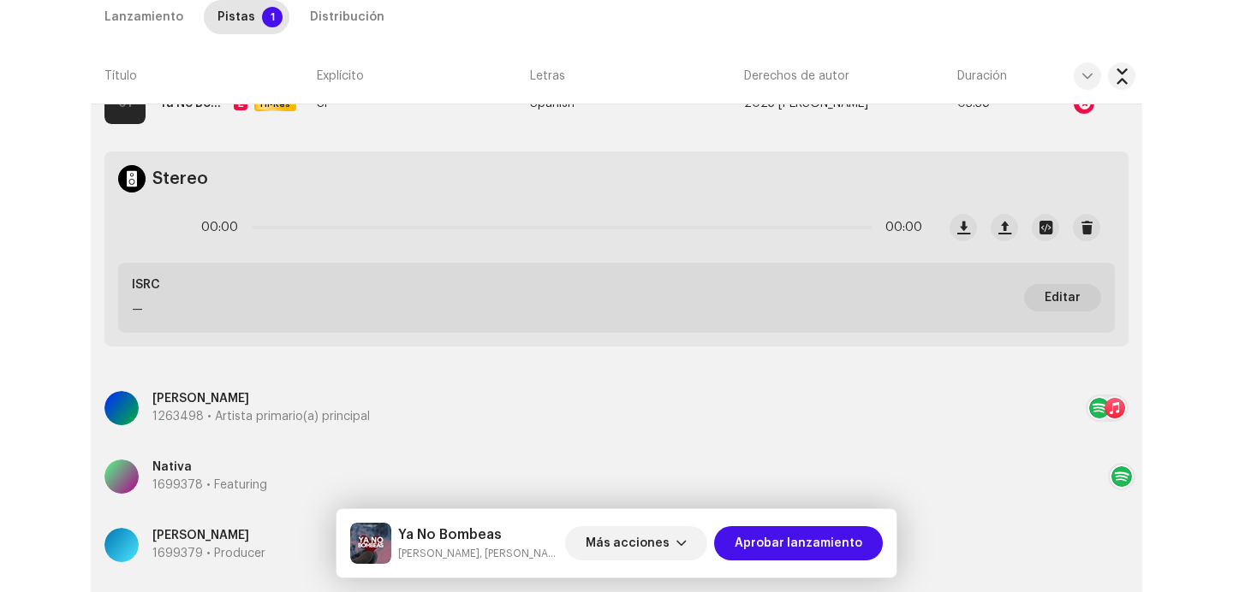
scroll to position [461, 0]
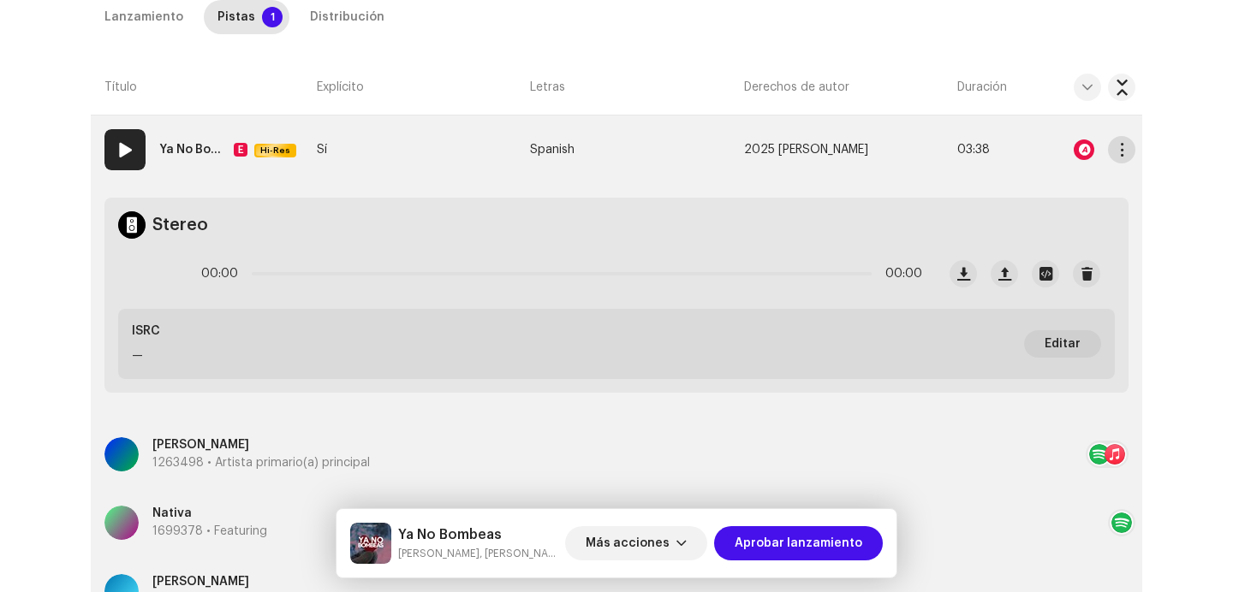
click at [1118, 149] on span "button" at bounding box center [1121, 150] width 13 height 14
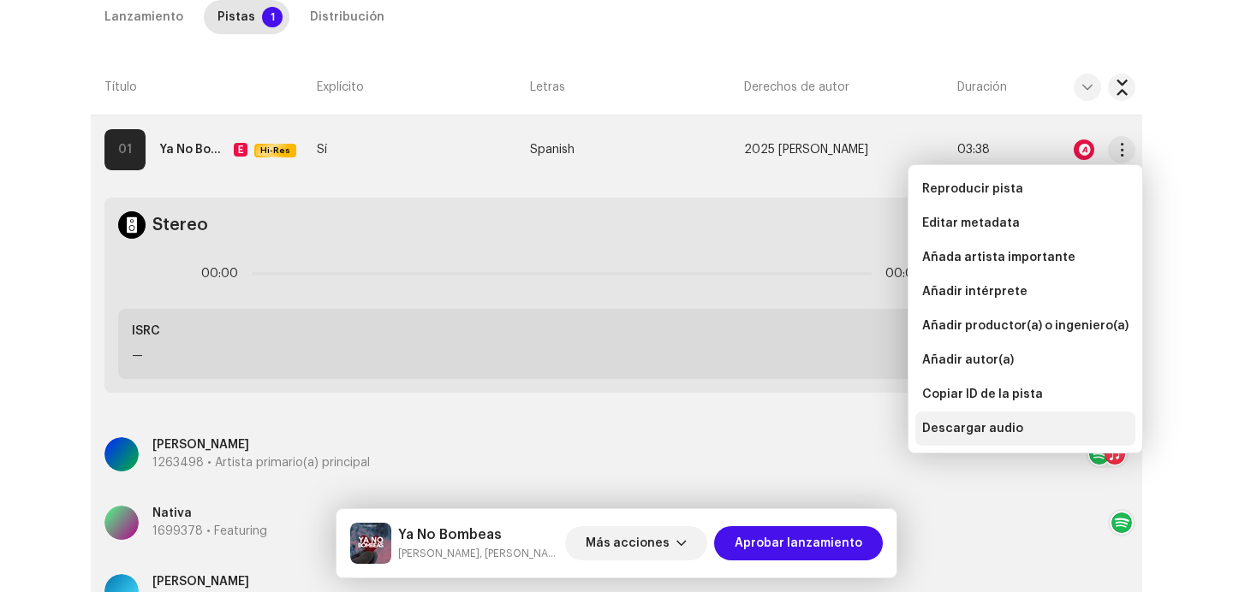
click at [983, 437] on div "Descargar audio" at bounding box center [1025, 429] width 220 height 34
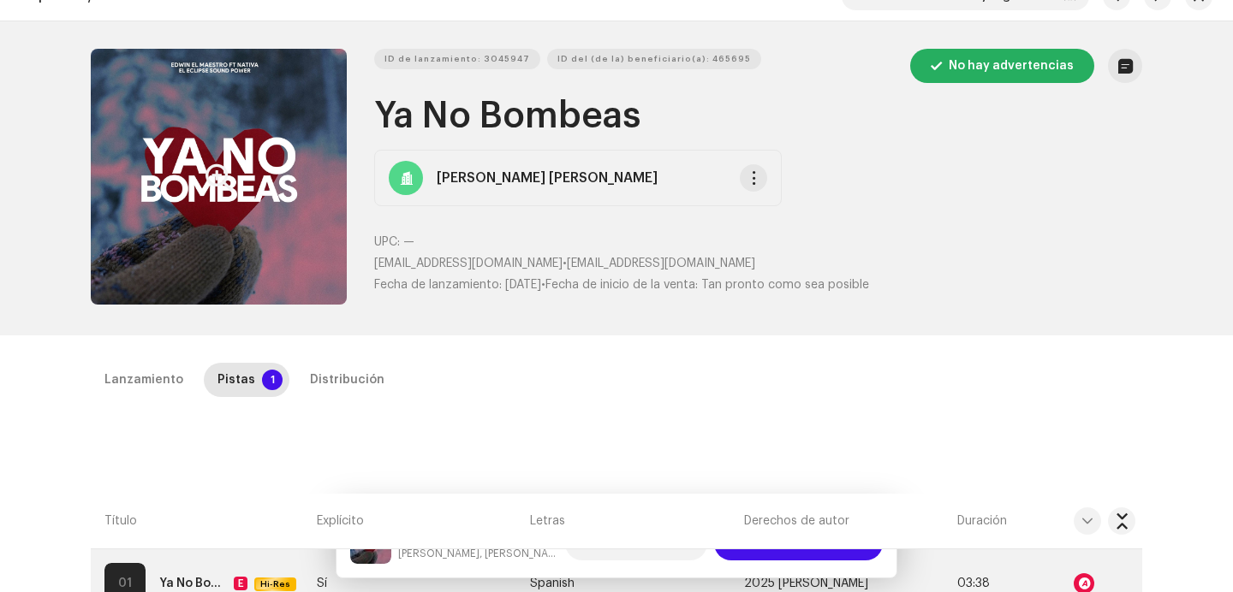
scroll to position [824, 0]
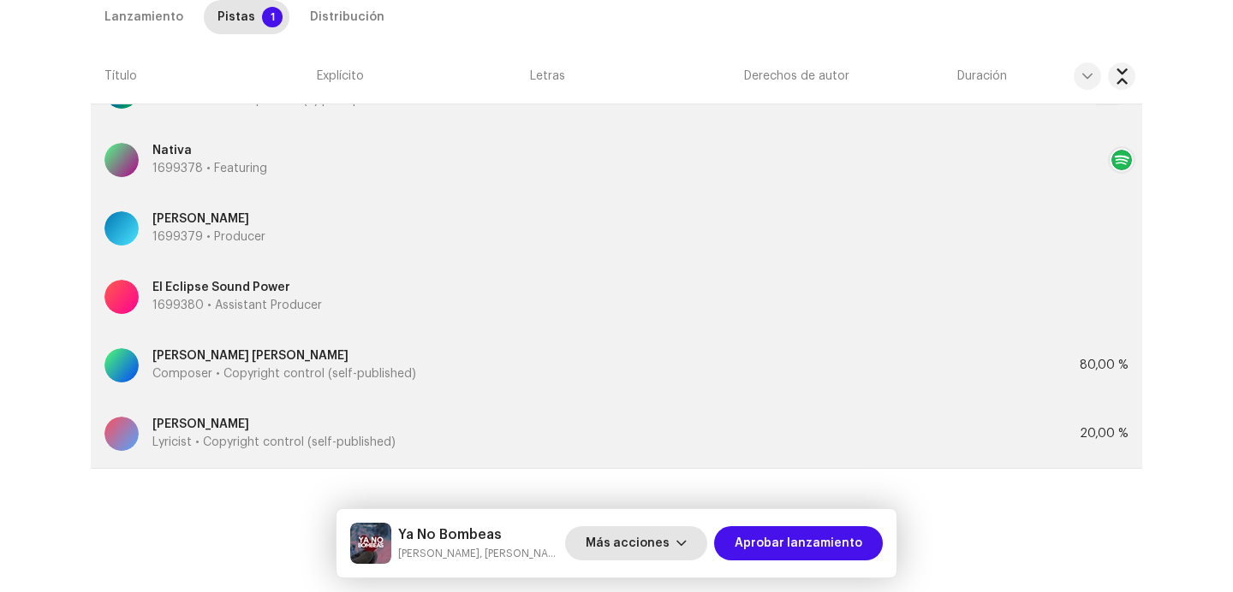
click at [639, 541] on span "Más acciones" at bounding box center [628, 543] width 84 height 34
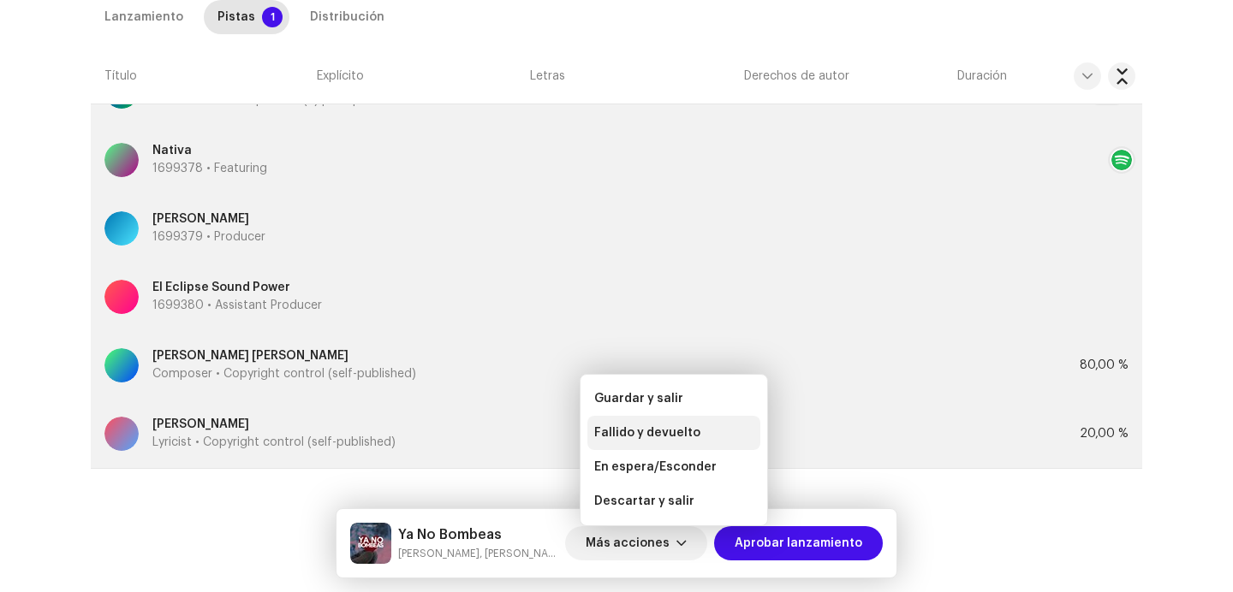
click at [645, 433] on span "Fallido y devuelto" at bounding box center [647, 433] width 106 height 14
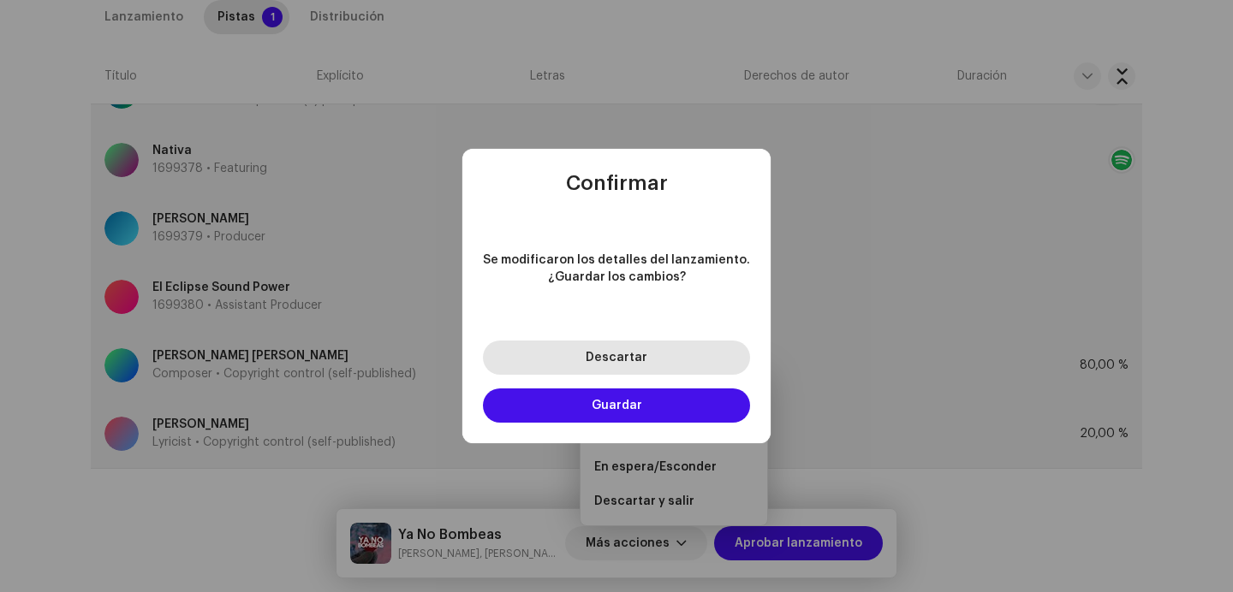
click at [648, 353] on button "Descartar" at bounding box center [616, 358] width 267 height 34
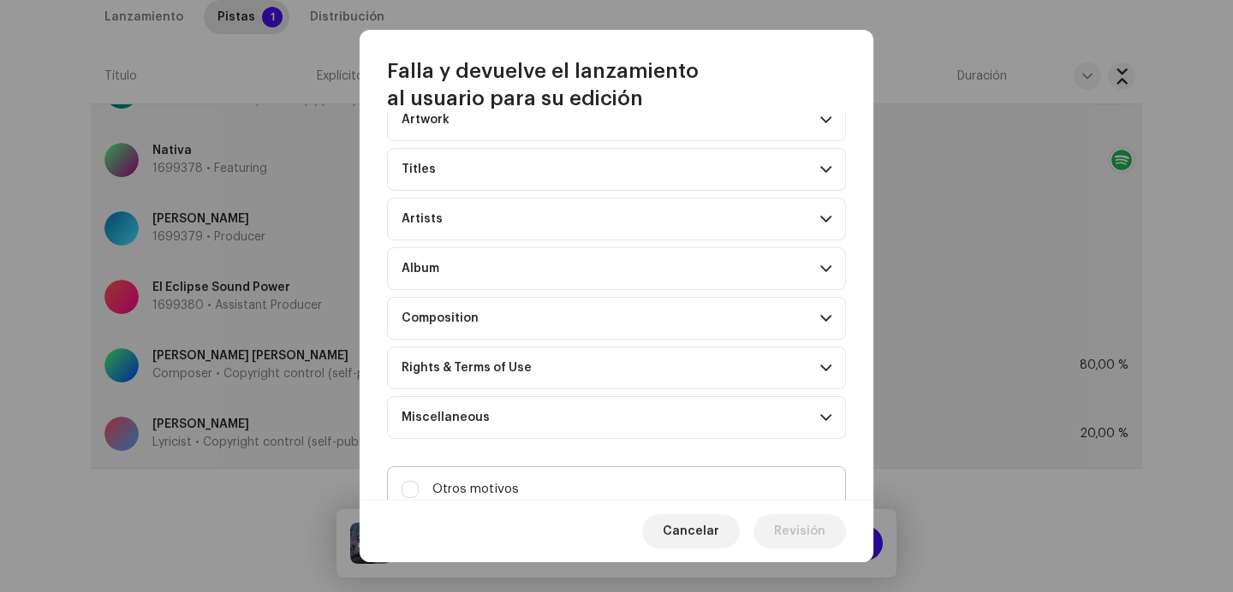
click at [611, 486] on label "Otros motivos" at bounding box center [616, 490] width 459 height 46
click at [419, 486] on input "Otros motivos" at bounding box center [409, 489] width 17 height 17
checkbox input "true"
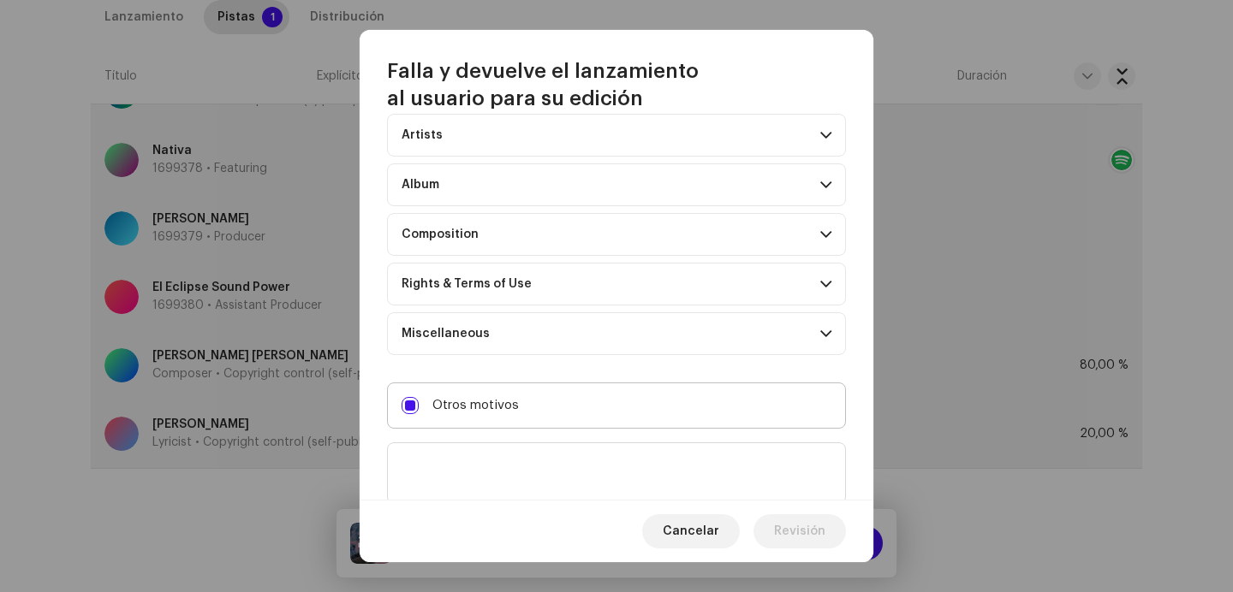
scroll to position [213, 0]
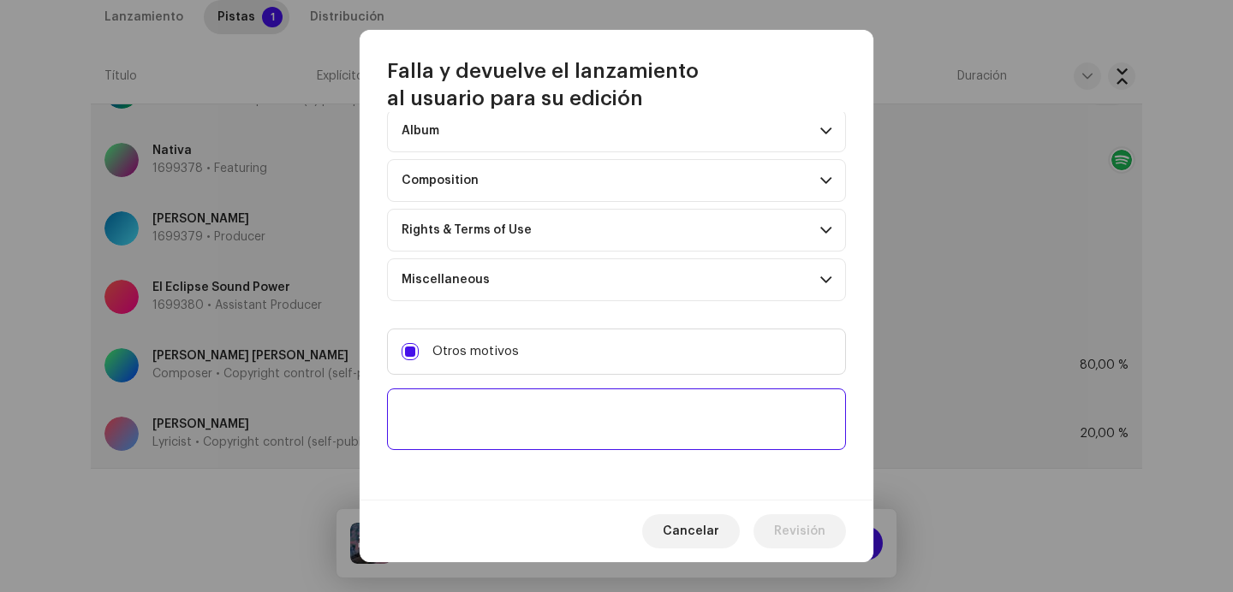
click at [613, 418] on textarea at bounding box center [616, 420] width 459 height 62
paste textarea "Si este track ya fue distribuido debe conservar el ISRC original y los metadato…"
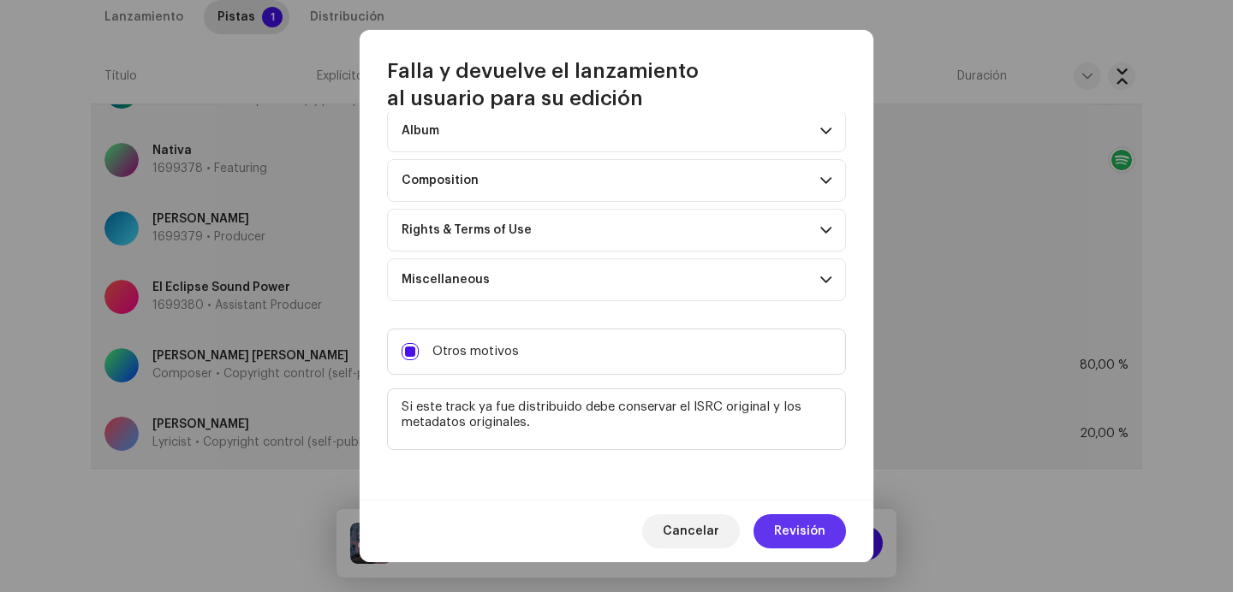
type textarea "Si este track ya fue distribuido debe conservar el ISRC original y los metadato…"
click at [799, 533] on span "Revisión" at bounding box center [799, 531] width 51 height 34
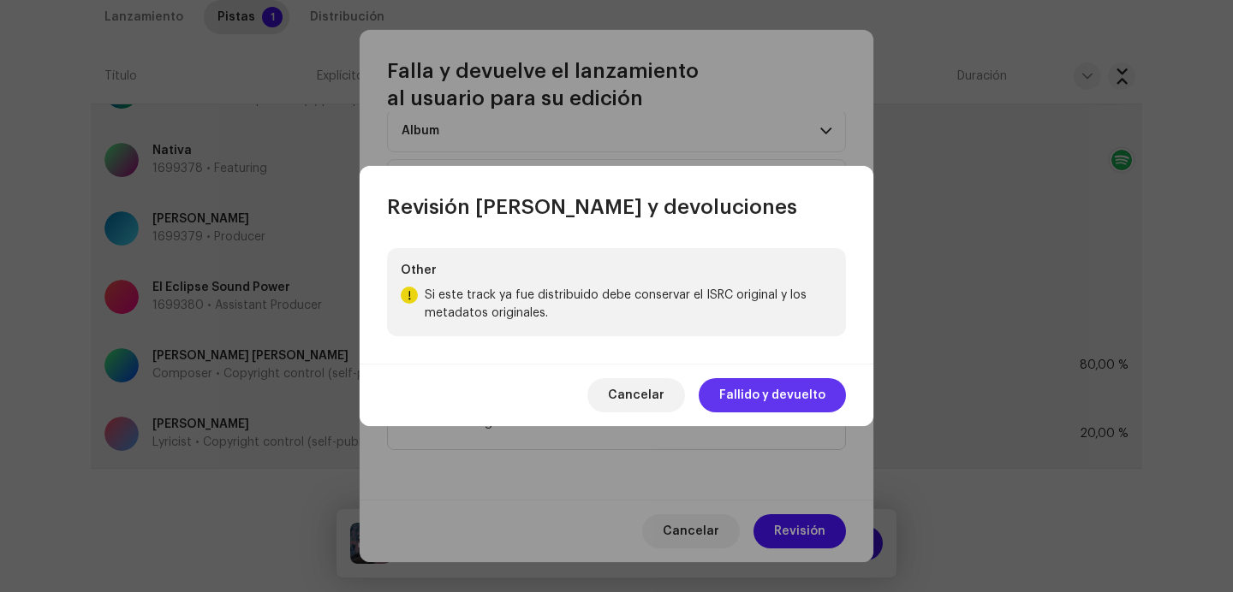
click at [747, 403] on span "Fallido y devuelto" at bounding box center [772, 395] width 106 height 34
